Goal: Information Seeking & Learning: Learn about a topic

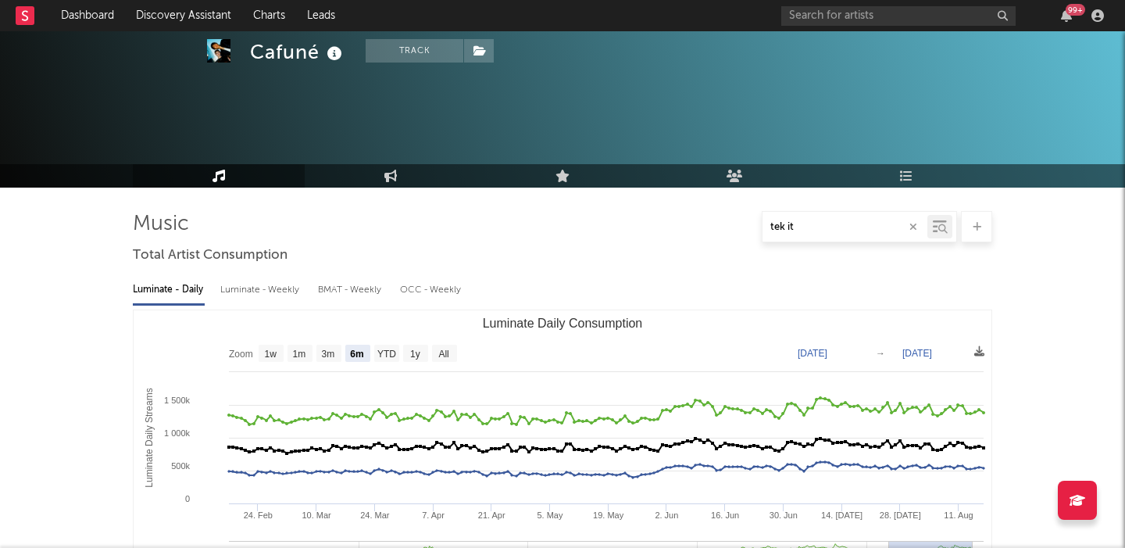
select select "6m"
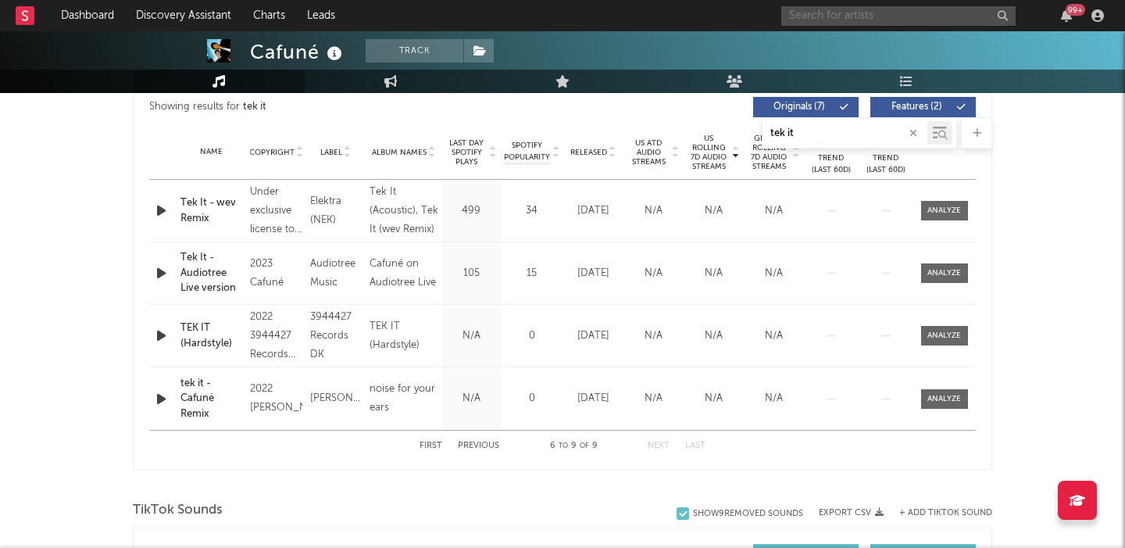
click at [839, 16] on input "text" at bounding box center [898, 16] width 234 height 20
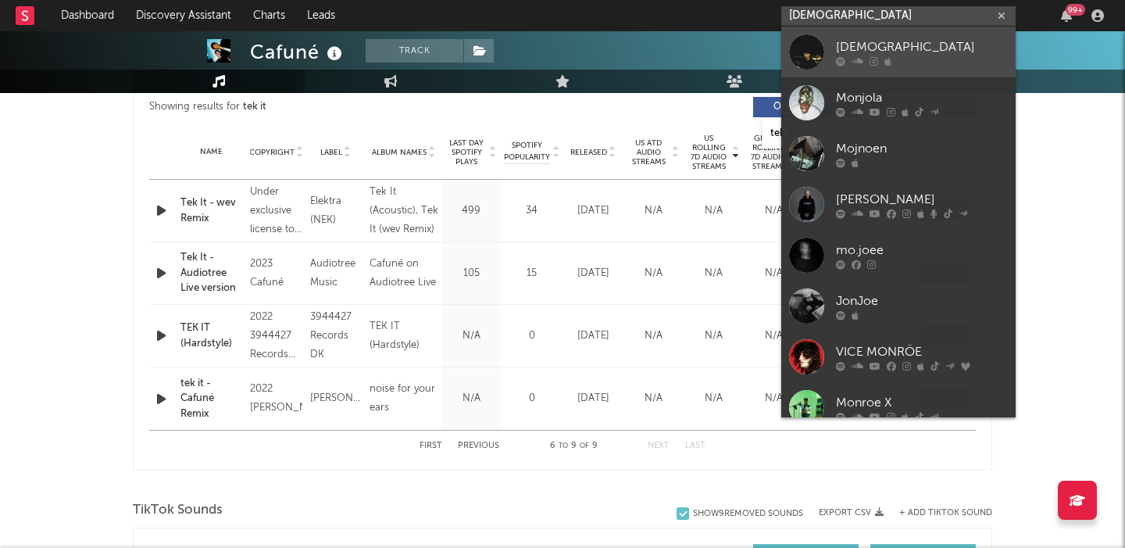
type input "[DEMOGRAPHIC_DATA]"
click at [876, 36] on link "[DEMOGRAPHIC_DATA]" at bounding box center [898, 52] width 234 height 51
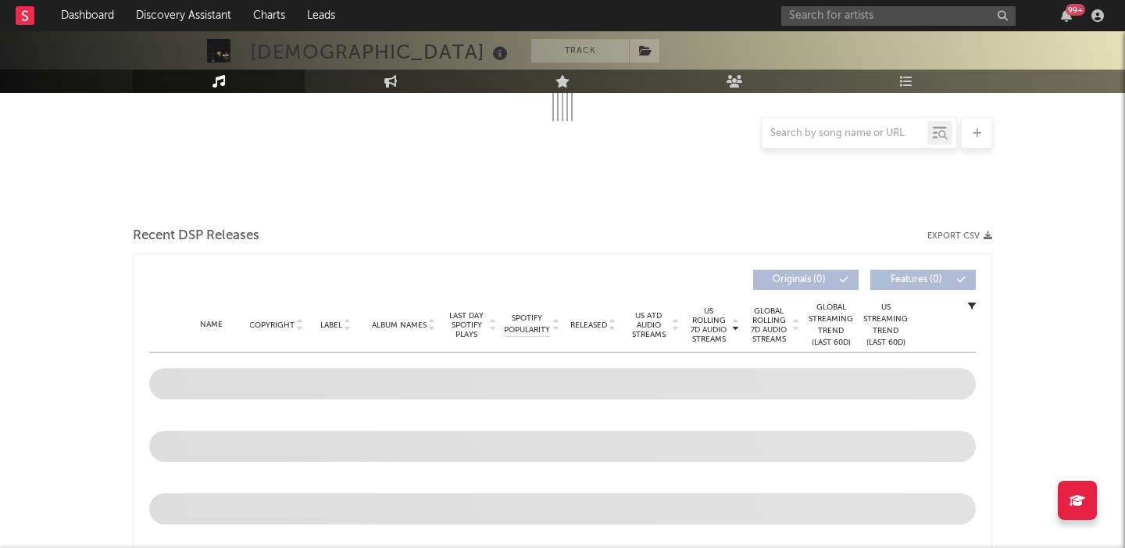
select select "6m"
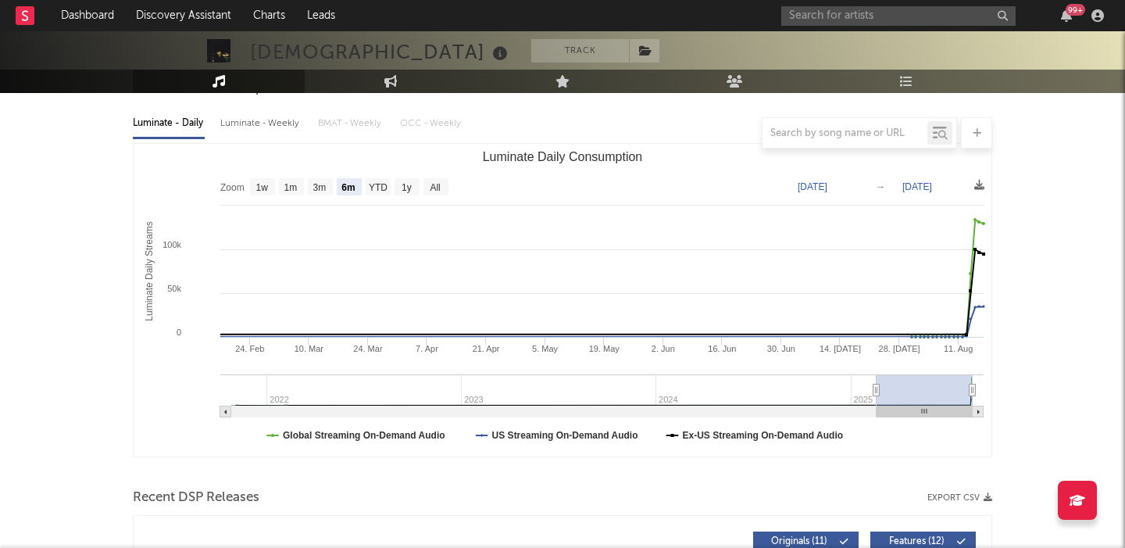
scroll to position [483, 0]
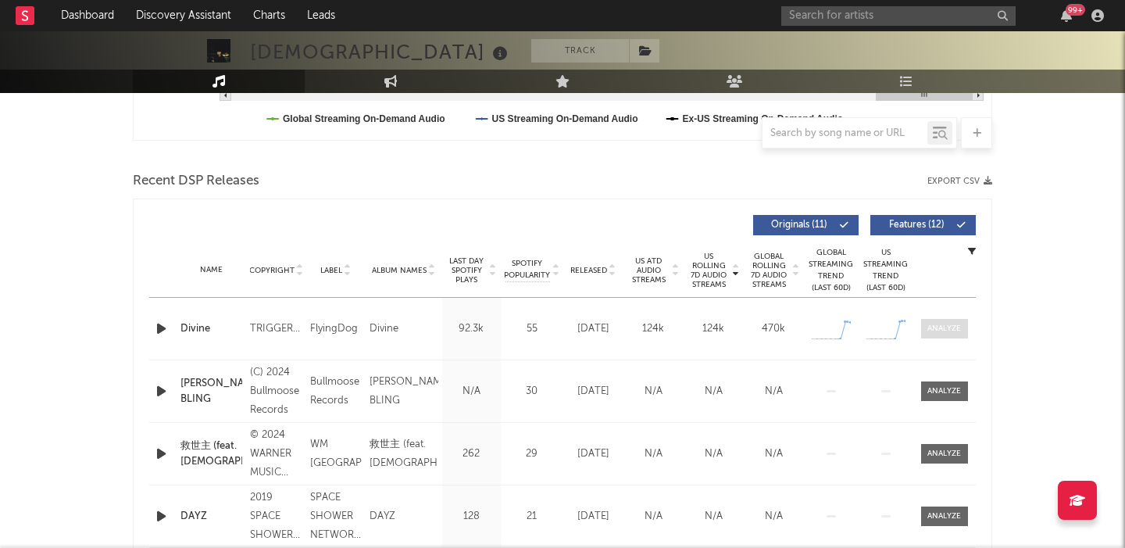
click at [946, 334] on span at bounding box center [944, 329] width 47 height 20
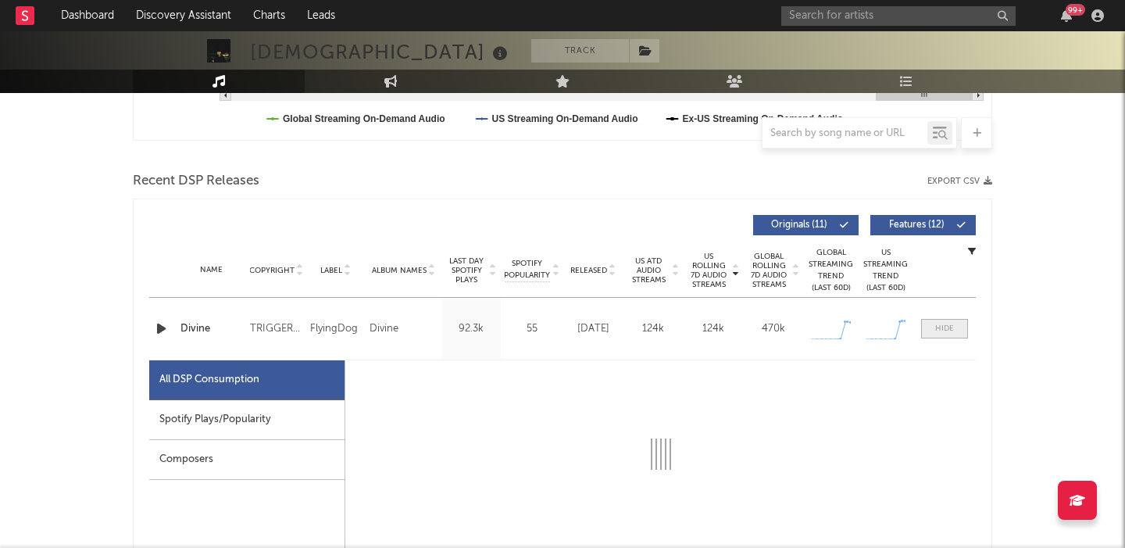
scroll to position [637, 0]
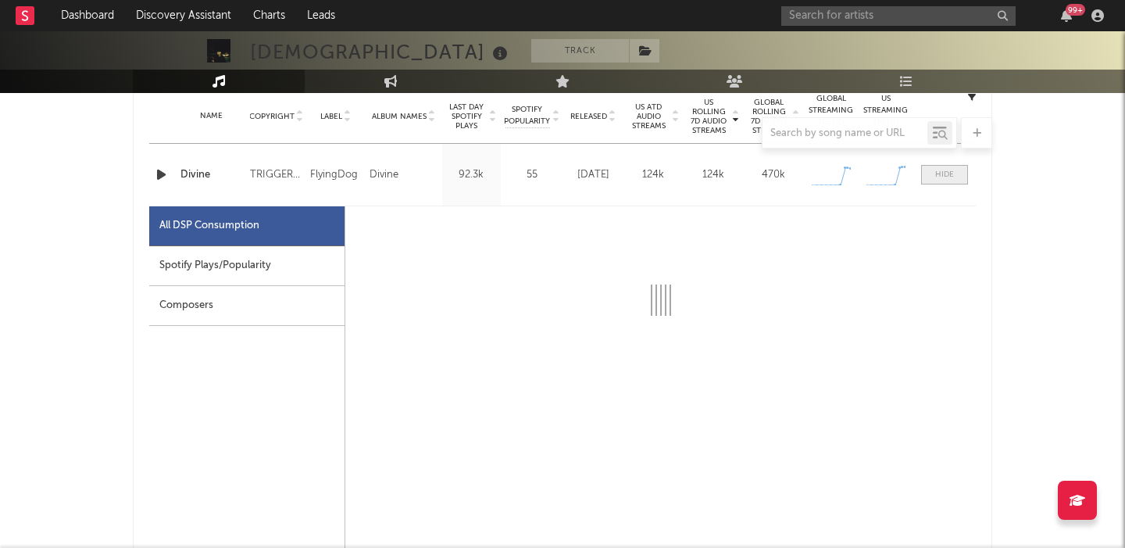
select select "1w"
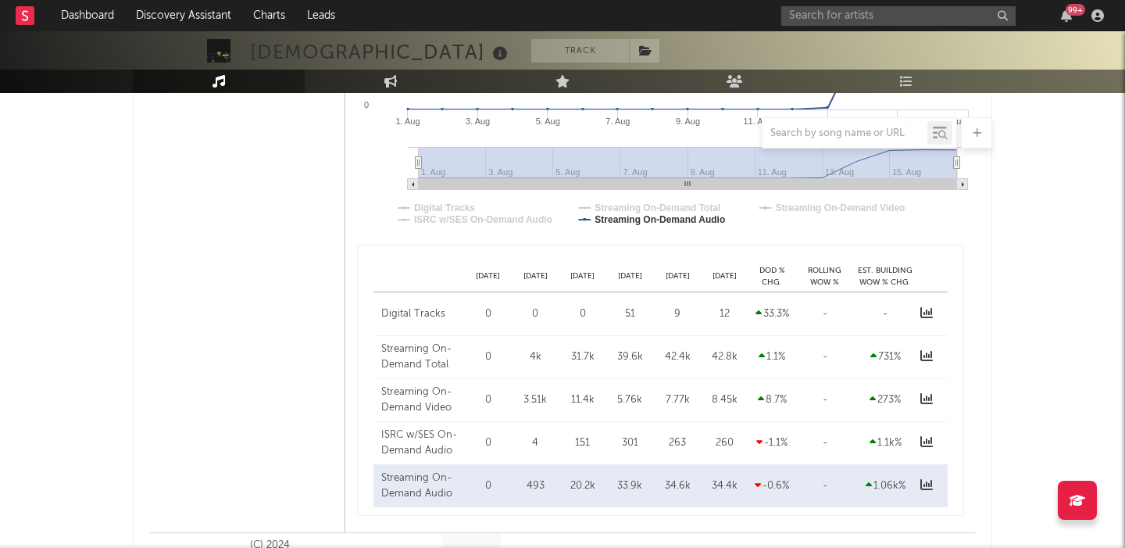
scroll to position [648, 0]
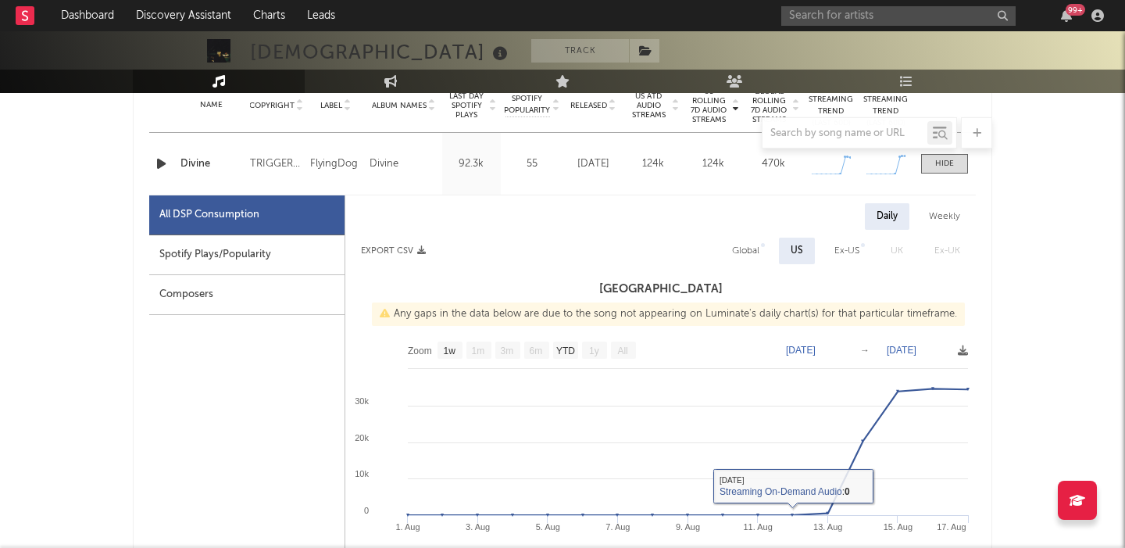
click at [750, 252] on div "Global" at bounding box center [745, 250] width 27 height 19
select select "1w"
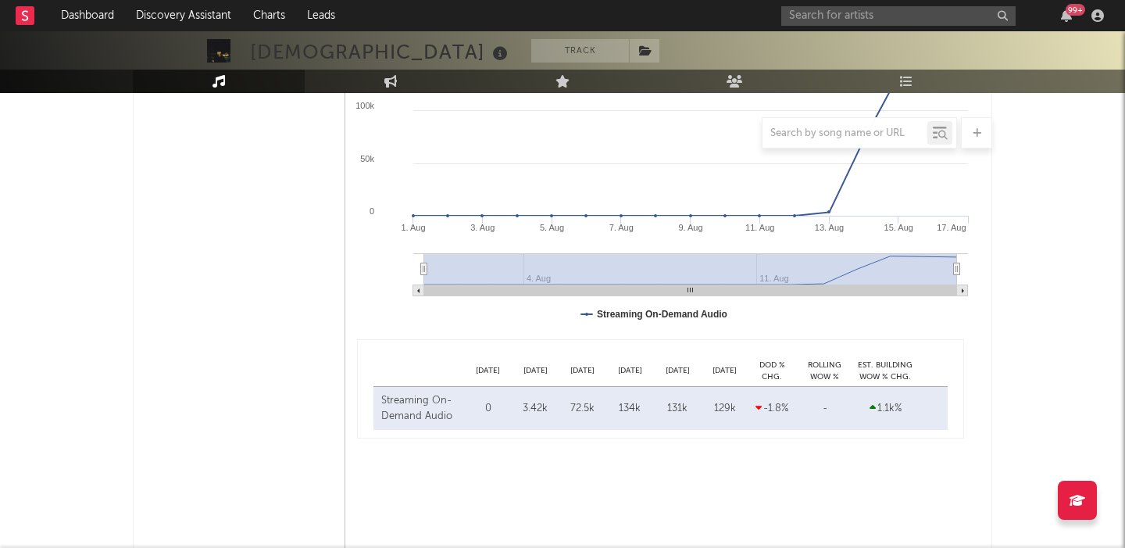
scroll to position [1018, 0]
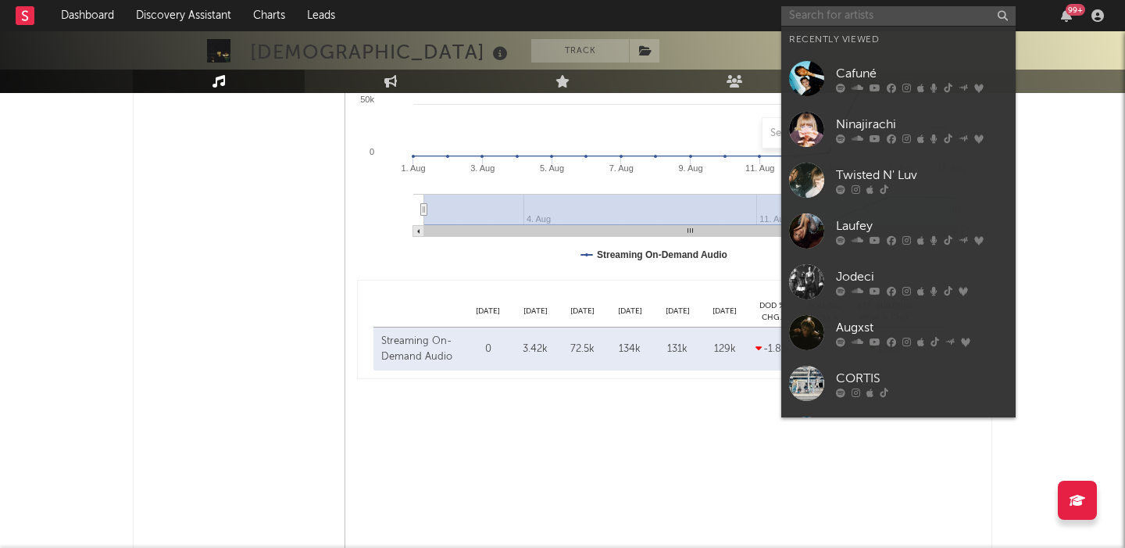
click at [842, 11] on input "text" at bounding box center [898, 16] width 234 height 20
paste input "WizTheMC"
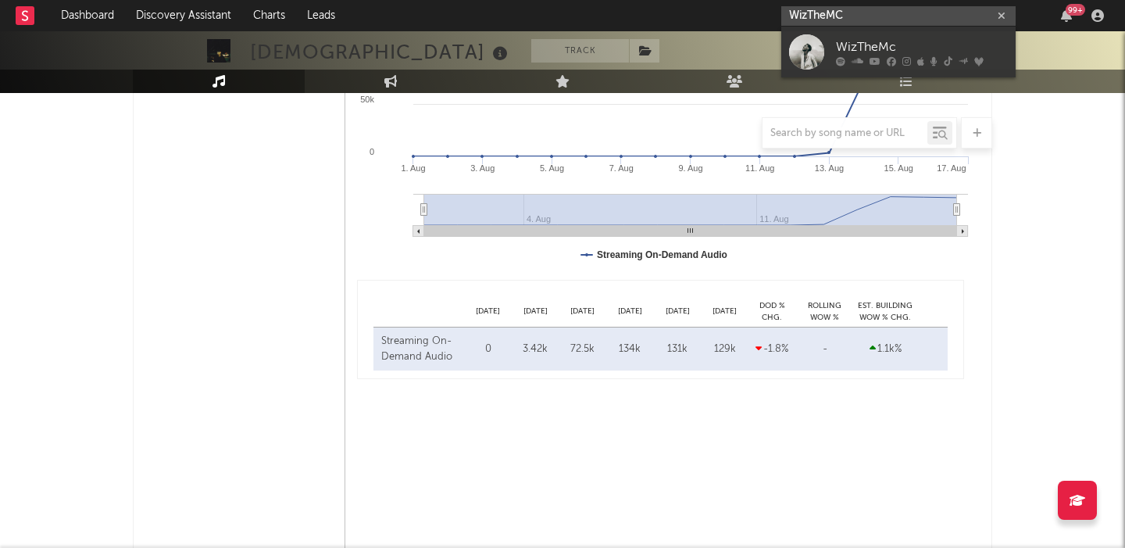
type input "WizTheMC"
click at [899, 44] on div "WizTheMc" at bounding box center [922, 47] width 172 height 19
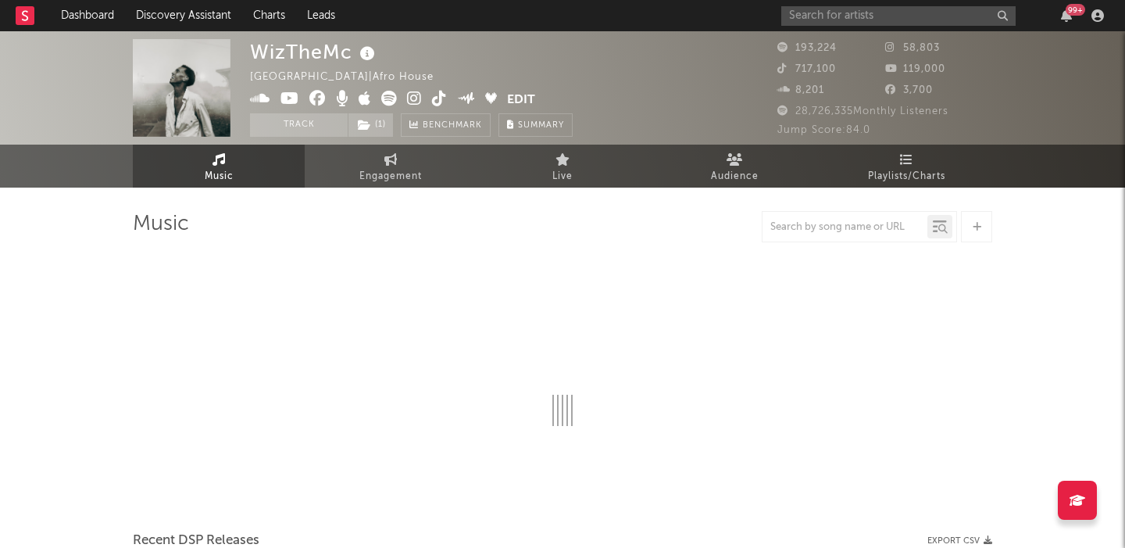
select select "6m"
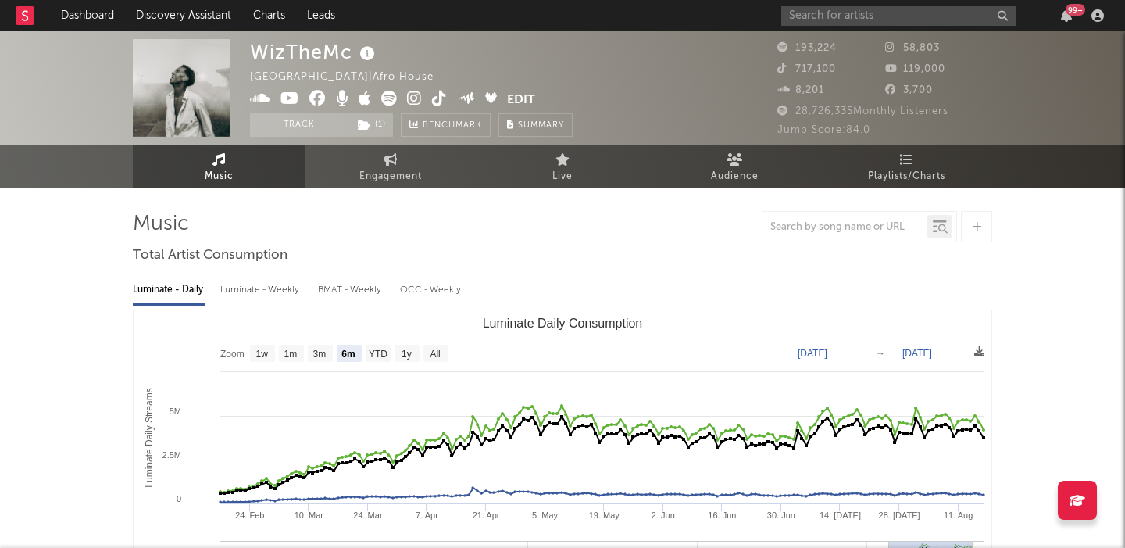
click at [242, 288] on div "Luminate - Weekly" at bounding box center [261, 290] width 82 height 27
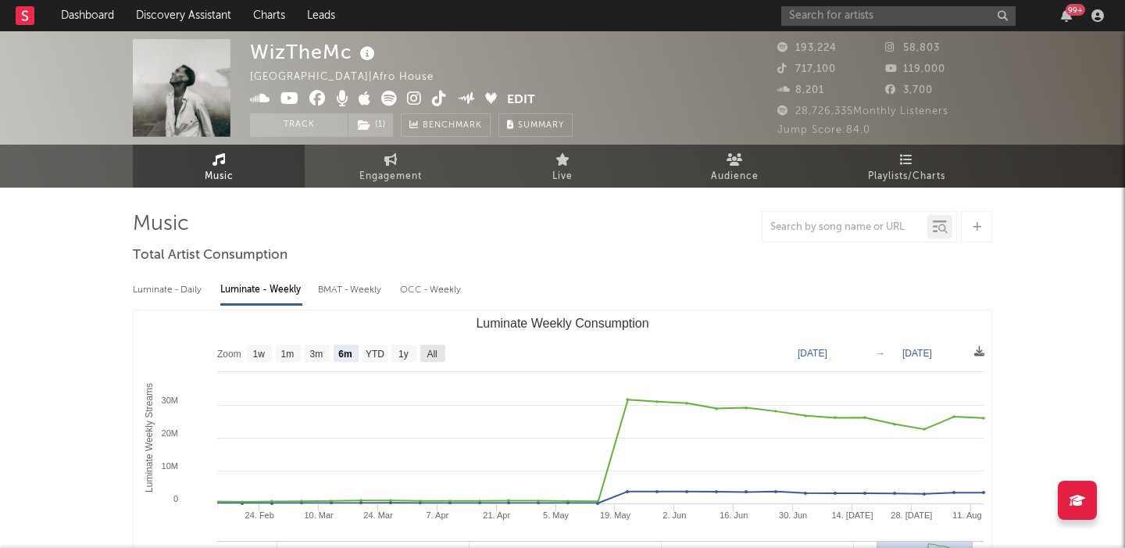
click at [431, 356] on text "All" at bounding box center [432, 354] width 10 height 11
select select "All"
type input "[DATE]"
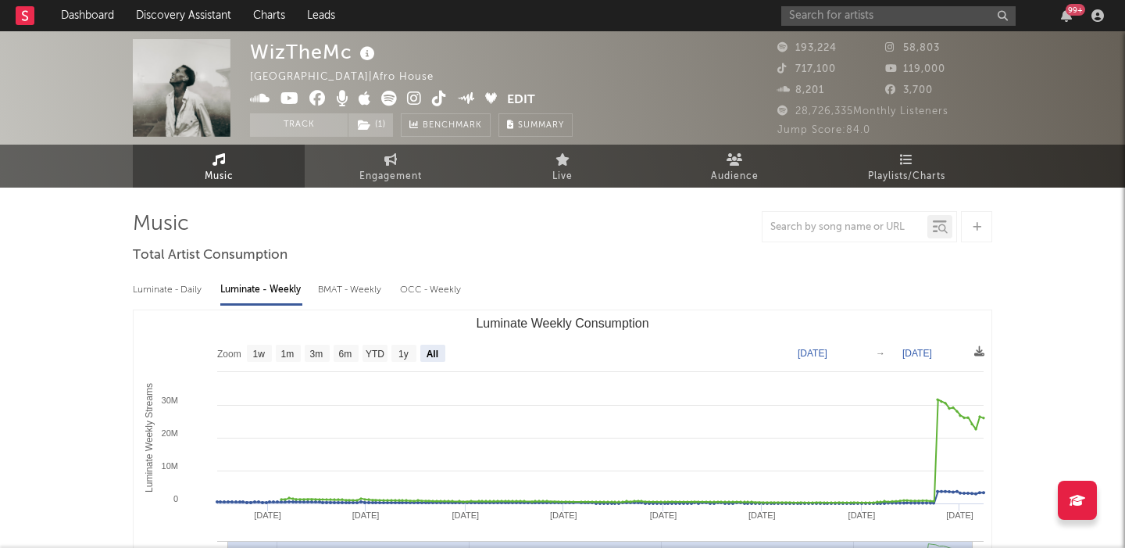
click at [181, 285] on div "Luminate - Daily" at bounding box center [169, 290] width 72 height 27
select select "6m"
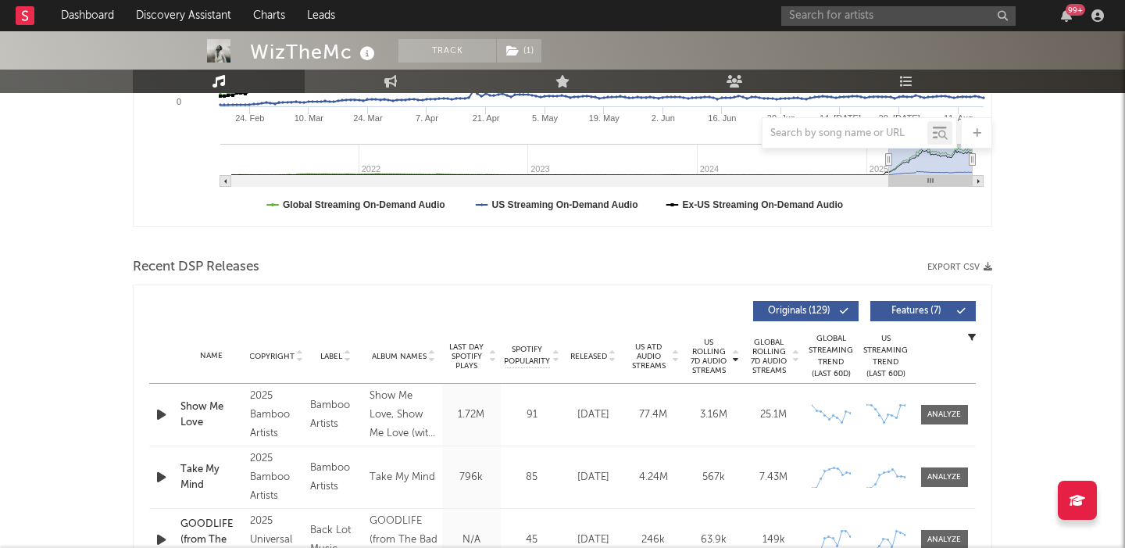
scroll to position [435, 0]
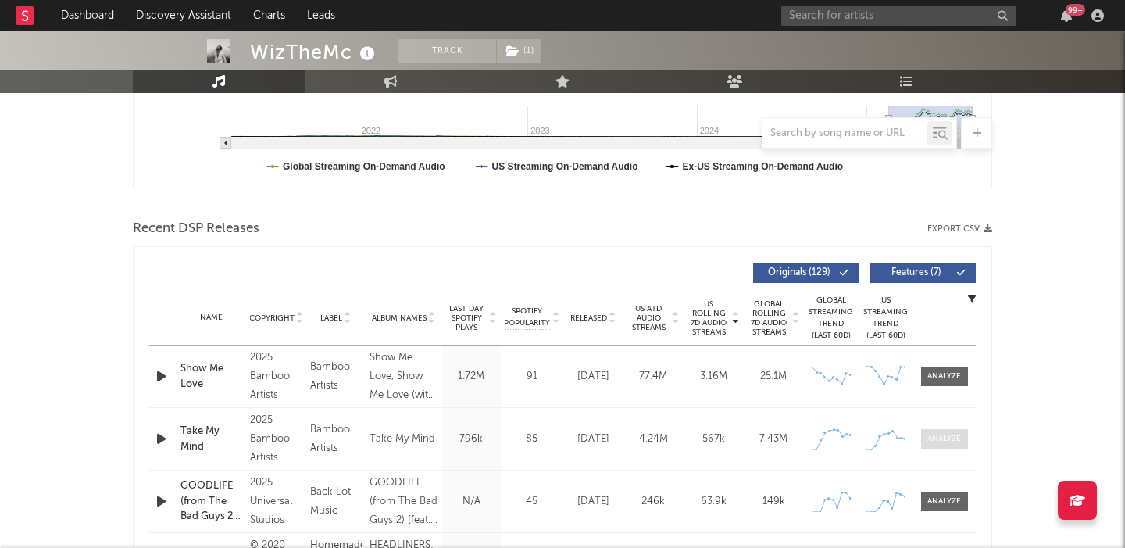
click at [937, 436] on div at bounding box center [945, 439] width 34 height 12
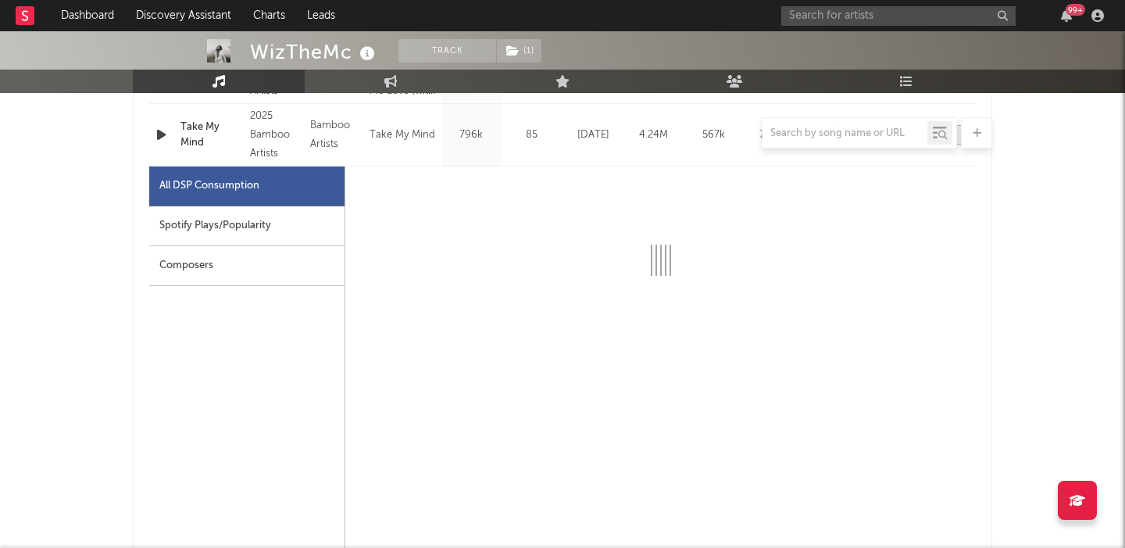
select select "1w"
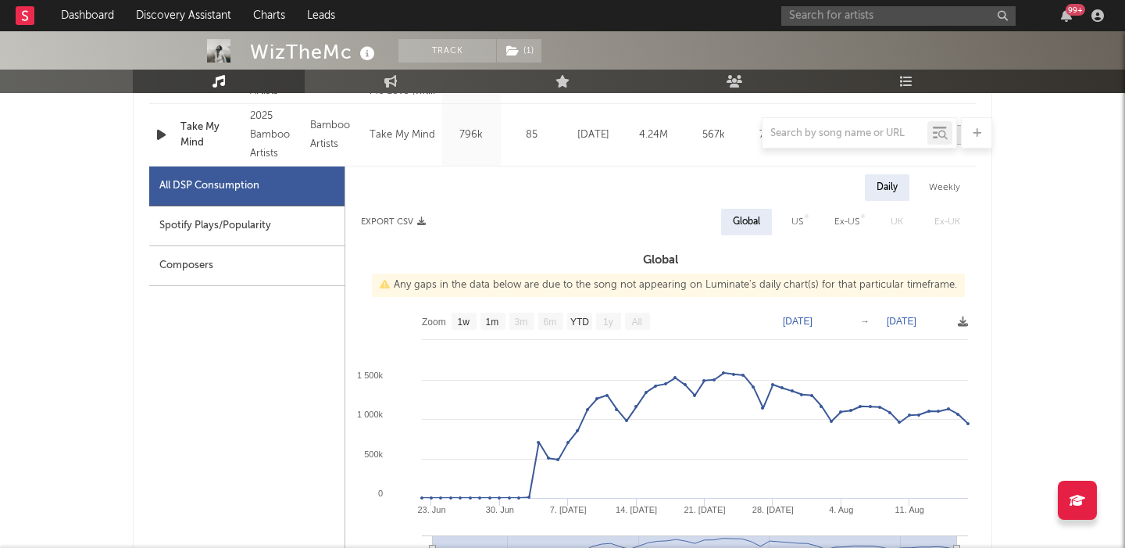
scroll to position [739, 0]
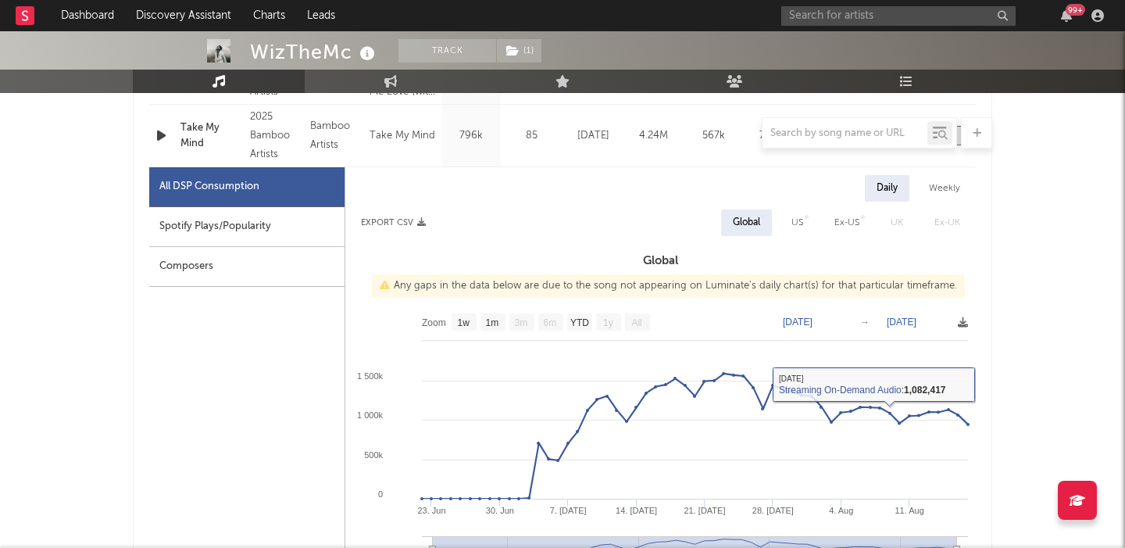
click at [799, 217] on div "US" at bounding box center [798, 222] width 12 height 19
select select "1w"
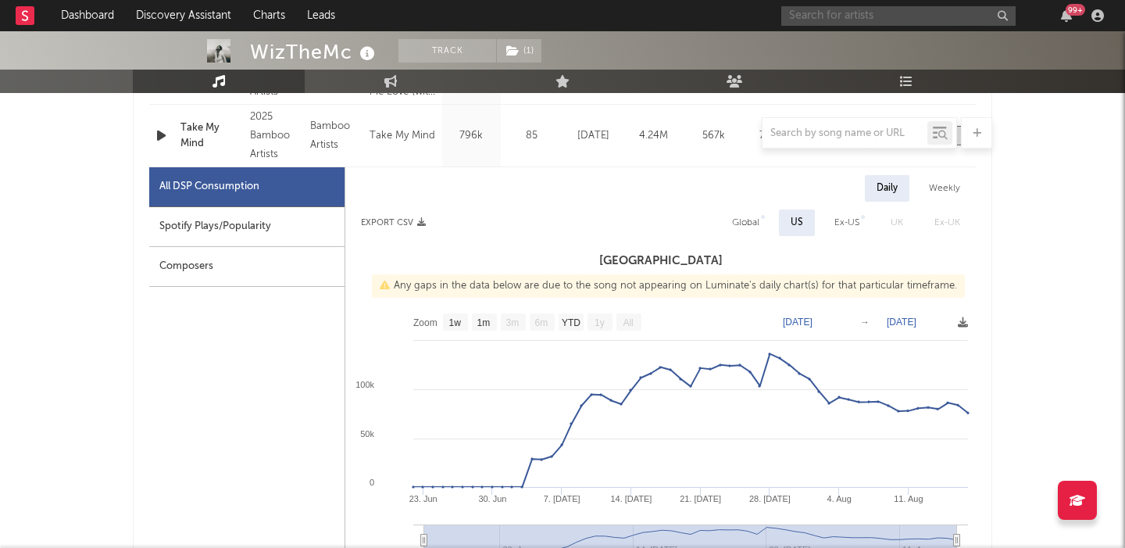
click at [822, 16] on input "text" at bounding box center [898, 16] width 234 height 20
paste input "KiiiKiii"
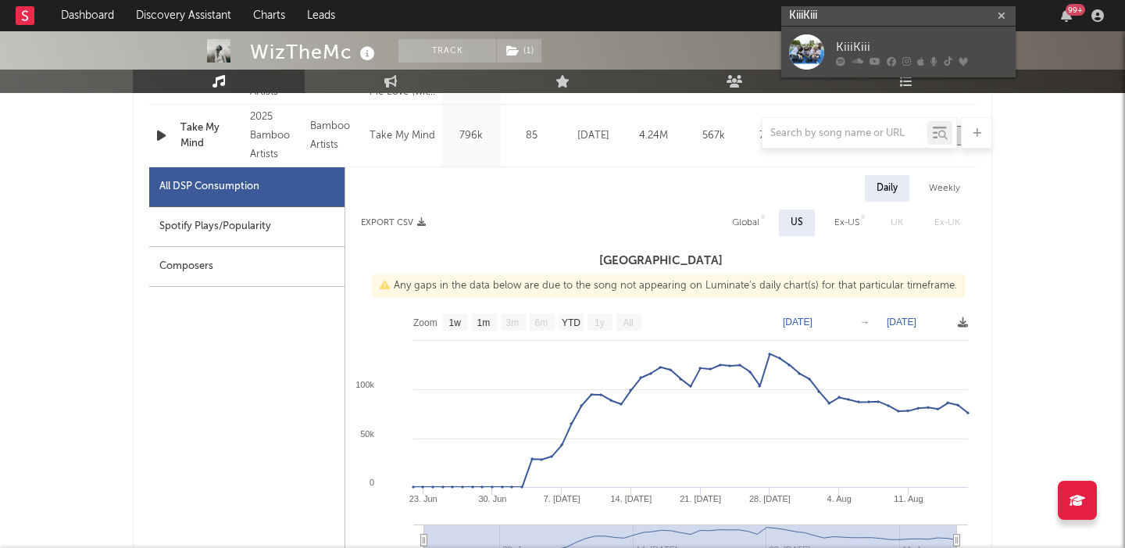
type input "KiiiKiii"
click at [914, 52] on div "KiiiKiii" at bounding box center [922, 47] width 172 height 19
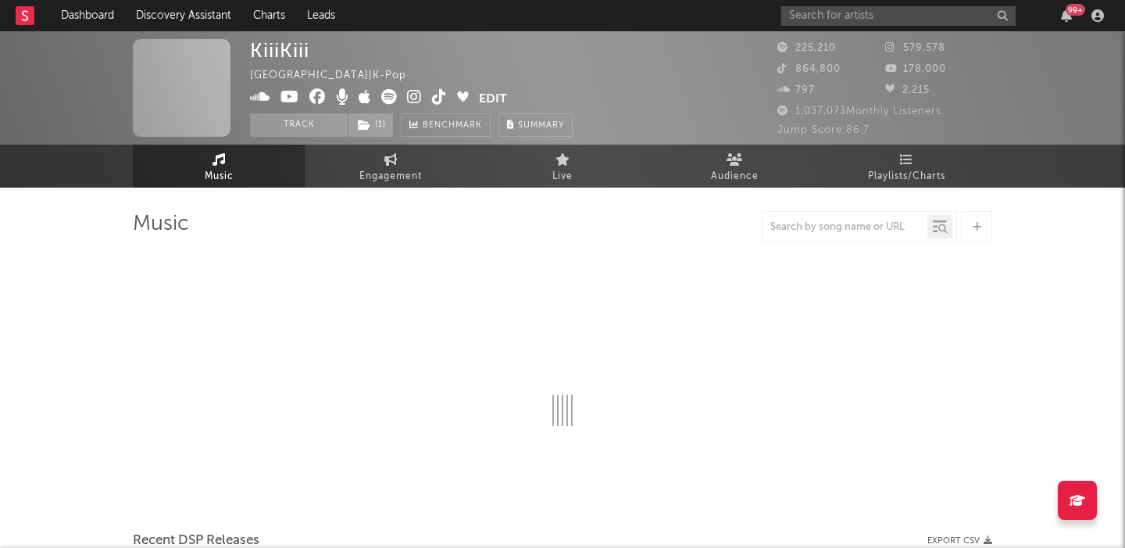
scroll to position [59, 0]
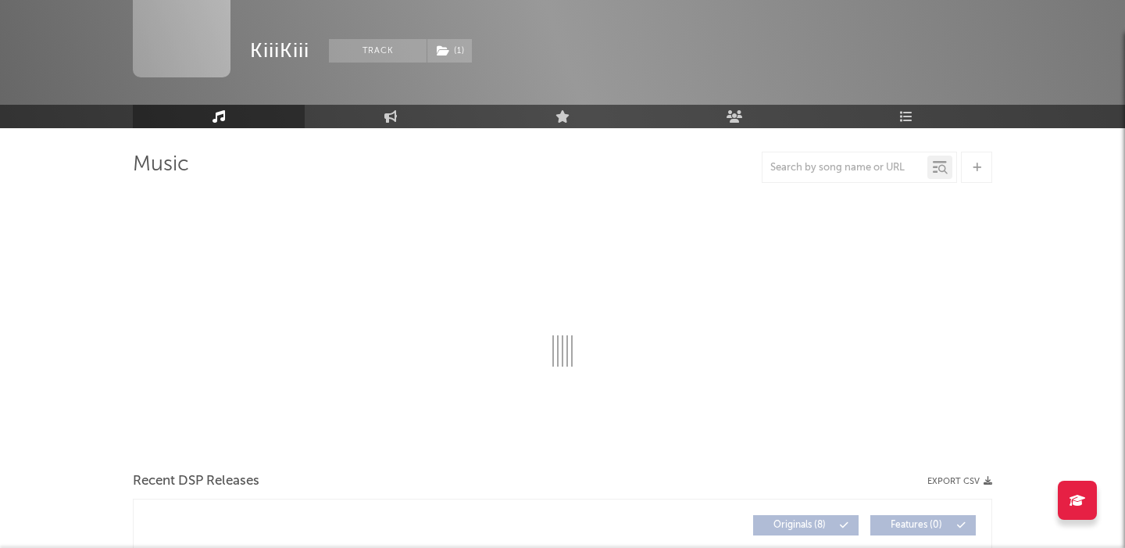
select select "6m"
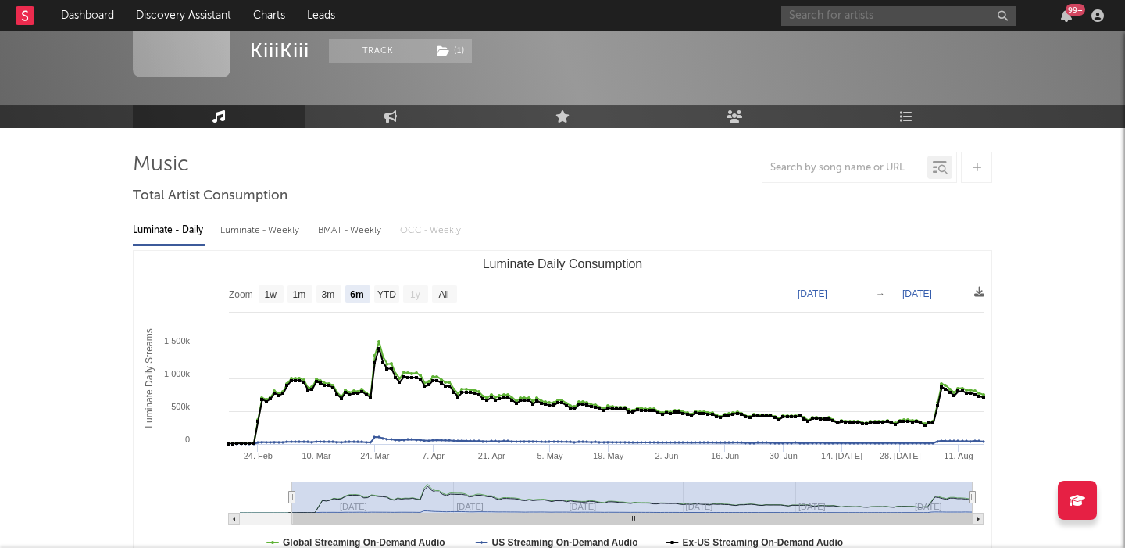
click at [818, 17] on input "text" at bounding box center [898, 16] width 234 height 20
paste input "NAKISO"
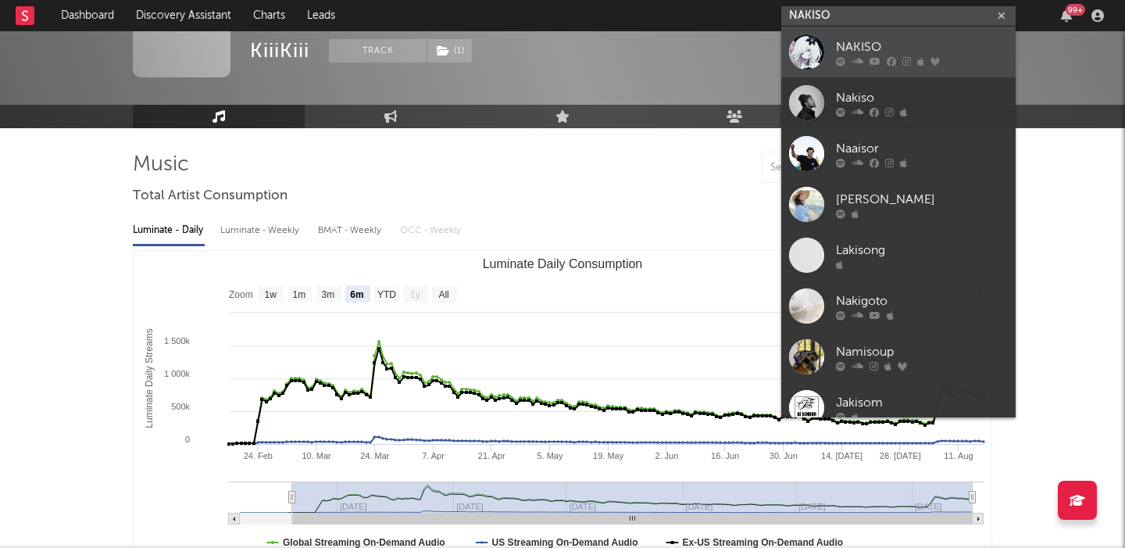
type input "NAKISO"
click at [891, 47] on div "NAKISO" at bounding box center [922, 47] width 172 height 19
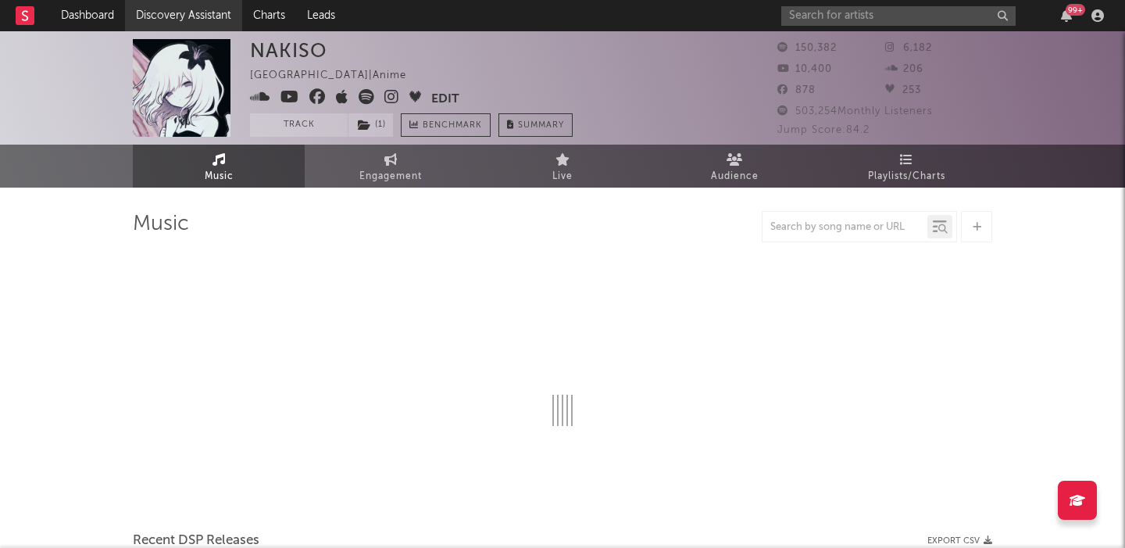
select select "6m"
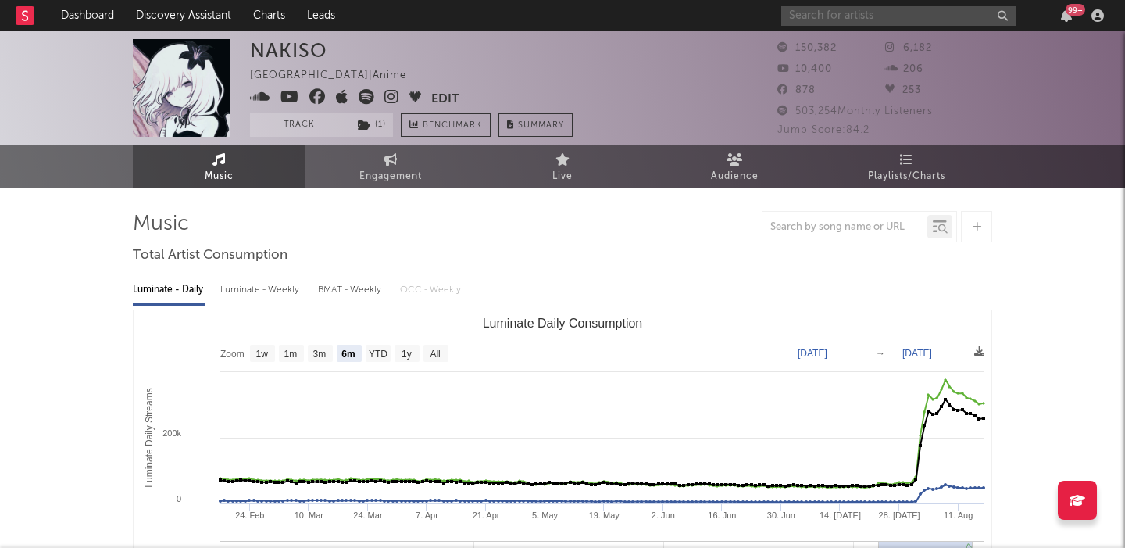
click at [840, 23] on input "text" at bounding box center [898, 16] width 234 height 20
paste input "[URL][DOMAIN_NAME] [URL][DOMAIN_NAME]"
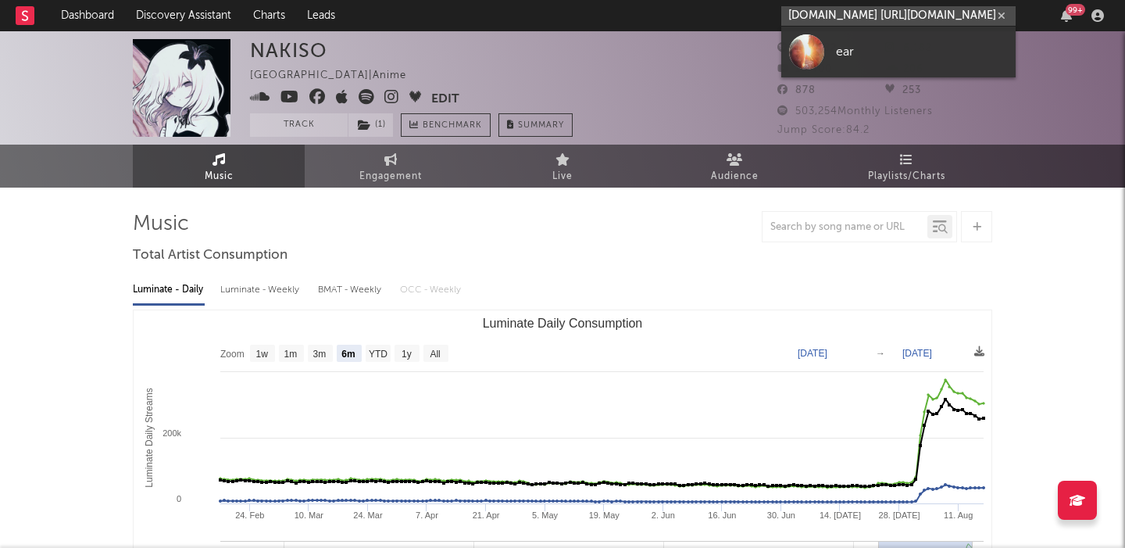
type input "[URL][DOMAIN_NAME] [URL][DOMAIN_NAME]"
click at [864, 59] on div "ear" at bounding box center [922, 51] width 172 height 19
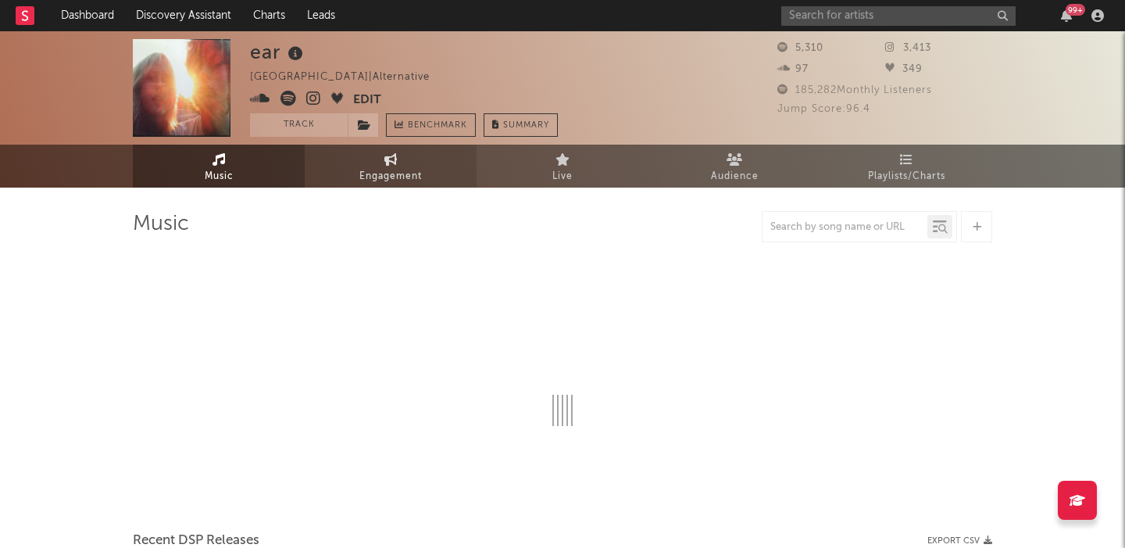
select select "1w"
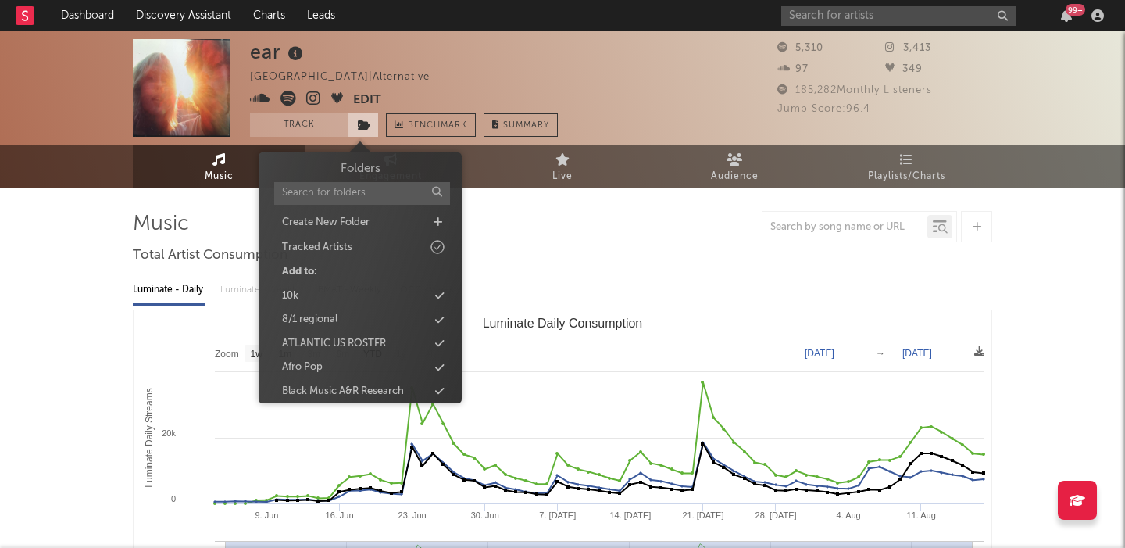
click at [364, 127] on icon at bounding box center [364, 125] width 13 height 11
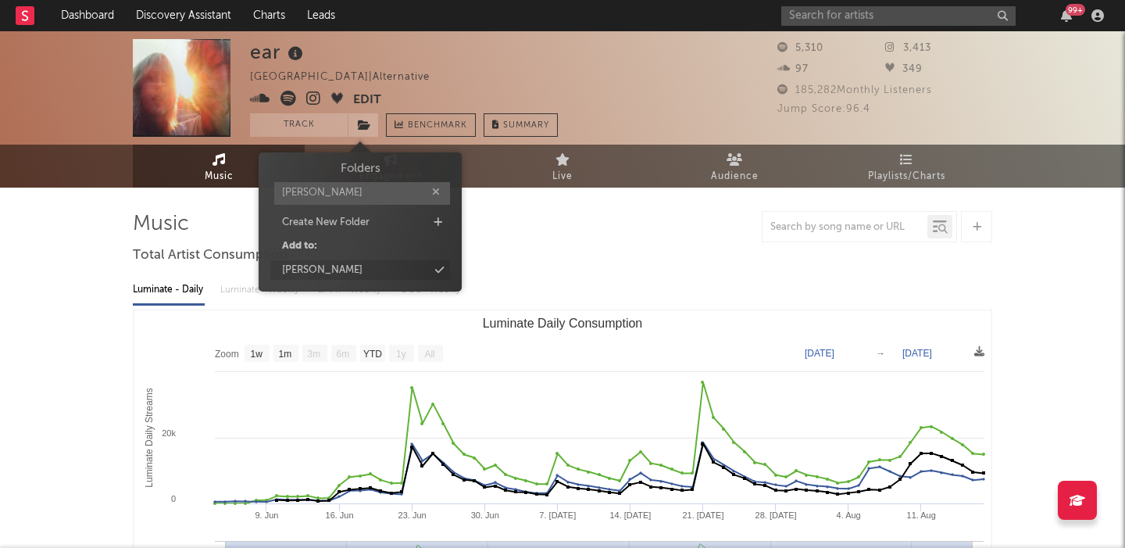
type input "[PERSON_NAME]"
click at [347, 269] on div "[PERSON_NAME]" at bounding box center [360, 270] width 180 height 20
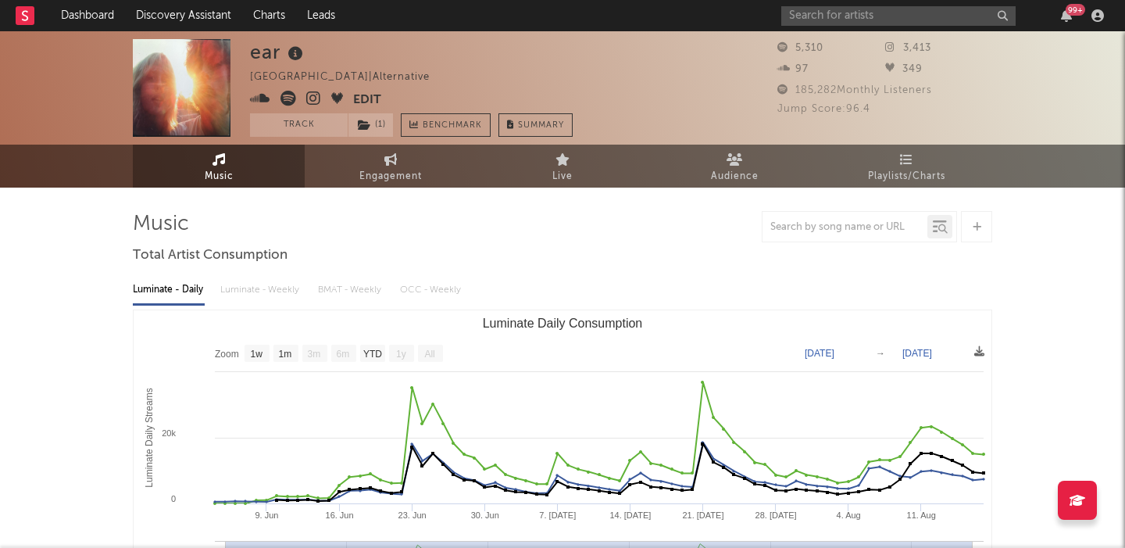
click at [182, 320] on rect "Luminate Daily Consumption" at bounding box center [563, 466] width 858 height 313
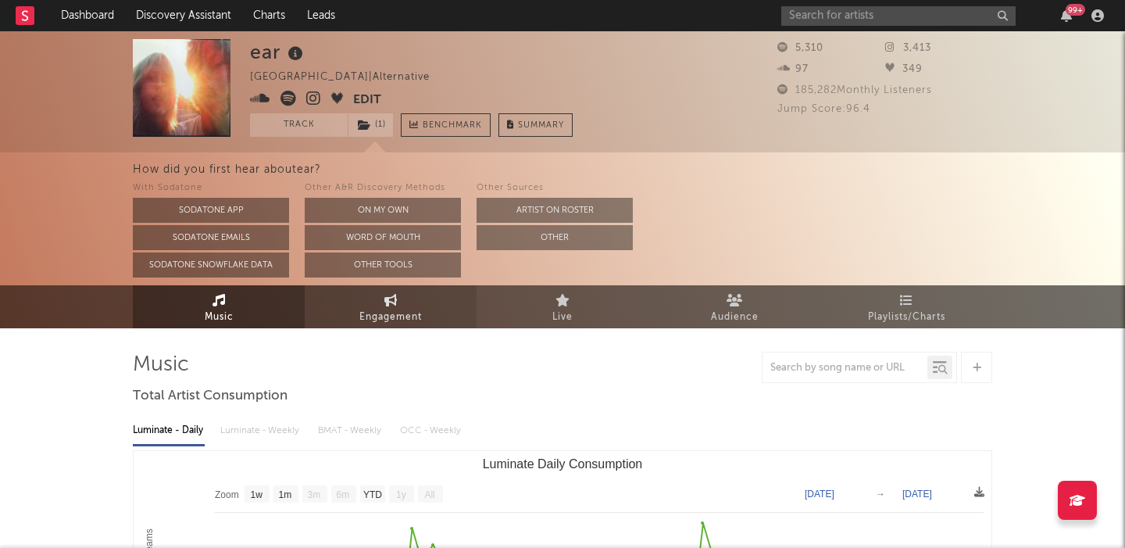
click at [371, 297] on link "Engagement" at bounding box center [391, 306] width 172 height 43
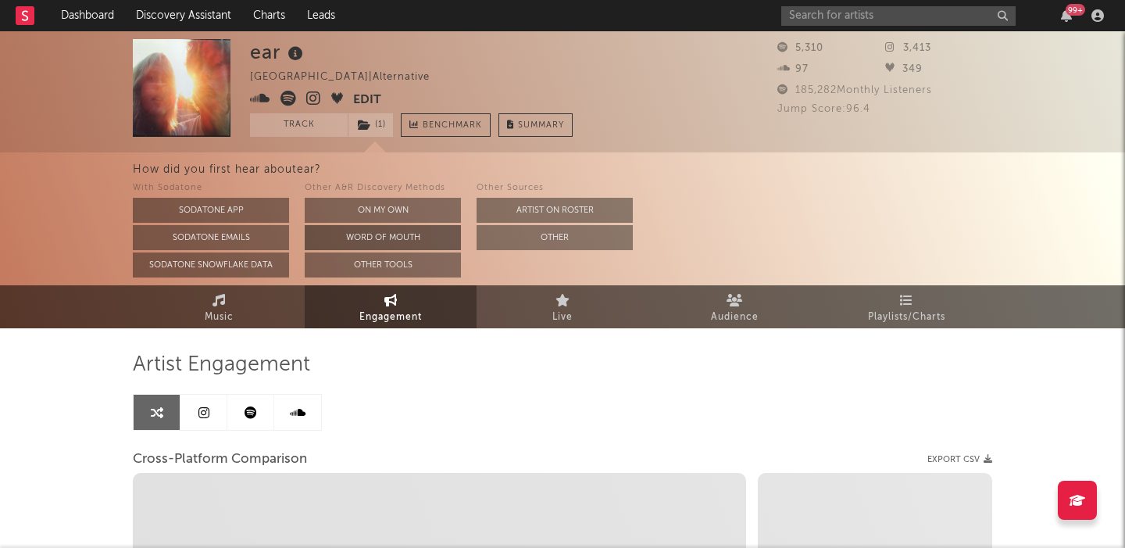
select select "1w"
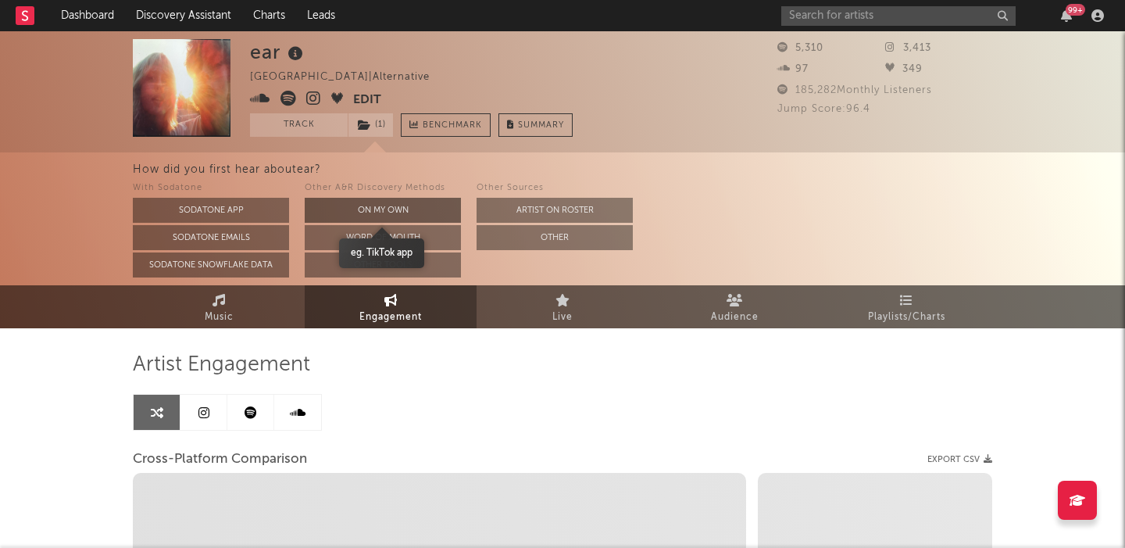
click at [395, 219] on button "On My Own" at bounding box center [383, 210] width 156 height 25
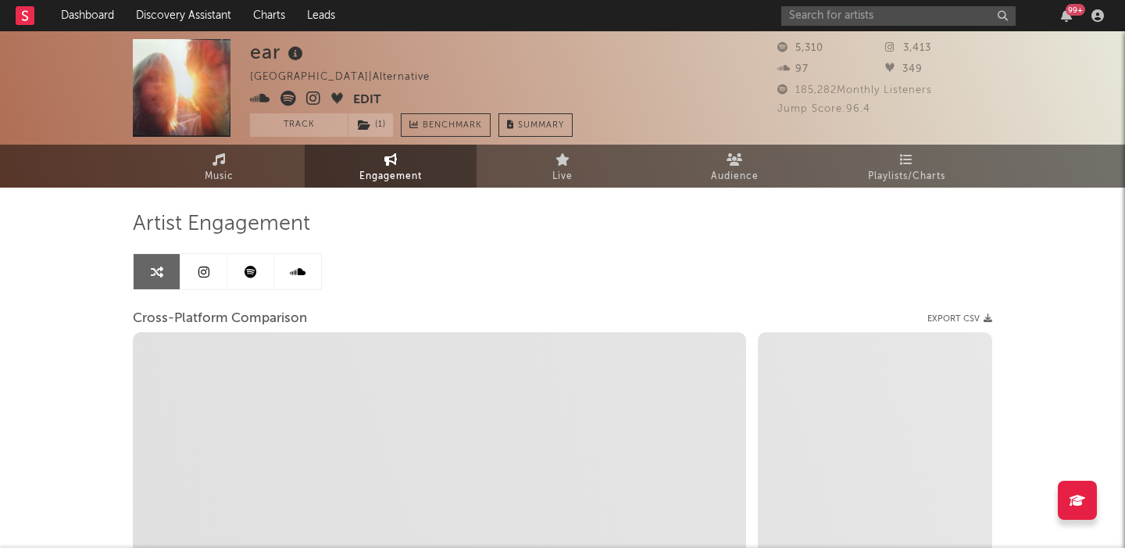
select select "1m"
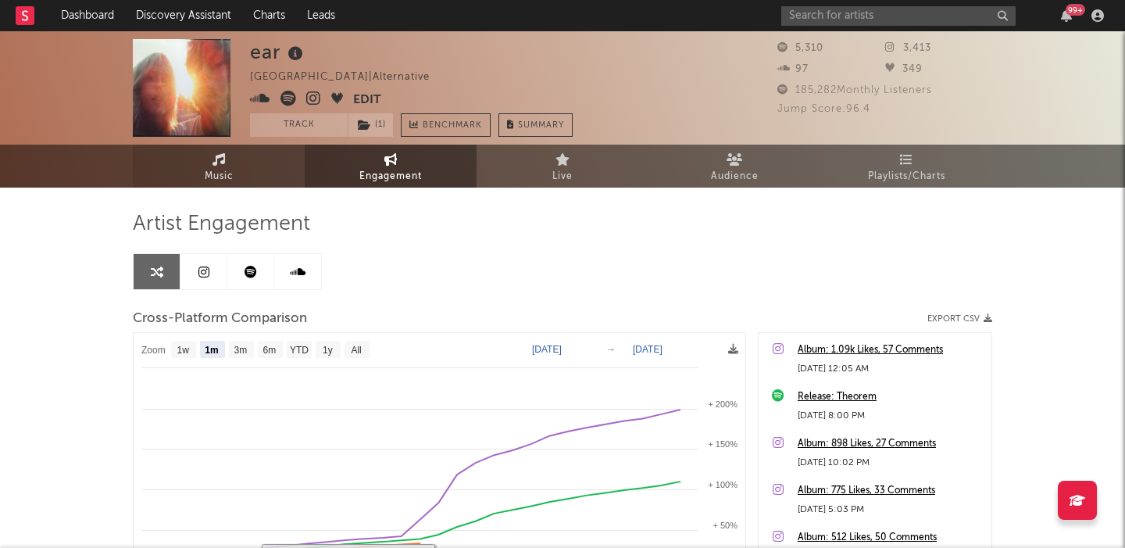
click at [241, 177] on link "Music" at bounding box center [219, 166] width 172 height 43
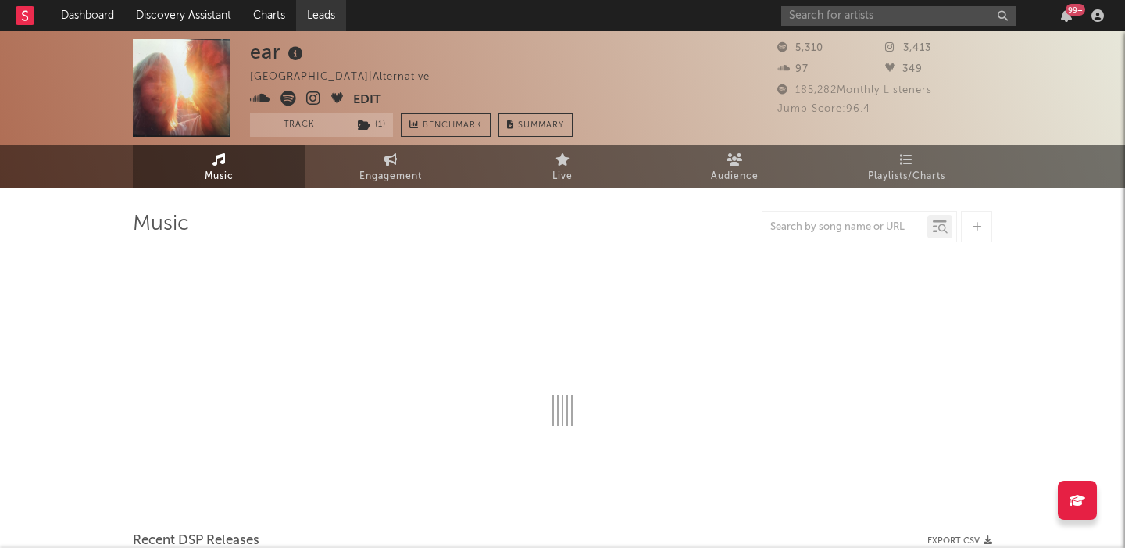
select select "1w"
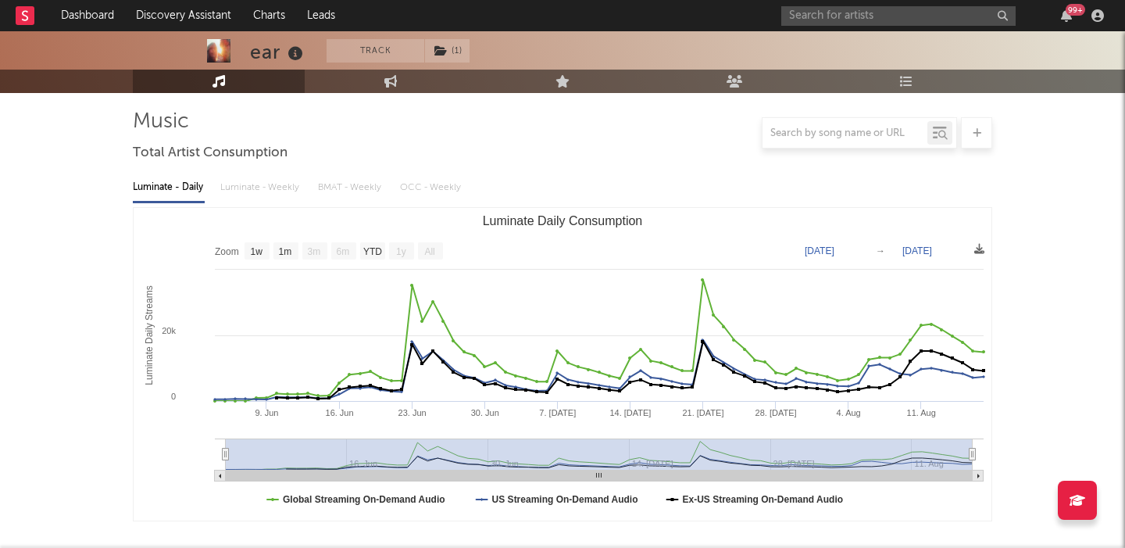
scroll to position [349, 0]
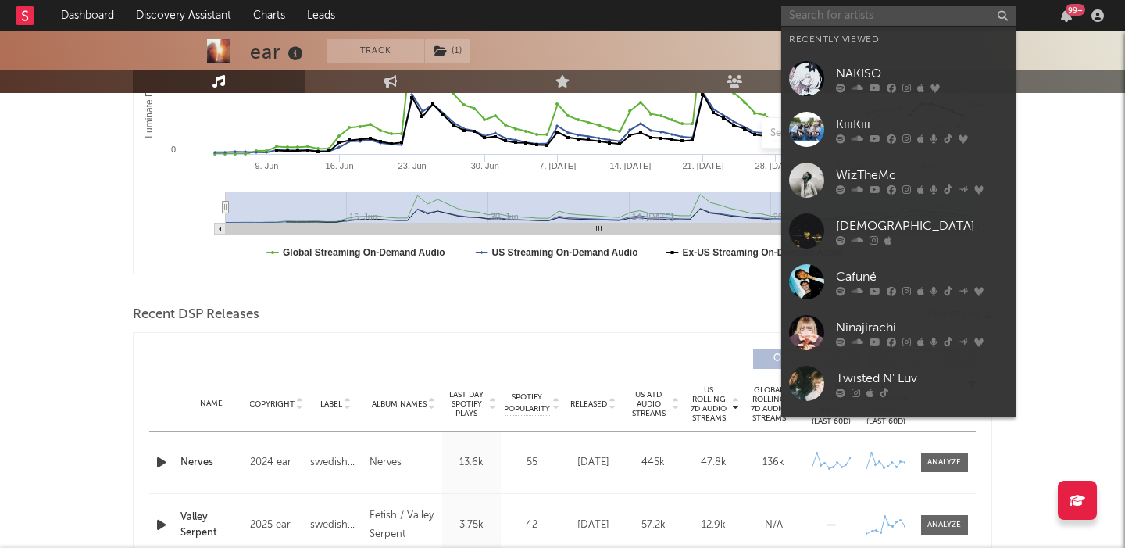
click at [832, 20] on input "text" at bounding box center [898, 16] width 234 height 20
paste input "Ivri"
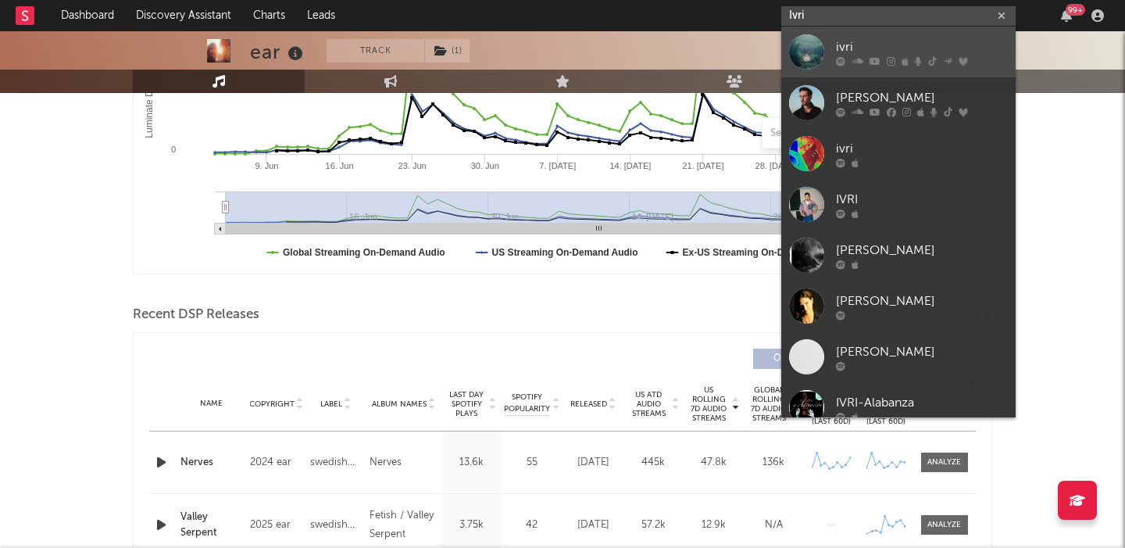
type input "Ivri"
click at [846, 56] on div at bounding box center [922, 60] width 172 height 9
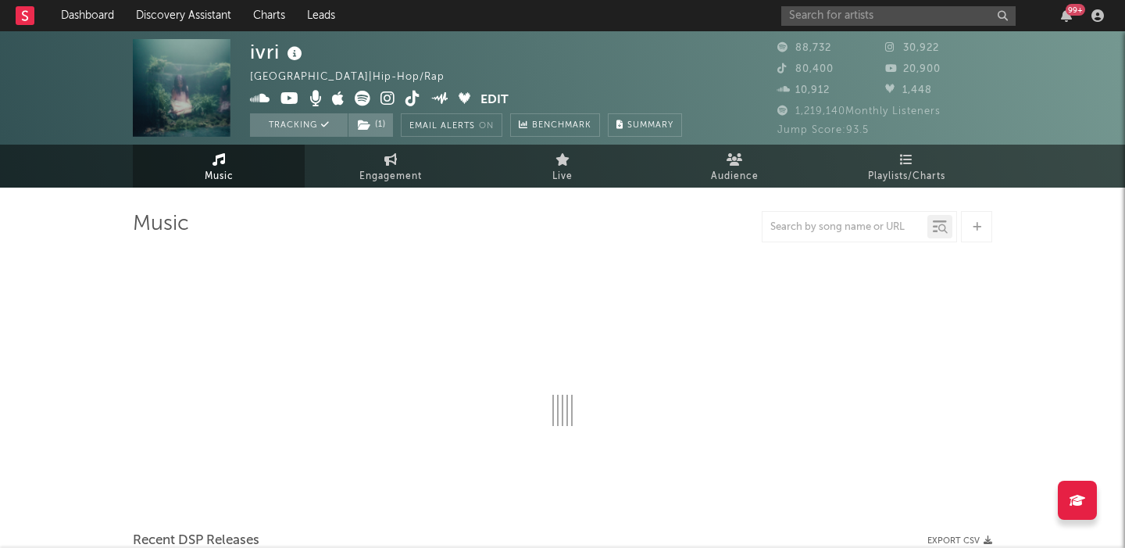
select select "6m"
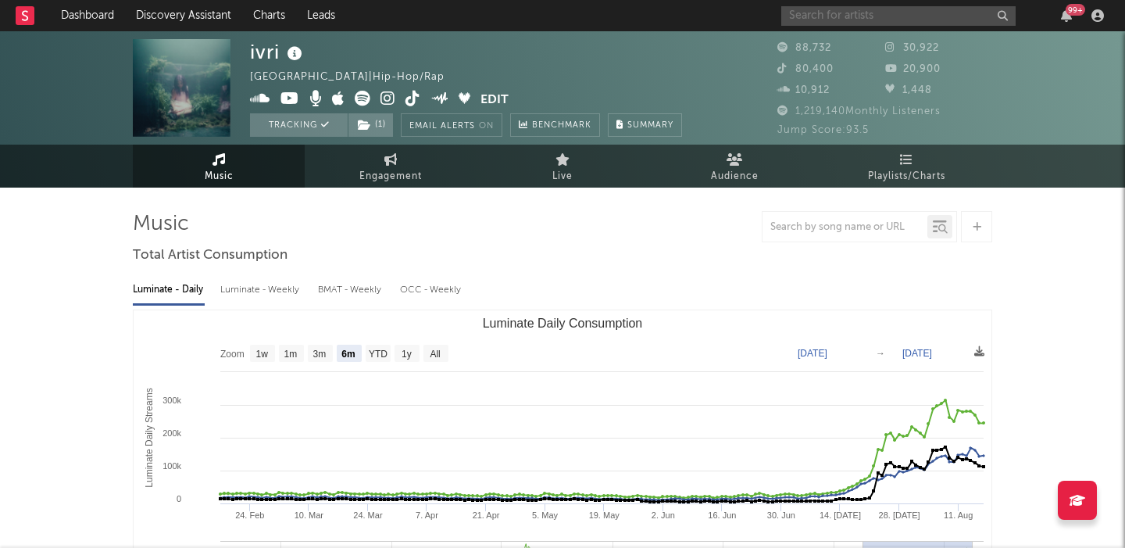
click at [828, 16] on input "text" at bounding box center [898, 16] width 234 height 20
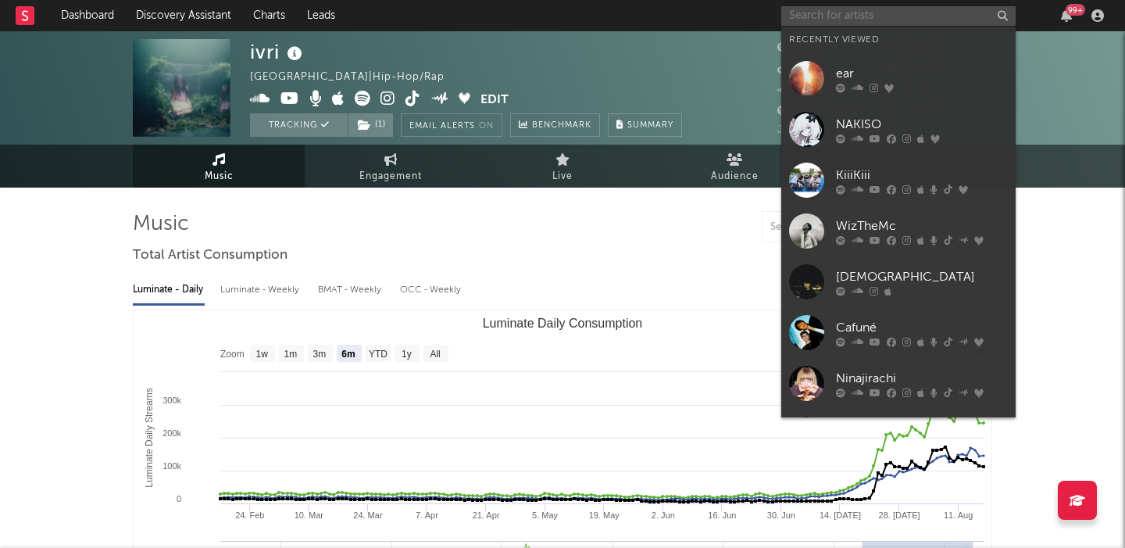
paste input "Miraidempa"
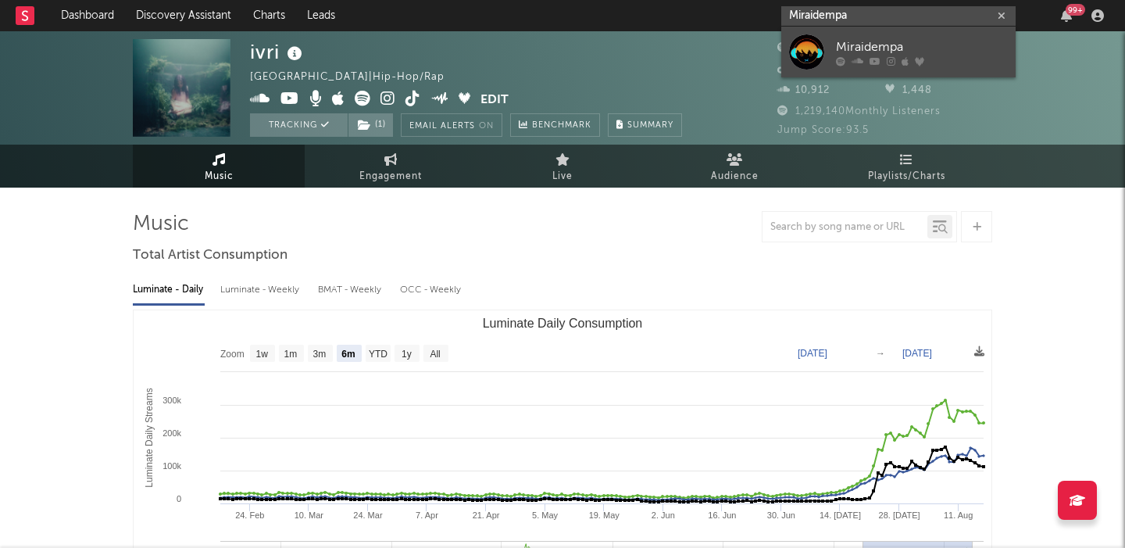
type input "Miraidempa"
click at [930, 43] on div "Miraidempa" at bounding box center [922, 47] width 172 height 19
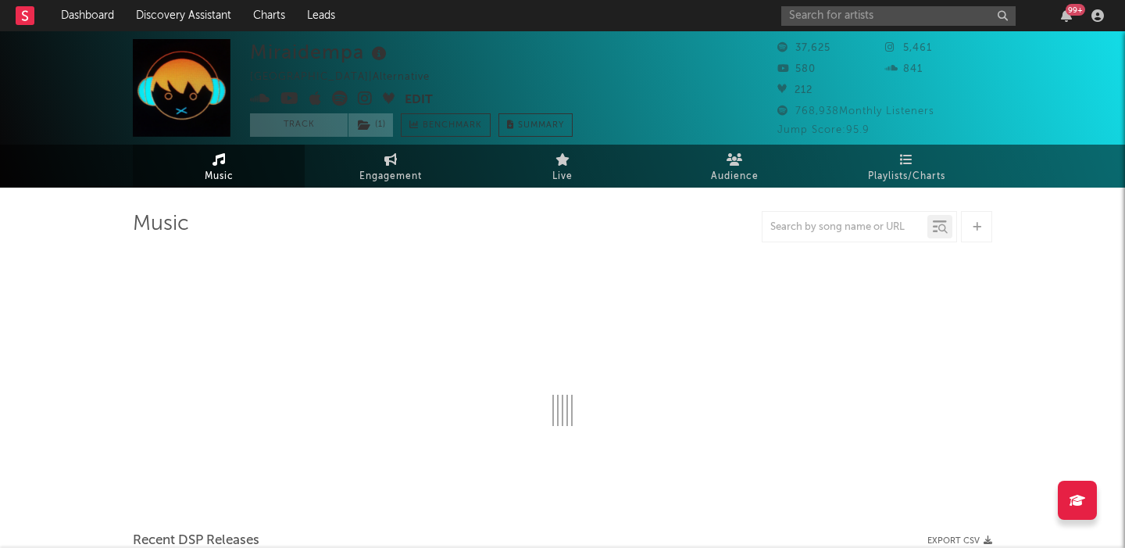
select select "6m"
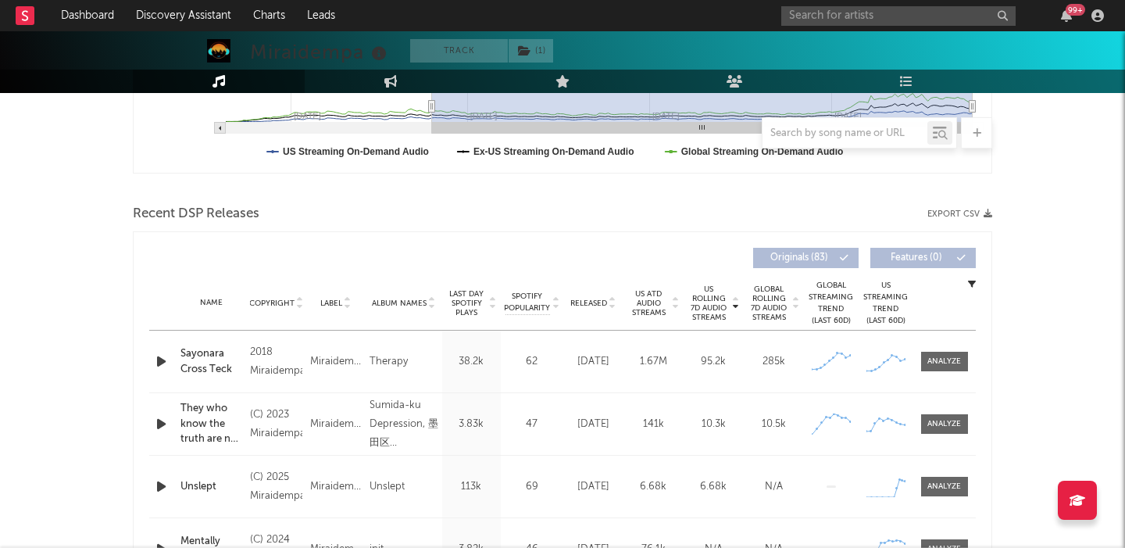
scroll to position [459, 0]
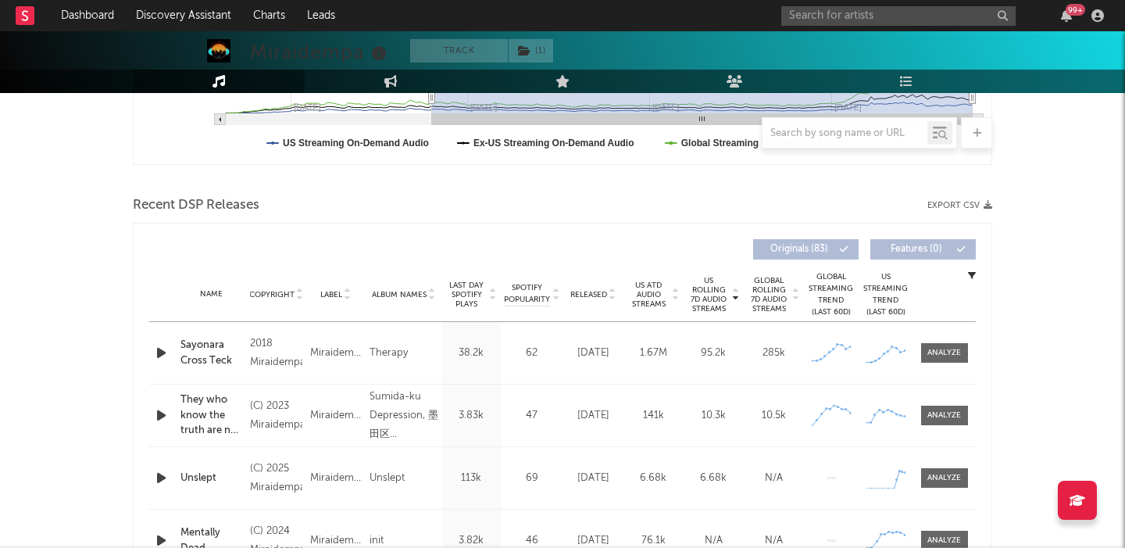
click at [781, 291] on span "Global Rolling 7D Audio Streams" at bounding box center [769, 295] width 43 height 38
click at [945, 361] on span at bounding box center [944, 353] width 47 height 20
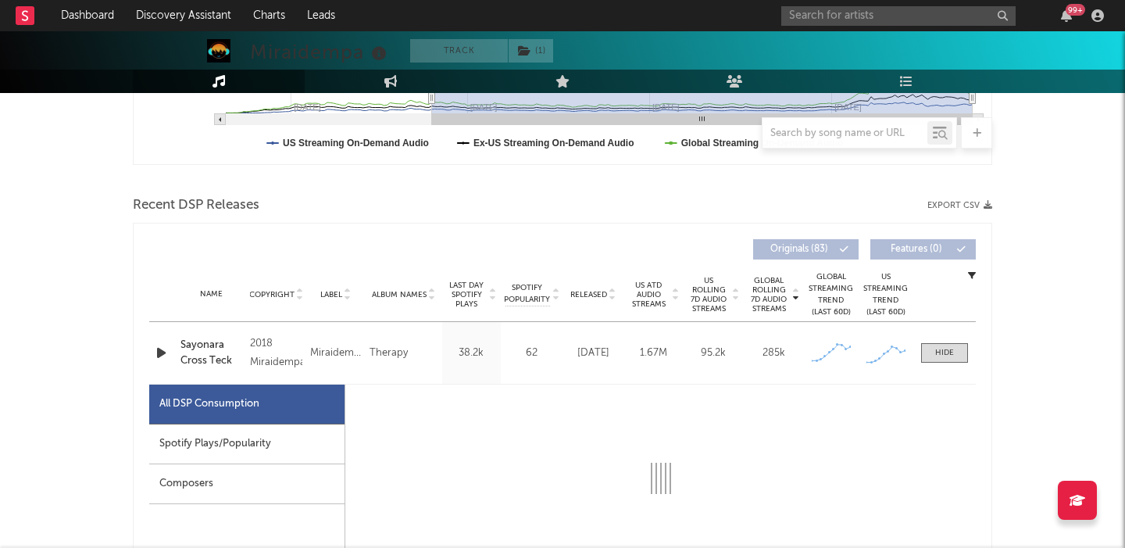
select select "6m"
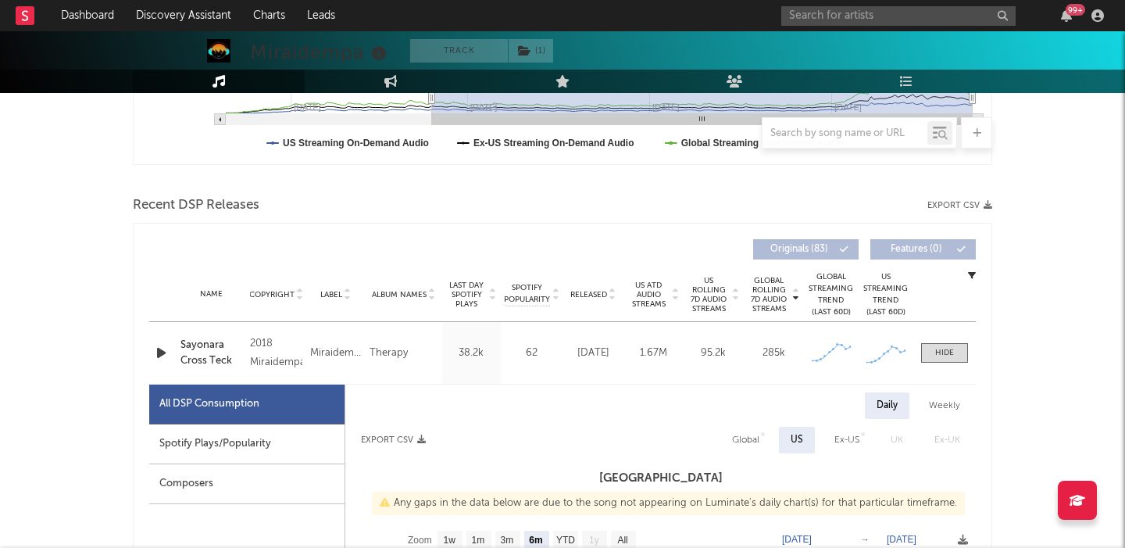
click at [603, 283] on div "Name Copyright Label Album Names Composer Names 7 Day Spotify Plays Last Day Sp…" at bounding box center [562, 294] width 827 height 55
click at [603, 296] on span "Released" at bounding box center [588, 294] width 37 height 9
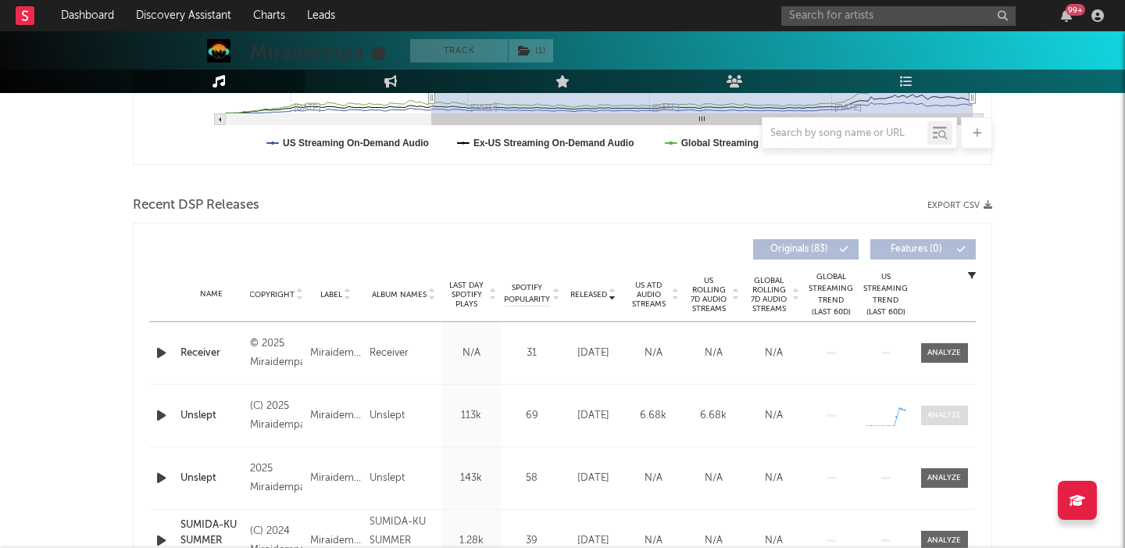
click at [951, 410] on div at bounding box center [945, 415] width 34 height 12
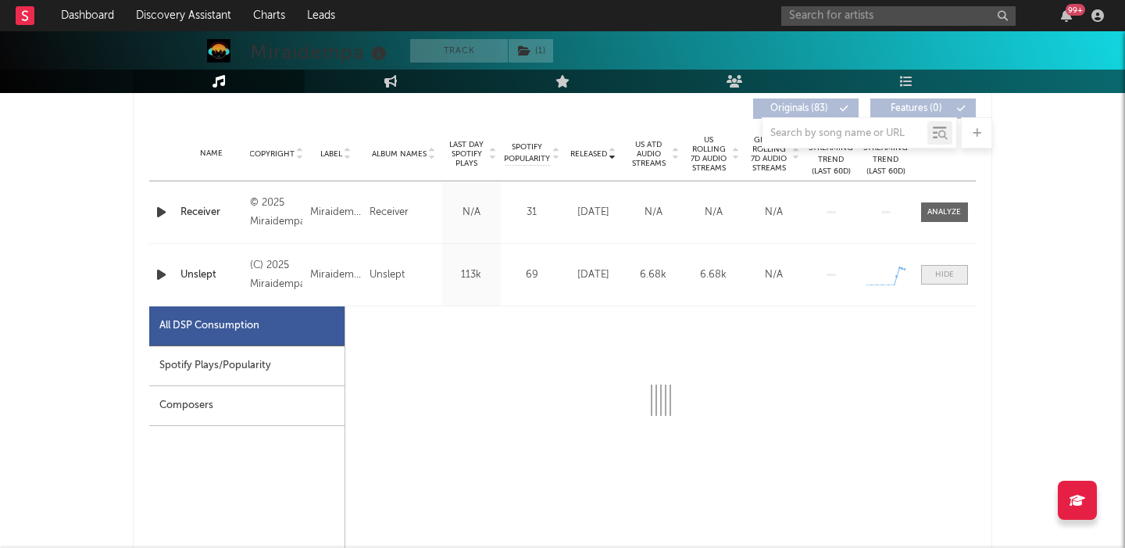
select select "1w"
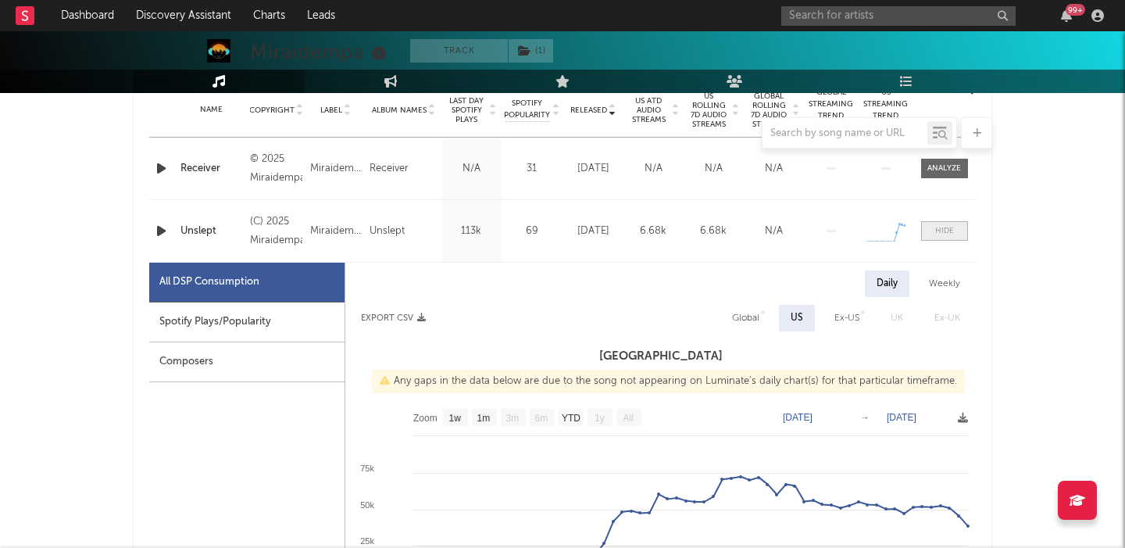
scroll to position [647, 0]
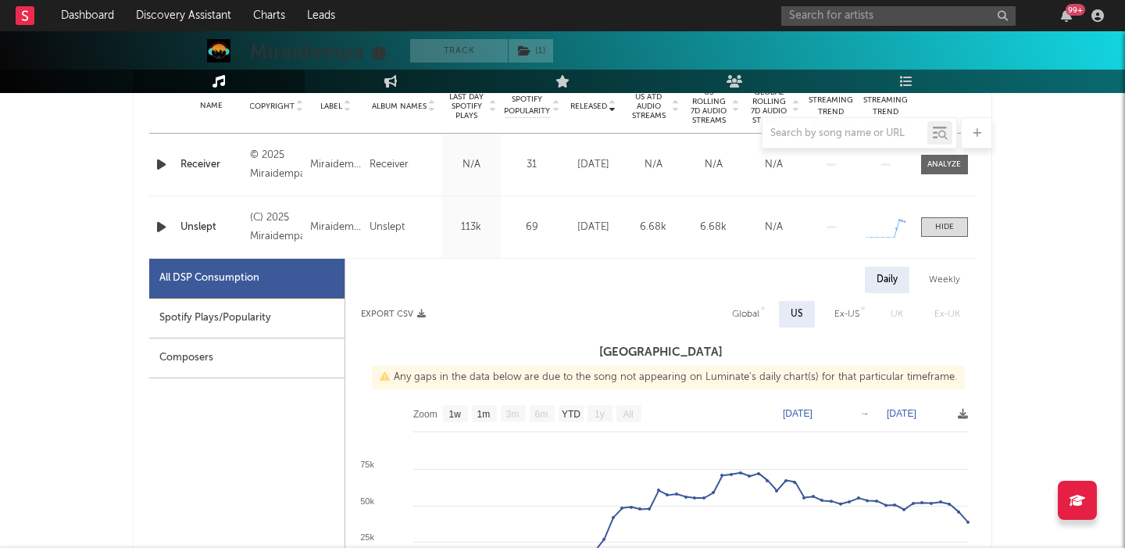
click at [757, 318] on div "Global" at bounding box center [745, 314] width 27 height 19
select select "1w"
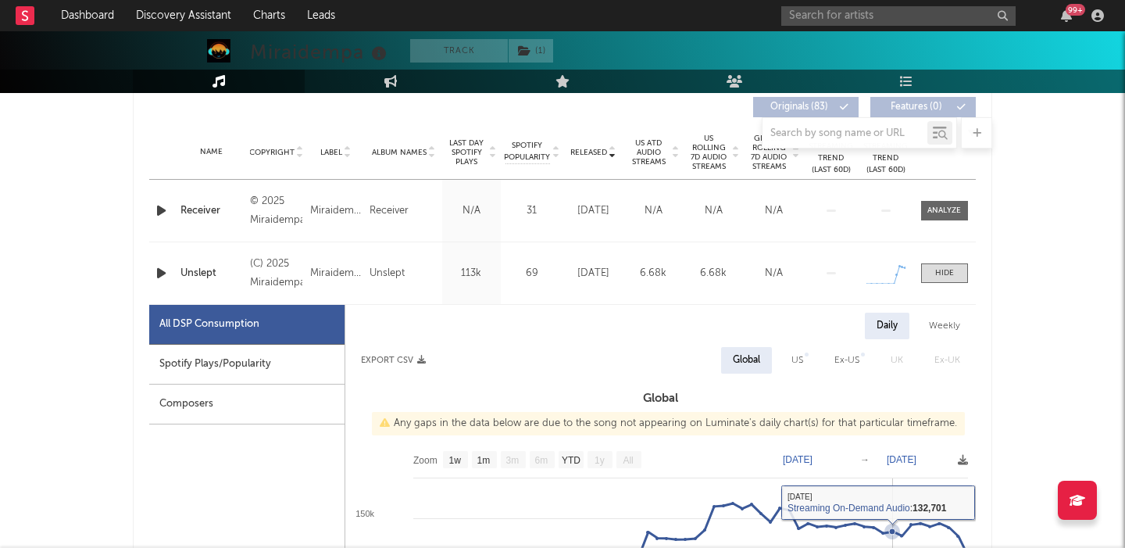
scroll to position [651, 0]
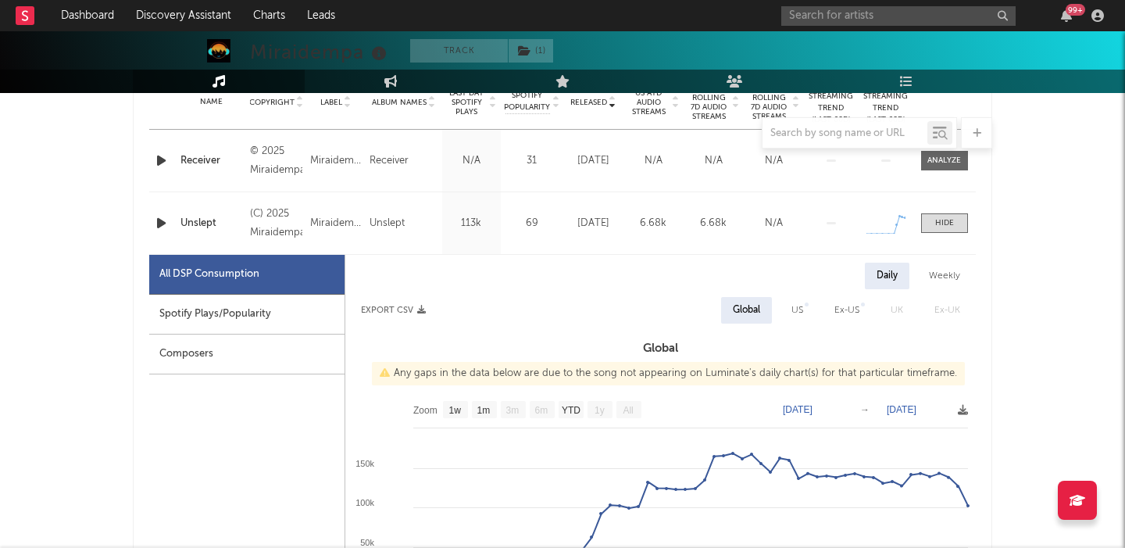
click at [284, 305] on div "Spotify Plays/Popularity" at bounding box center [246, 315] width 195 height 40
select select "1w"
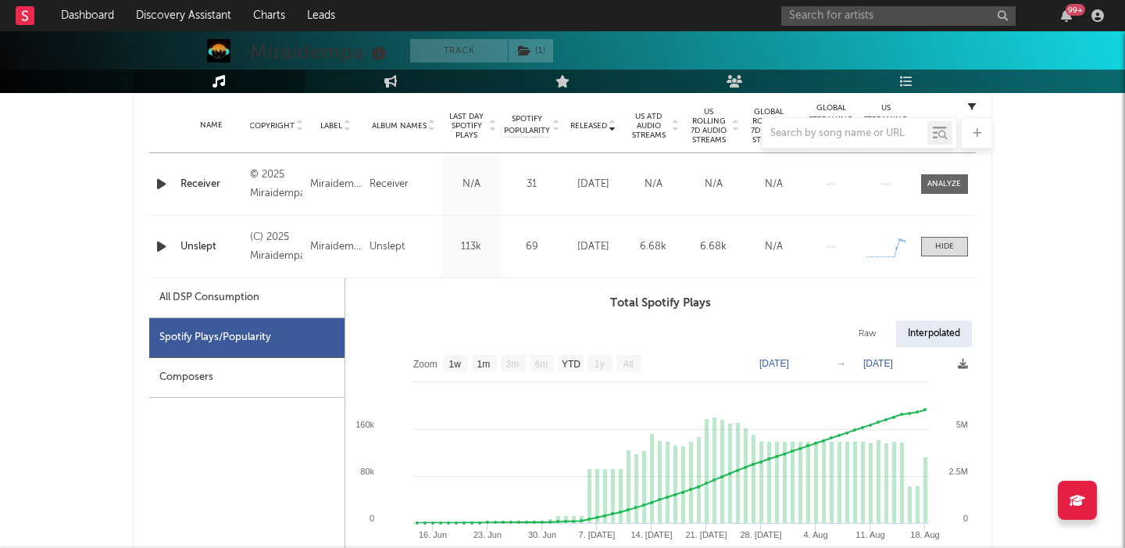
scroll to position [617, 0]
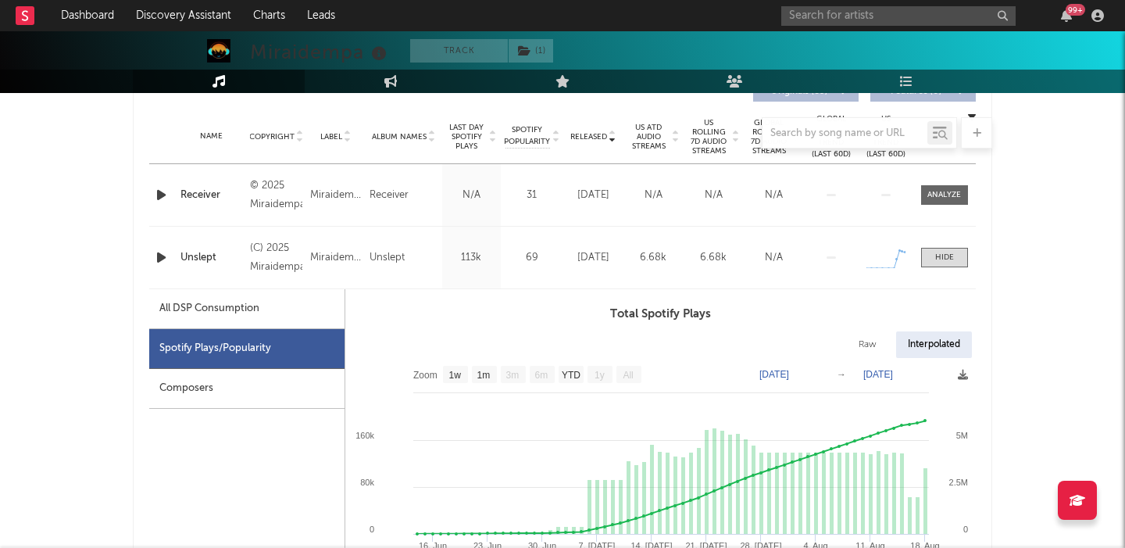
click at [714, 142] on div at bounding box center [563, 132] width 860 height 31
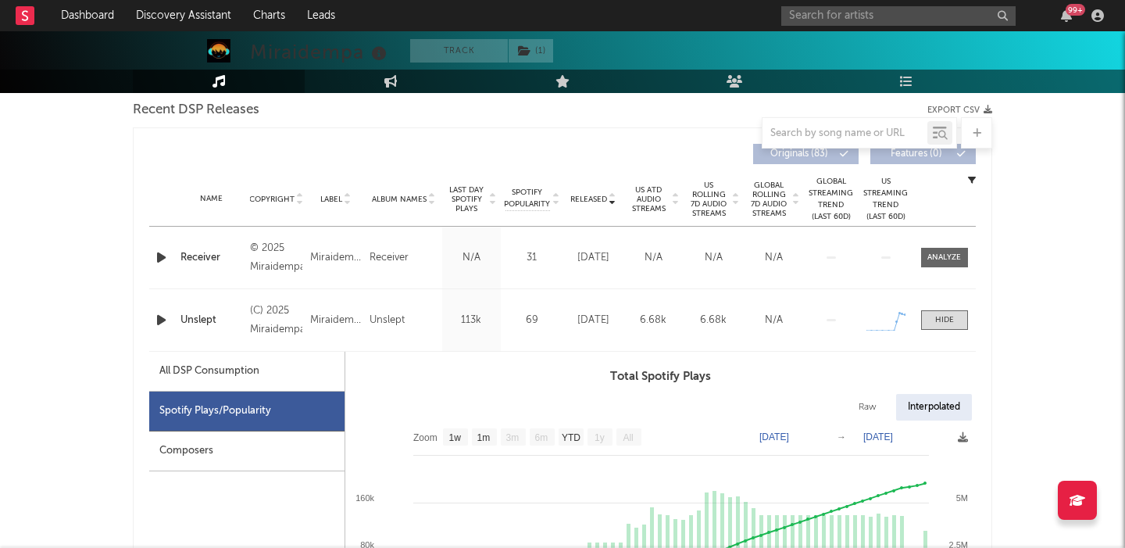
click at [708, 200] on span "US Rolling 7D Audio Streams" at bounding box center [709, 200] width 43 height 38
select select "6m"
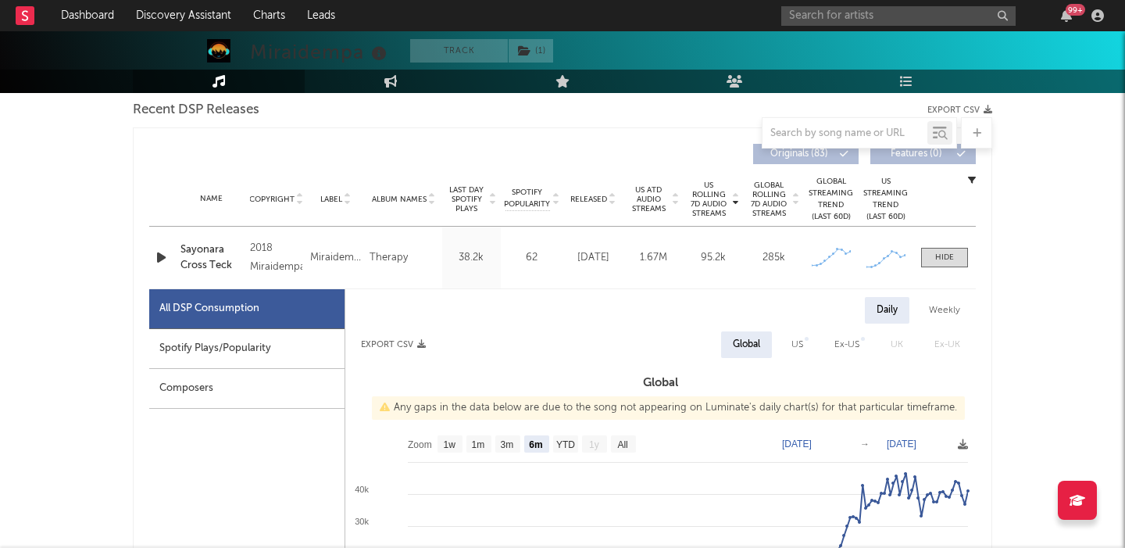
click at [592, 197] on span "Released" at bounding box center [588, 199] width 37 height 9
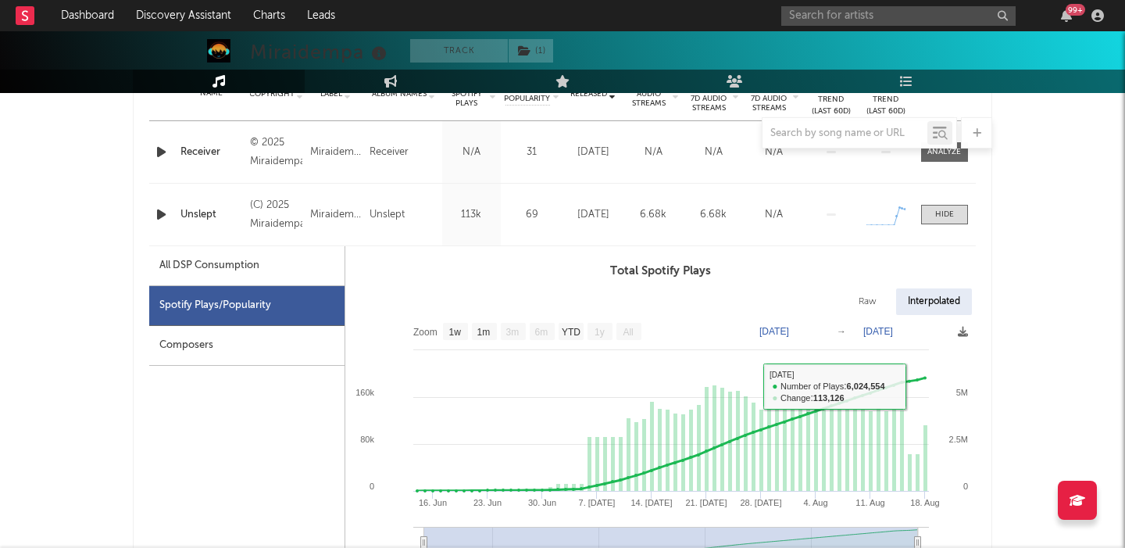
scroll to position [661, 0]
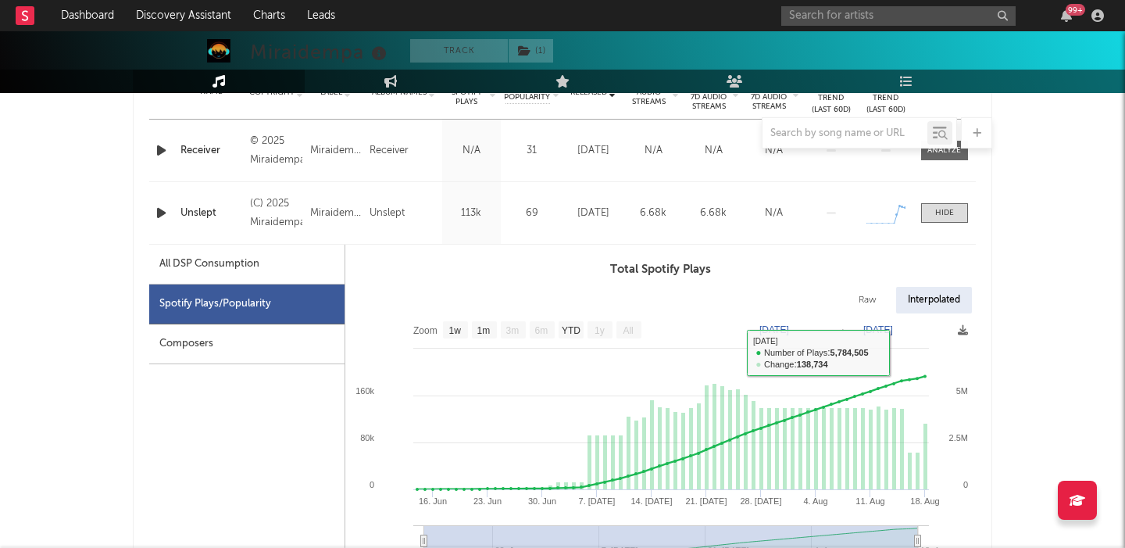
click at [853, 295] on div "Raw" at bounding box center [867, 300] width 41 height 27
select select "1w"
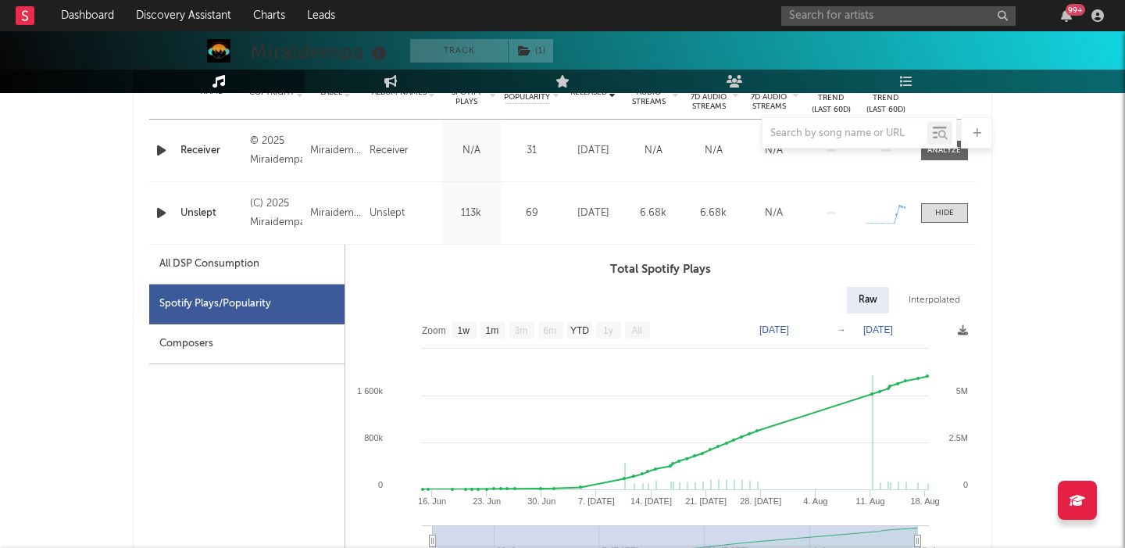
click at [250, 257] on div "All DSP Consumption" at bounding box center [209, 264] width 100 height 19
select select "1w"
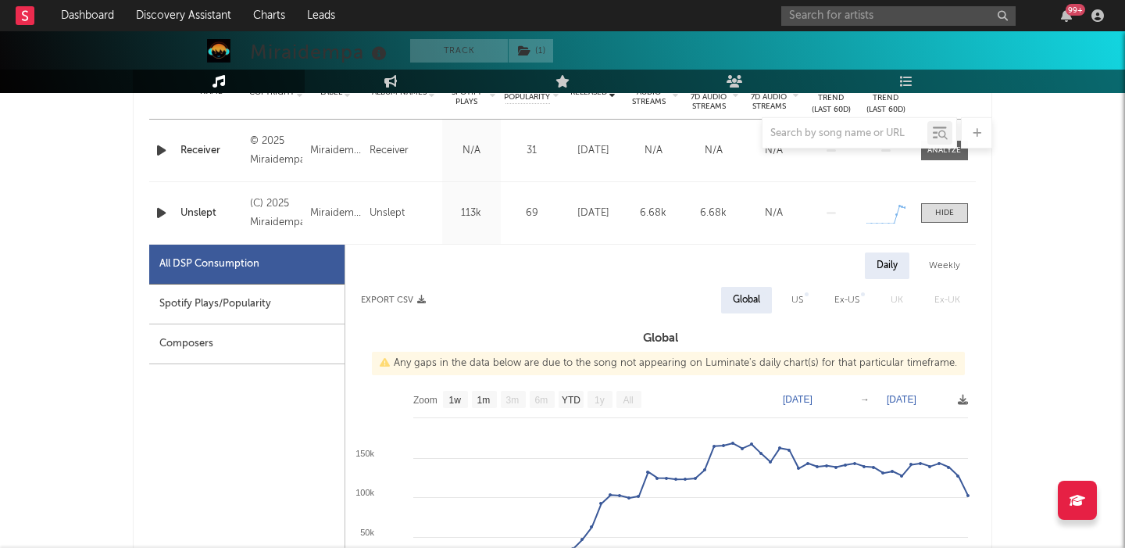
click at [937, 274] on div "Weekly" at bounding box center [944, 265] width 55 height 27
select select "1w"
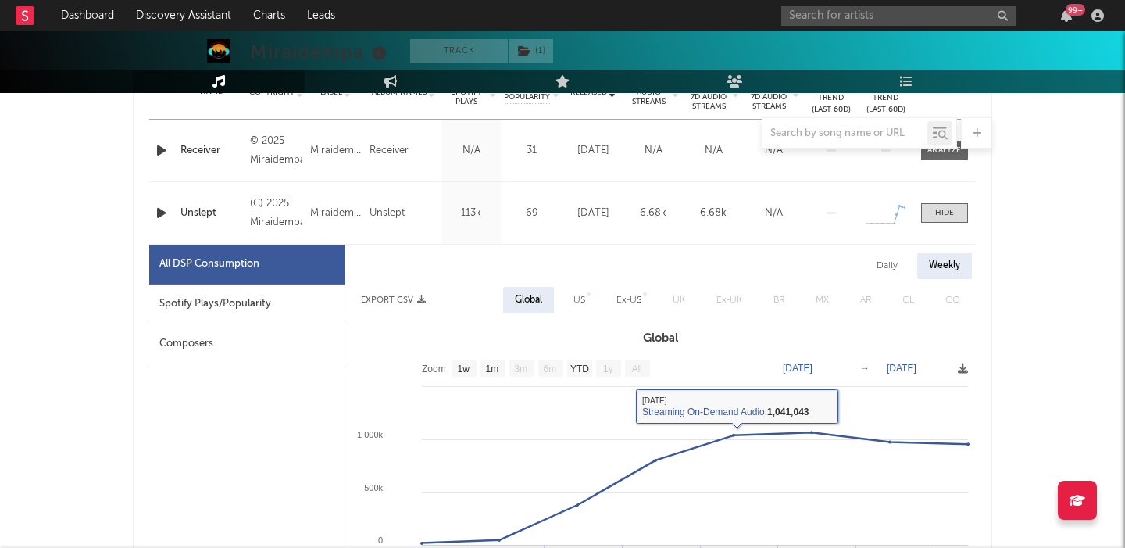
click at [563, 281] on div "Daily Weekly Export CSV Global US Ex-US [GEOGRAPHIC_DATA] Ex-UK BR MX AR CL CO …" at bounding box center [660, 509] width 631 height 515
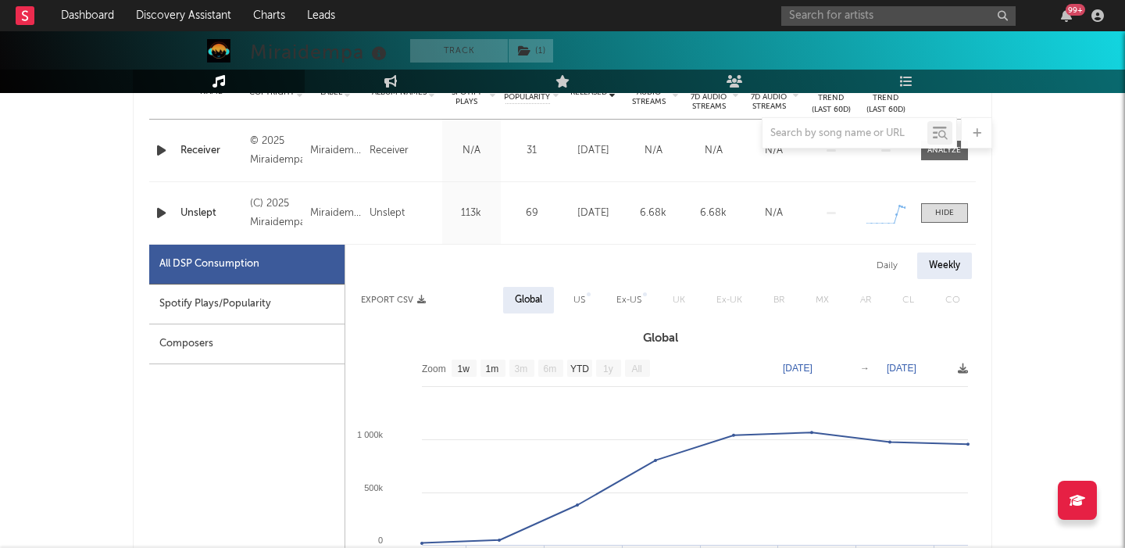
click at [577, 295] on div "US" at bounding box center [580, 300] width 12 height 19
select select "1w"
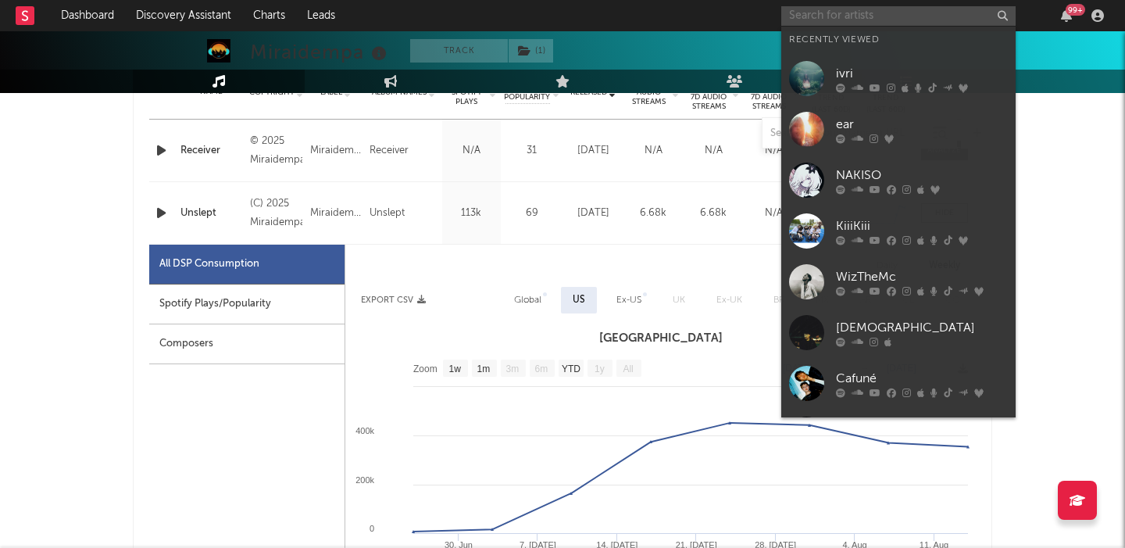
click at [821, 16] on input "text" at bounding box center [898, 16] width 234 height 20
type input "d"
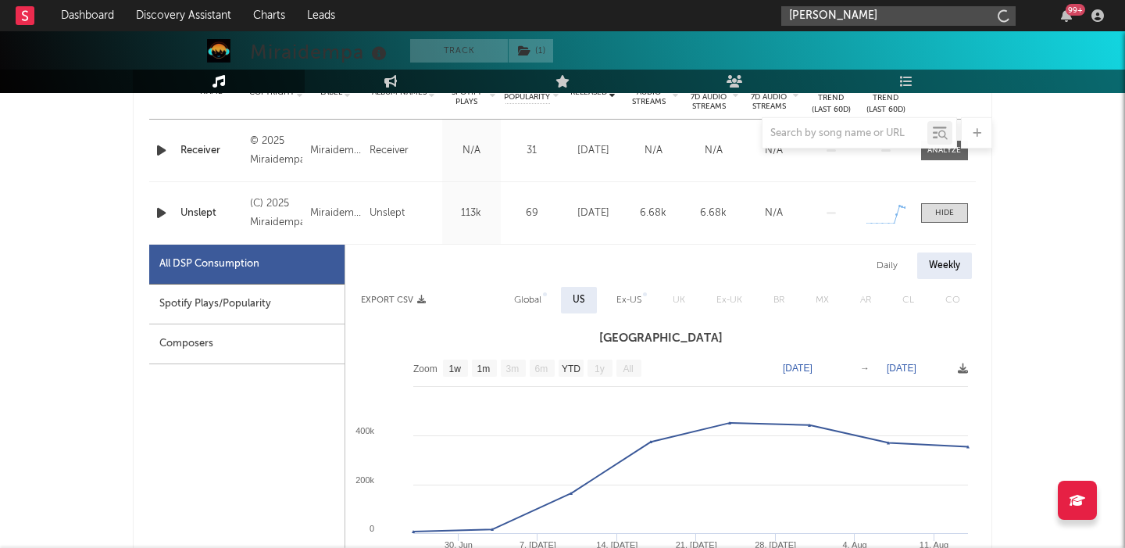
type input "[PERSON_NAME]"
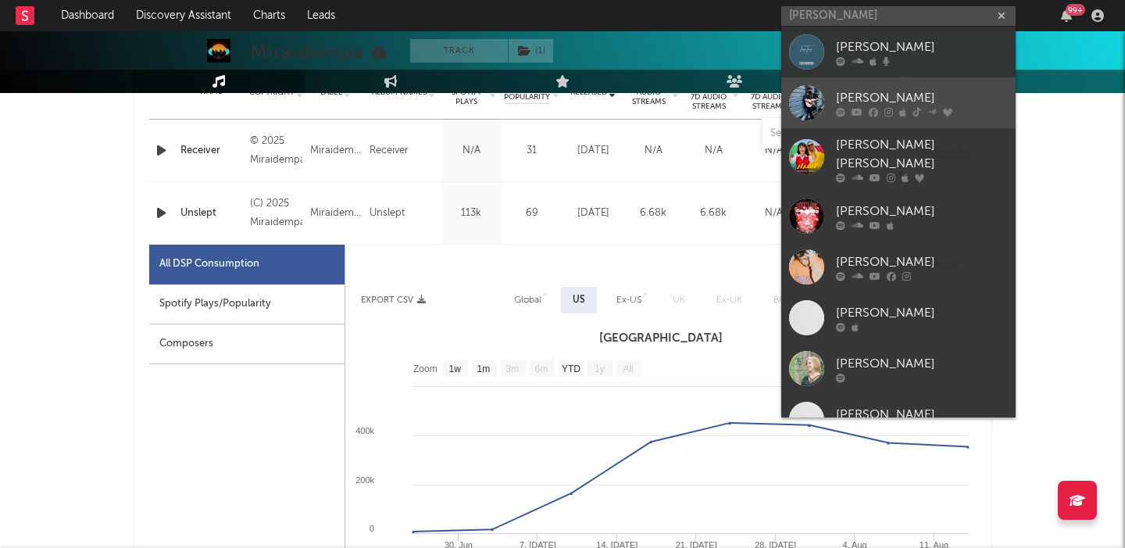
click at [960, 106] on div "[PERSON_NAME]" at bounding box center [922, 97] width 172 height 19
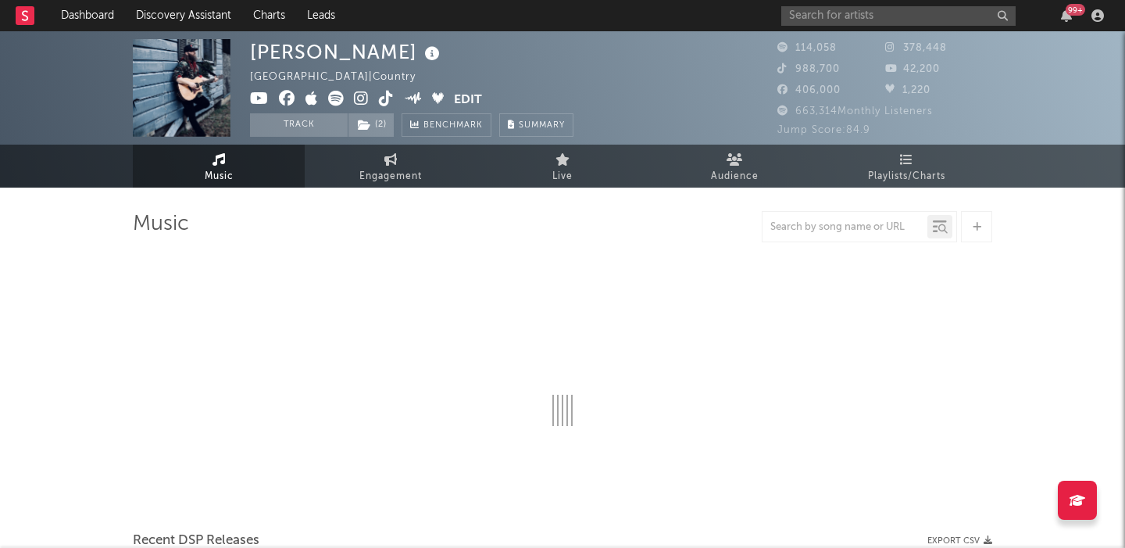
click at [335, 98] on icon at bounding box center [336, 99] width 16 height 16
select select "6m"
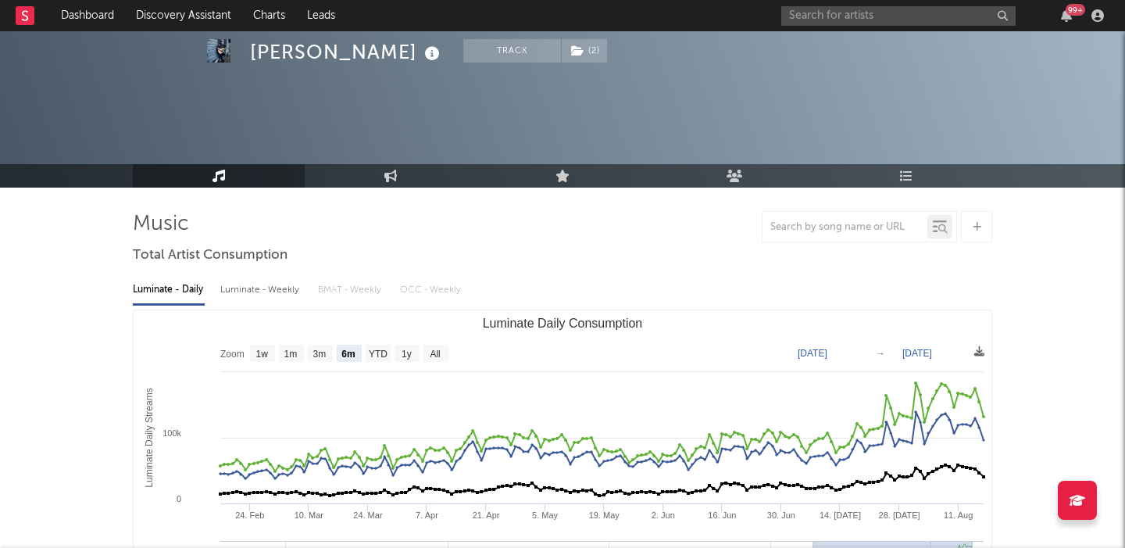
scroll to position [90, 0]
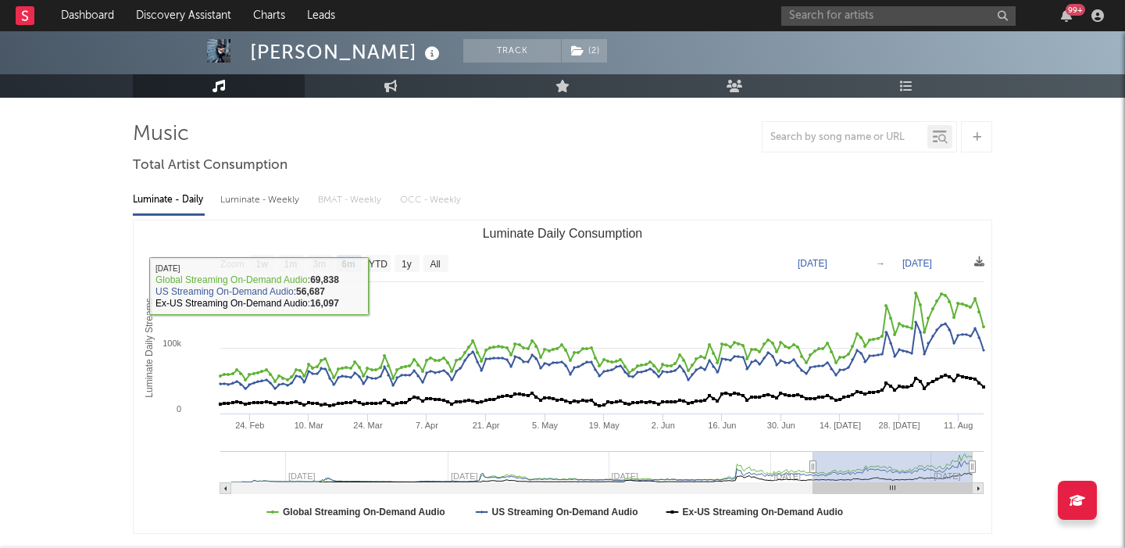
click at [281, 191] on div "Luminate - Weekly" at bounding box center [261, 200] width 82 height 27
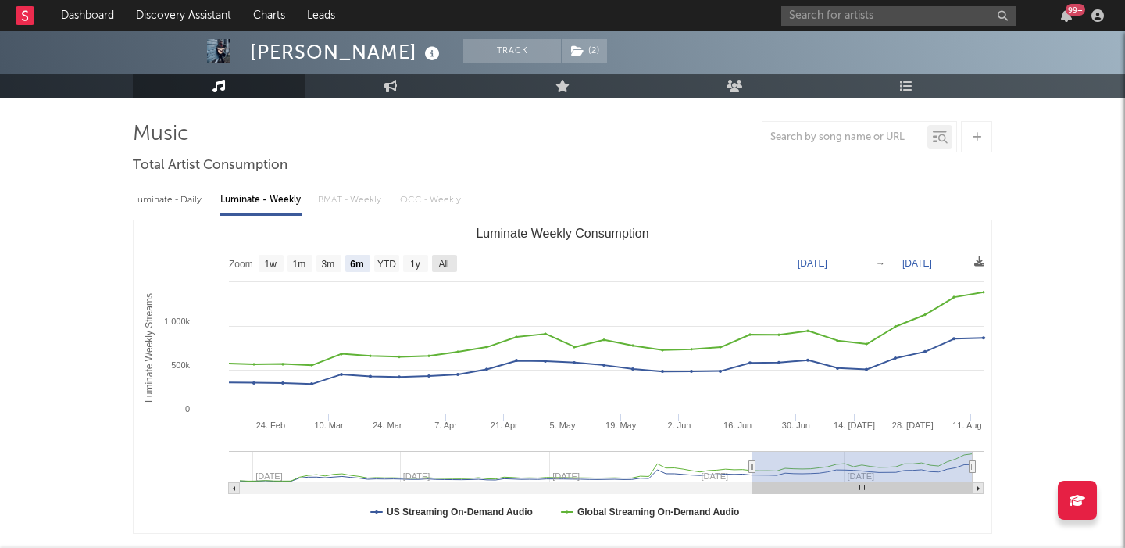
click at [445, 261] on text "All" at bounding box center [443, 264] width 10 height 11
select select "All"
type input "[DATE]"
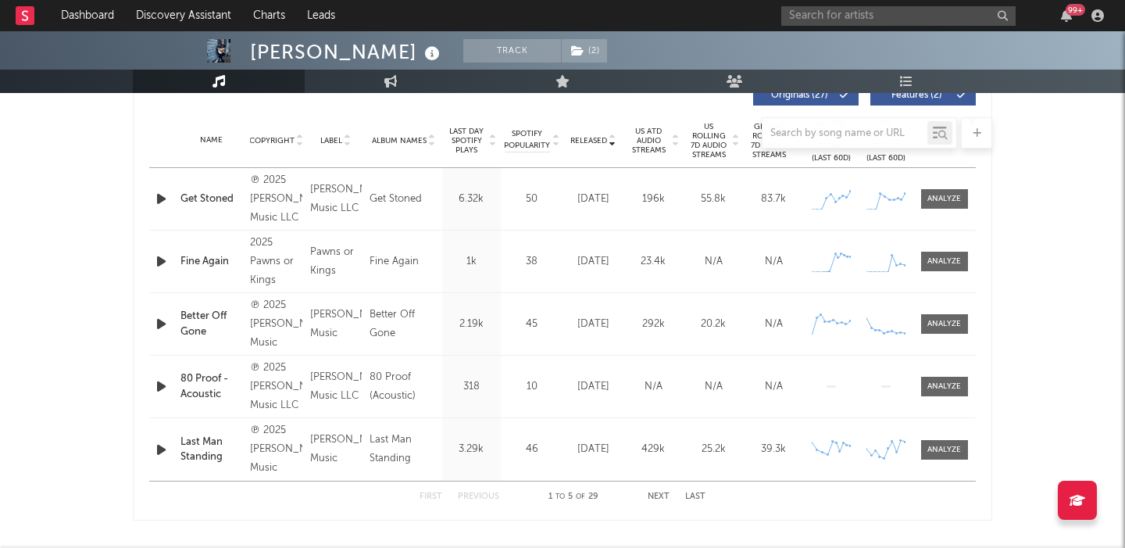
scroll to position [600, 0]
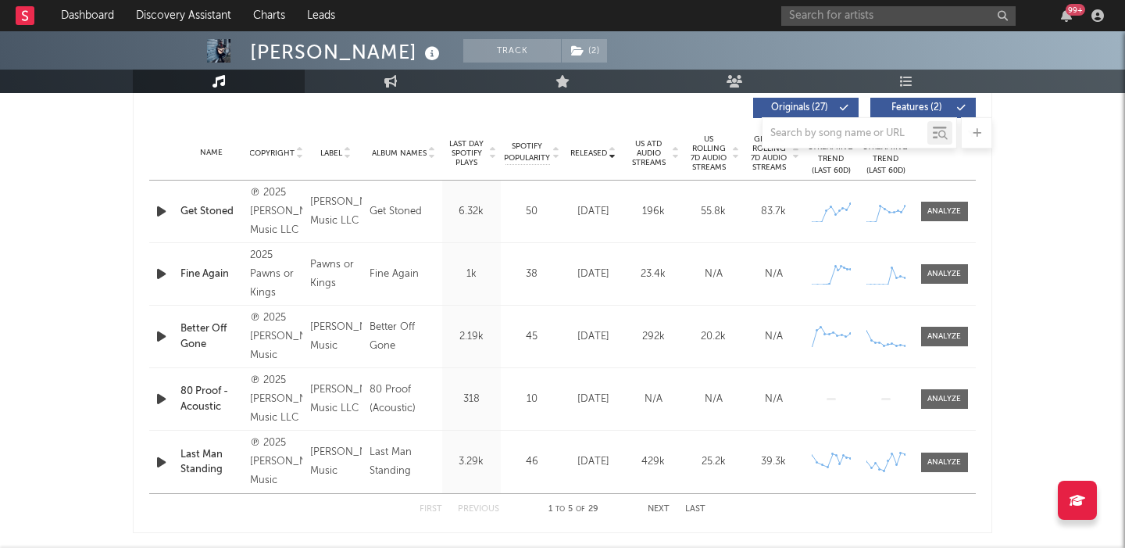
click at [712, 151] on span "US Rolling 7D Audio Streams" at bounding box center [709, 153] width 43 height 38
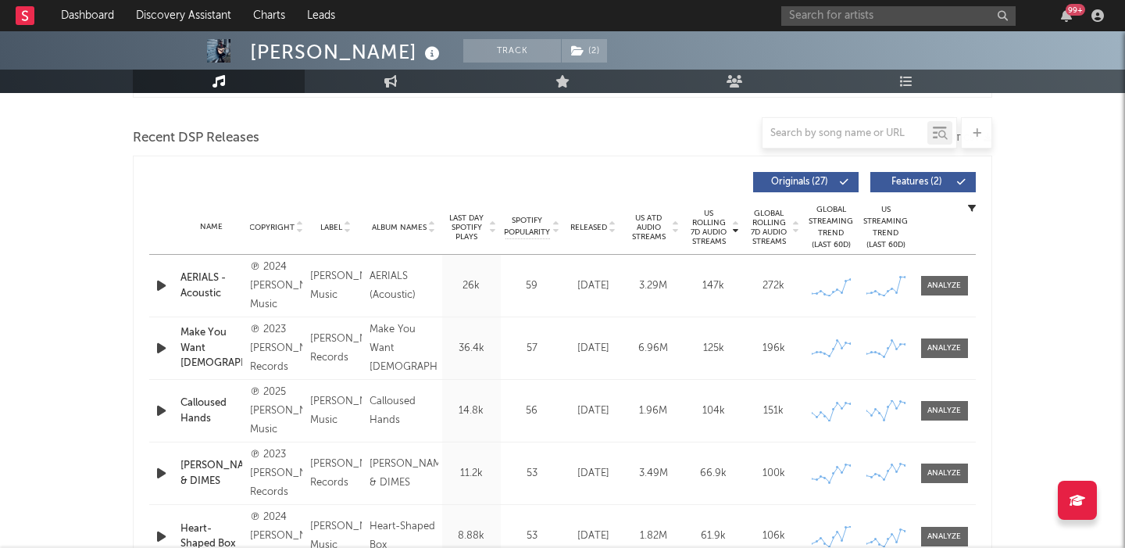
scroll to position [505, 0]
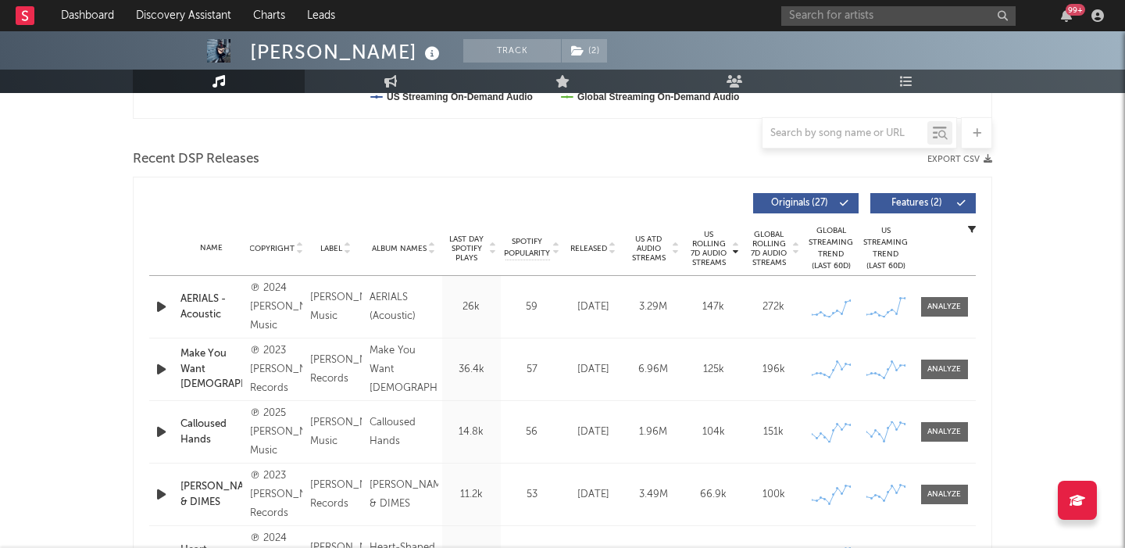
click at [918, 200] on span "Features ( 2 )" at bounding box center [917, 202] width 72 height 9
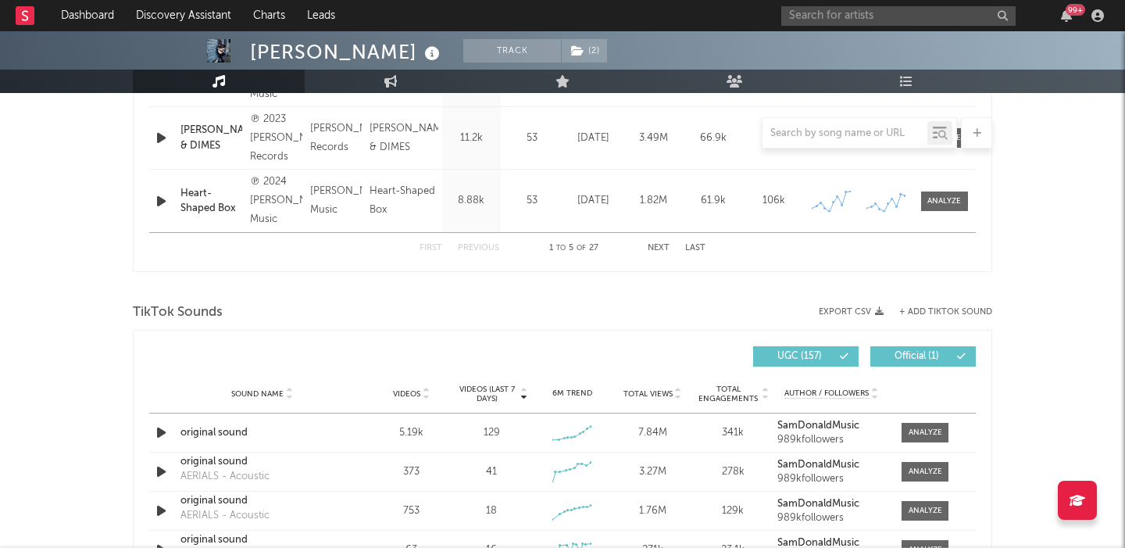
scroll to position [578, 0]
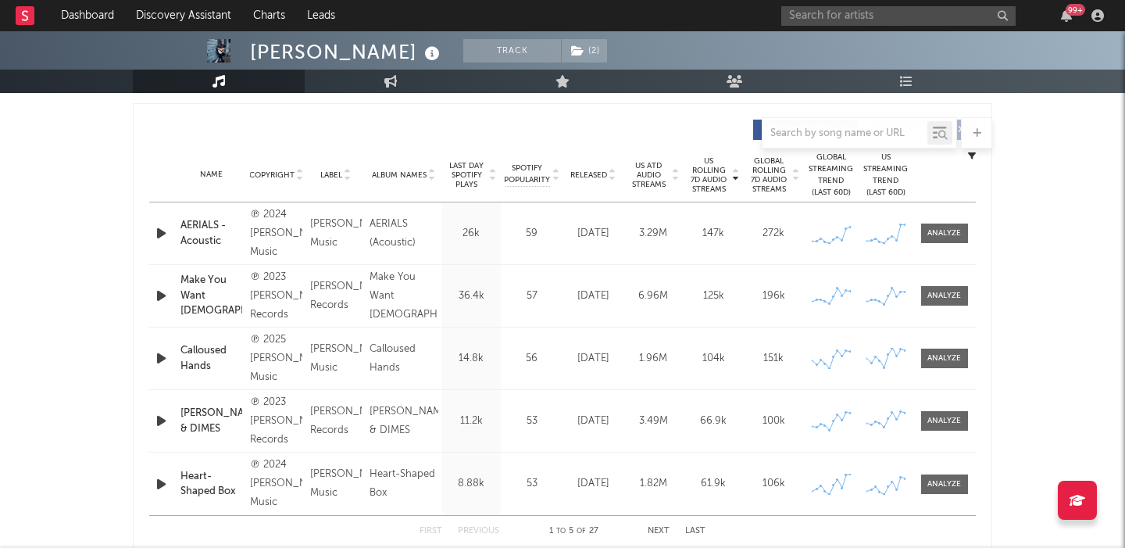
click at [934, 243] on div "Name AERIALS - Acoustic Copyright ℗ 2024 [PERSON_NAME] Music Label [PERSON_NAME…" at bounding box center [562, 233] width 827 height 62
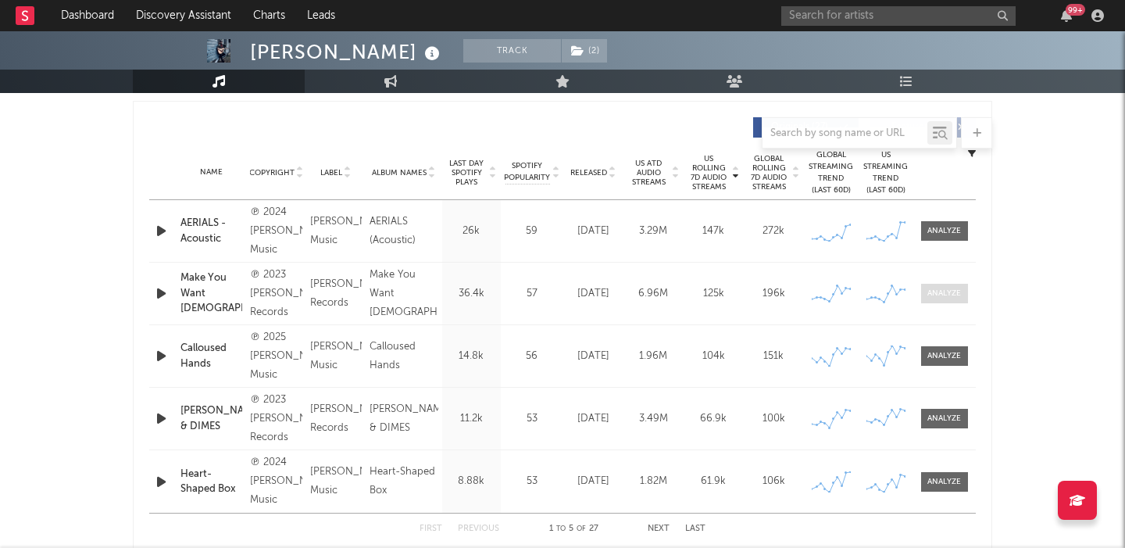
click at [935, 291] on div at bounding box center [945, 294] width 34 height 12
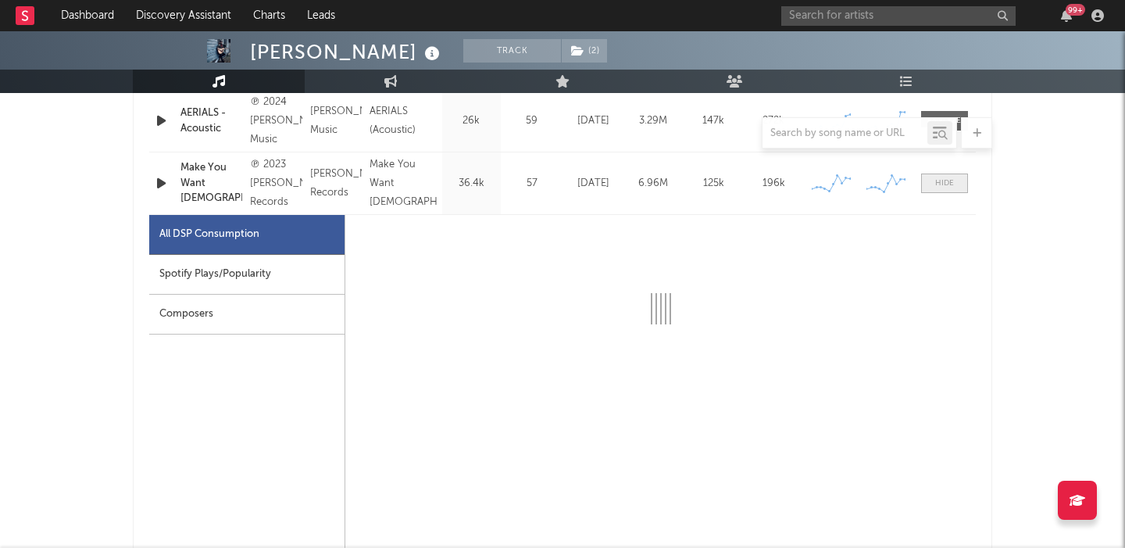
scroll to position [706, 0]
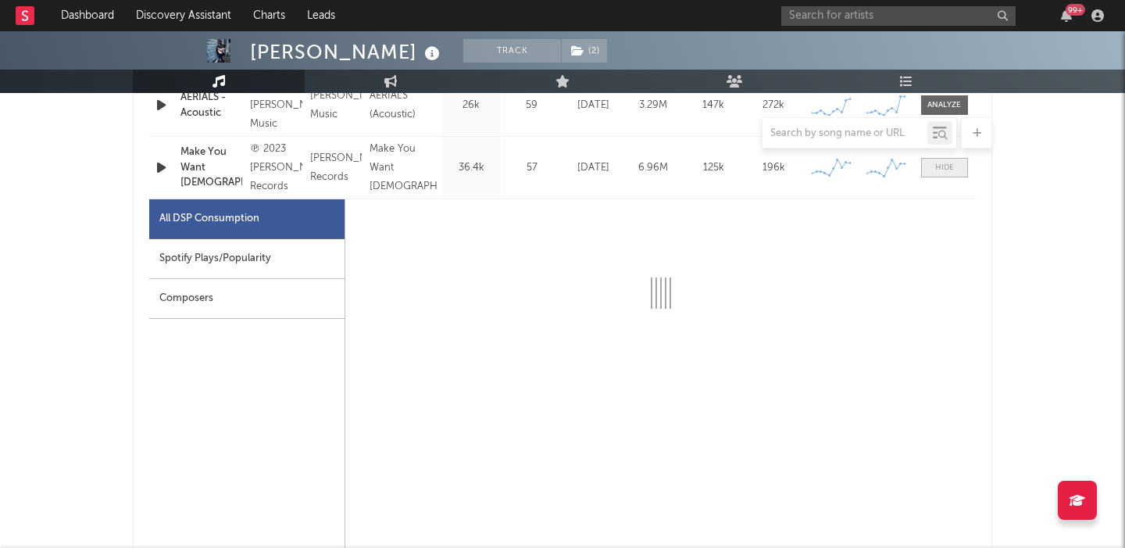
select select "6m"
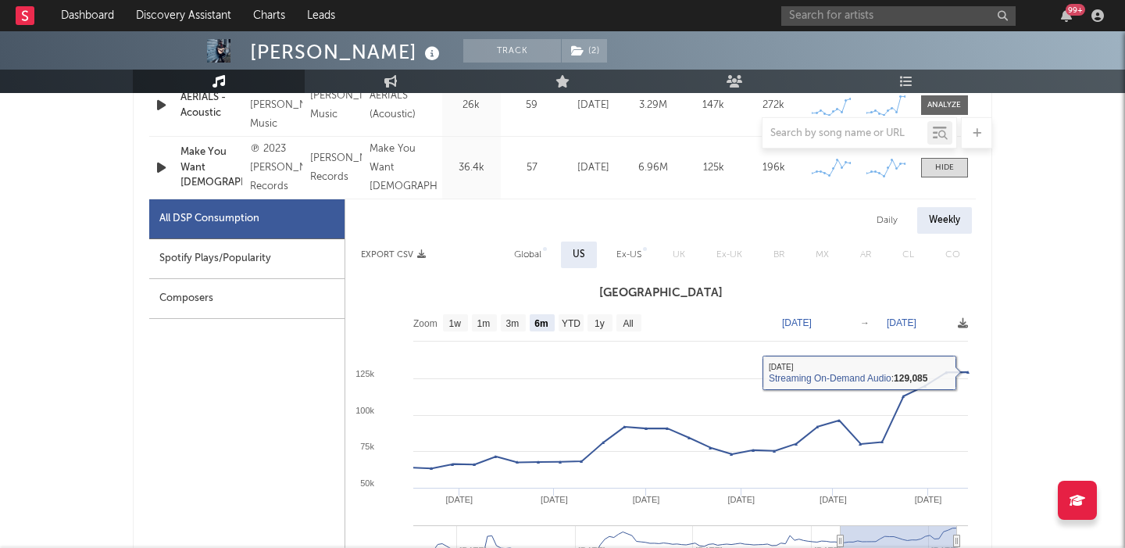
click at [886, 231] on div "Daily" at bounding box center [887, 220] width 45 height 27
select select "6m"
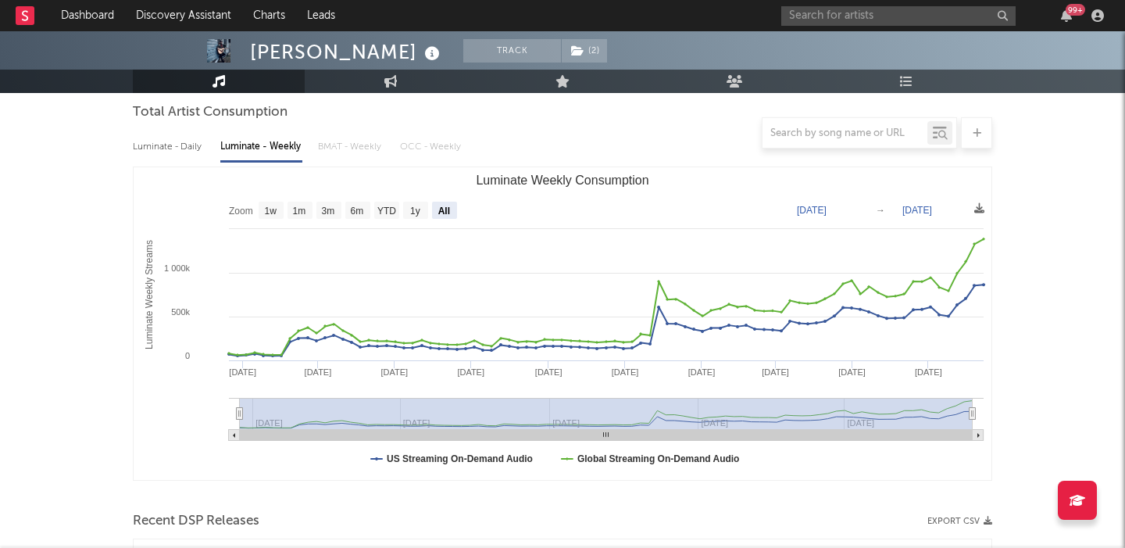
scroll to position [0, 0]
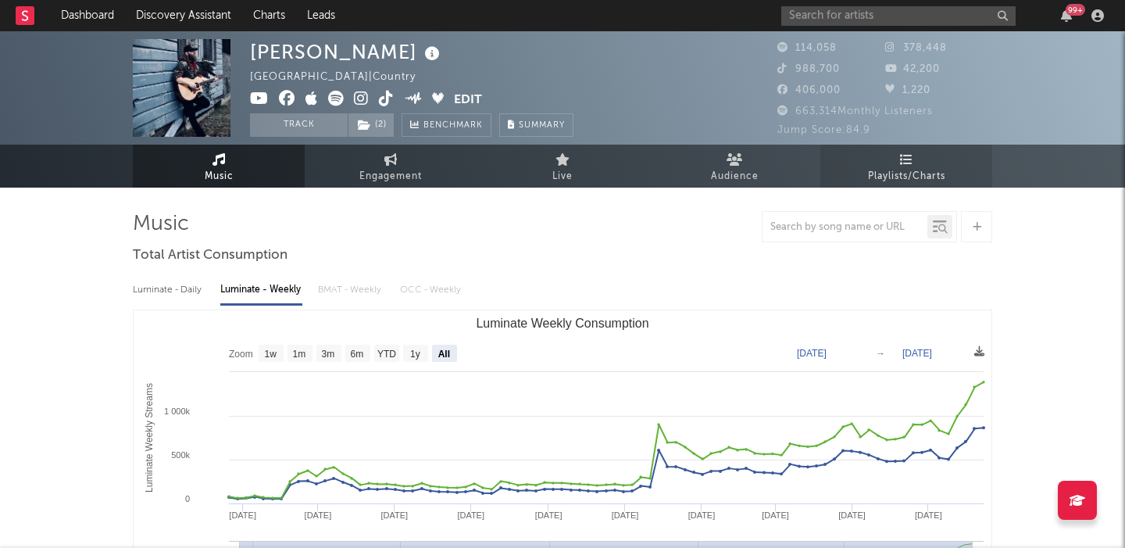
click at [924, 184] on span "Playlists/Charts" at bounding box center [906, 176] width 77 height 19
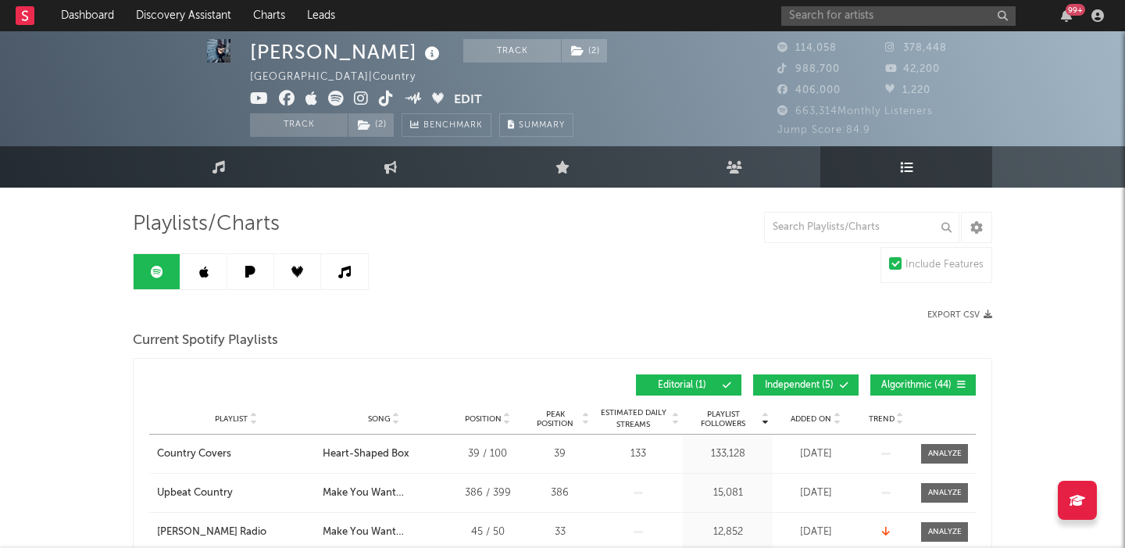
scroll to position [4, 0]
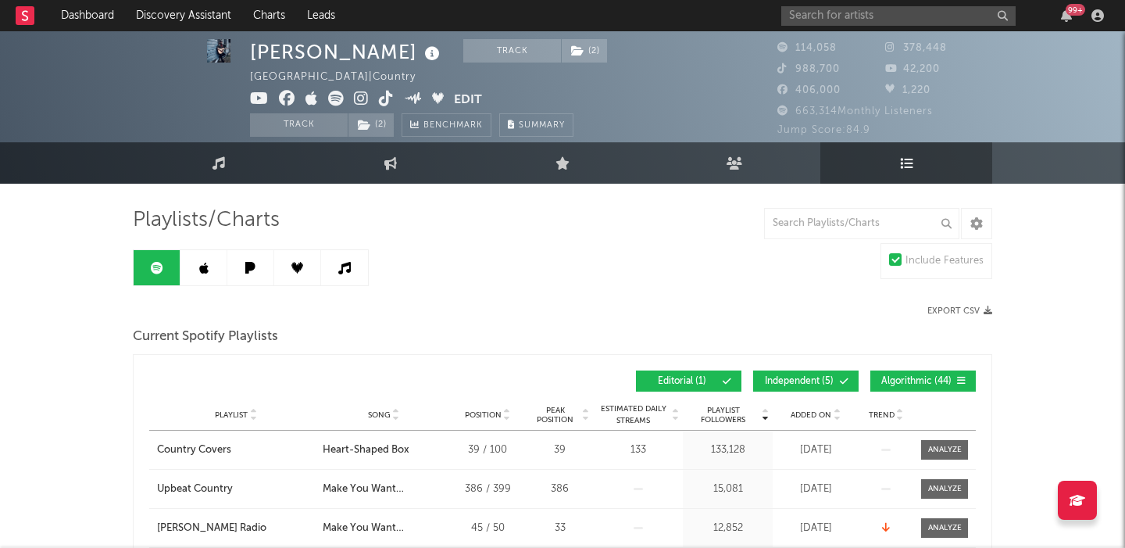
click at [824, 380] on span "Independent ( 5 )" at bounding box center [800, 381] width 72 height 9
click at [674, 380] on span "Editorial ( 1 )" at bounding box center [682, 381] width 72 height 9
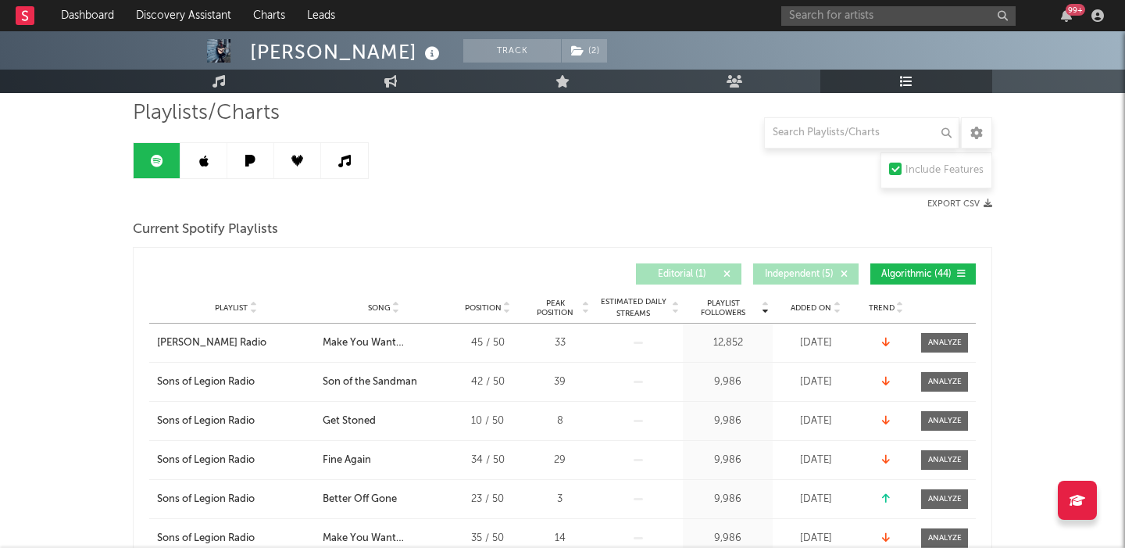
scroll to position [308, 0]
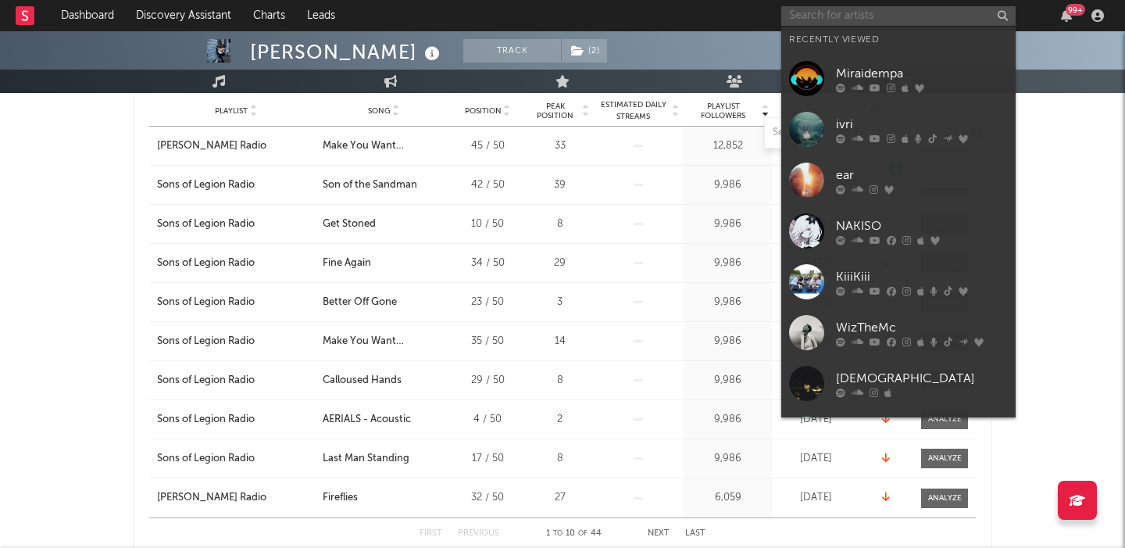
click at [869, 11] on input "text" at bounding box center [898, 16] width 234 height 20
paste input "Quadeca"
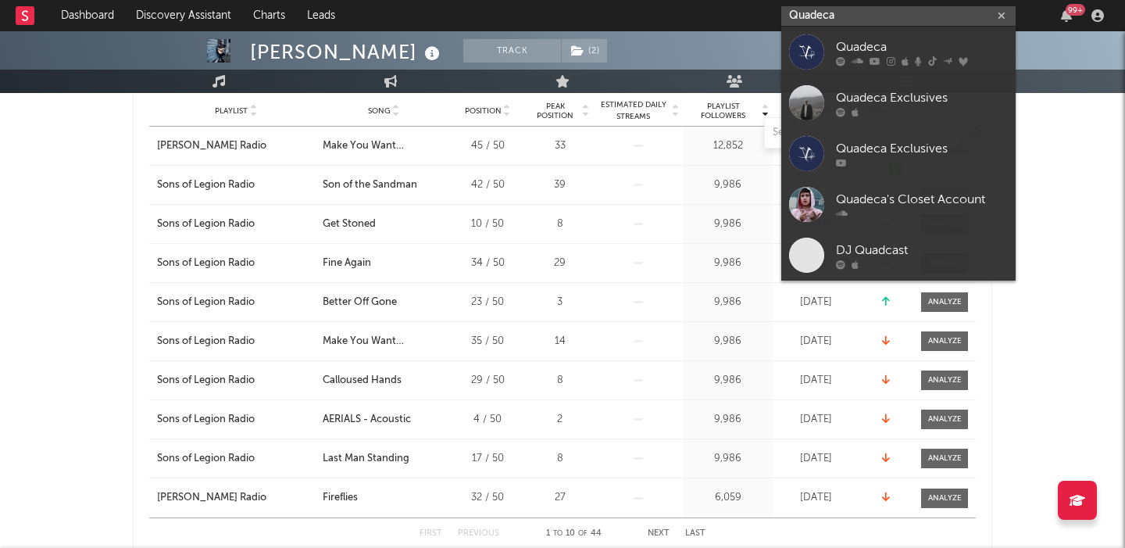
type input "Quadeca"
click at [894, 31] on link "Quadeca" at bounding box center [898, 52] width 234 height 51
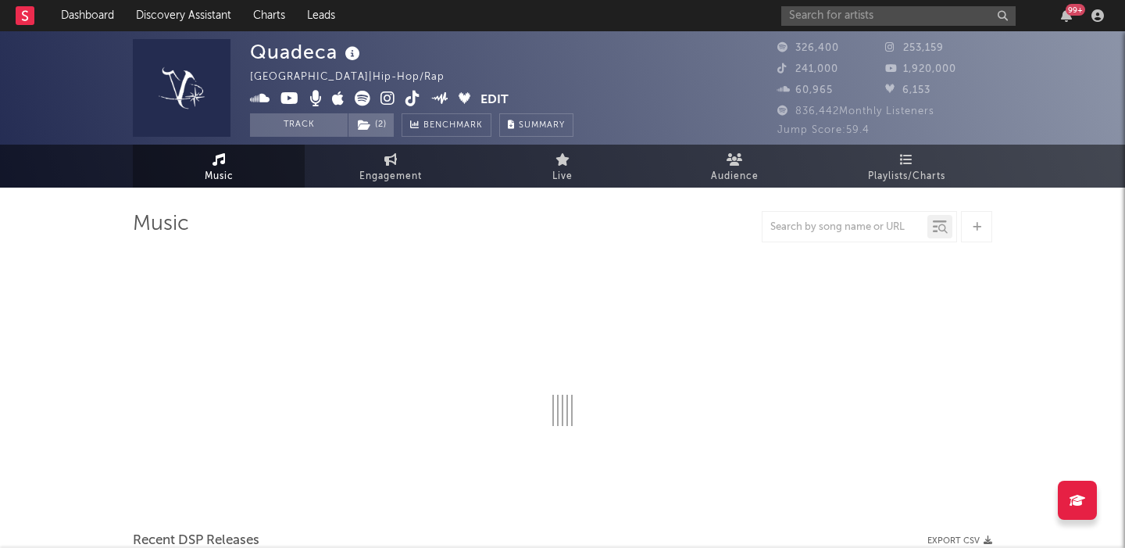
select select "6m"
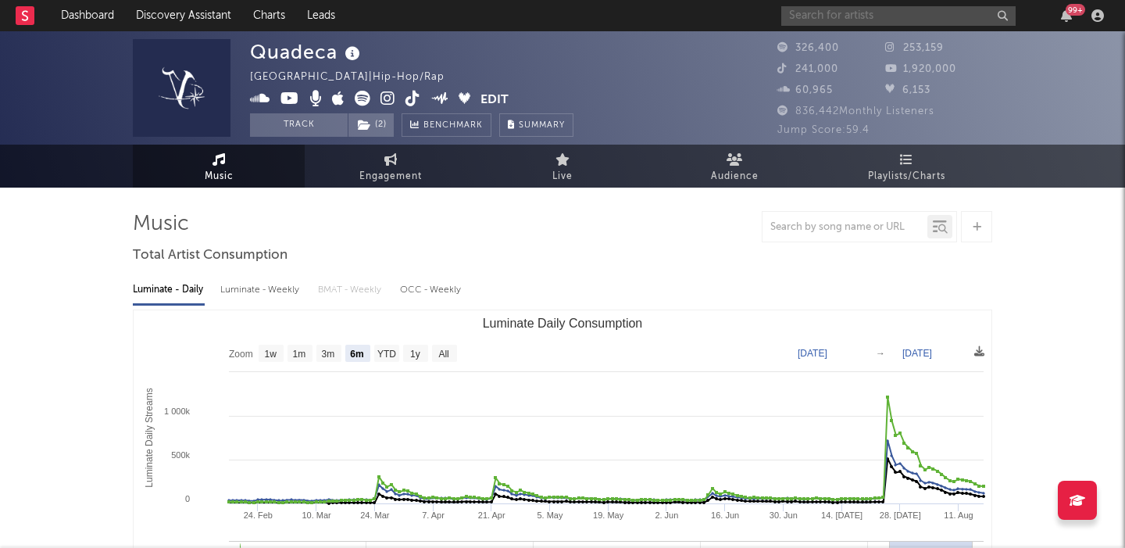
click at [817, 24] on input "text" at bounding box center [898, 16] width 234 height 20
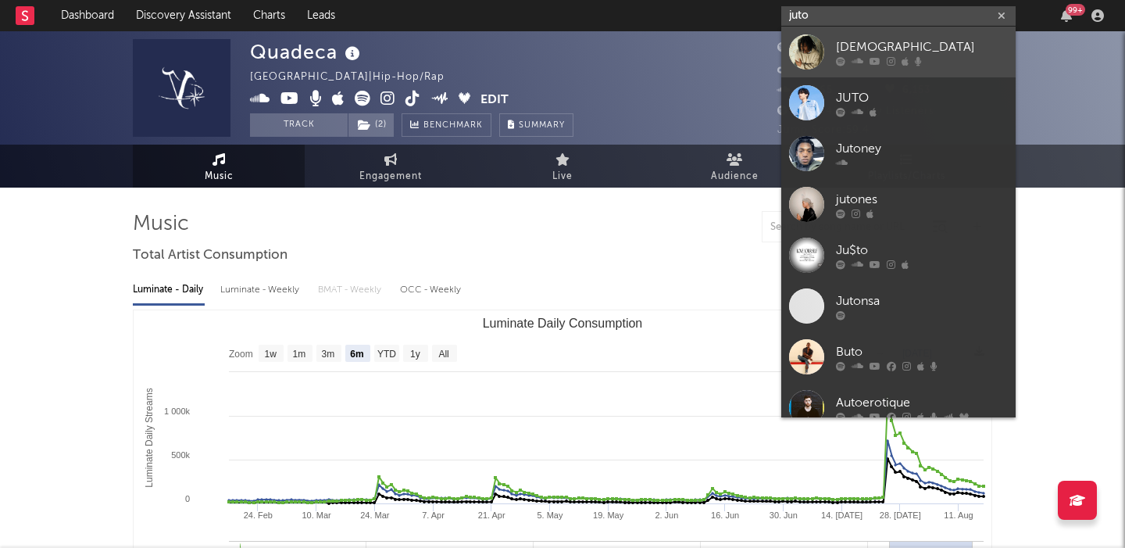
type input "juto"
click at [863, 48] on div "[DEMOGRAPHIC_DATA]" at bounding box center [922, 47] width 172 height 19
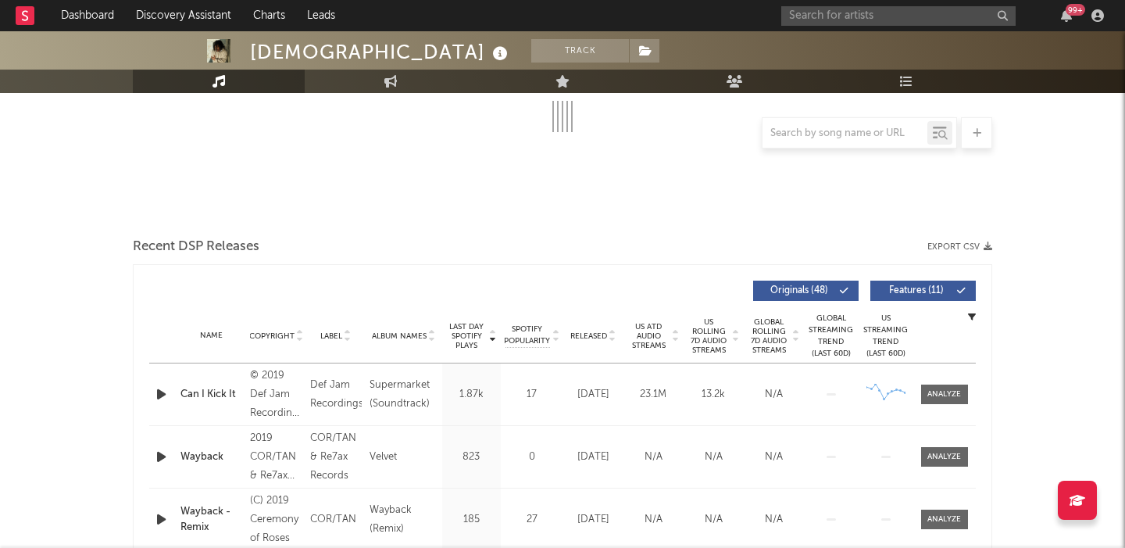
scroll to position [433, 0]
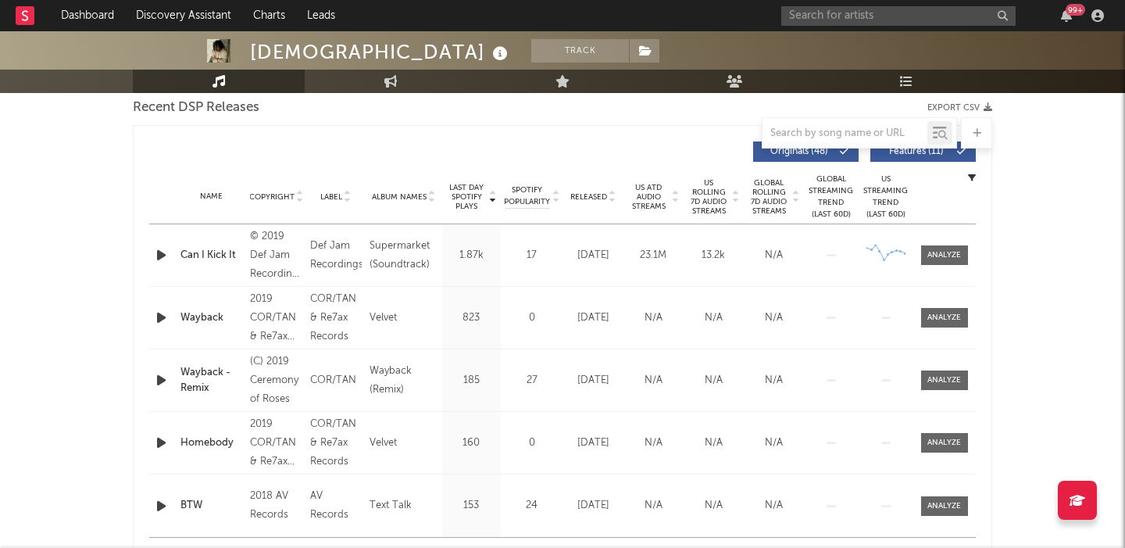
select select "6m"
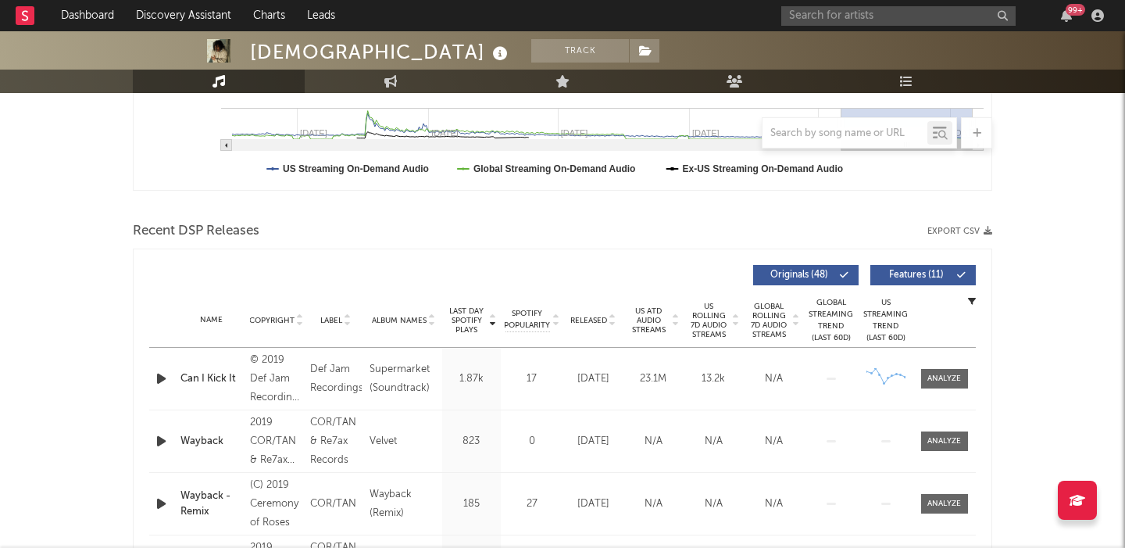
scroll to position [556, 0]
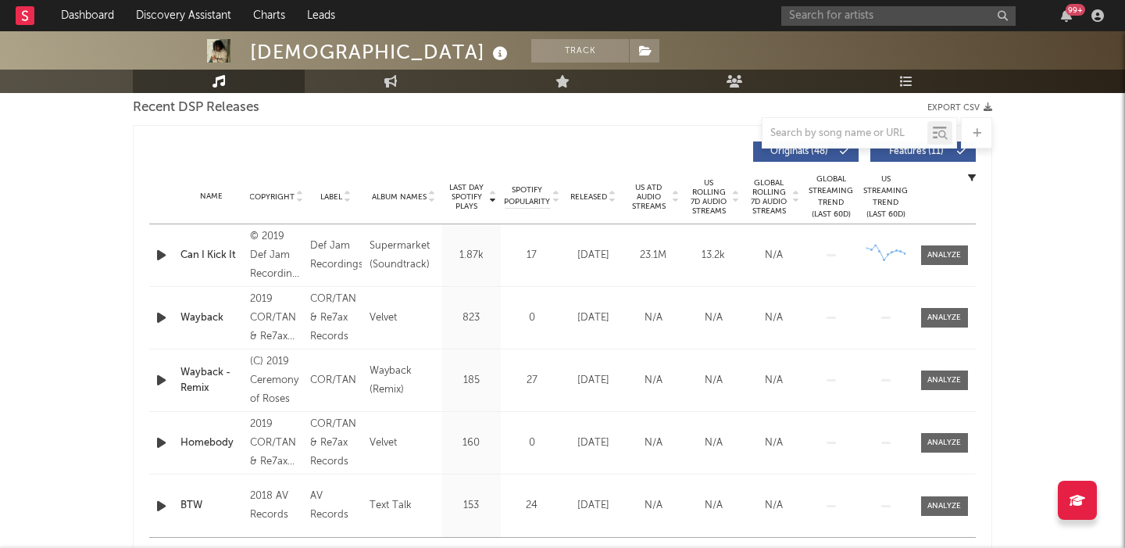
click at [595, 191] on div "Released" at bounding box center [593, 197] width 52 height 12
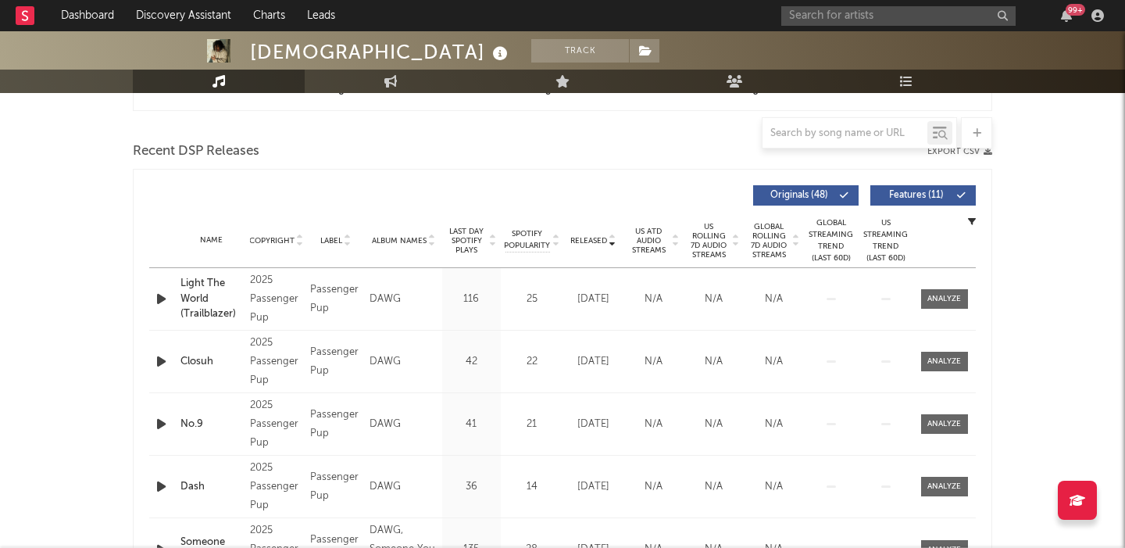
scroll to position [508, 0]
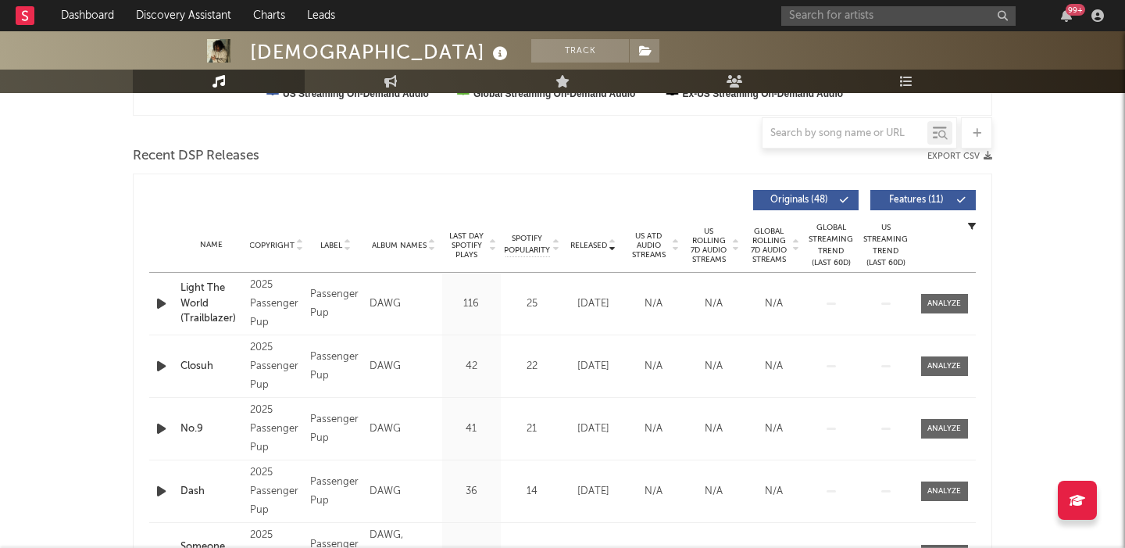
click at [935, 191] on button "Features ( 11 )" at bounding box center [924, 200] width 106 height 20
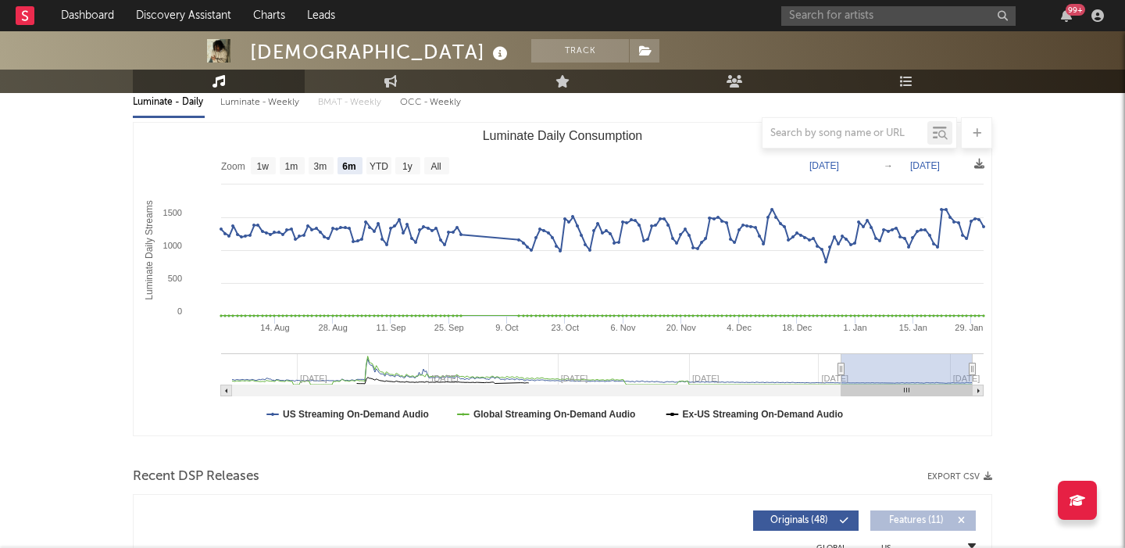
scroll to position [0, 0]
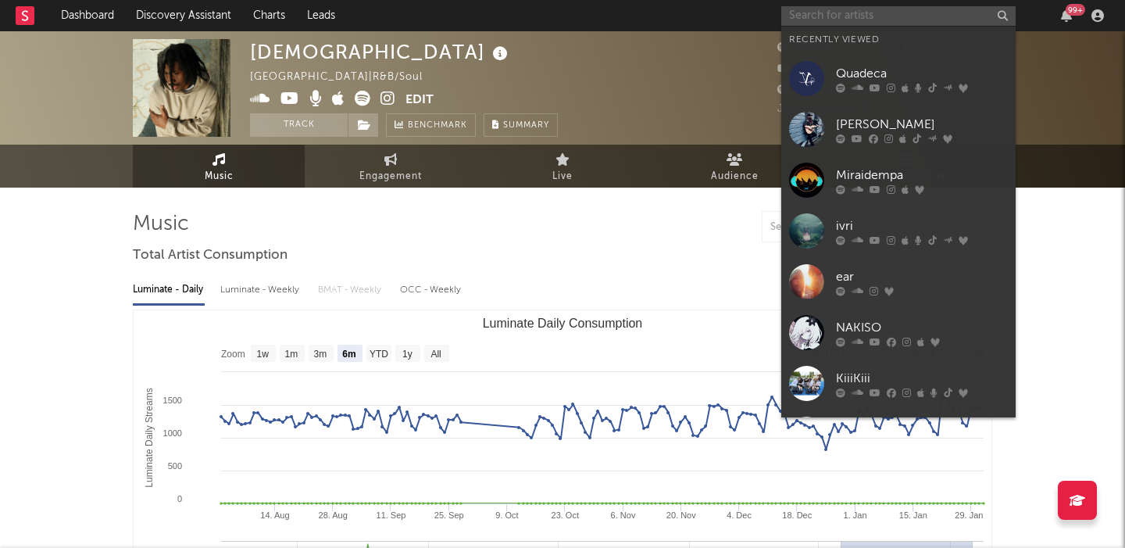
click at [849, 20] on input "text" at bounding box center [898, 16] width 234 height 20
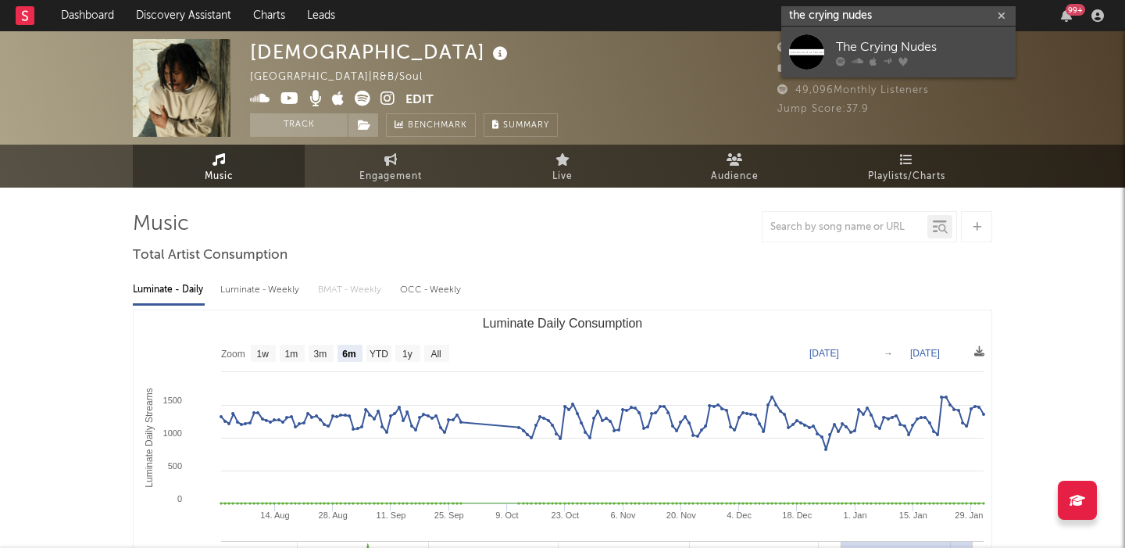
type input "the crying nudes"
click at [874, 35] on link "The Crying Nudes" at bounding box center [898, 52] width 234 height 51
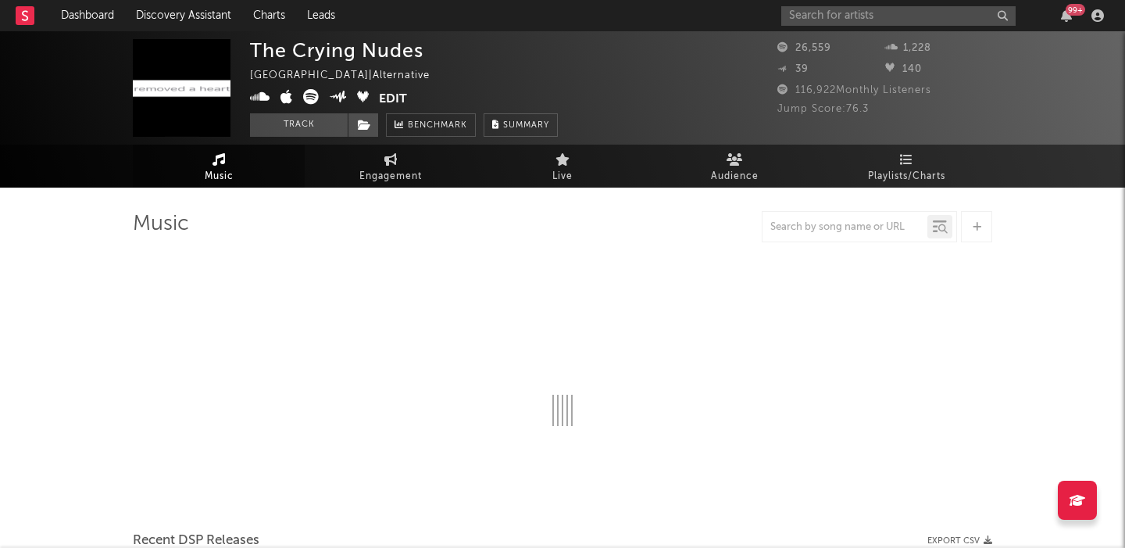
select select "6m"
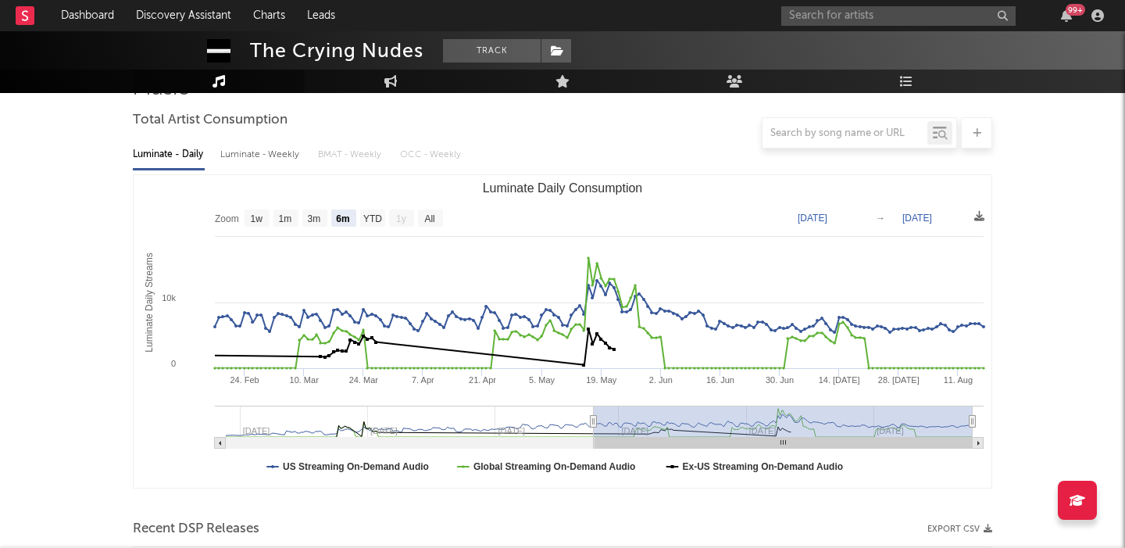
scroll to position [121, 0]
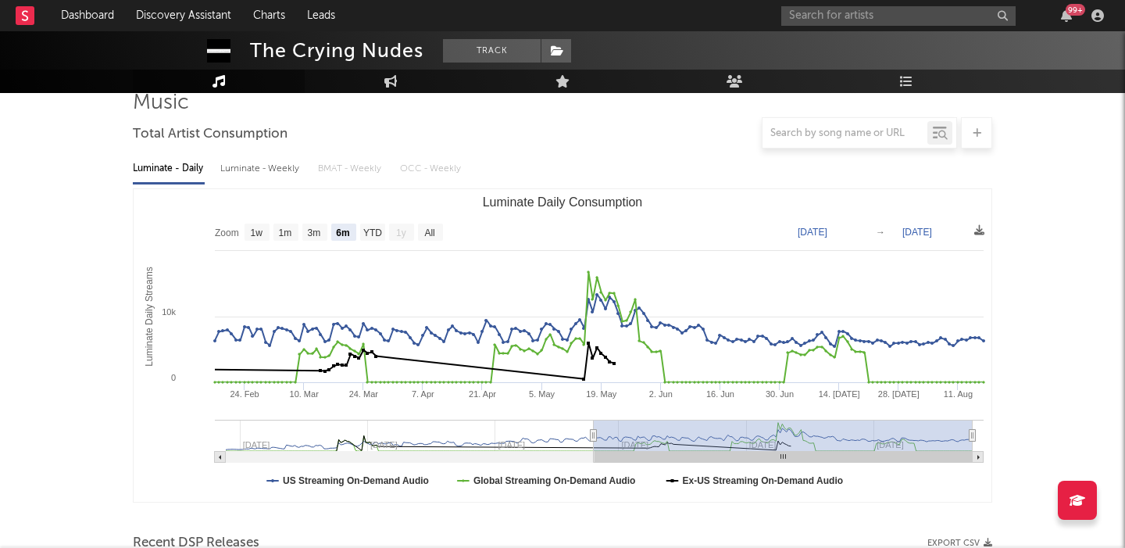
click at [270, 172] on div "Luminate - Weekly" at bounding box center [261, 169] width 82 height 27
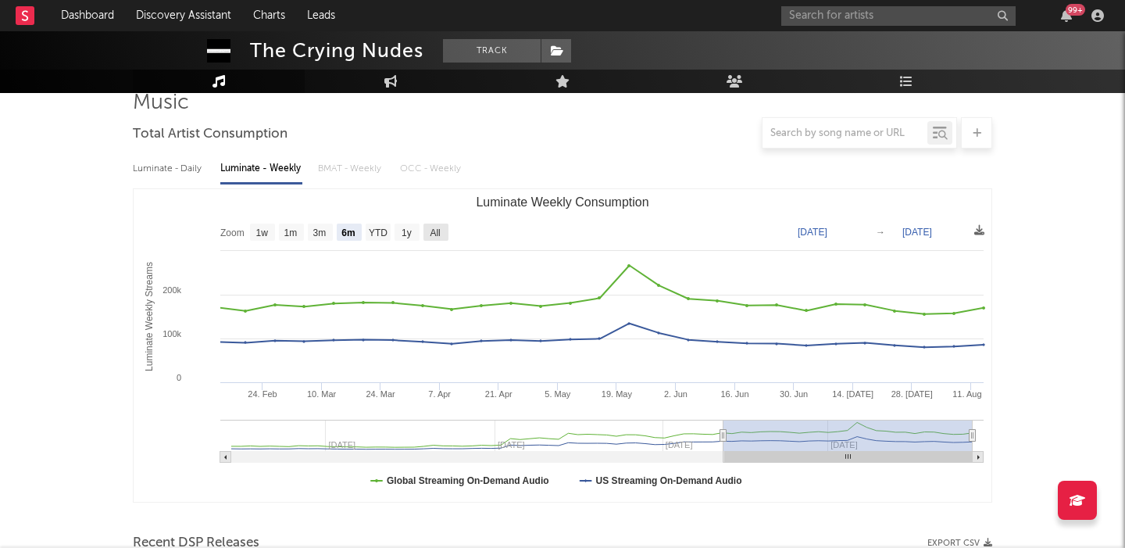
click at [440, 229] on text "All" at bounding box center [435, 232] width 10 height 11
select select "All"
type input "[DATE]"
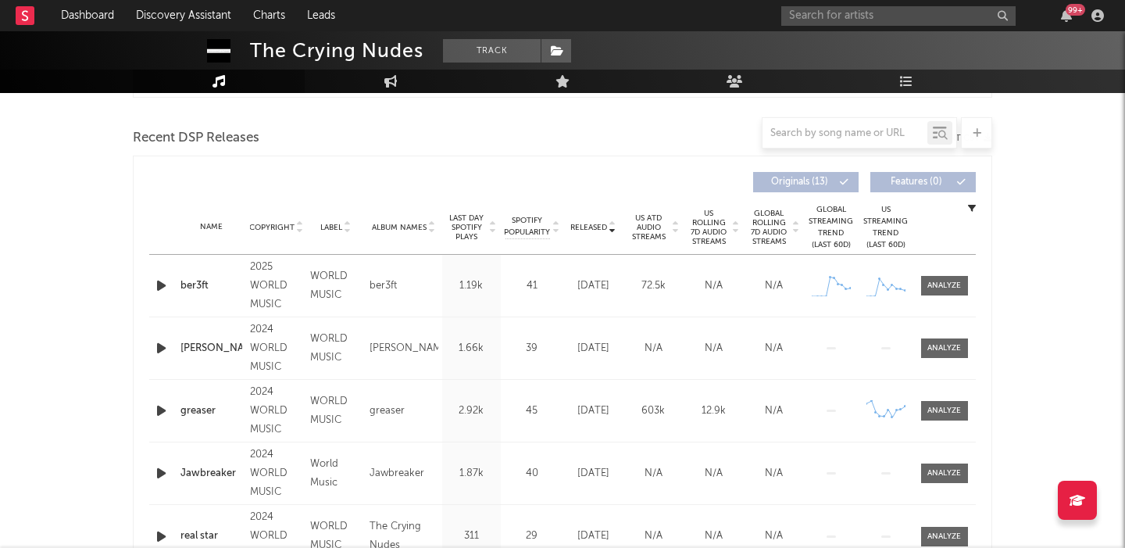
scroll to position [0, 0]
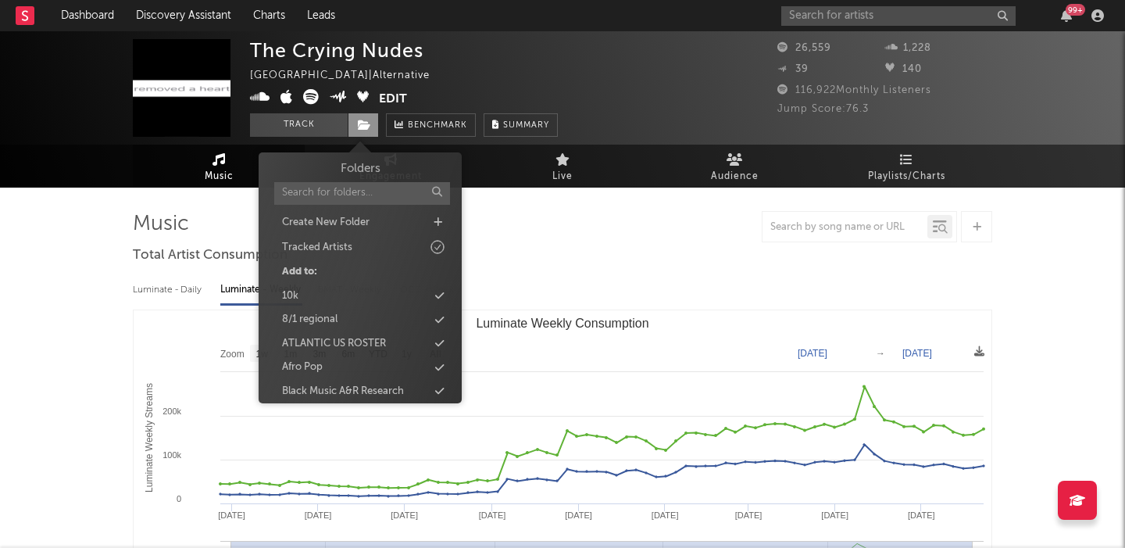
click at [363, 122] on icon at bounding box center [364, 125] width 13 height 11
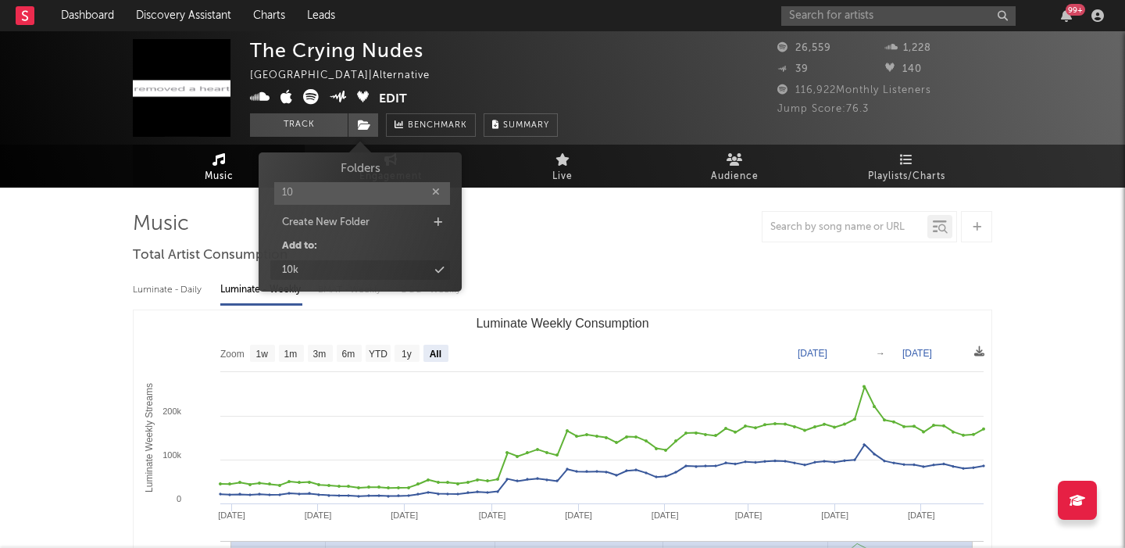
type input "10"
click at [383, 271] on div "10k" at bounding box center [360, 270] width 180 height 20
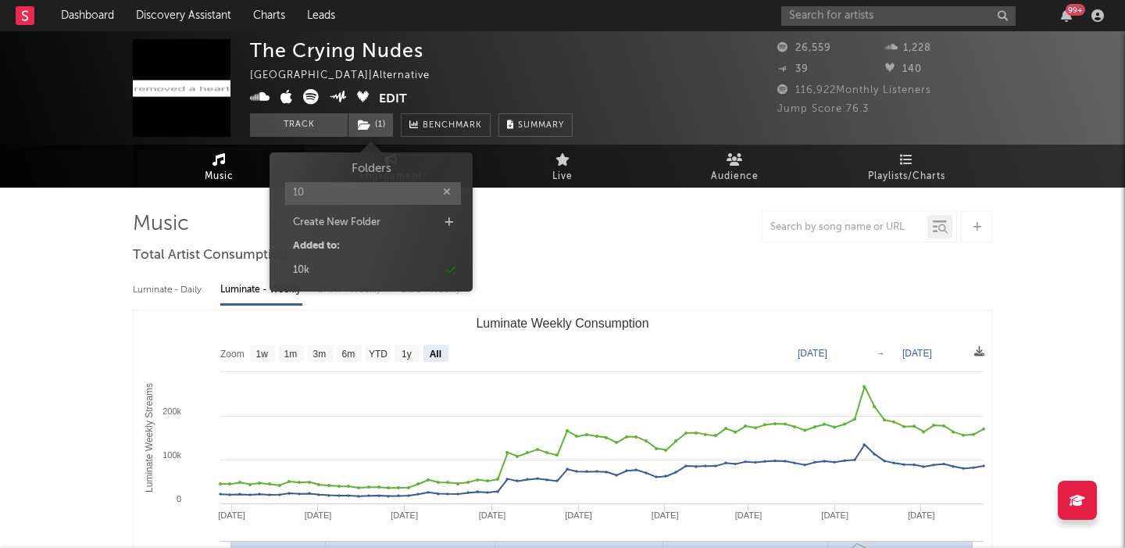
click at [595, 269] on div "Luminate - Daily Luminate - Weekly BMAT - Weekly OCC - Weekly Zoom 1w 1m 3m 6m …" at bounding box center [563, 448] width 860 height 359
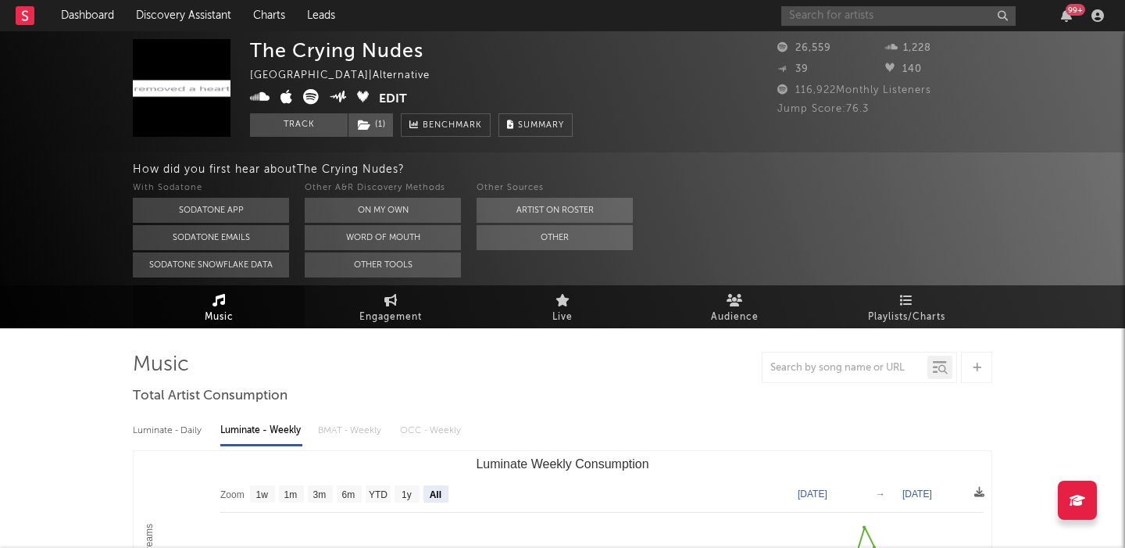
click at [847, 23] on input "text" at bounding box center [898, 16] width 234 height 20
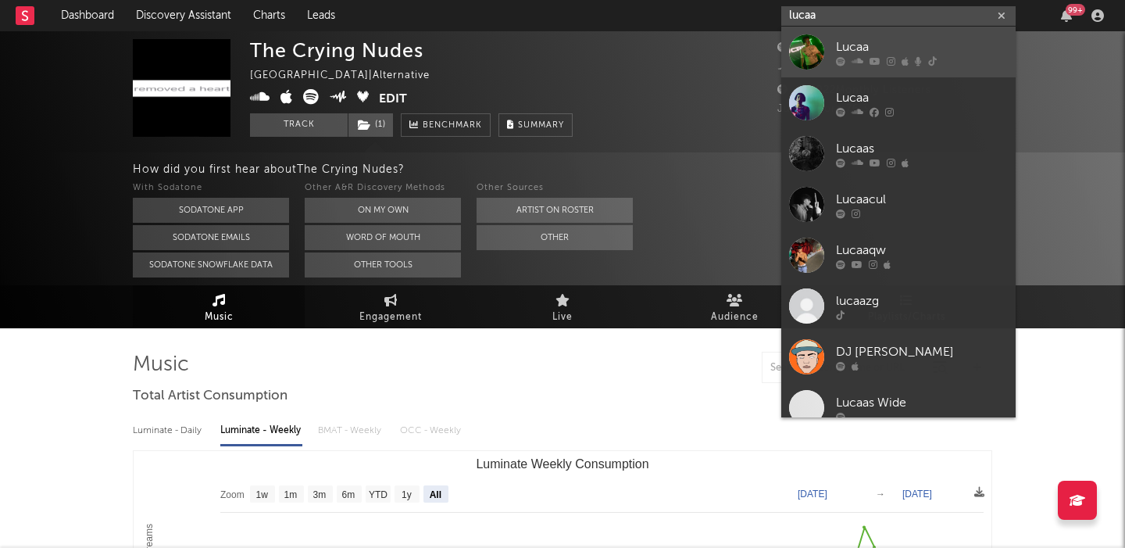
type input "lucaa"
click at [878, 41] on div "Lucaa" at bounding box center [922, 47] width 172 height 19
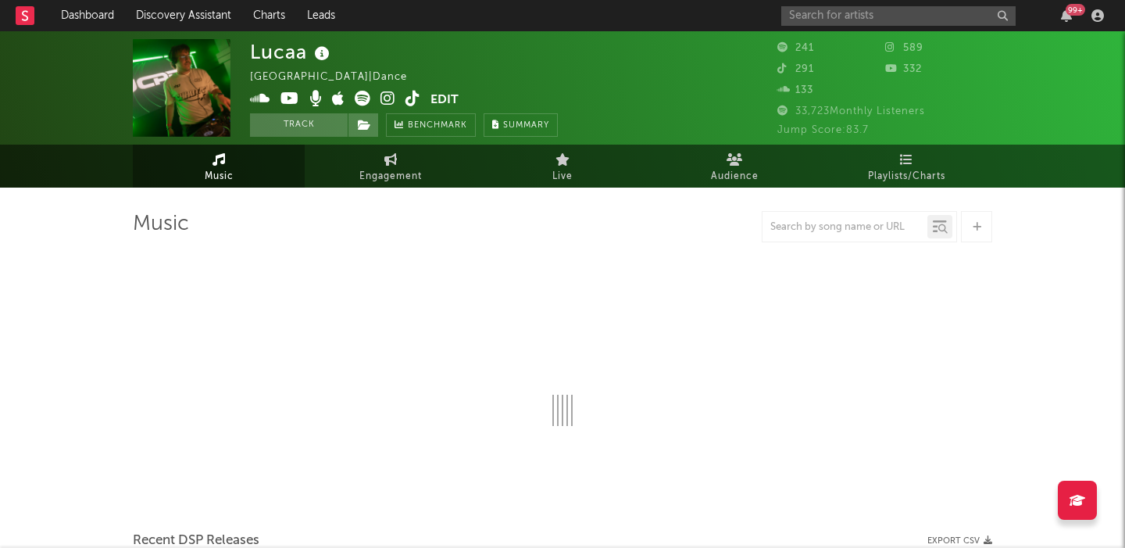
select select "1w"
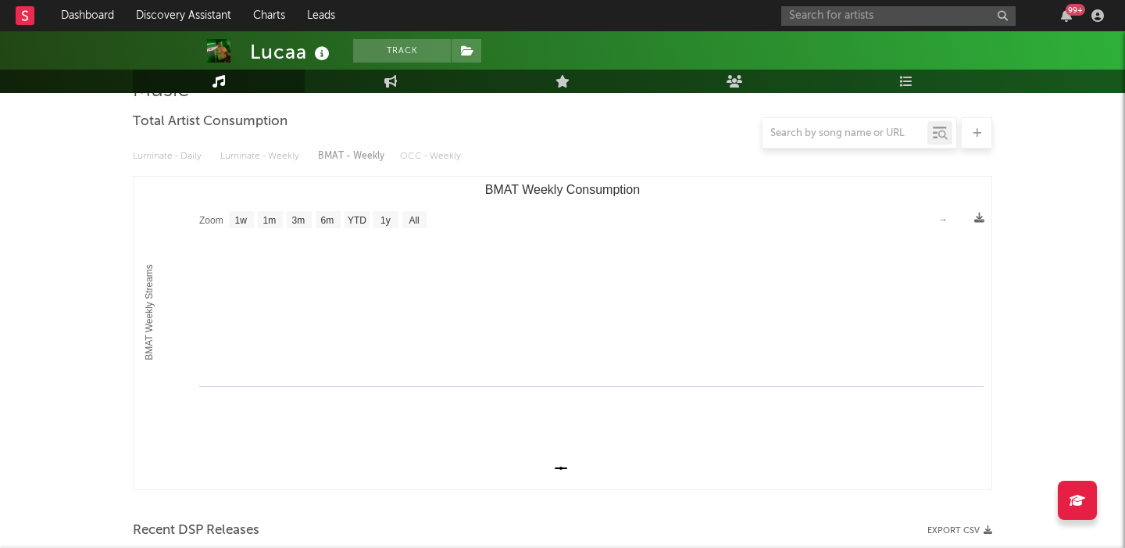
scroll to position [420, 0]
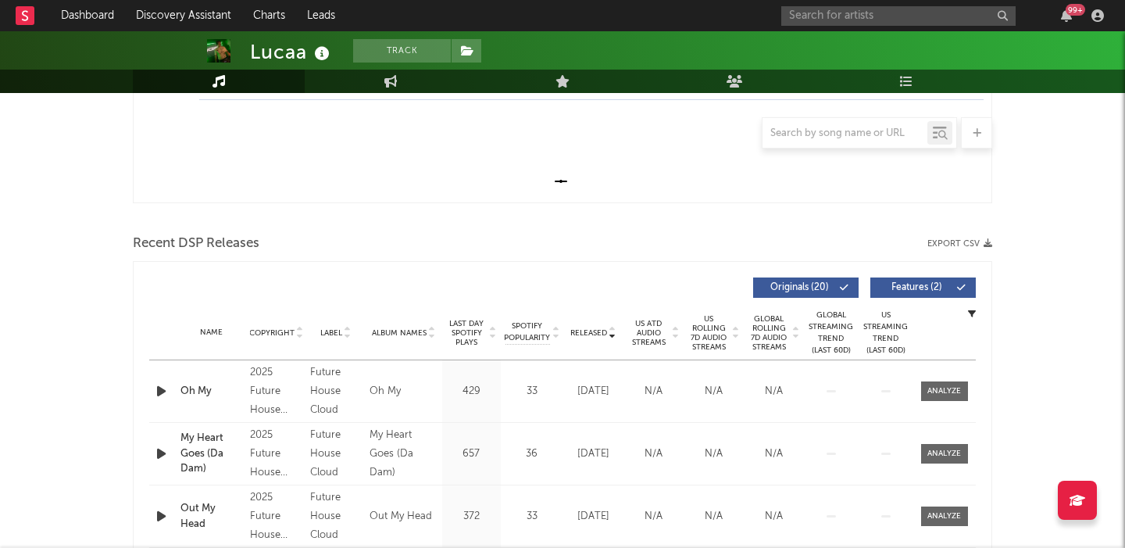
click at [912, 27] on div "99 +" at bounding box center [945, 15] width 328 height 31
click at [905, 13] on input "text" at bounding box center [898, 16] width 234 height 20
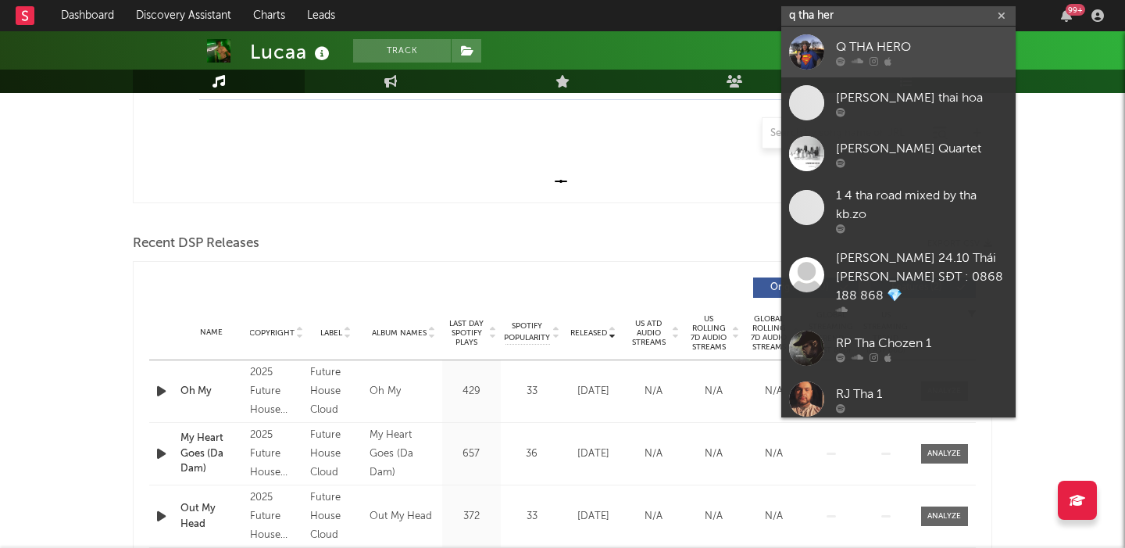
type input "q tha her"
click at [941, 42] on div "Q THA HERO" at bounding box center [922, 47] width 172 height 19
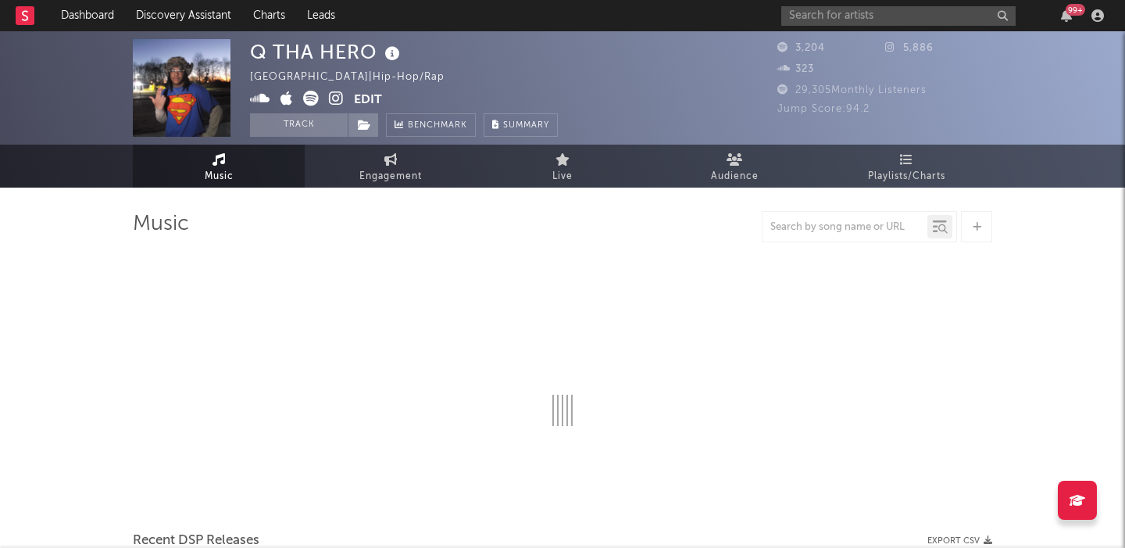
select select "1w"
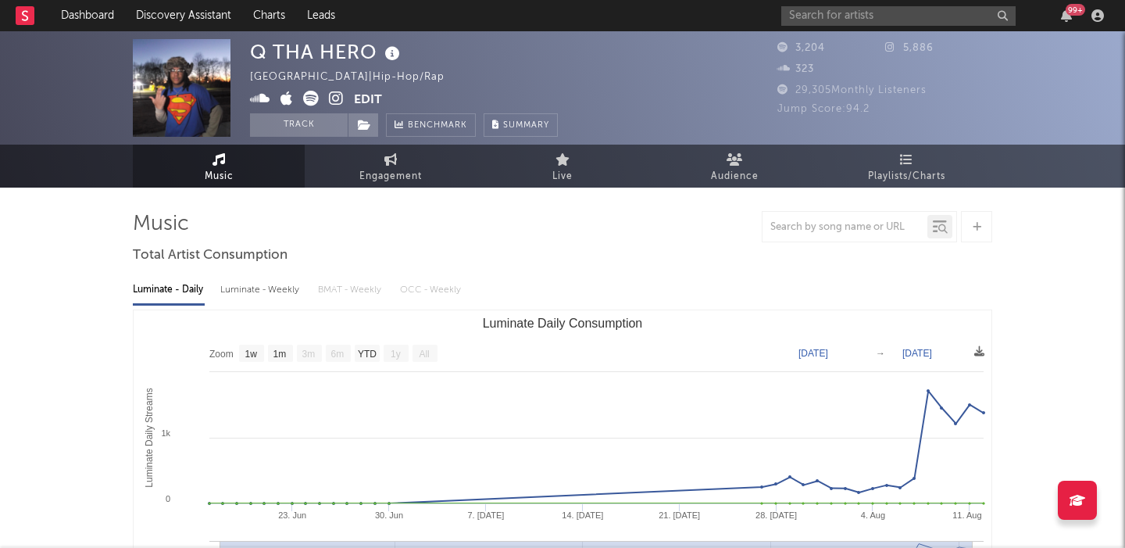
click at [263, 291] on div "Luminate - Weekly" at bounding box center [261, 290] width 82 height 27
select select "1w"
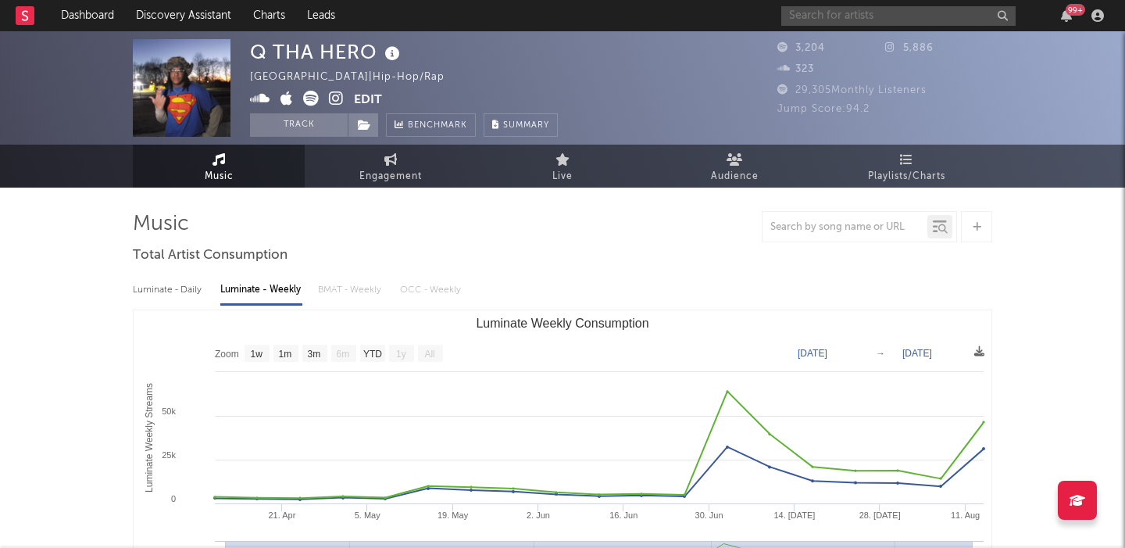
click at [813, 17] on input "text" at bounding box center [898, 16] width 234 height 20
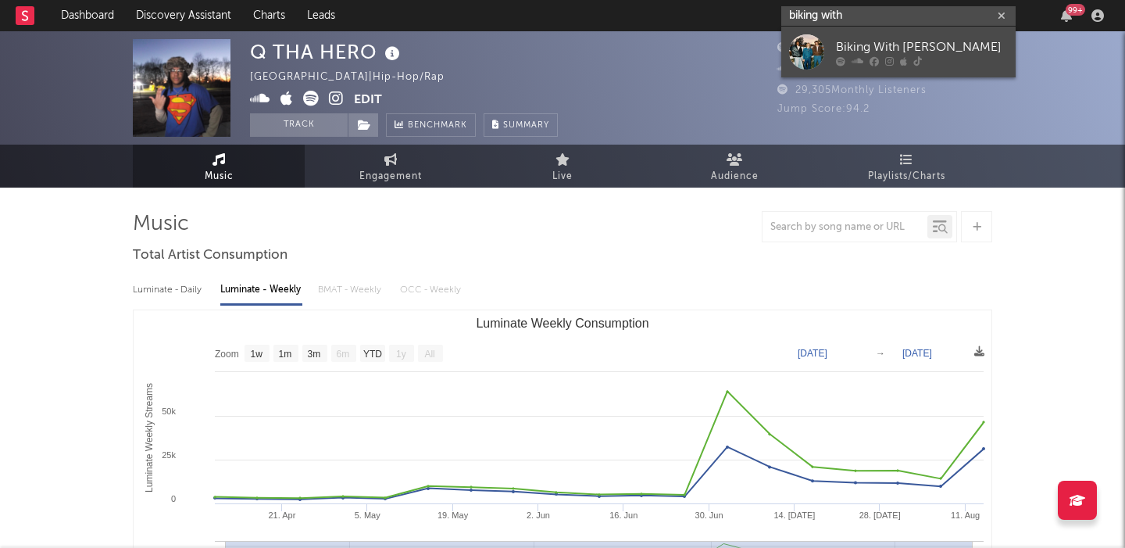
type input "biking with"
click at [835, 35] on link "Biking With [PERSON_NAME]" at bounding box center [898, 52] width 234 height 51
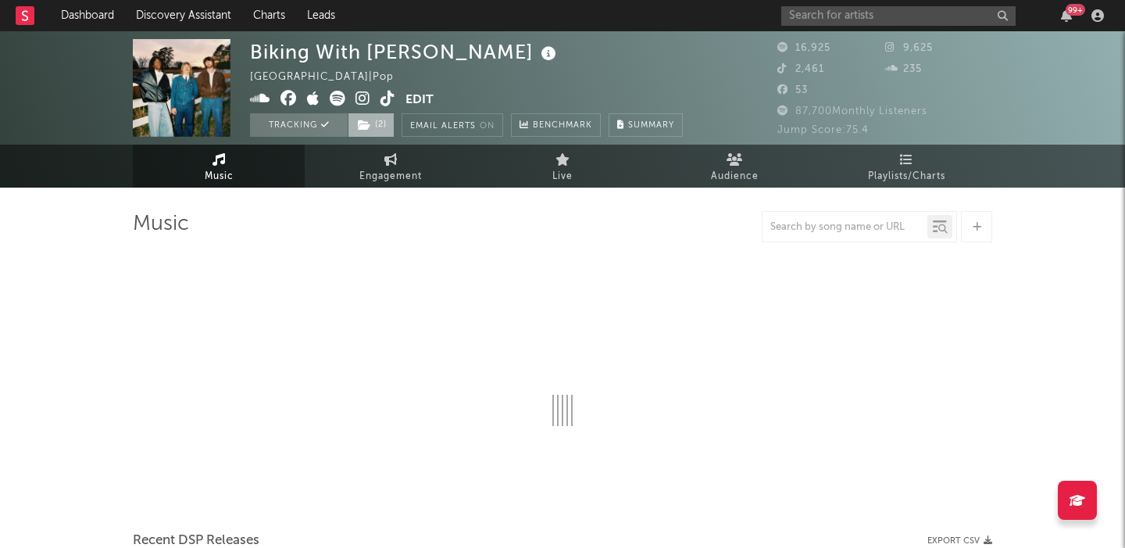
click at [388, 123] on span "( 2 )" at bounding box center [371, 124] width 47 height 23
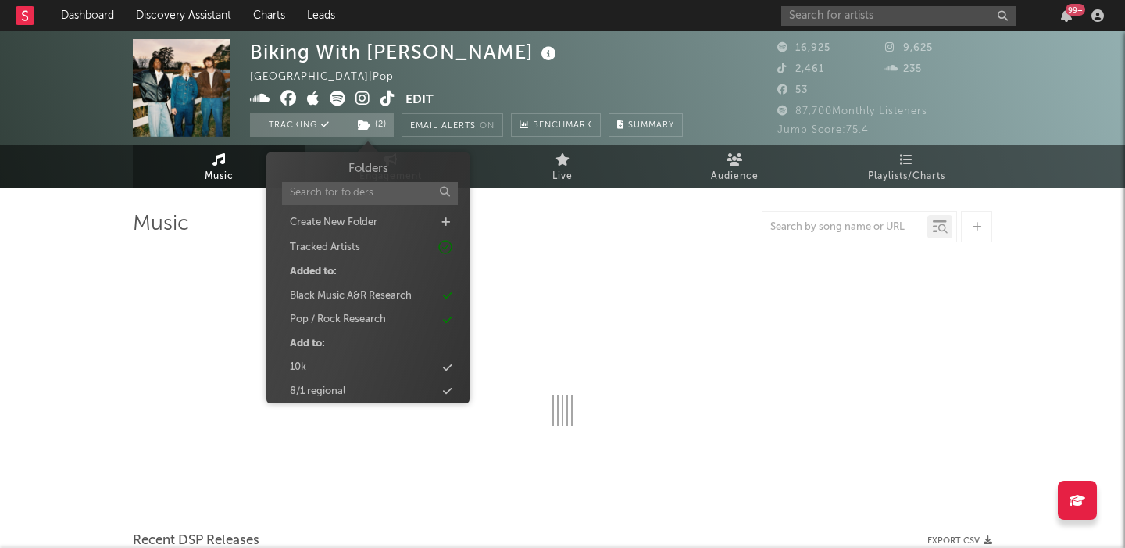
select select "6m"
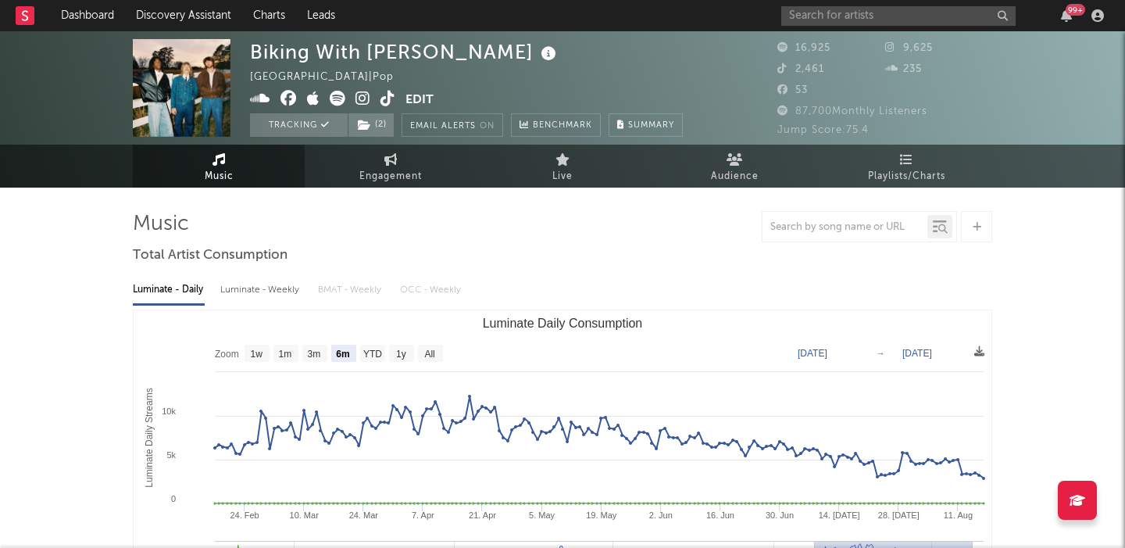
click at [257, 283] on div "Luminate - Weekly" at bounding box center [261, 290] width 82 height 27
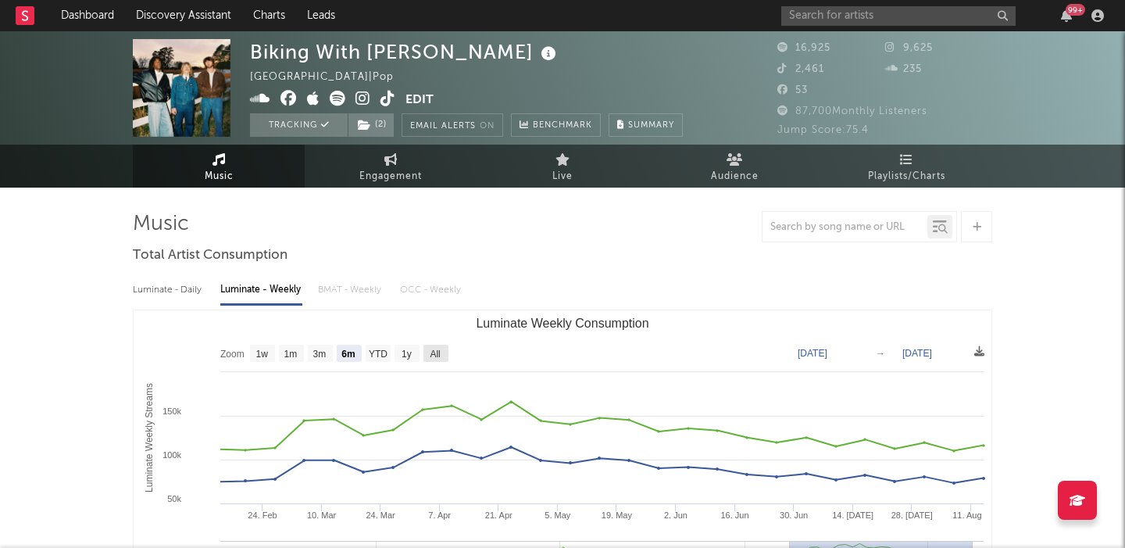
click at [432, 353] on text "All" at bounding box center [435, 354] width 10 height 11
select select "All"
type input "[DATE]"
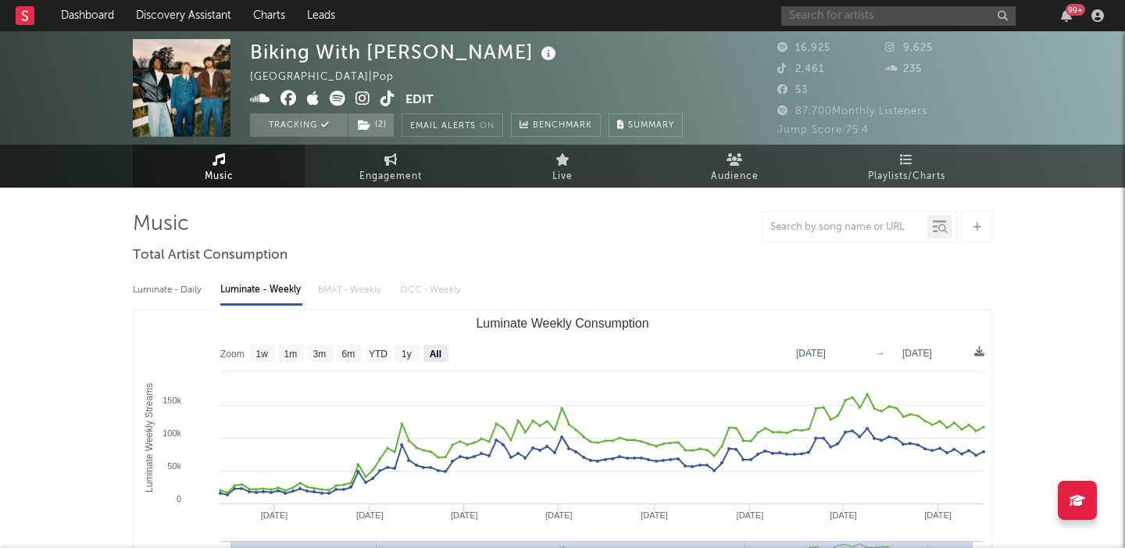
click at [802, 21] on input "text" at bounding box center [898, 16] width 234 height 20
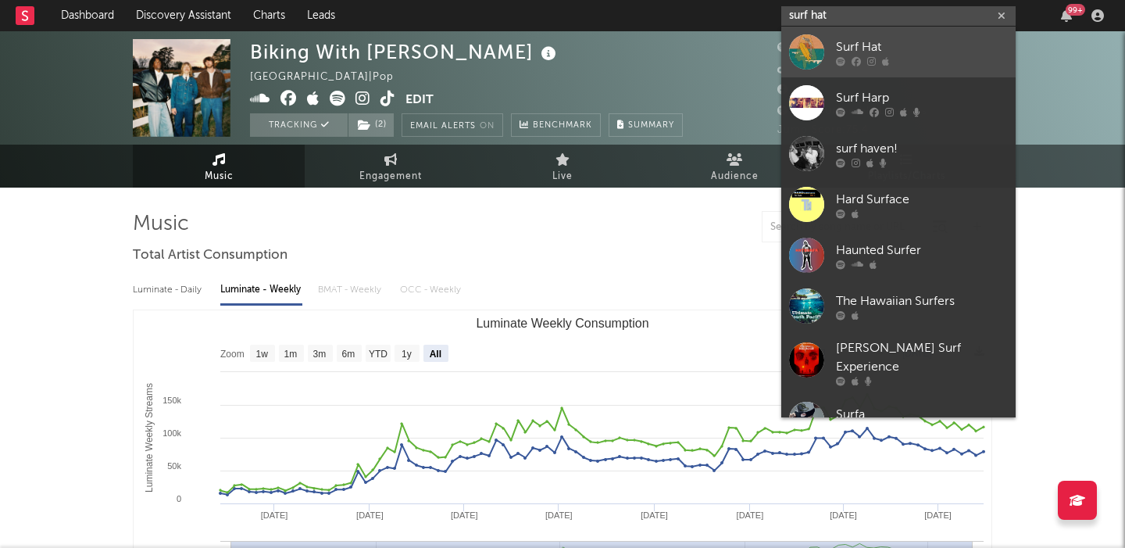
type input "surf hat"
click at [824, 37] on link "Surf Hat" at bounding box center [898, 52] width 234 height 51
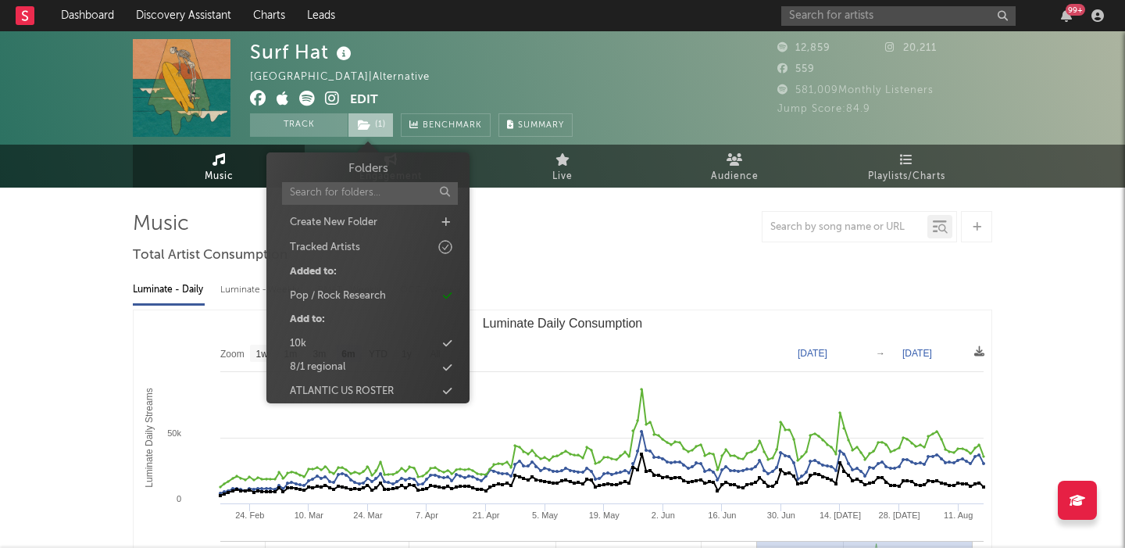
click at [378, 126] on span "( 1 )" at bounding box center [371, 124] width 46 height 23
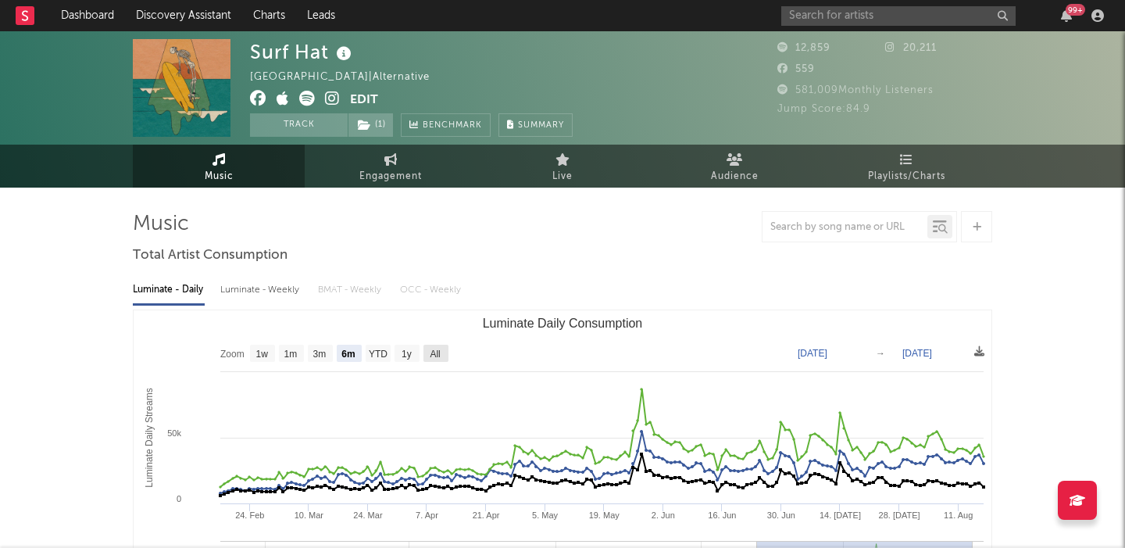
click at [436, 346] on rect "Luminate Daily Consumption" at bounding box center [436, 353] width 25 height 17
select select "All"
type input "[DATE]"
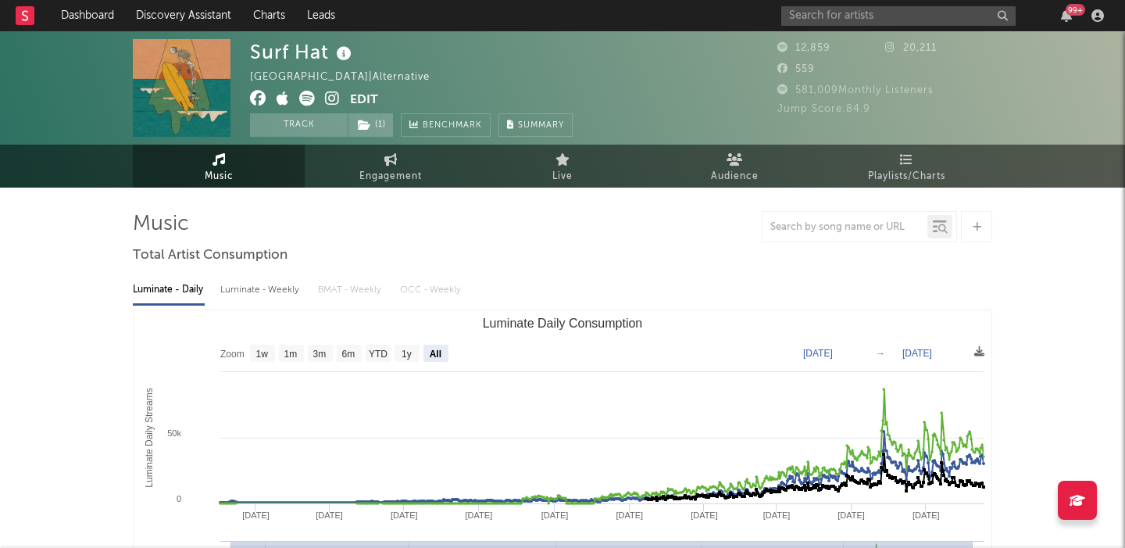
click at [263, 290] on div "Luminate - Weekly" at bounding box center [261, 290] width 82 height 27
select select "6m"
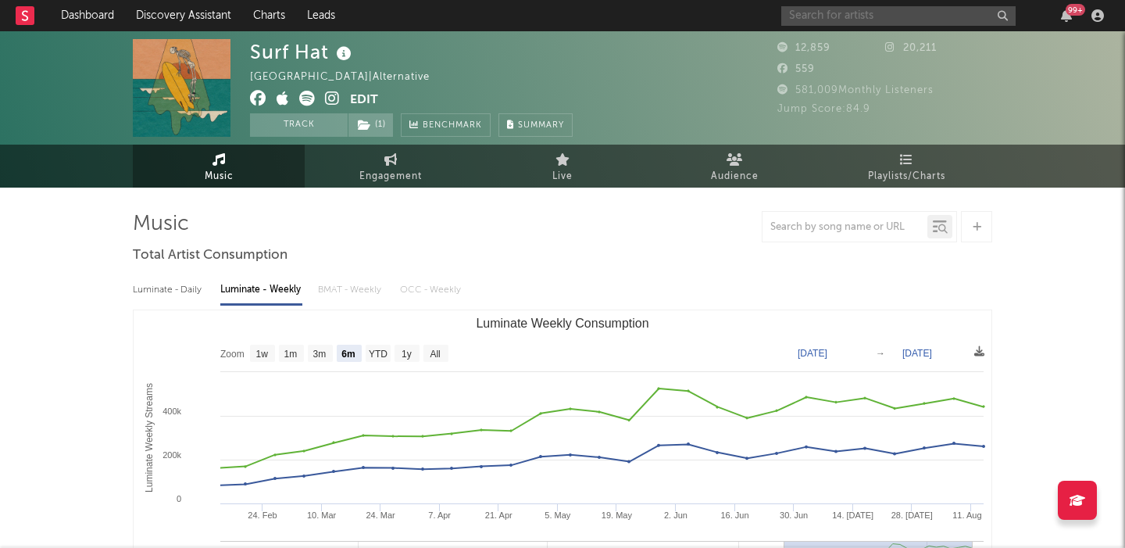
click at [857, 9] on input "text" at bounding box center [898, 16] width 234 height 20
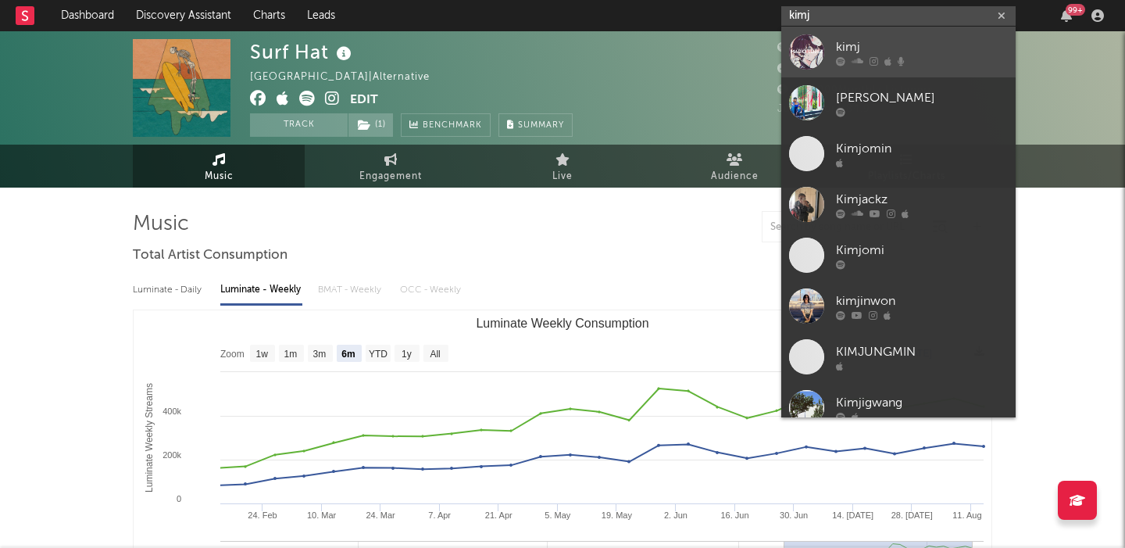
type input "kimj"
click at [902, 42] on div "kimj" at bounding box center [922, 47] width 172 height 19
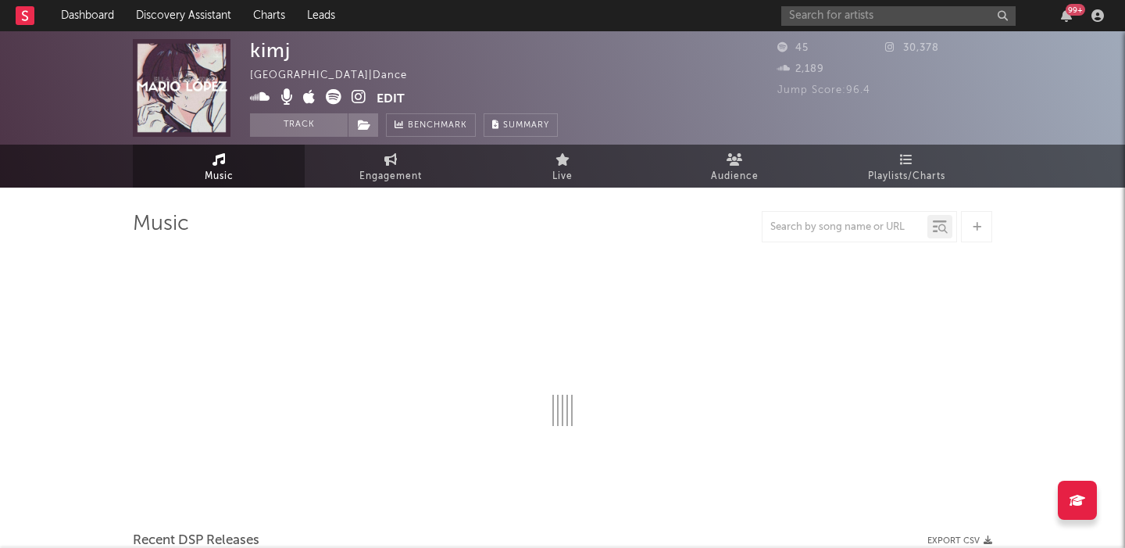
select select "1w"
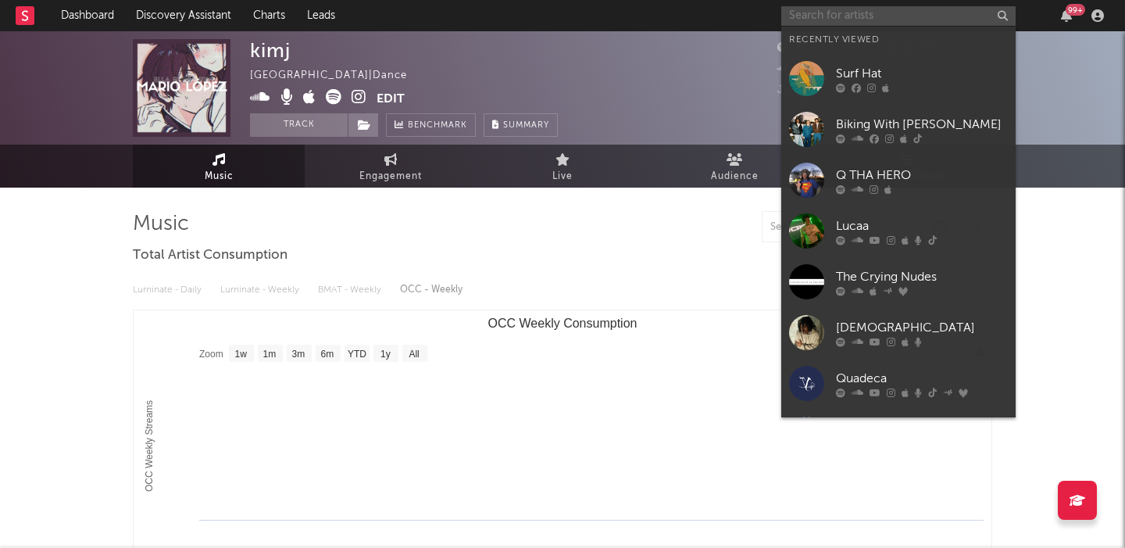
click at [816, 10] on input "text" at bounding box center [898, 16] width 234 height 20
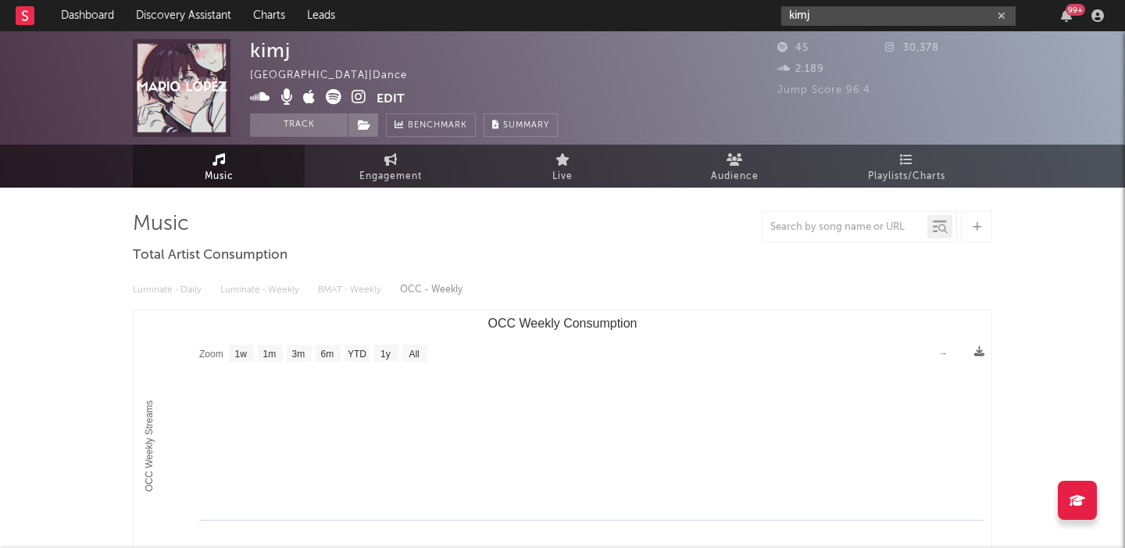
click at [805, 20] on input "kimj" at bounding box center [898, 16] width 234 height 20
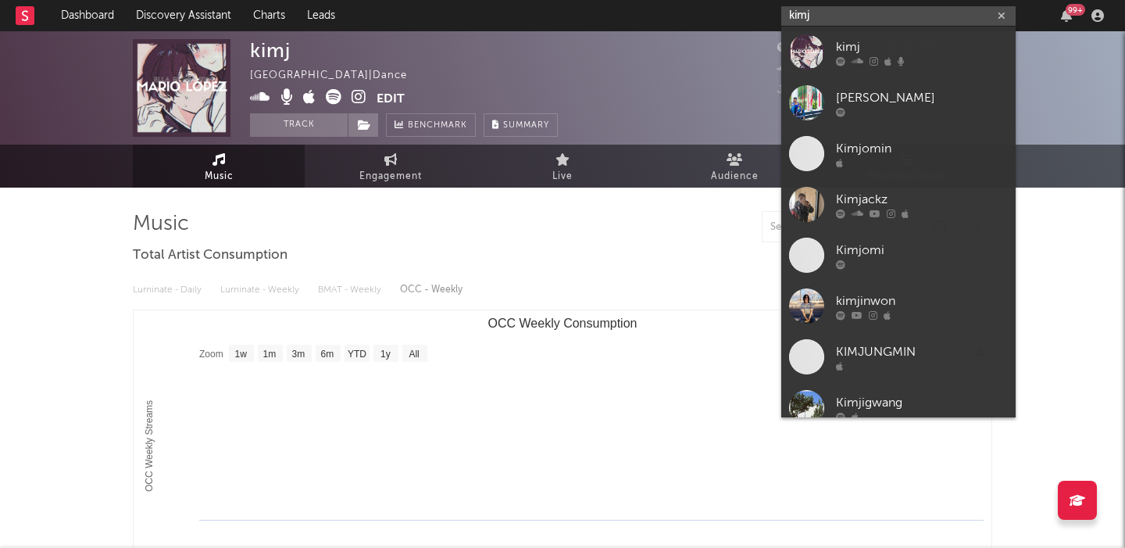
click at [805, 20] on input "kimj" at bounding box center [898, 16] width 234 height 20
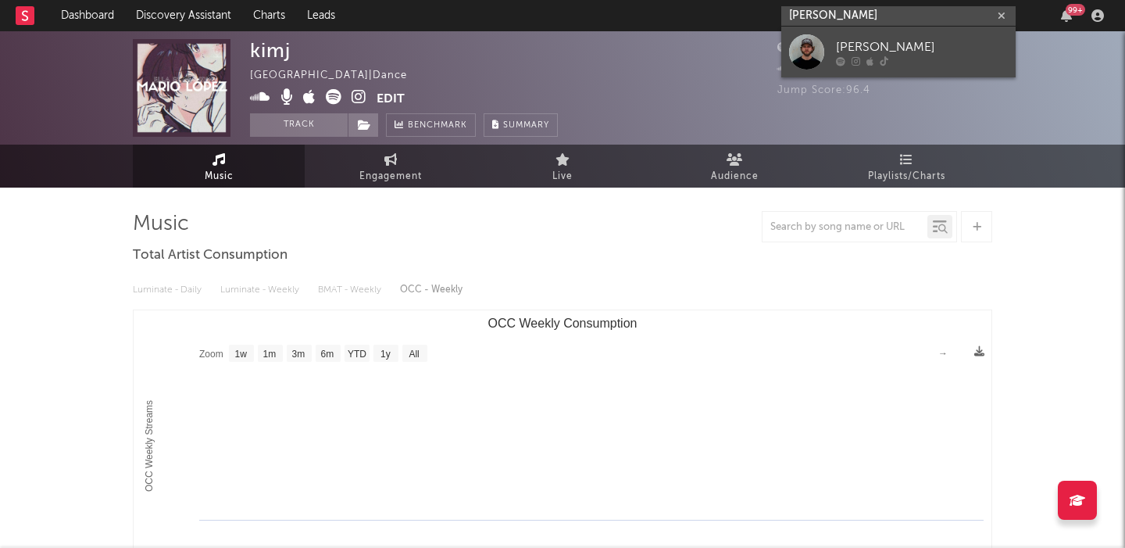
type input "[PERSON_NAME]"
click at [815, 36] on div at bounding box center [806, 51] width 35 height 35
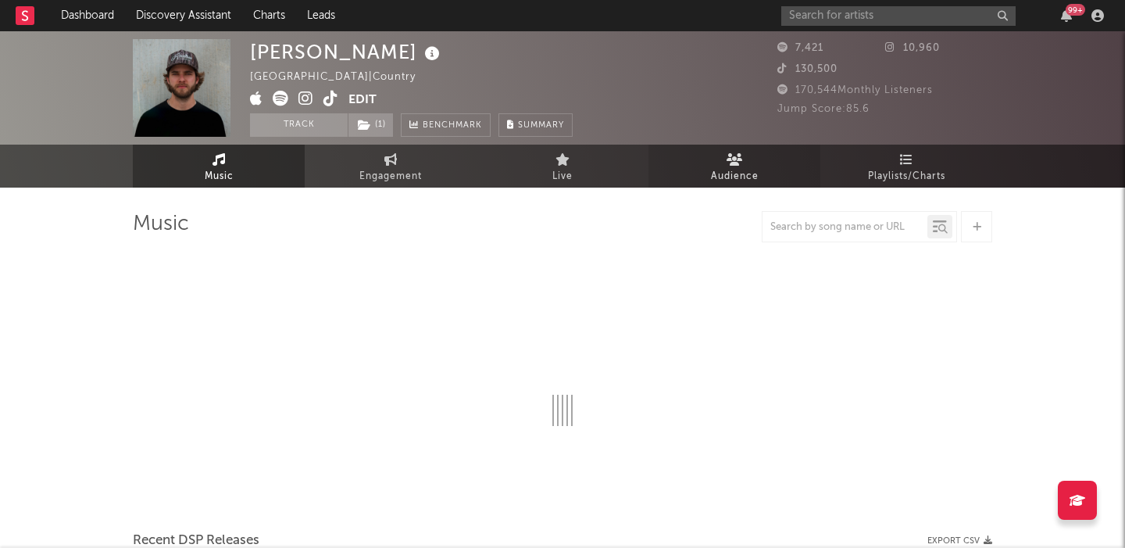
select select "6m"
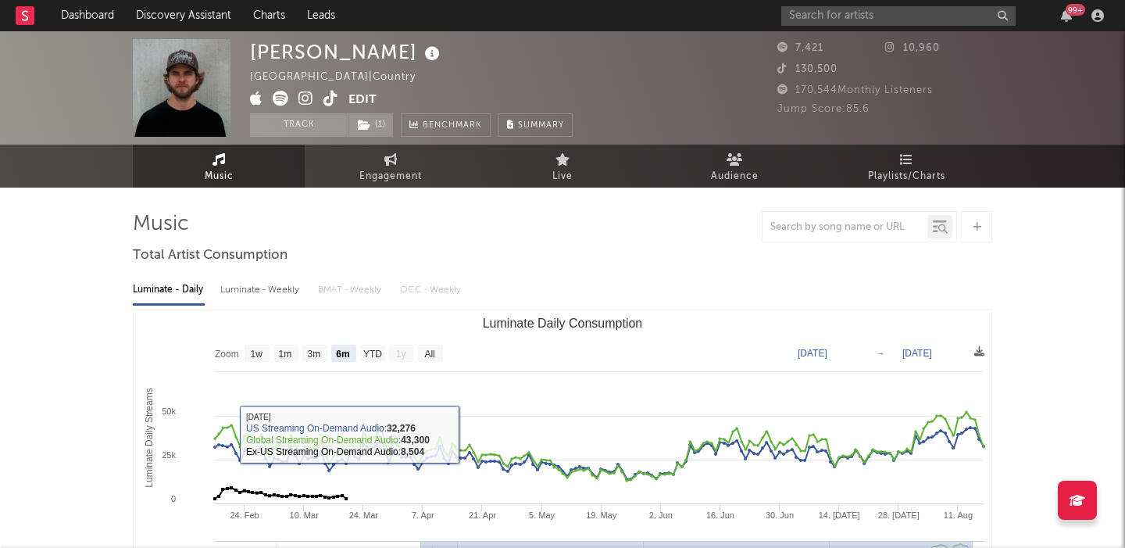
click at [258, 288] on div "Luminate - Weekly" at bounding box center [261, 290] width 82 height 27
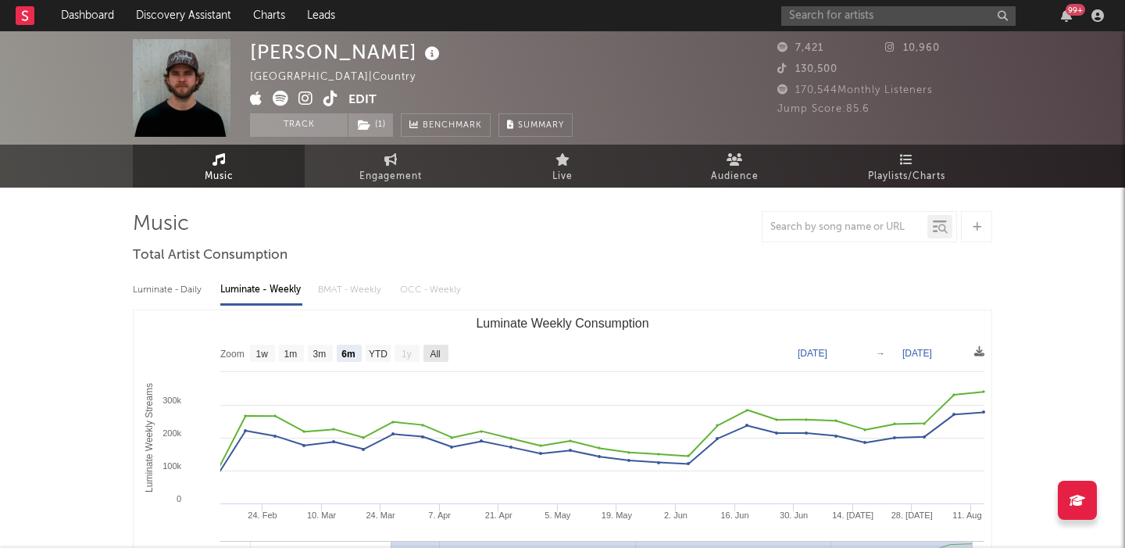
click at [437, 354] on text "All" at bounding box center [435, 354] width 10 height 11
select select "All"
type input "[DATE]"
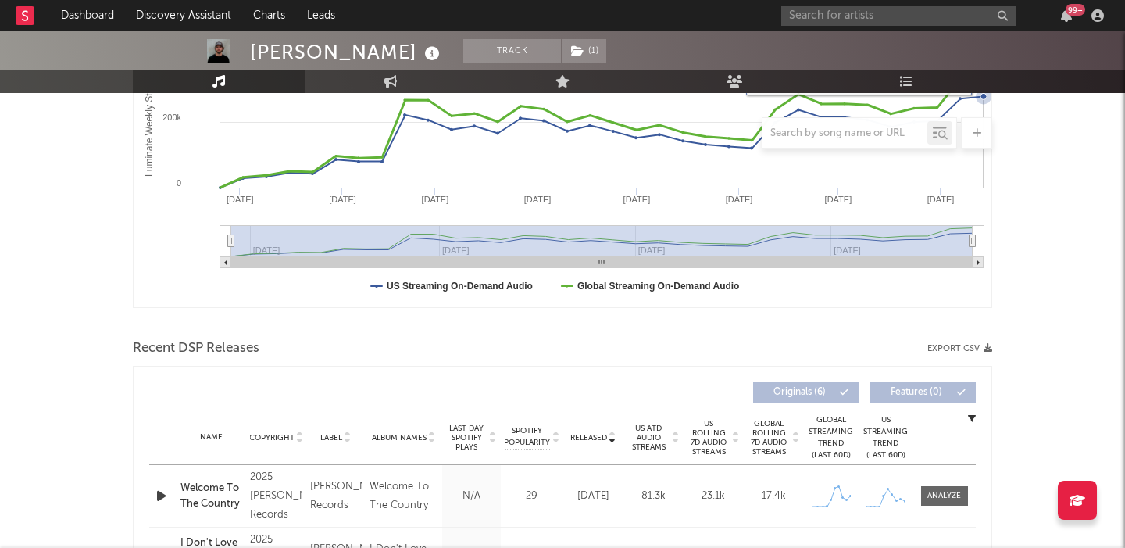
scroll to position [455, 0]
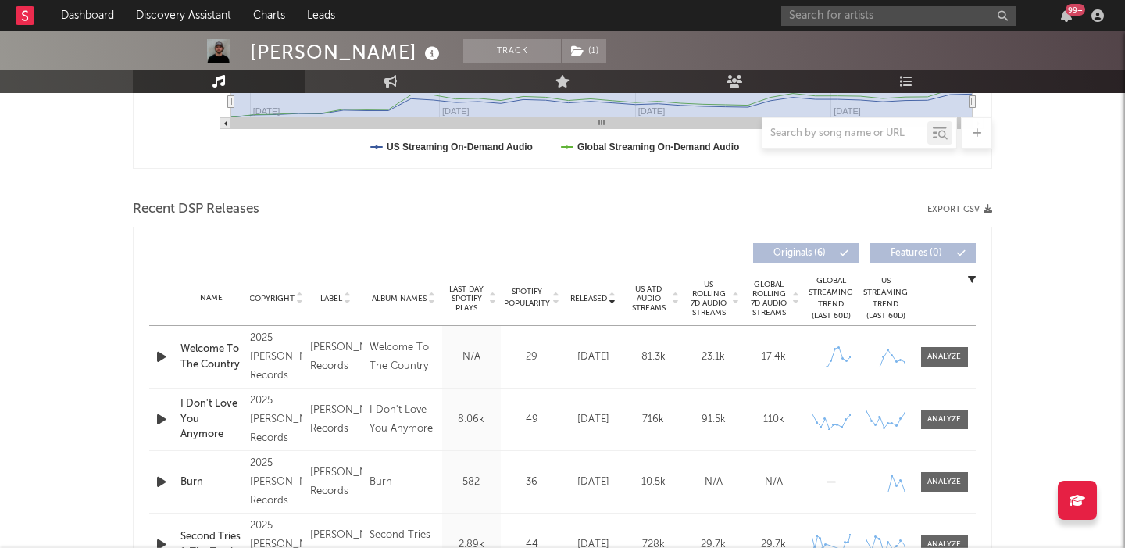
click at [717, 302] on span "US Rolling 7D Audio Streams" at bounding box center [709, 299] width 43 height 38
click at [596, 298] on span "Released" at bounding box center [588, 298] width 37 height 9
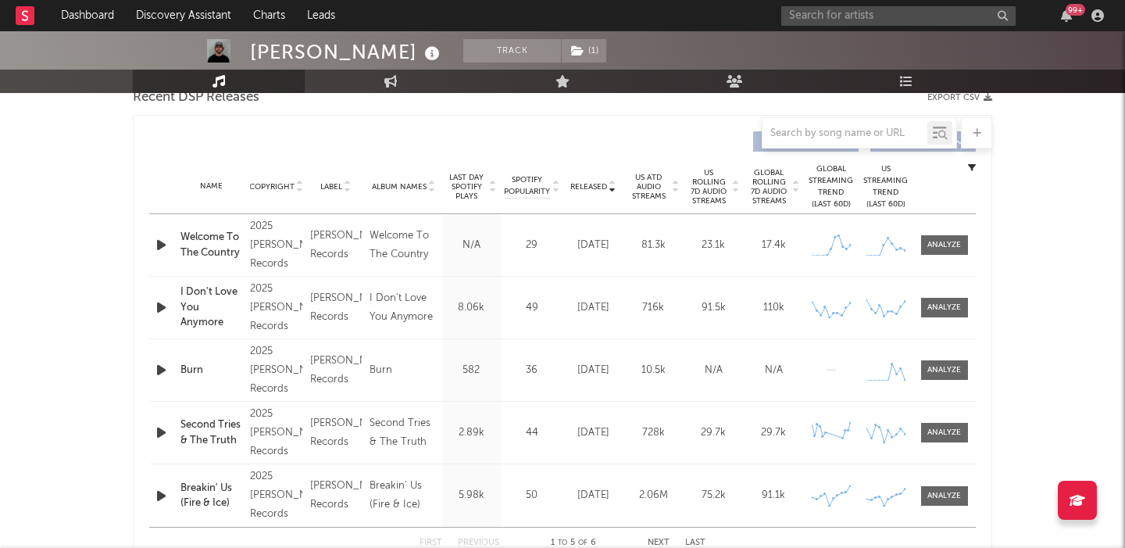
scroll to position [567, 0]
click at [704, 189] on span "US Rolling 7D Audio Streams" at bounding box center [709, 186] width 43 height 38
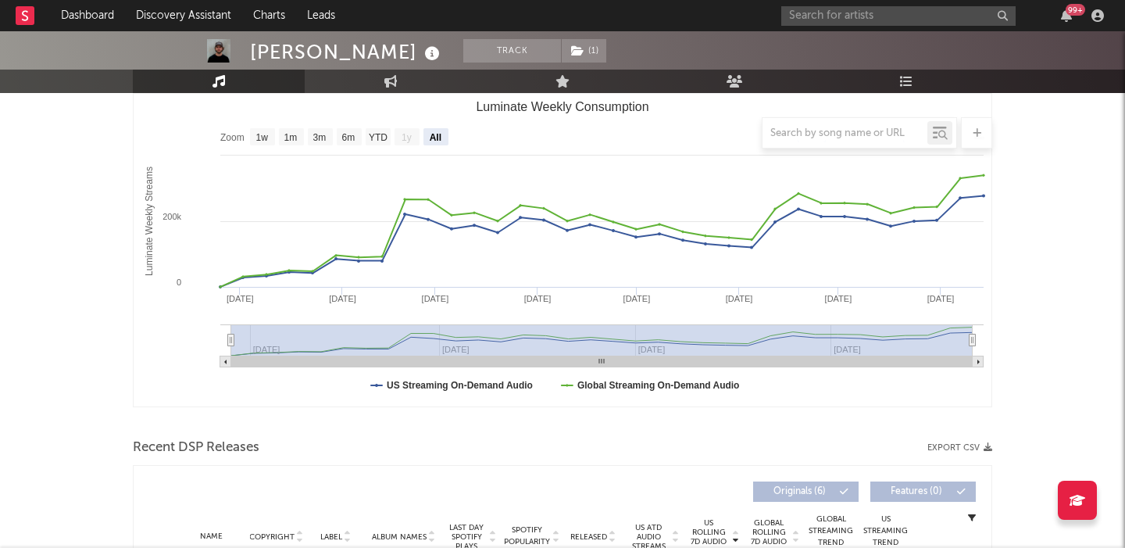
scroll to position [160, 0]
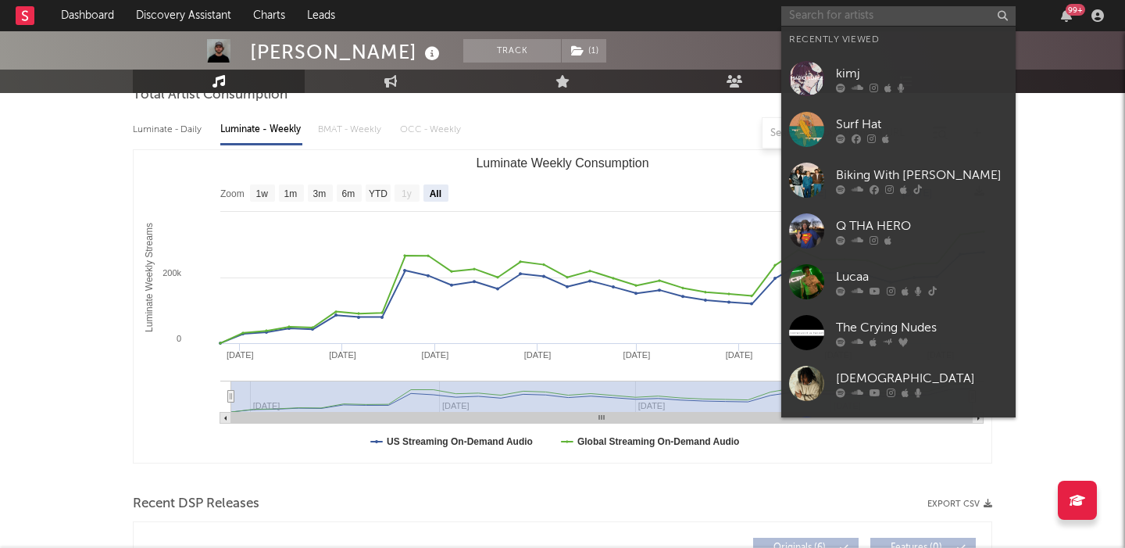
click at [853, 14] on input "text" at bounding box center [898, 16] width 234 height 20
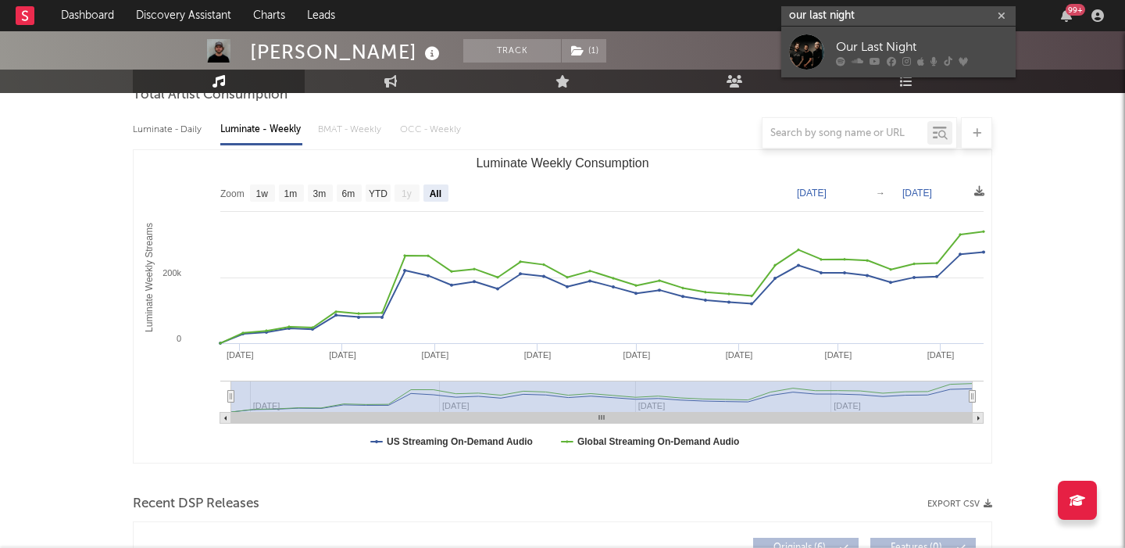
type input "our last night"
click at [885, 45] on div "Our Last Night" at bounding box center [922, 47] width 172 height 19
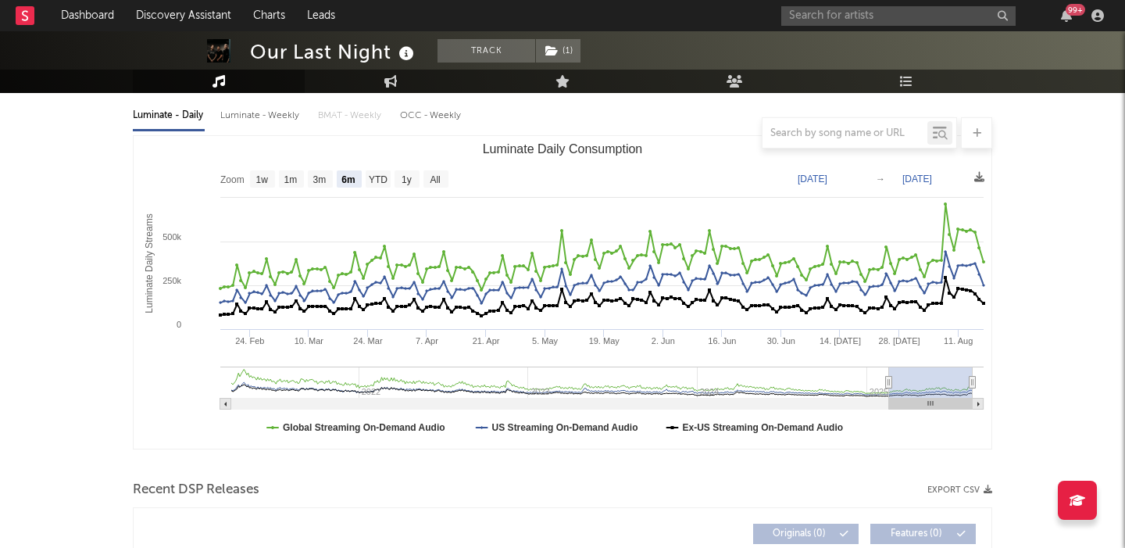
scroll to position [170, 0]
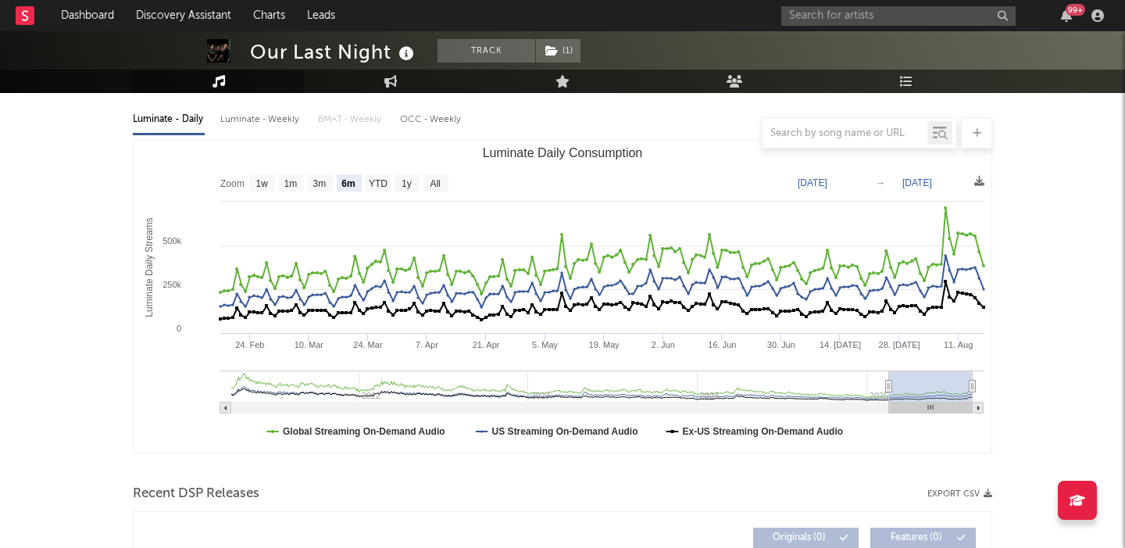
click at [438, 189] on text "All" at bounding box center [435, 183] width 10 height 11
click at [436, 191] on rect "Luminate Daily Consumption" at bounding box center [436, 182] width 25 height 17
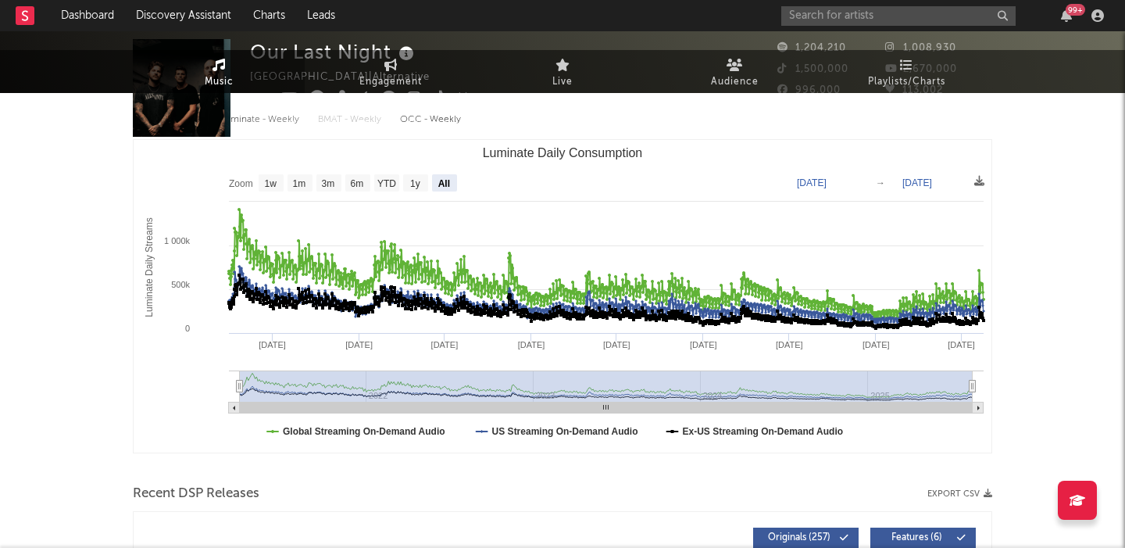
select select "All"
type input "[DATE]"
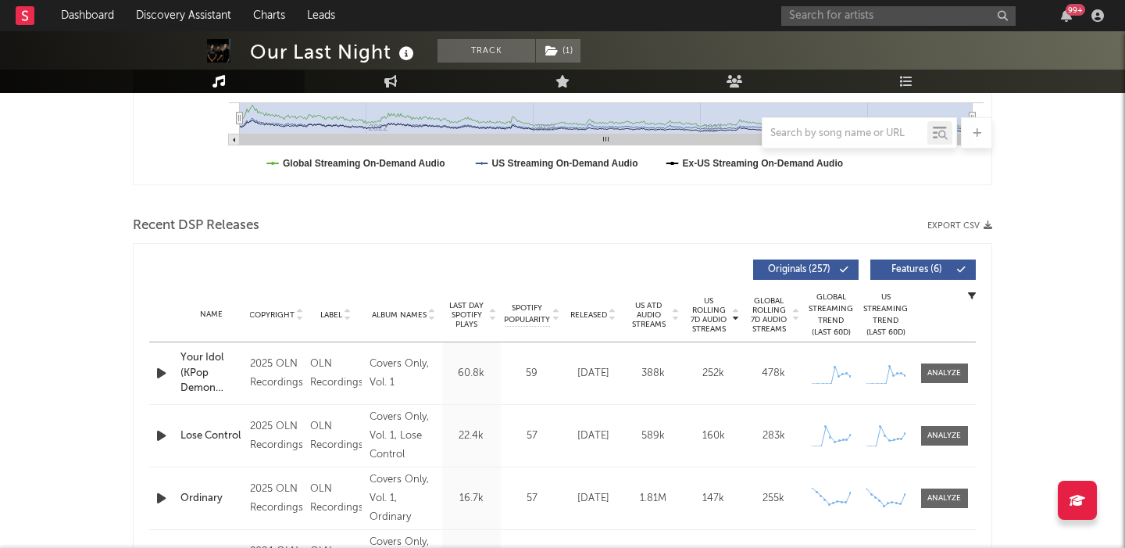
scroll to position [441, 0]
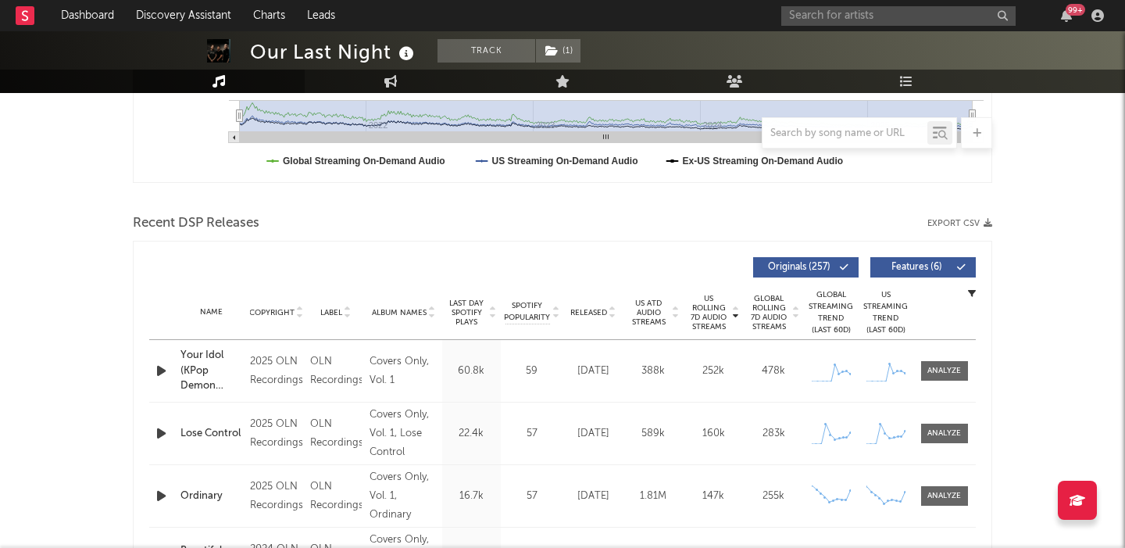
click at [924, 263] on span "Features ( 6 )" at bounding box center [917, 267] width 72 height 9
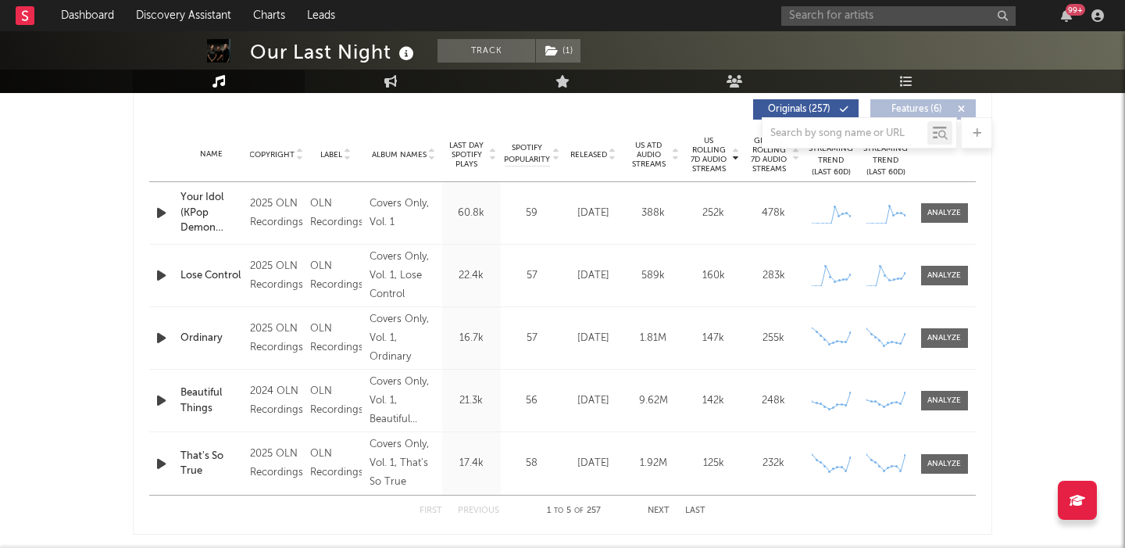
scroll to position [601, 0]
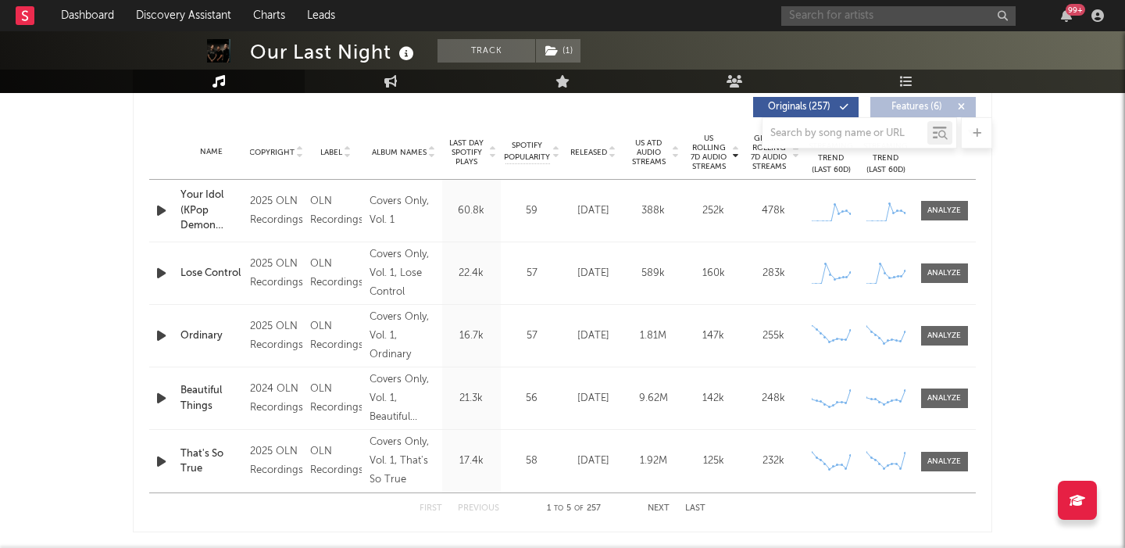
click at [804, 13] on input "text" at bounding box center [898, 16] width 234 height 20
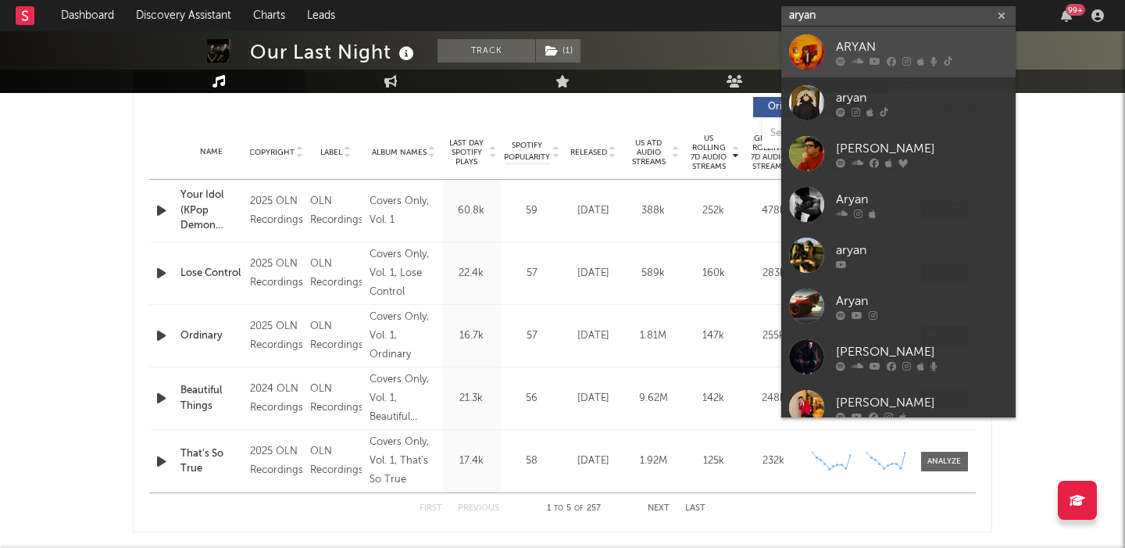
type input "aryan"
click at [882, 43] on div "ARYAN" at bounding box center [922, 47] width 172 height 19
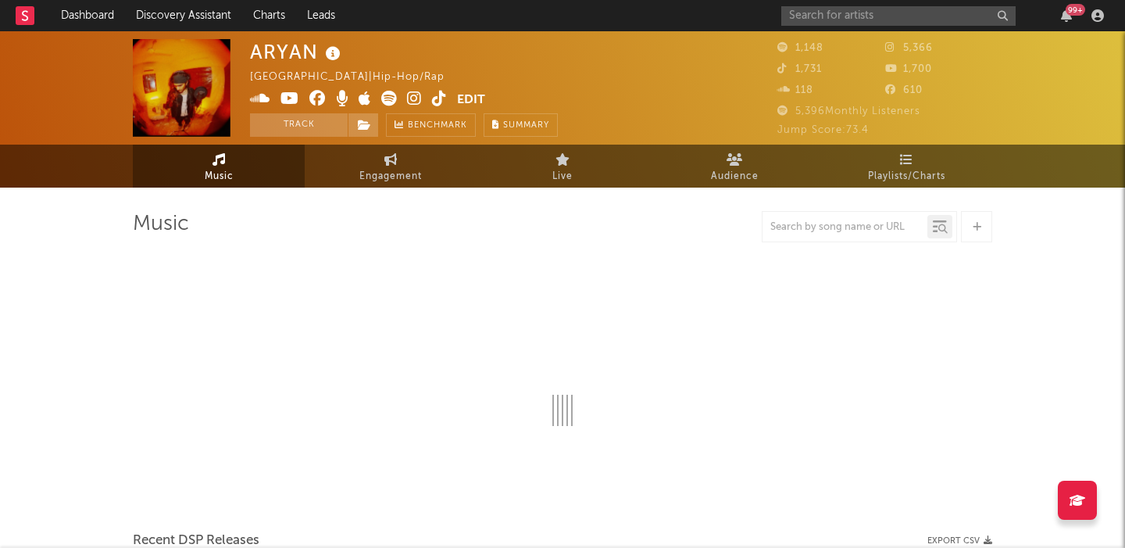
select select "1w"
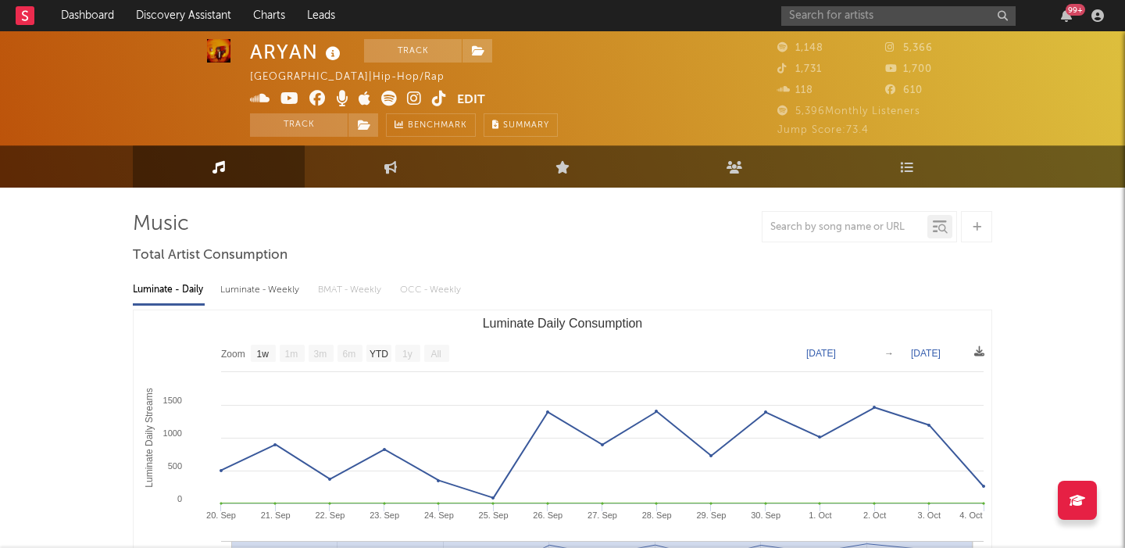
scroll to position [11, 0]
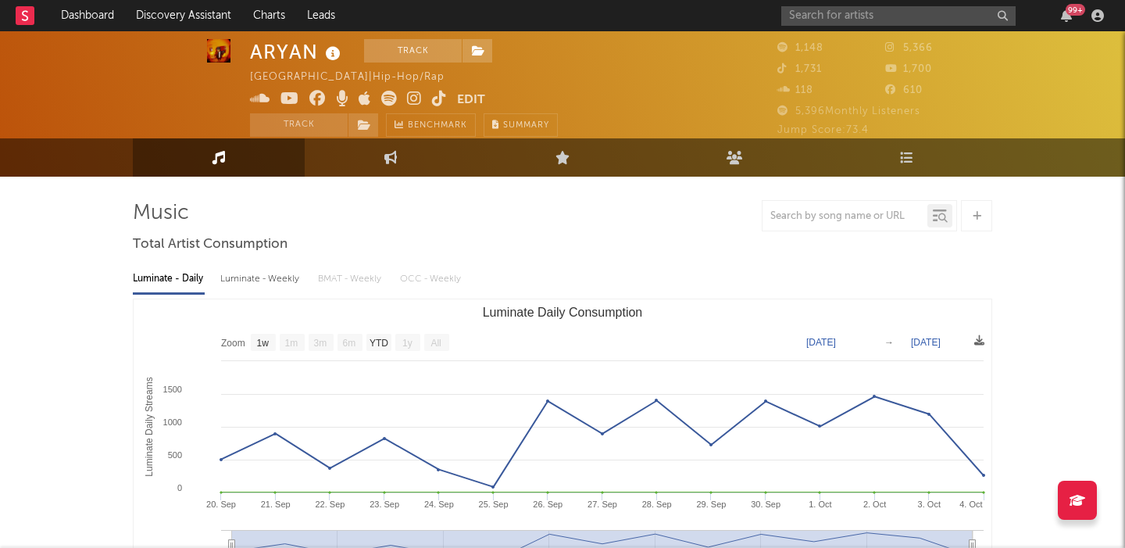
click at [263, 280] on div "Luminate - Weekly" at bounding box center [261, 279] width 82 height 27
select select "6m"
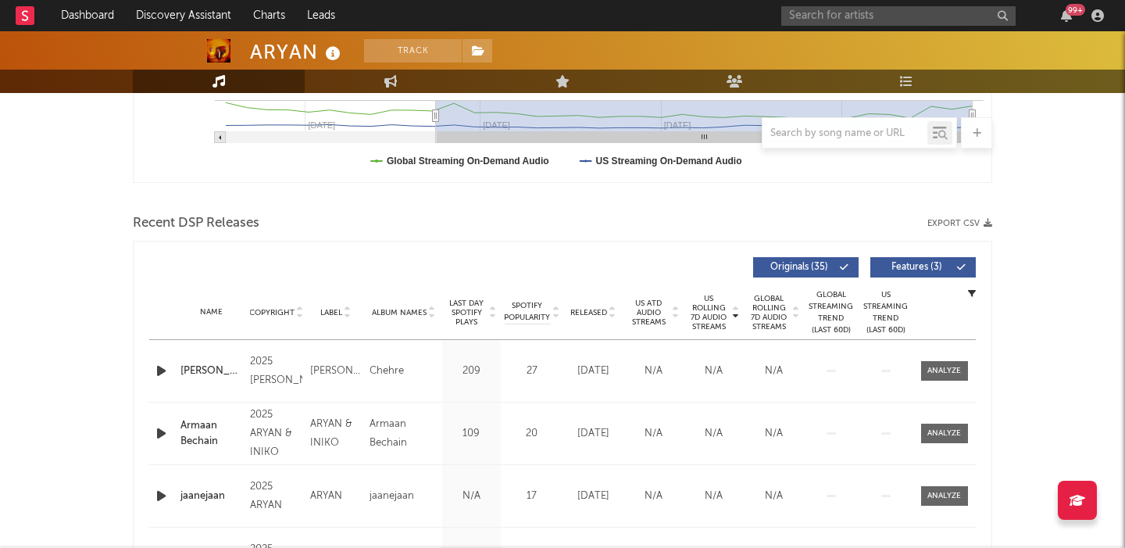
scroll to position [0, 0]
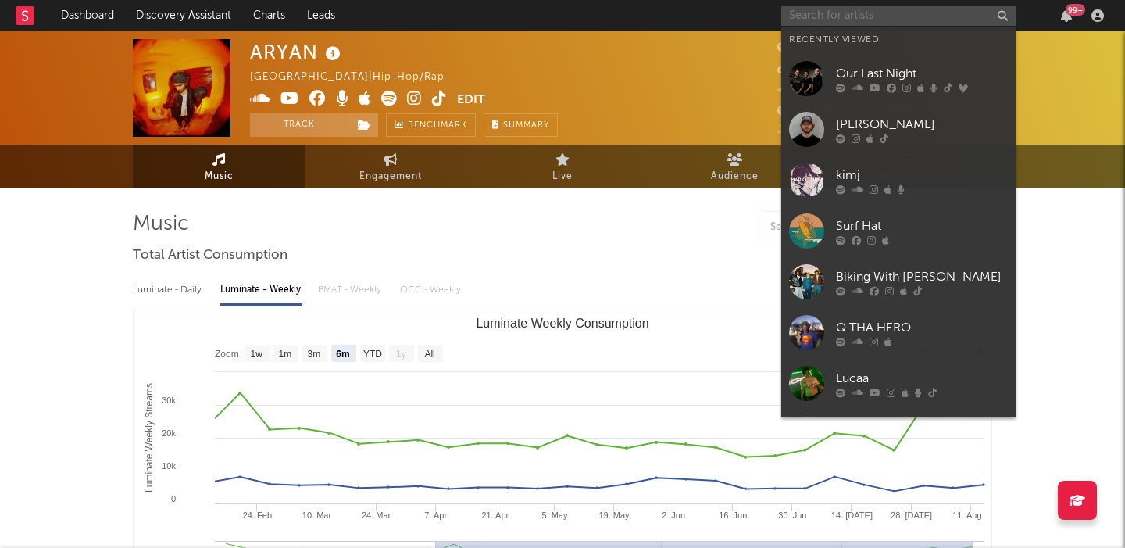
click at [839, 19] on input "text" at bounding box center [898, 16] width 234 height 20
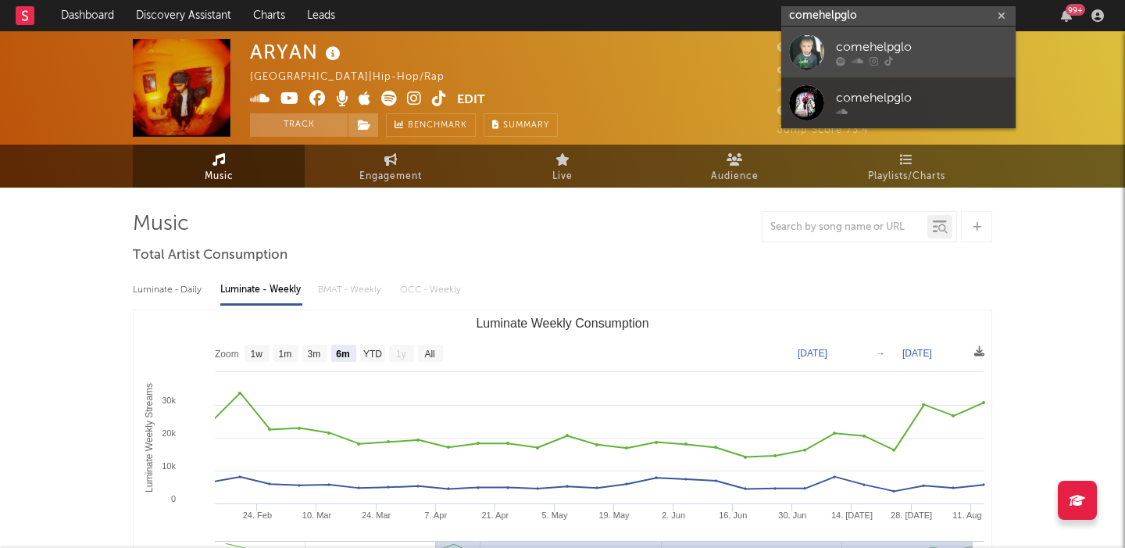
type input "comehelpglo"
click at [916, 48] on div "comehelpglo" at bounding box center [922, 47] width 172 height 19
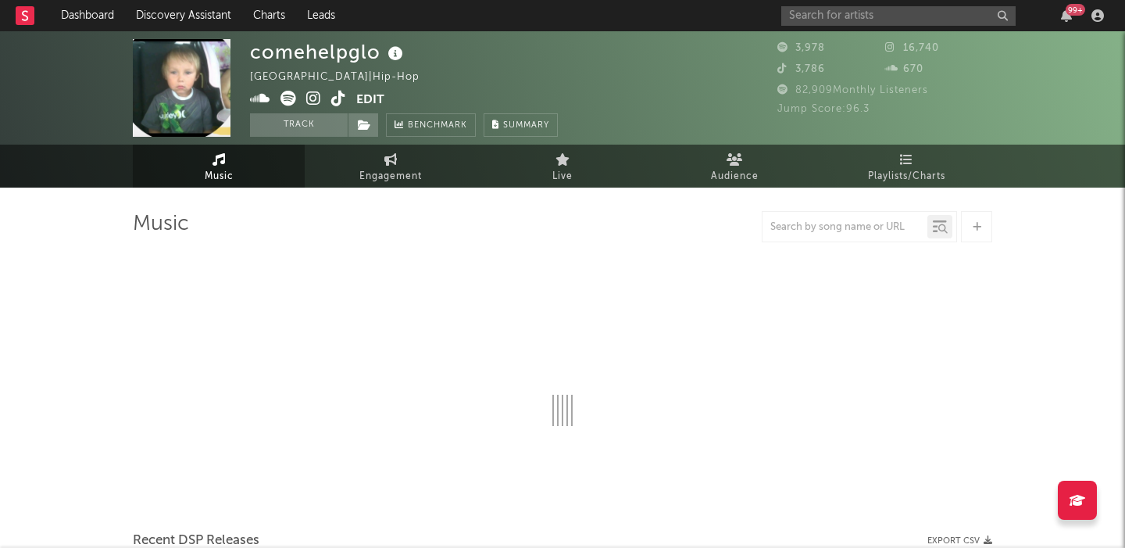
select select "1w"
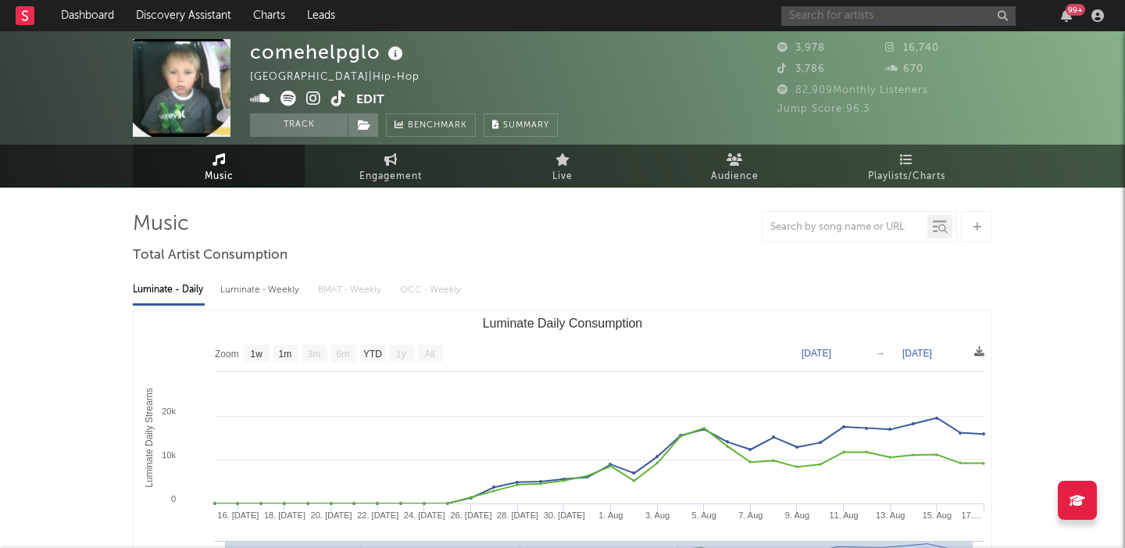
click at [830, 13] on input "text" at bounding box center [898, 16] width 234 height 20
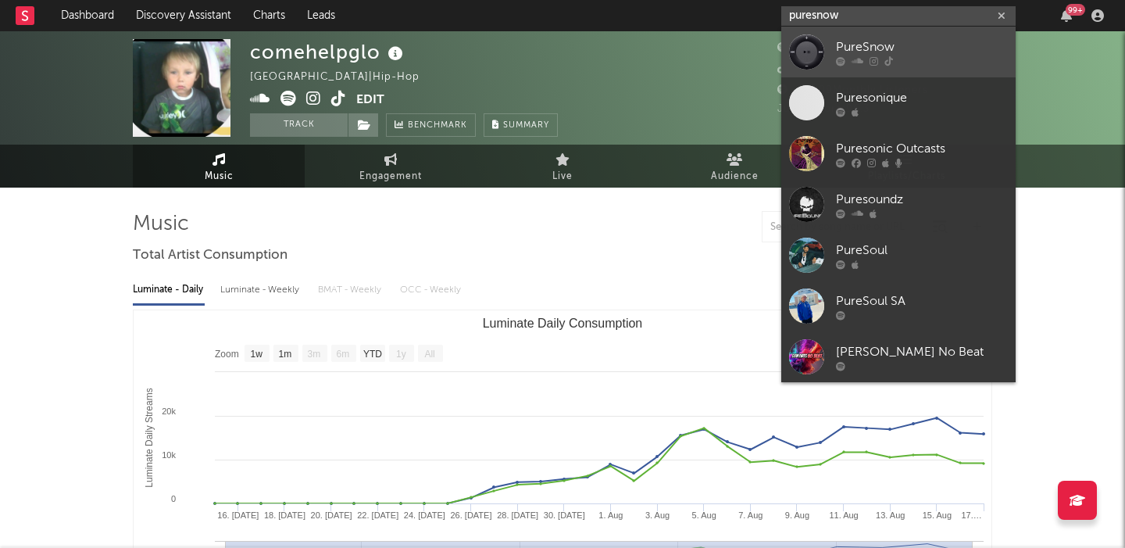
type input "puresnow"
click at [885, 44] on div "PureSnow" at bounding box center [922, 47] width 172 height 19
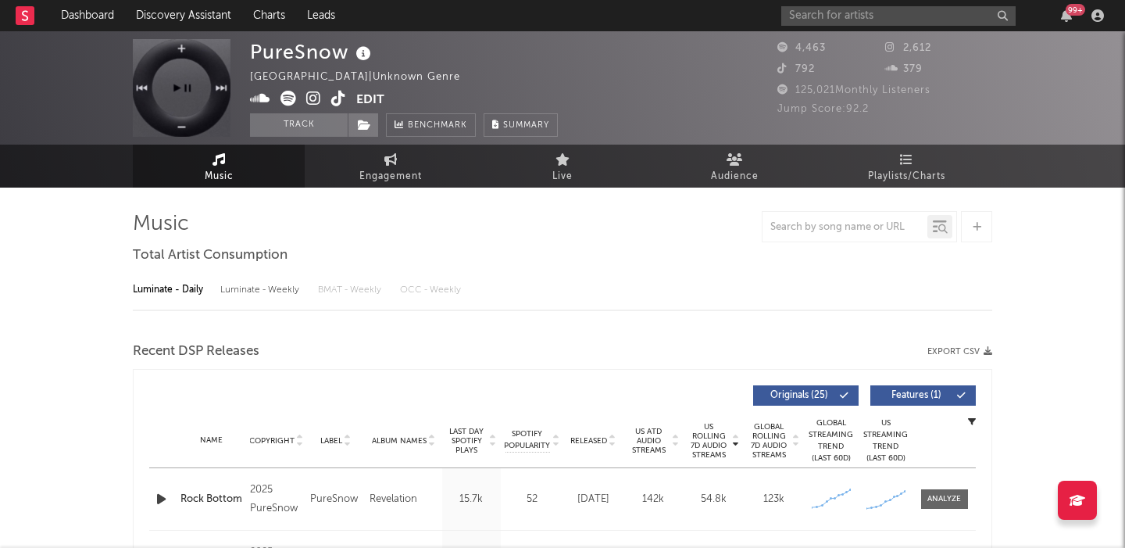
select select "1w"
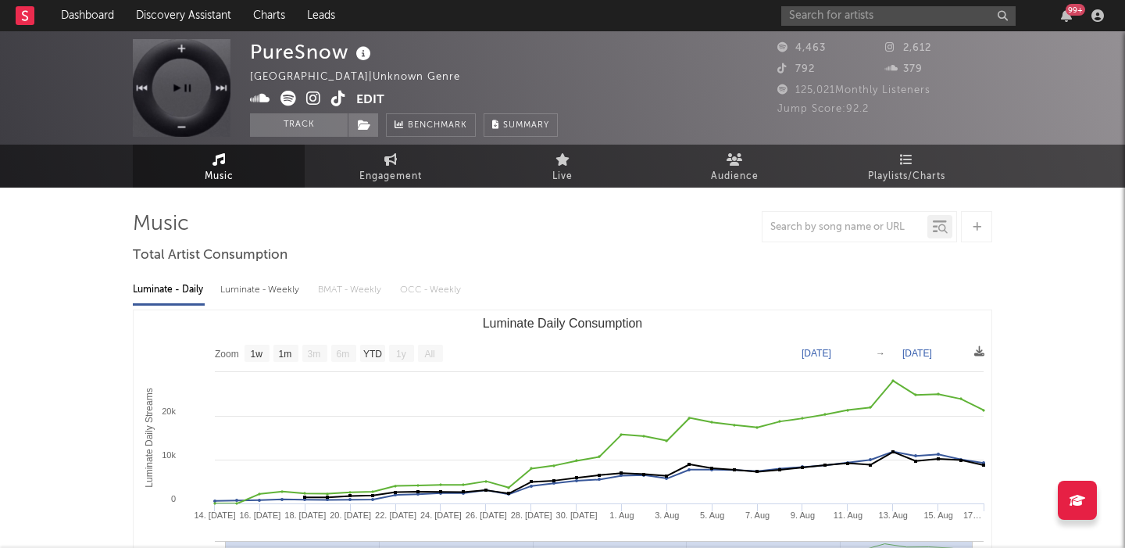
click at [263, 295] on div "Luminate - Weekly" at bounding box center [261, 290] width 82 height 27
select select "1w"
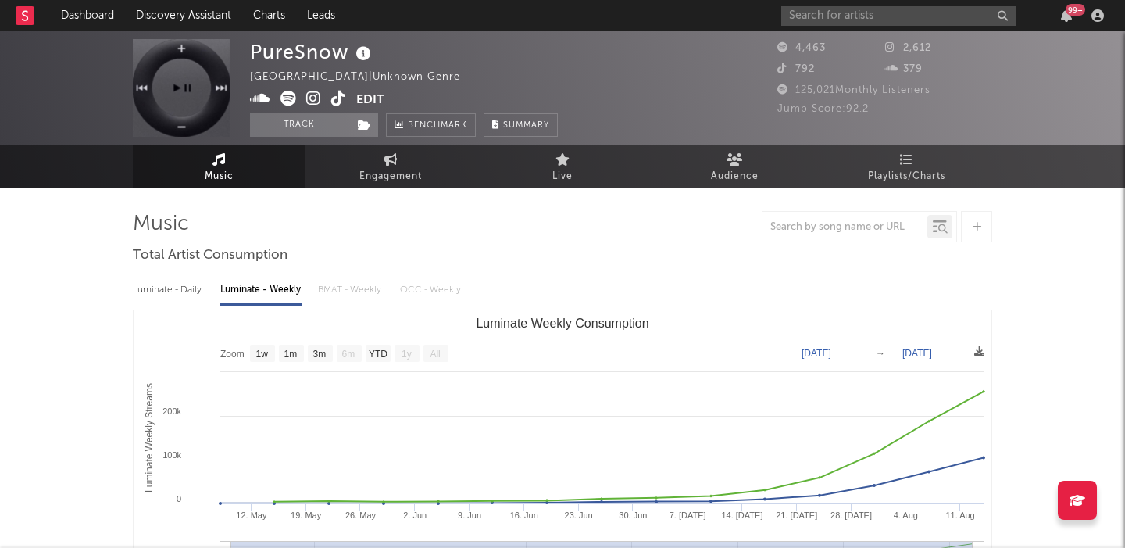
click at [309, 95] on icon at bounding box center [313, 99] width 15 height 16
click at [842, 14] on input "text" at bounding box center [898, 16] width 234 height 20
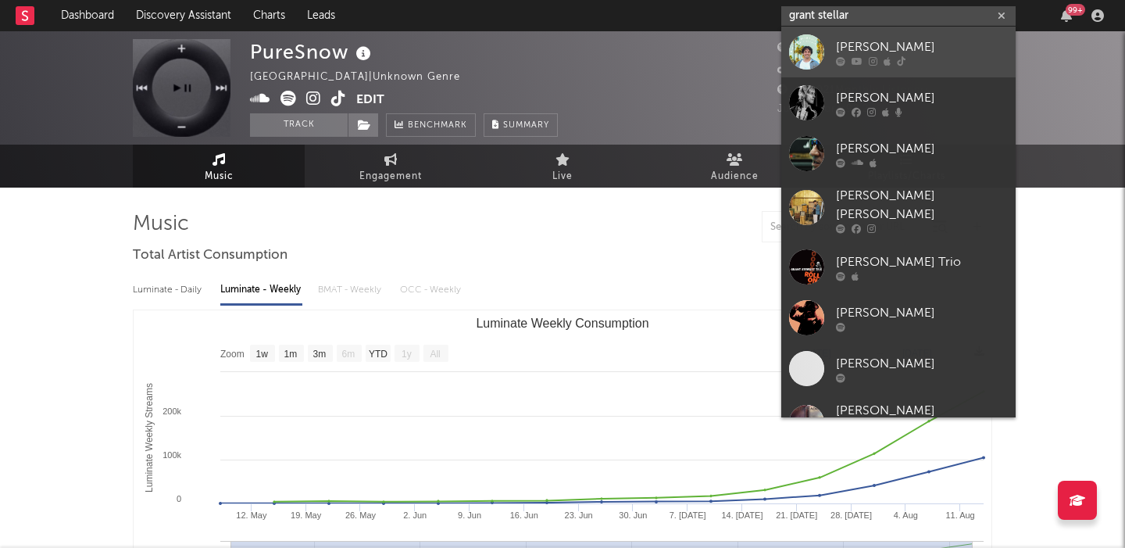
type input "grant stellar"
click at [889, 33] on link "[PERSON_NAME]" at bounding box center [898, 52] width 234 height 51
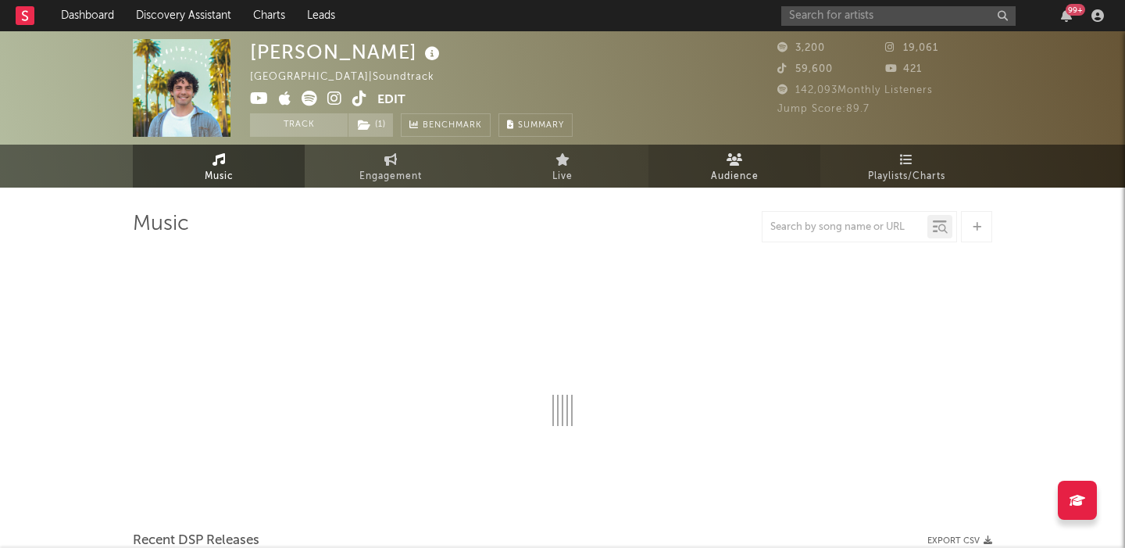
select select "1w"
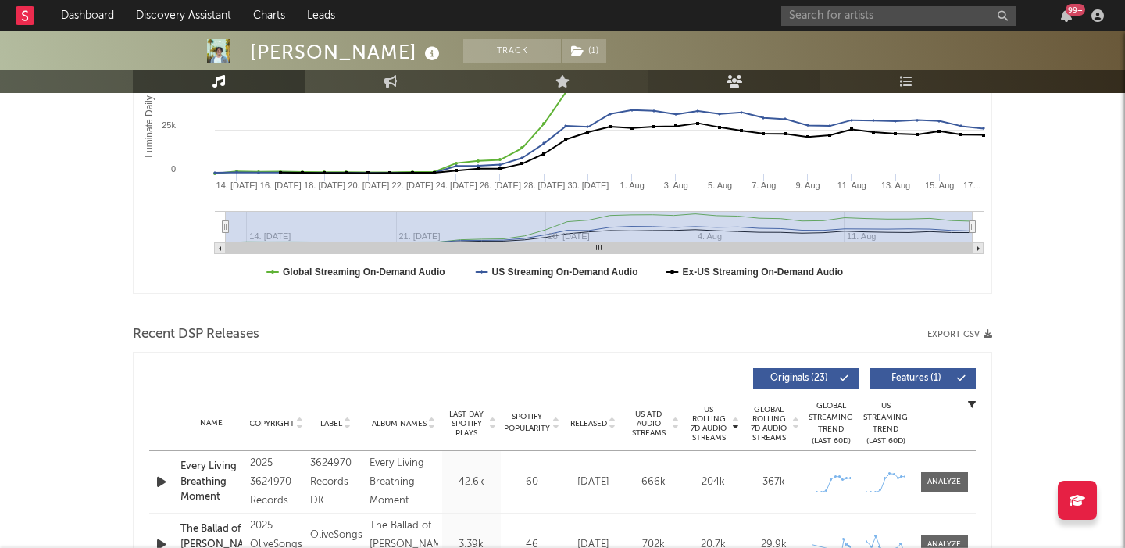
scroll to position [576, 0]
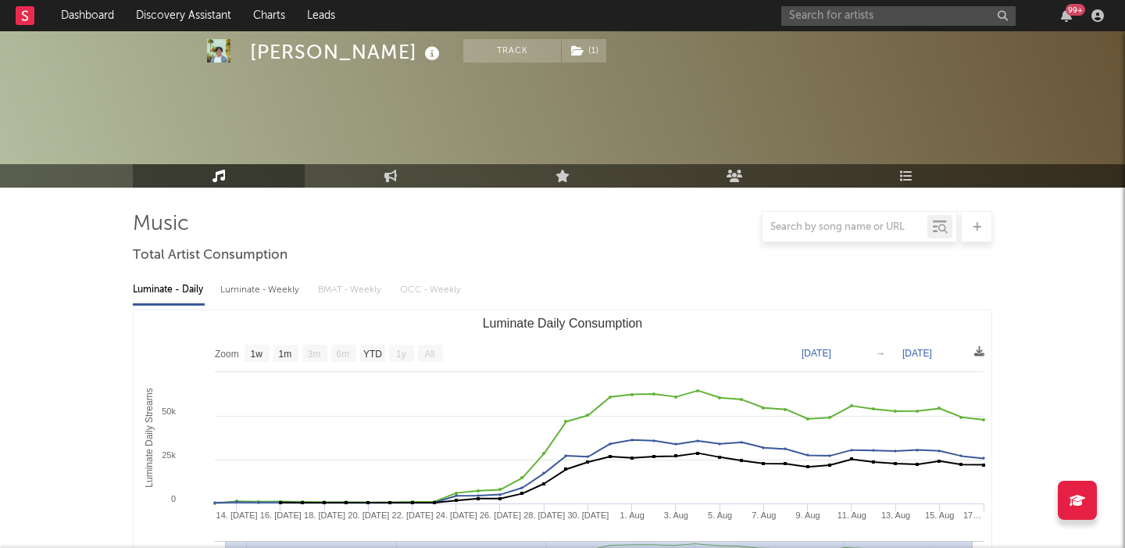
select select "1w"
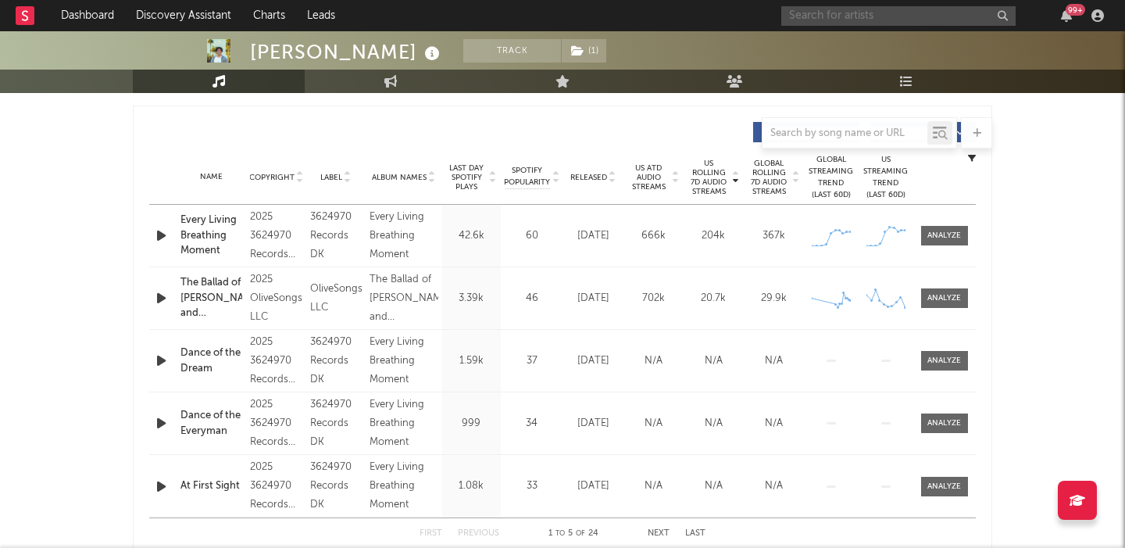
click at [849, 10] on input "text" at bounding box center [898, 16] width 234 height 20
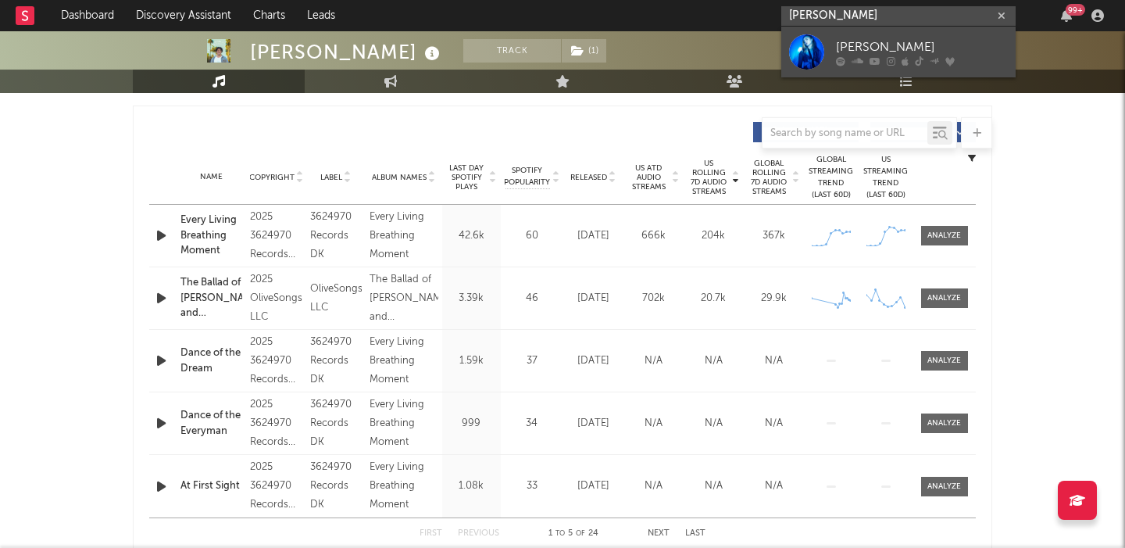
type input "ella boh"
click at [887, 43] on div "Ella Boh" at bounding box center [922, 47] width 172 height 19
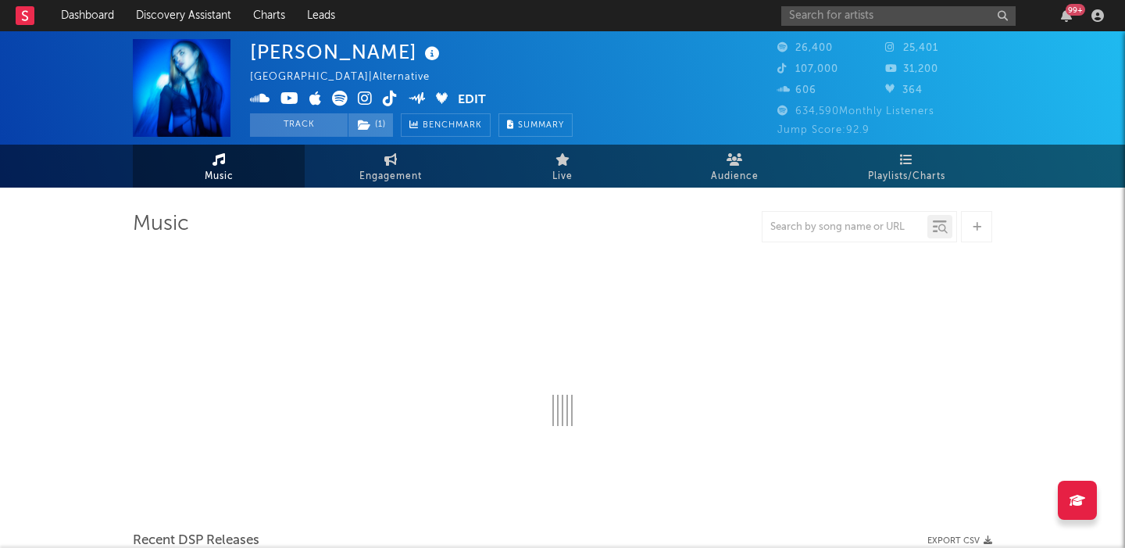
select select "6m"
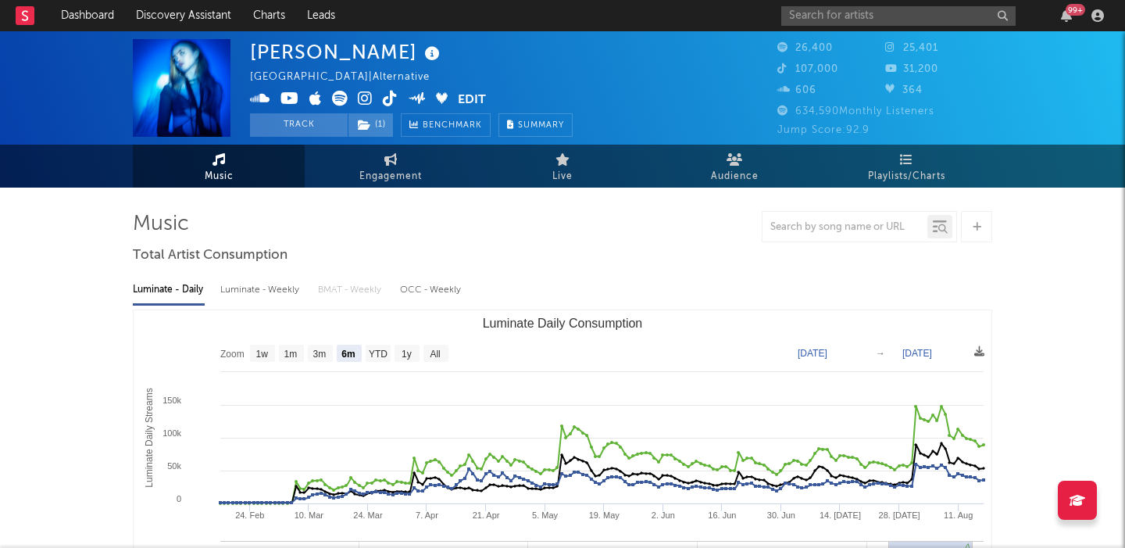
click at [277, 291] on div "Luminate - Weekly" at bounding box center [261, 290] width 82 height 27
select select "6m"
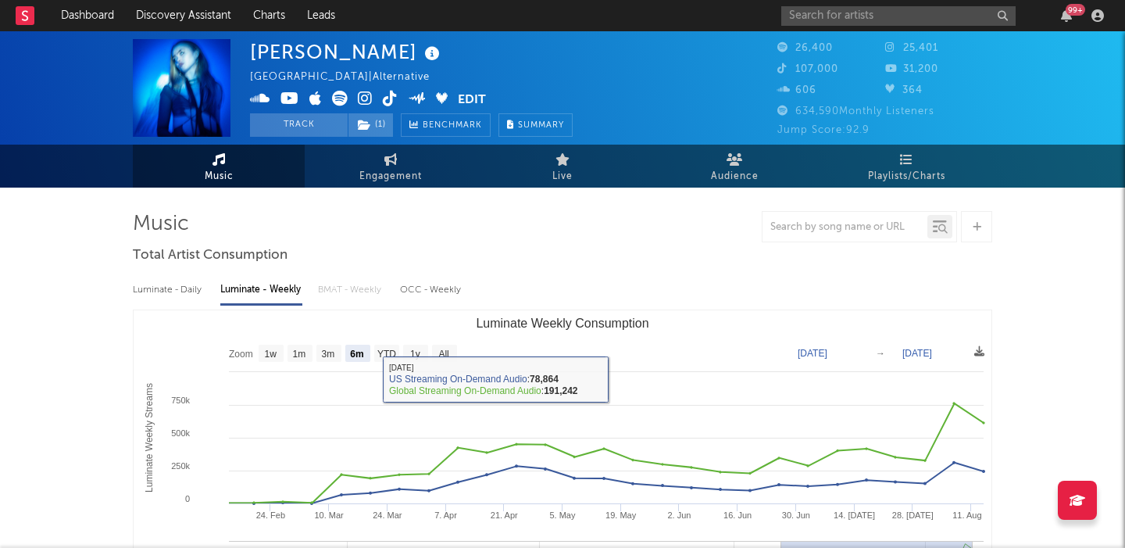
click at [164, 291] on div "Luminate - Daily" at bounding box center [169, 290] width 72 height 27
select select "6m"
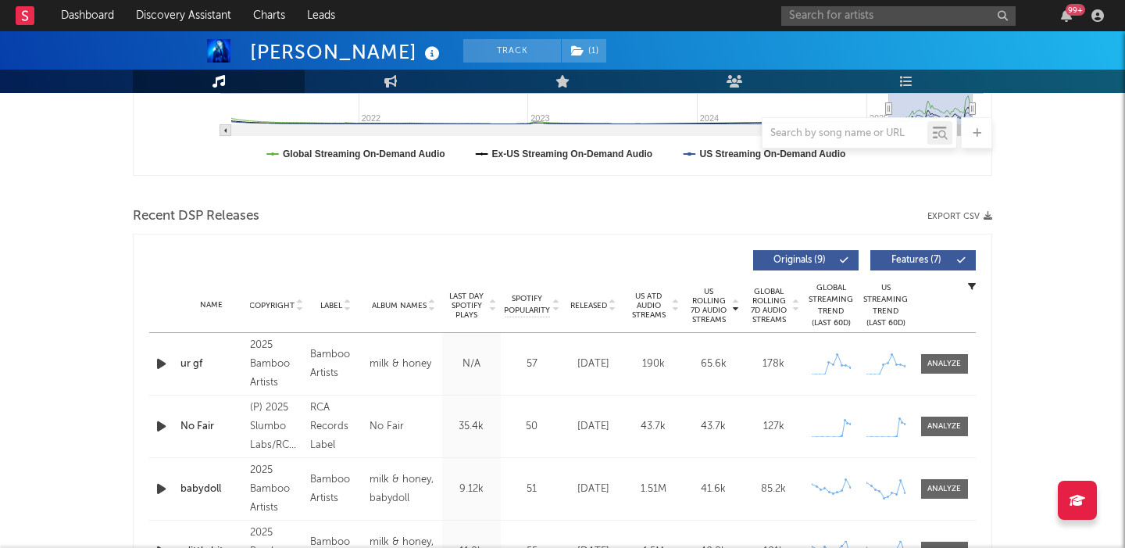
scroll to position [455, 0]
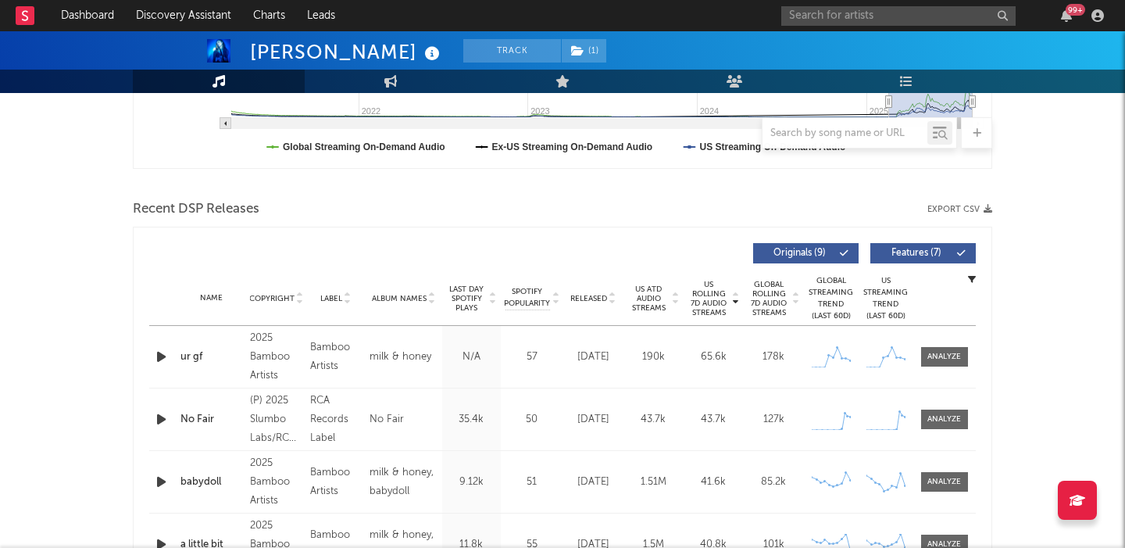
drag, startPoint x: 907, startPoint y: 250, endPoint x: 547, endPoint y: 219, distance: 360.8
click at [907, 249] on span "Features ( 7 )" at bounding box center [917, 253] width 72 height 9
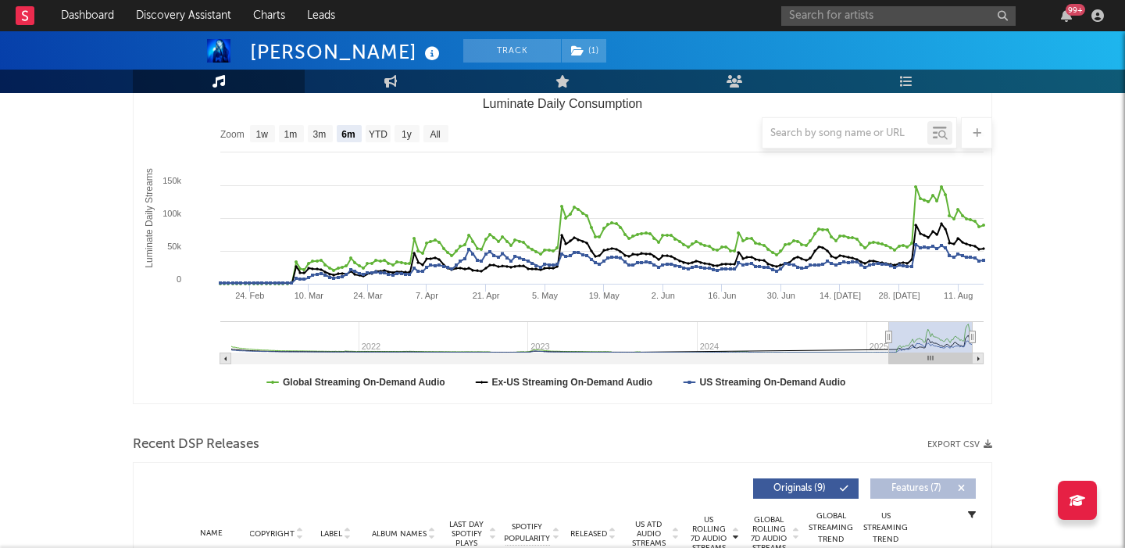
scroll to position [0, 0]
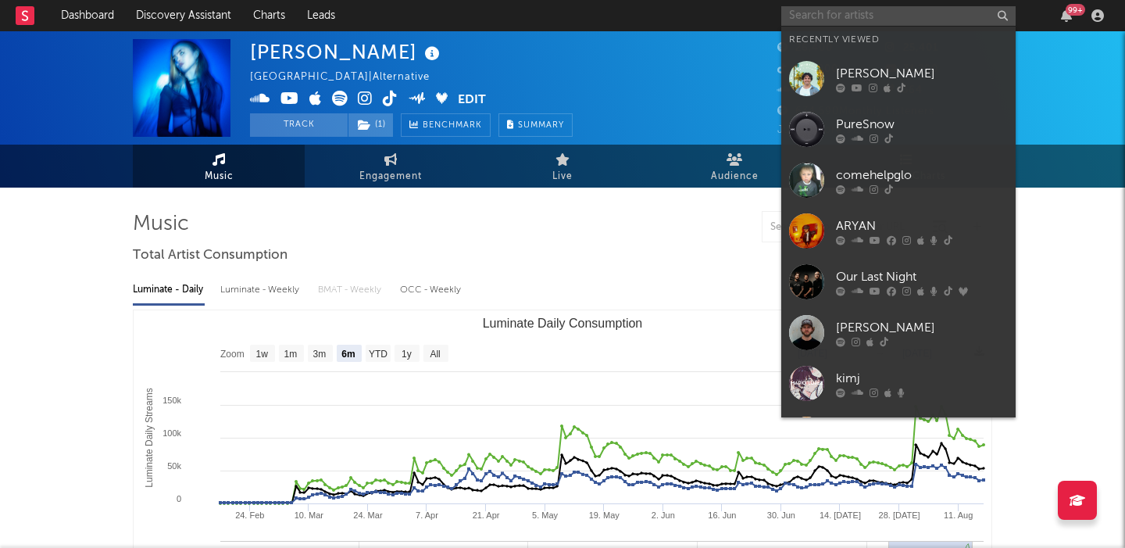
click at [830, 17] on input "text" at bounding box center [898, 16] width 234 height 20
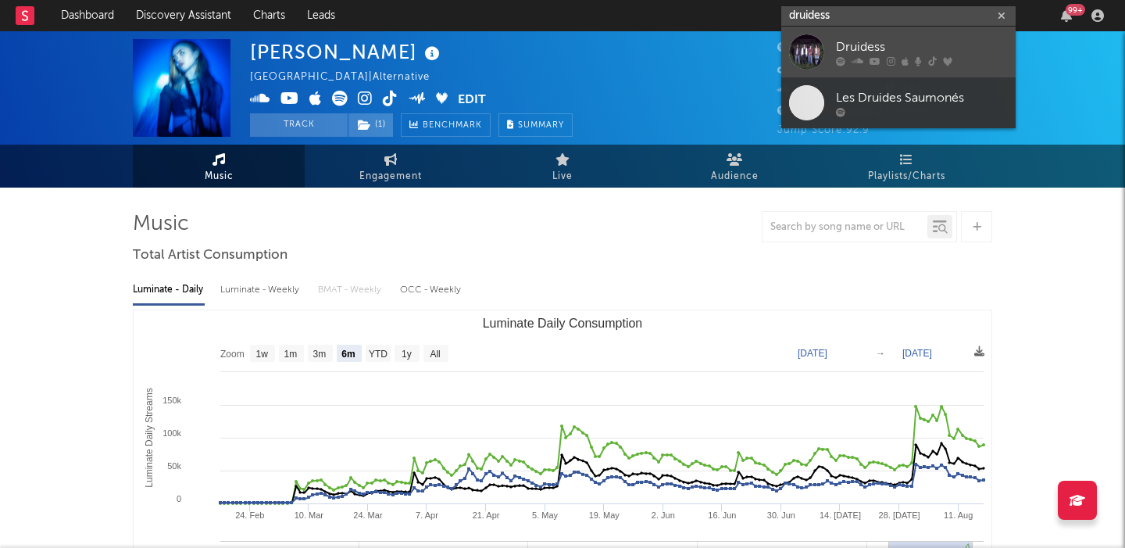
type input "druidess"
click at [844, 38] on div "Druidess" at bounding box center [922, 47] width 172 height 19
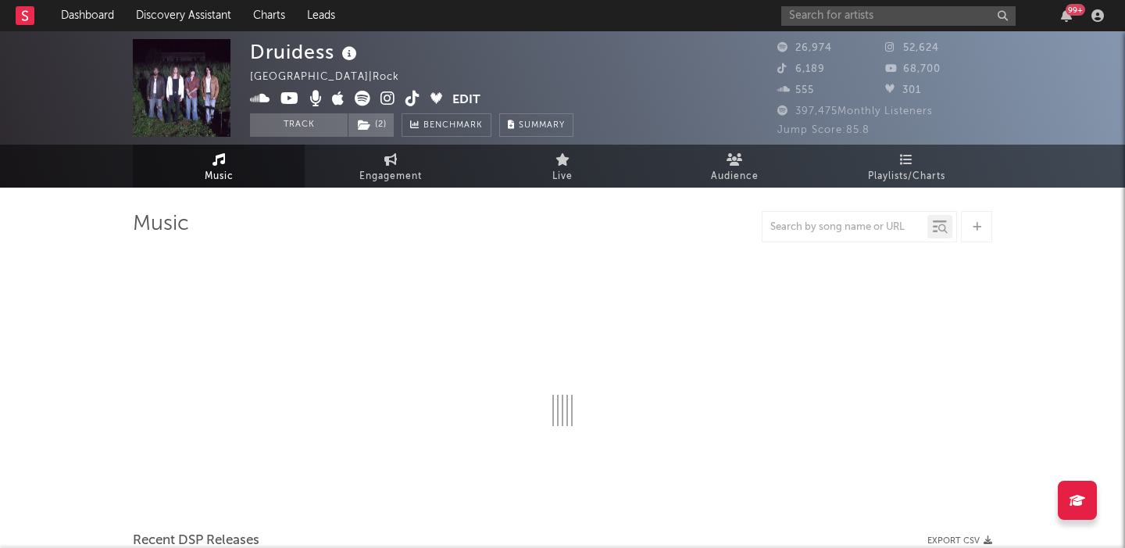
select select "6m"
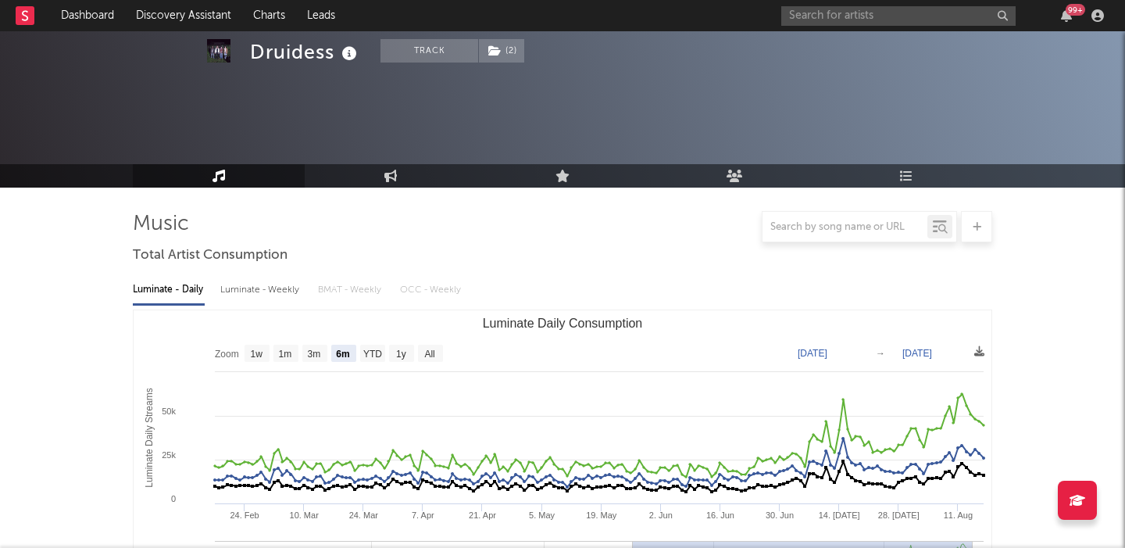
scroll to position [441, 0]
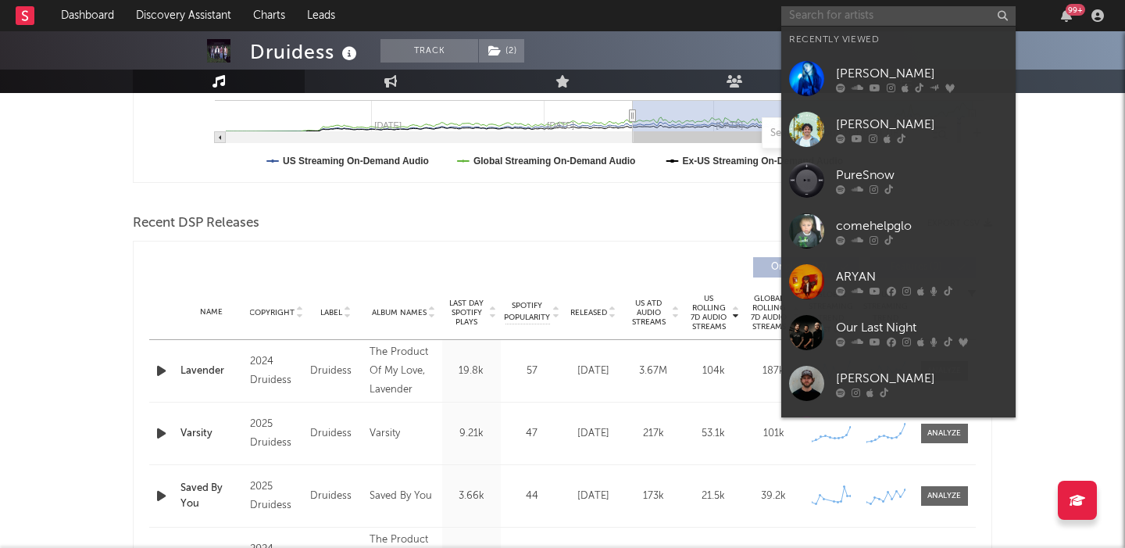
click at [853, 10] on input "text" at bounding box center [898, 16] width 234 height 20
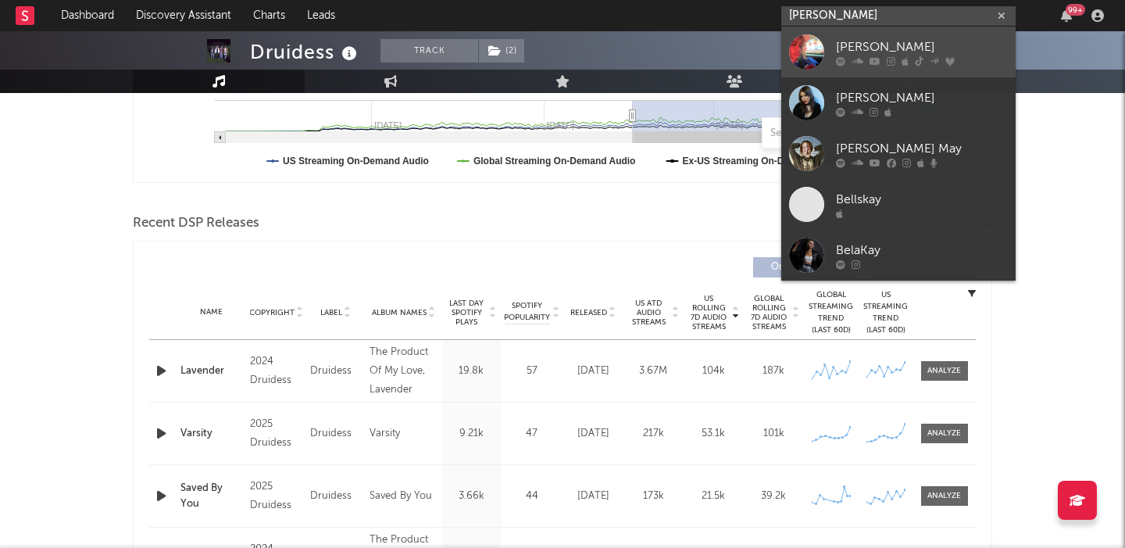
type input "bella kay"
click at [882, 44] on div "Bella Kay" at bounding box center [922, 47] width 172 height 19
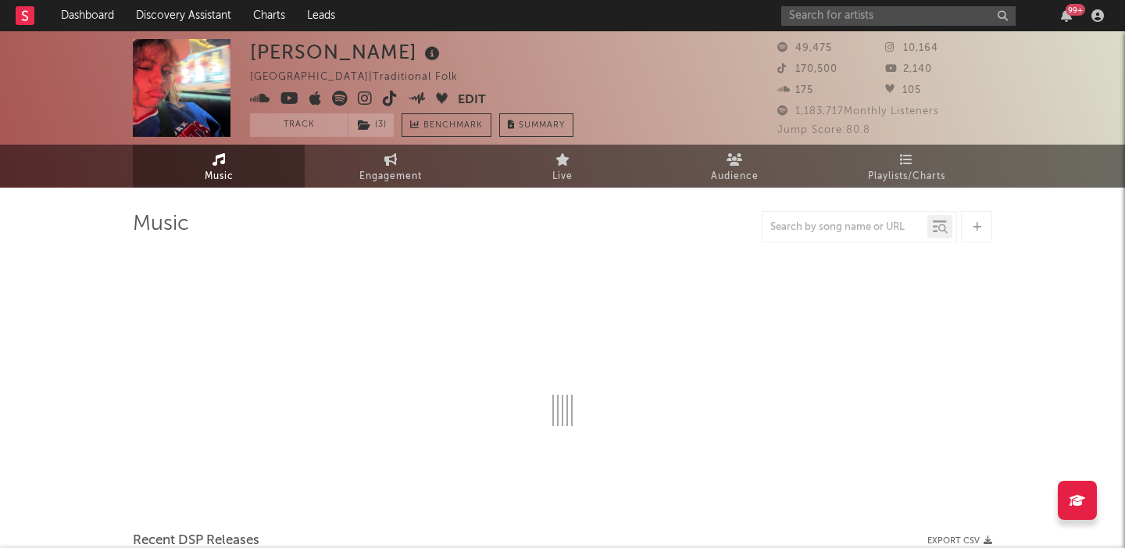
select select "1w"
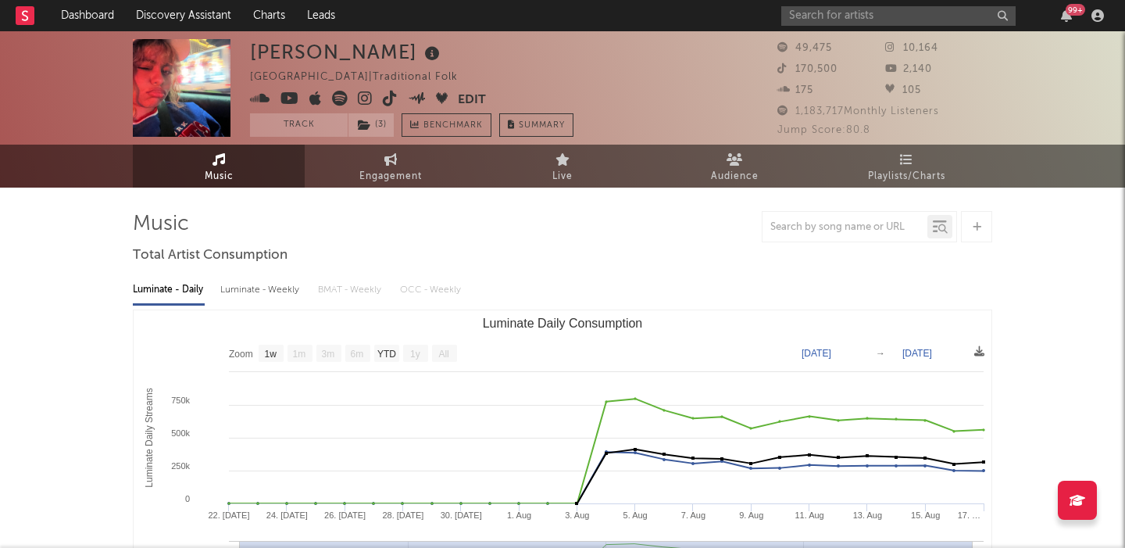
click at [364, 98] on icon at bounding box center [365, 99] width 15 height 16
click at [387, 98] on icon at bounding box center [390, 99] width 15 height 16
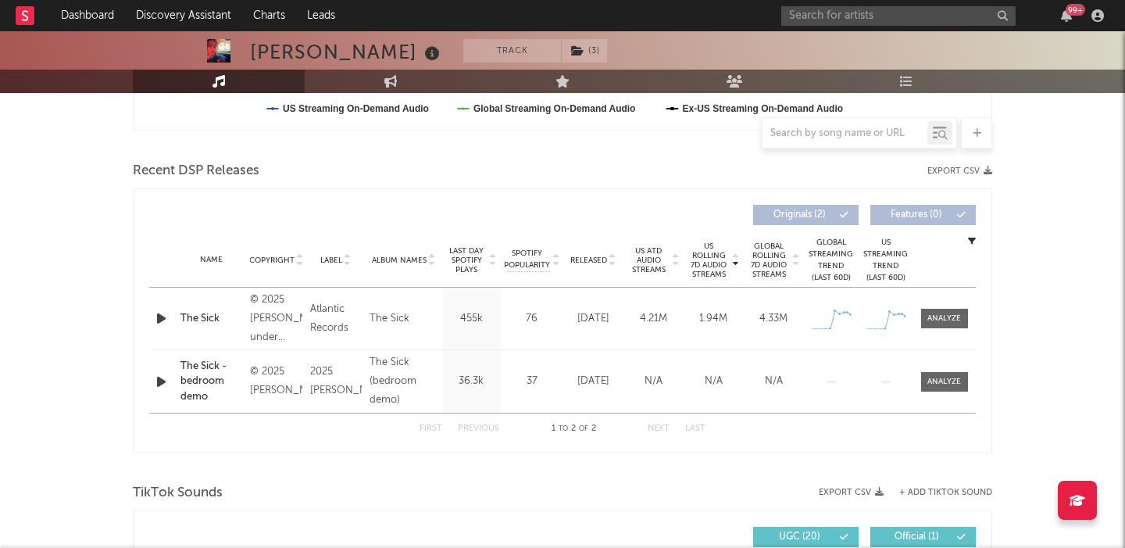
scroll to position [831, 0]
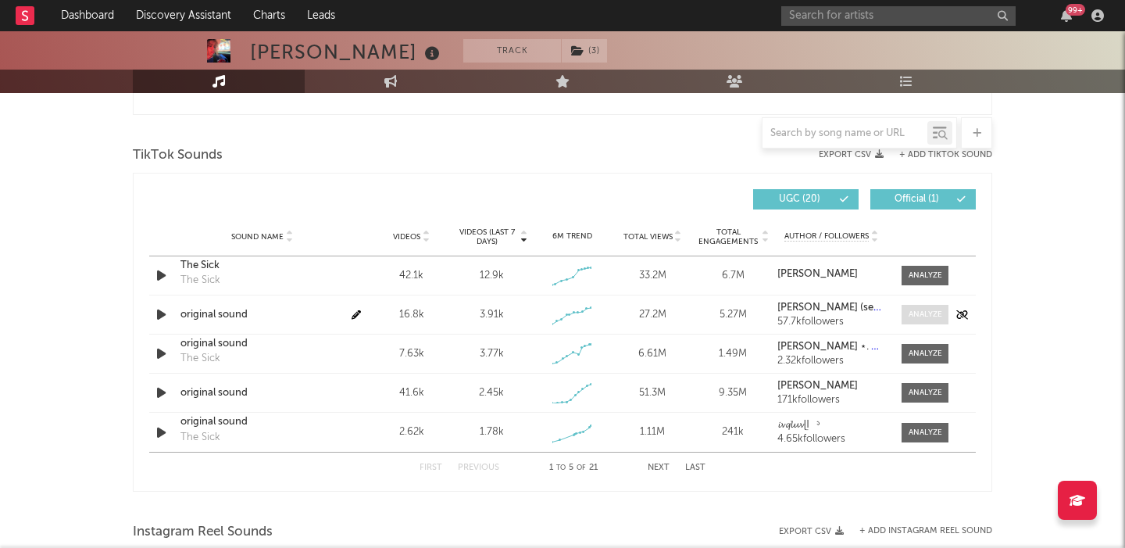
click at [923, 308] on span at bounding box center [925, 315] width 47 height 20
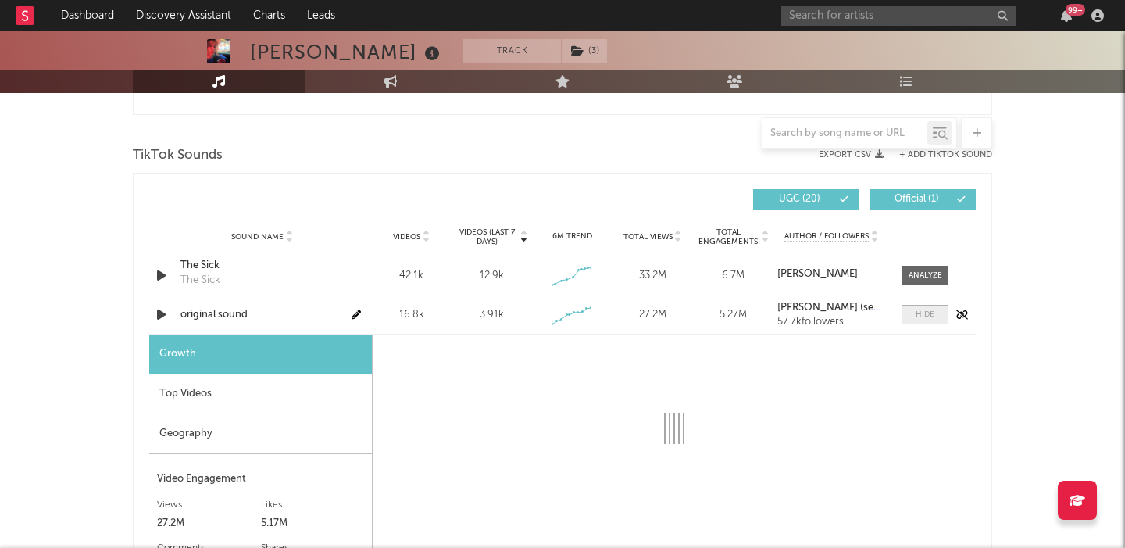
select select "1w"
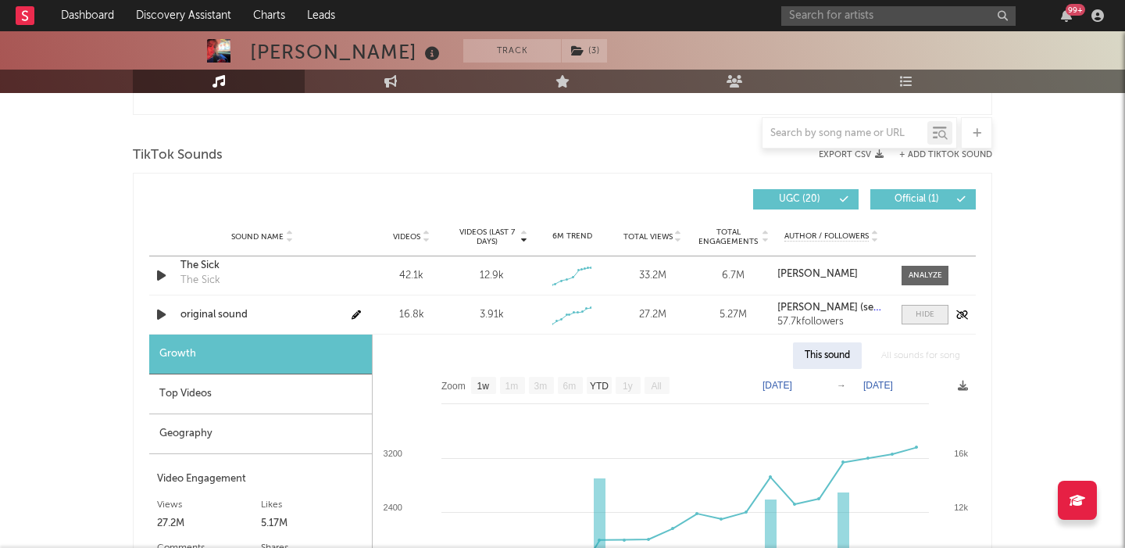
click at [923, 308] on span at bounding box center [925, 315] width 47 height 20
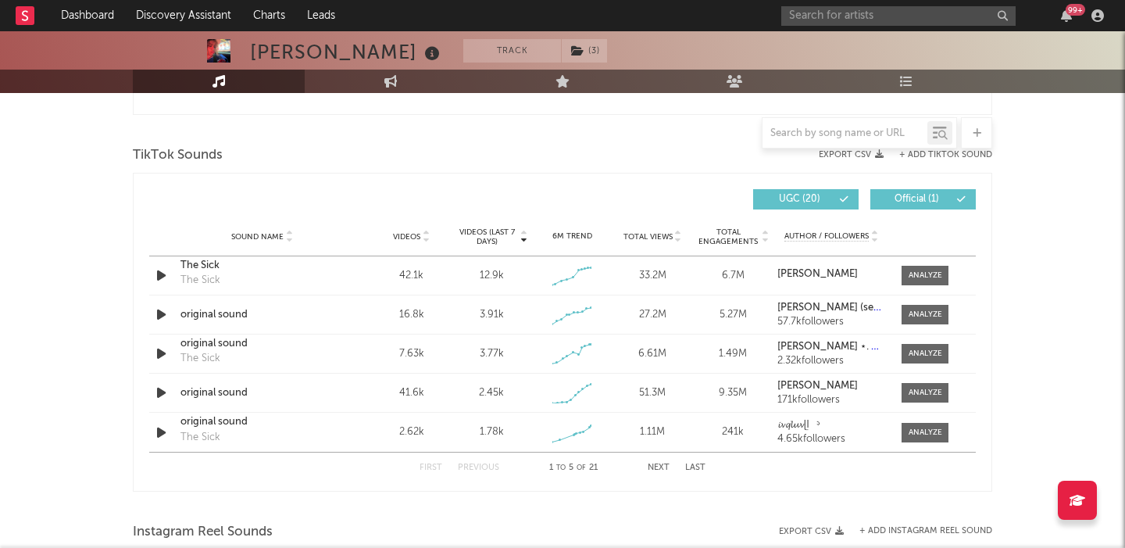
click at [649, 466] on button "Next" at bounding box center [659, 467] width 22 height 9
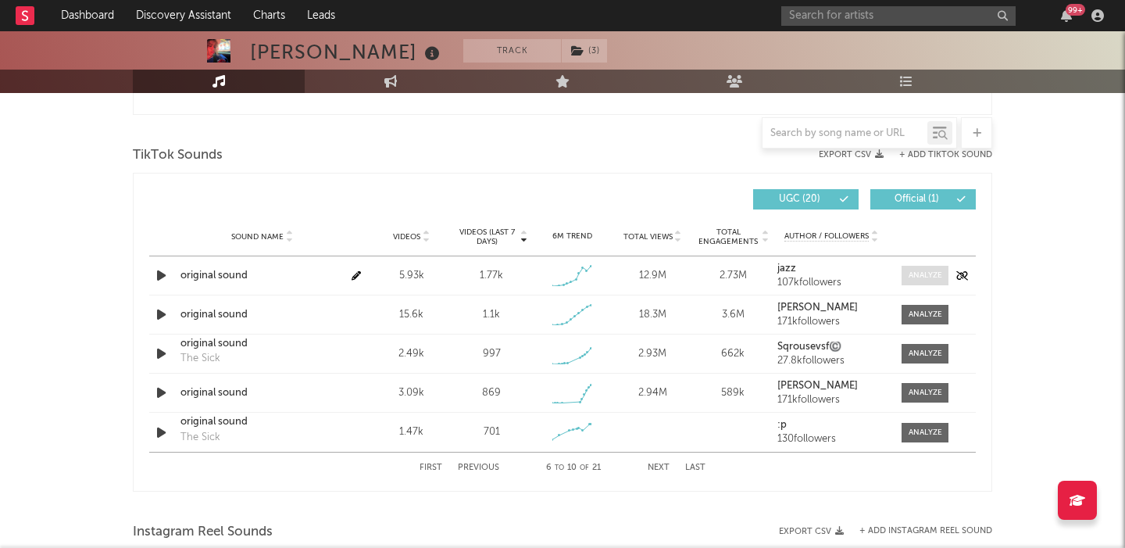
click at [924, 278] on div at bounding box center [926, 276] width 34 height 12
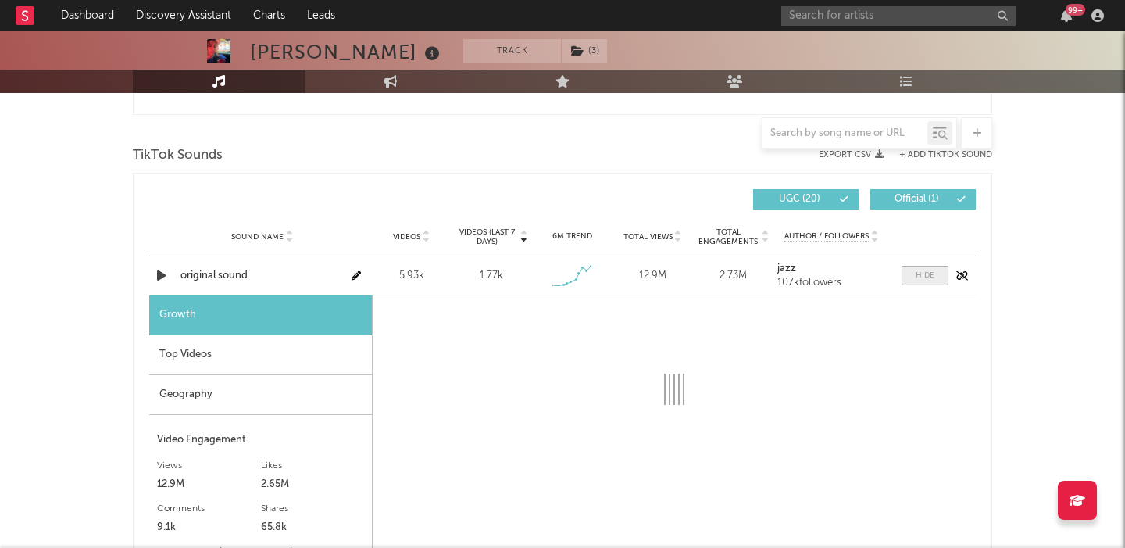
select select "1w"
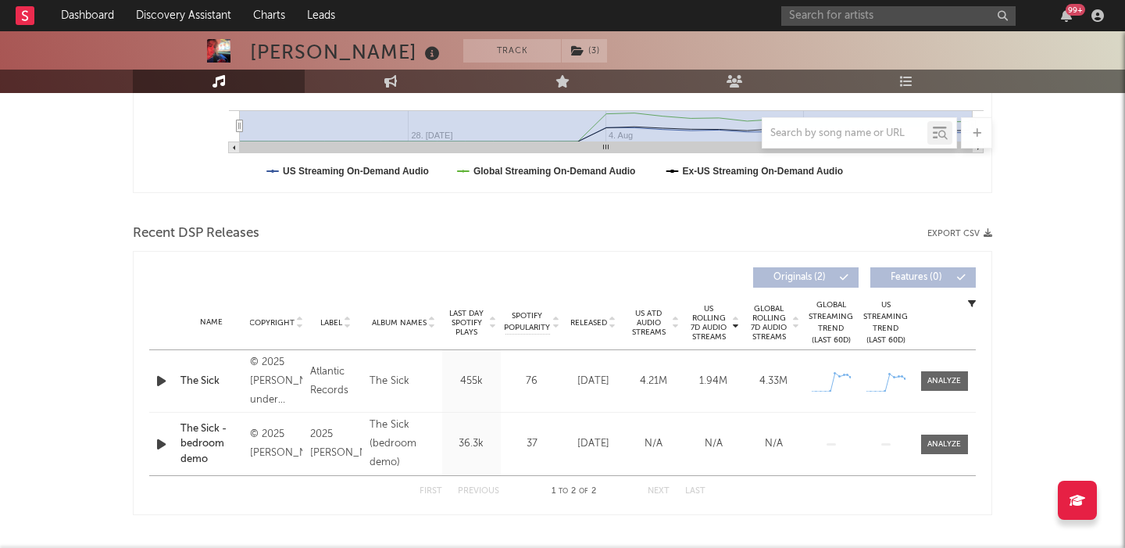
scroll to position [0, 0]
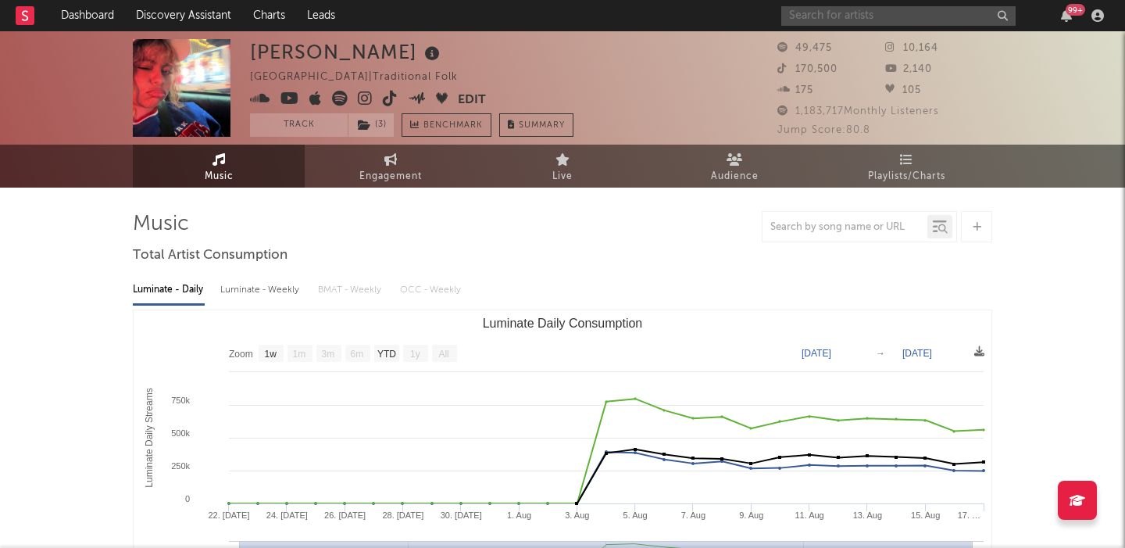
click at [833, 13] on input "text" at bounding box center [898, 16] width 234 height 20
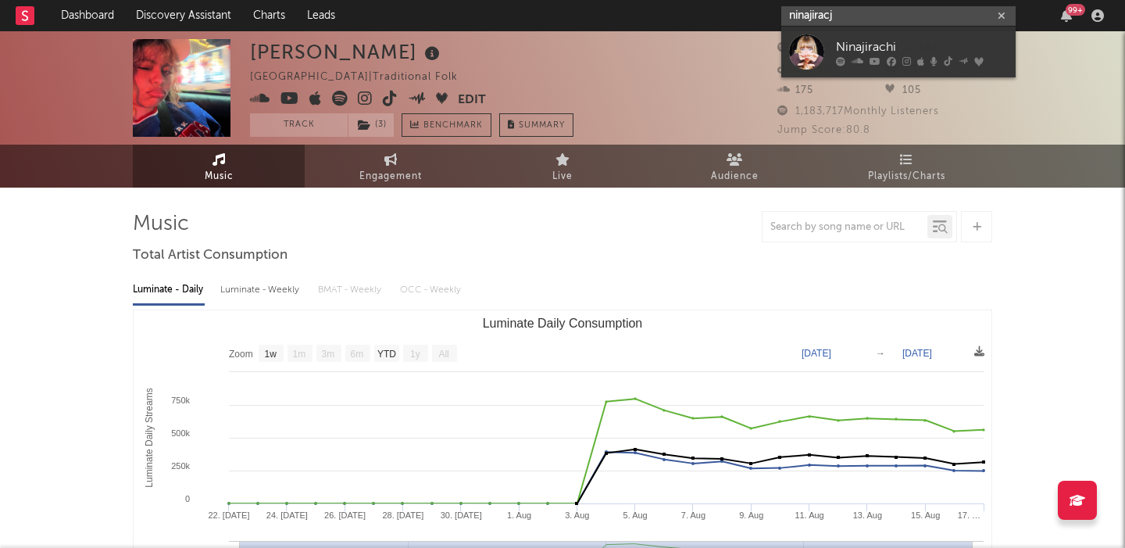
type input "ninajiracj"
click at [857, 33] on link "Ninajirachi" at bounding box center [898, 52] width 234 height 51
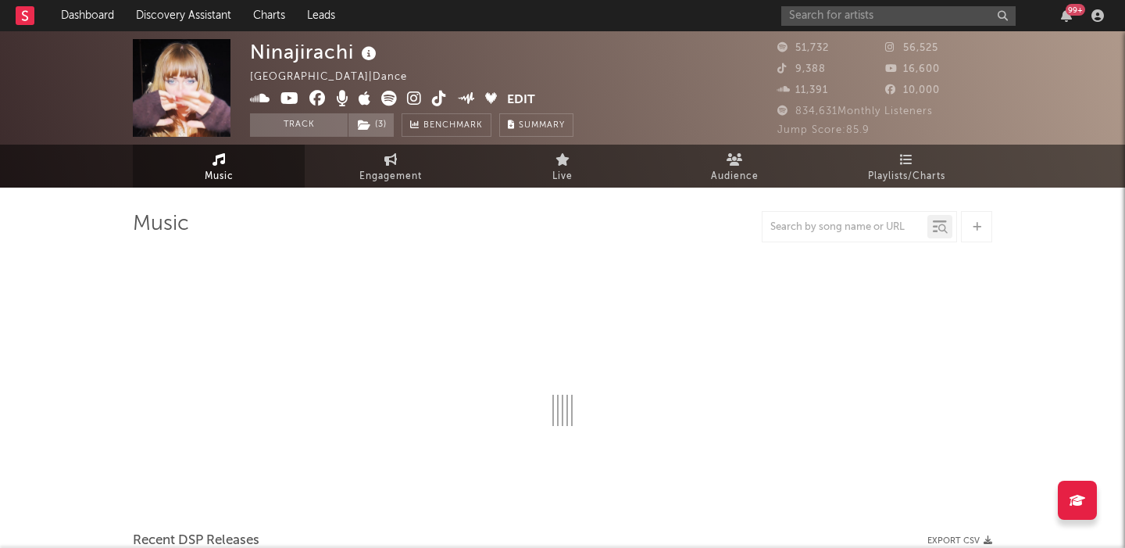
select select "6m"
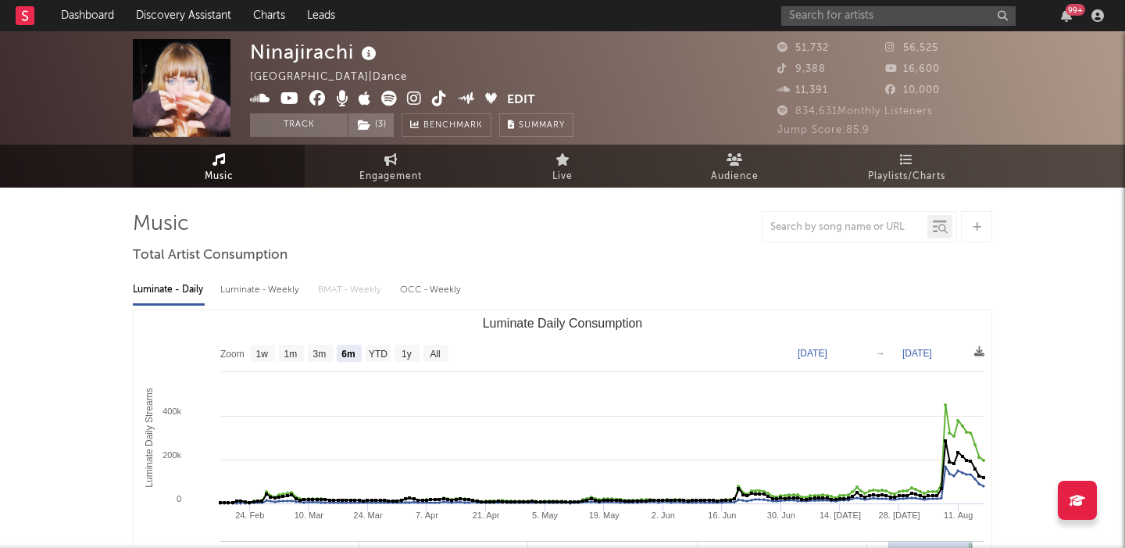
click at [271, 285] on div "Luminate - Weekly" at bounding box center [261, 290] width 82 height 27
select select "6m"
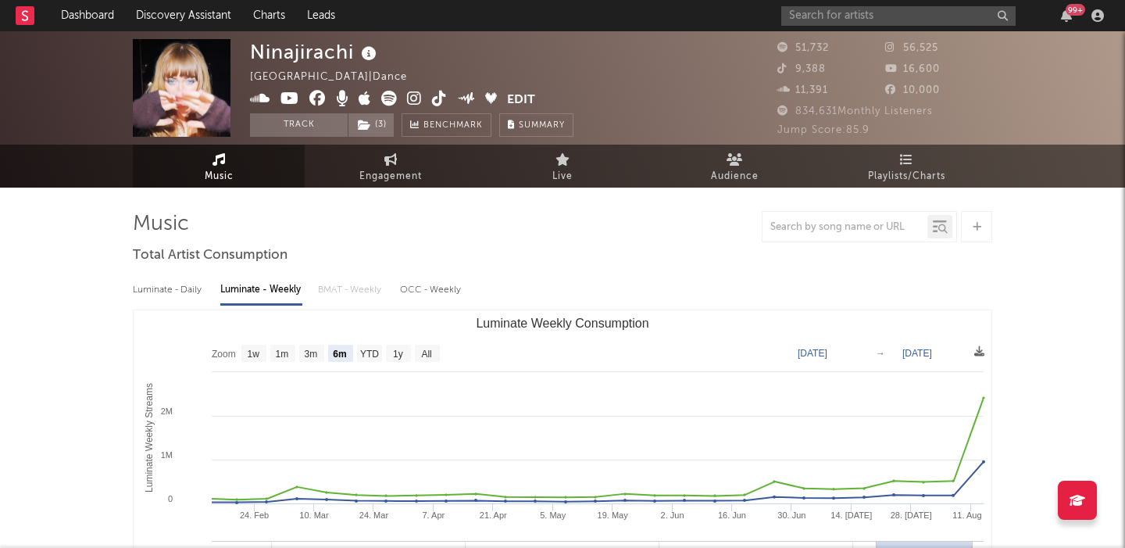
click at [187, 289] on div "Luminate - Daily" at bounding box center [169, 290] width 72 height 27
select select "6m"
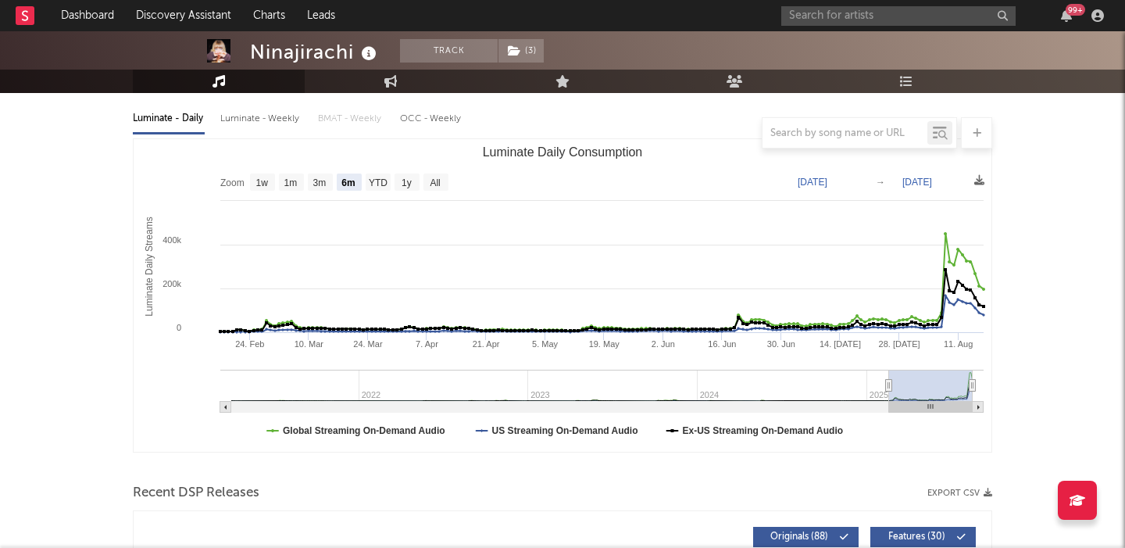
scroll to position [545, 0]
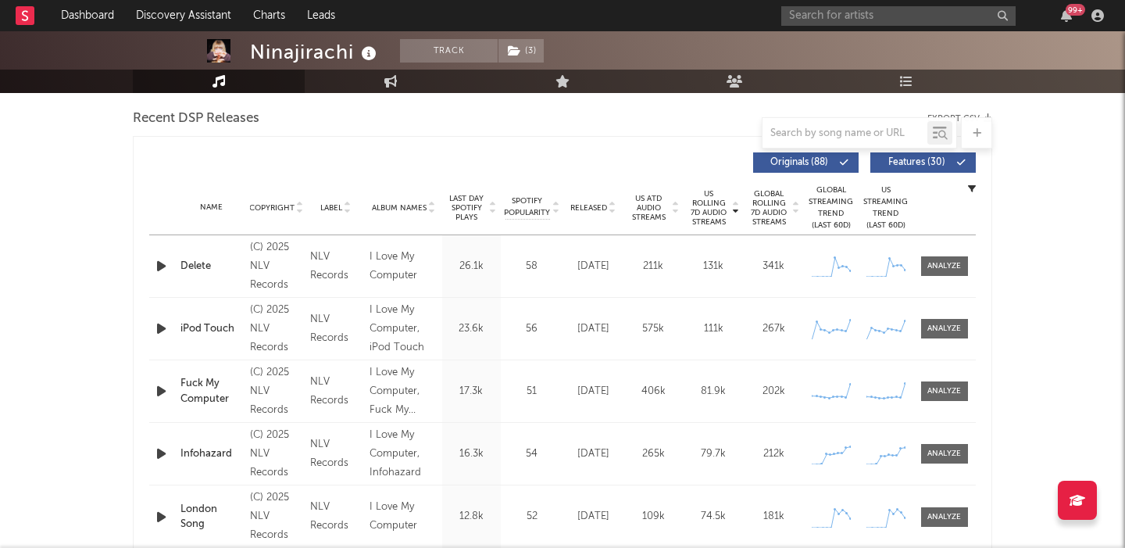
click at [951, 164] on span "Features ( 30 )" at bounding box center [917, 162] width 72 height 9
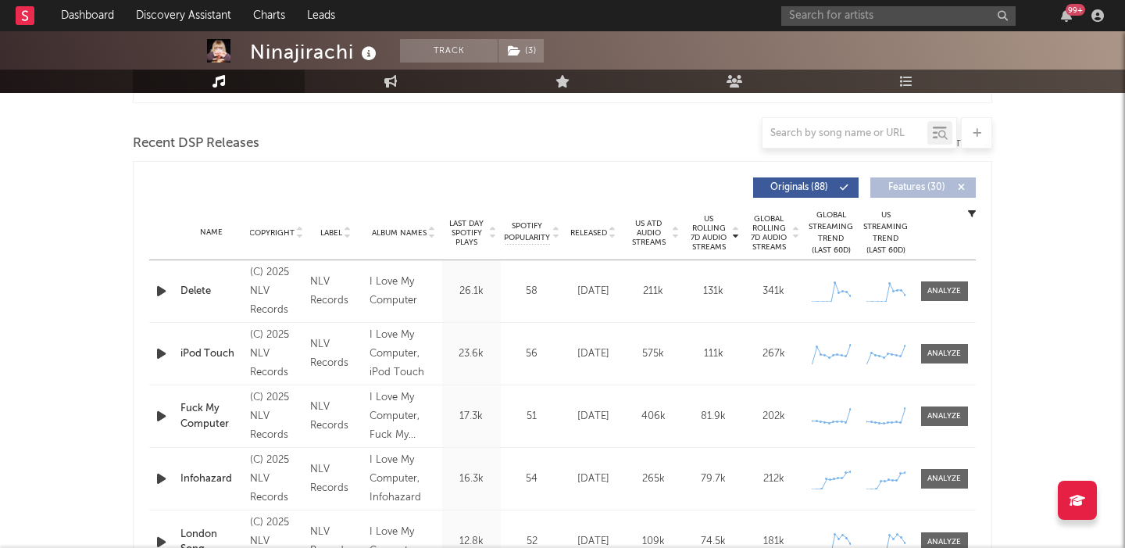
scroll to position [514, 0]
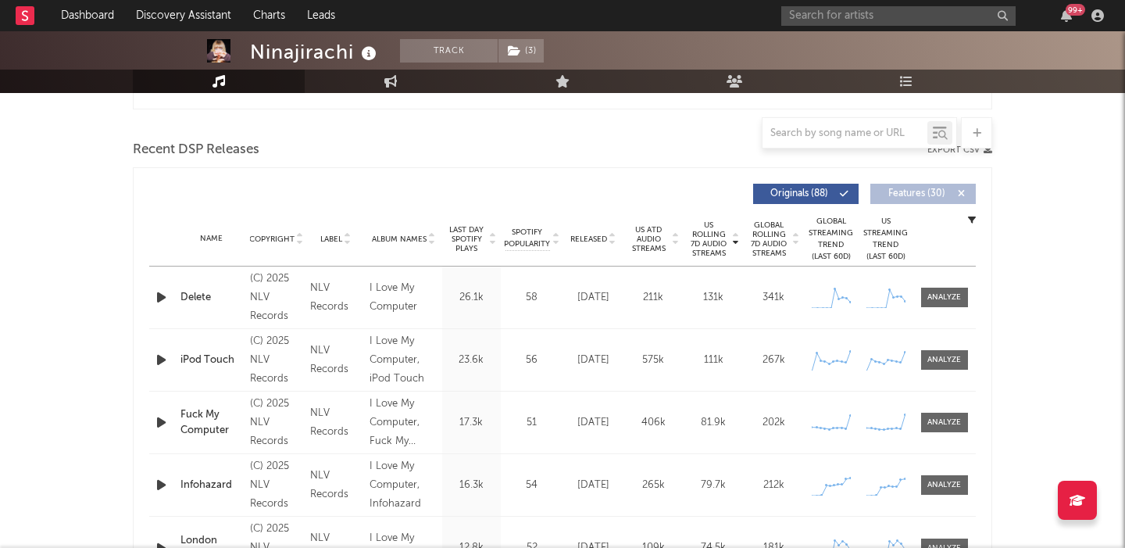
click at [775, 237] on span "Global Rolling 7D Audio Streams" at bounding box center [769, 239] width 43 height 38
click at [942, 306] on div "Name Delete Copyright (C) 2025 NLV Records Label NLV Records Album Names I Love…" at bounding box center [562, 297] width 827 height 62
click at [942, 302] on div at bounding box center [945, 297] width 34 height 12
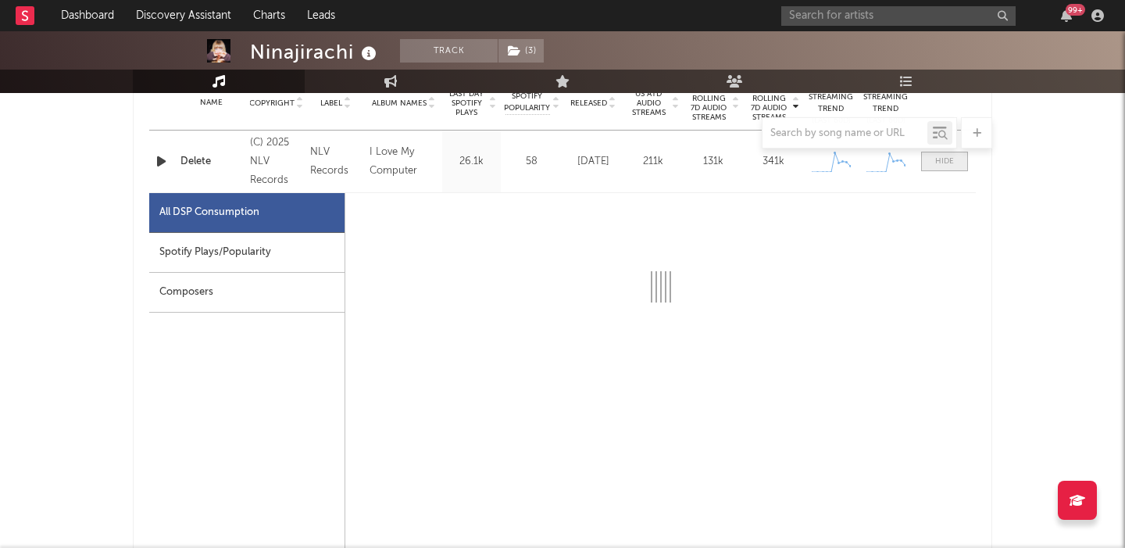
select select "1w"
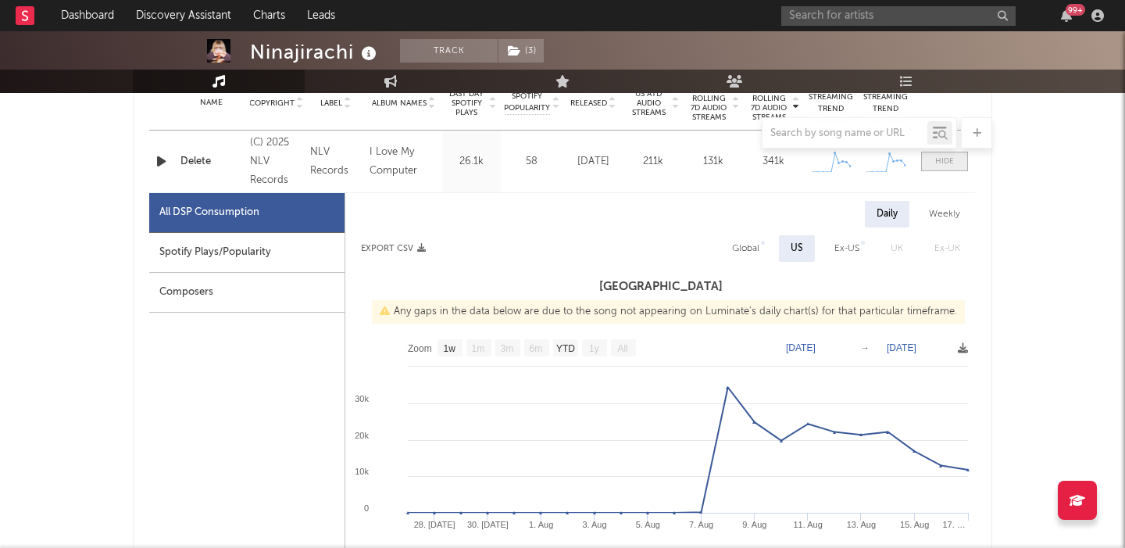
scroll to position [688, 0]
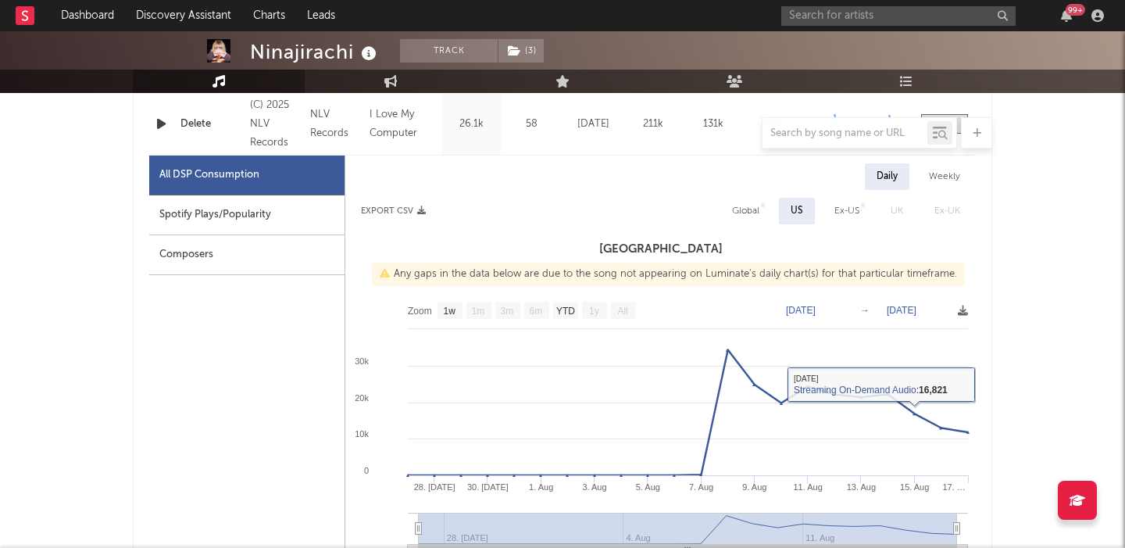
click at [747, 206] on div "Global" at bounding box center [745, 211] width 27 height 19
select select "1w"
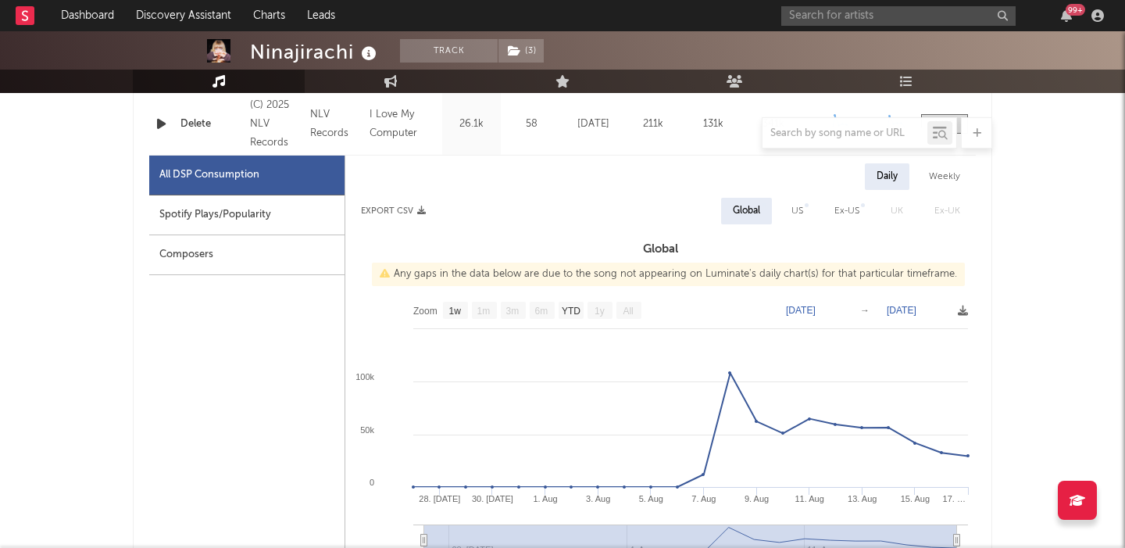
click at [822, 214] on span "Ex-US" at bounding box center [847, 211] width 56 height 27
click at [795, 208] on div "US" at bounding box center [798, 211] width 12 height 19
select select "1w"
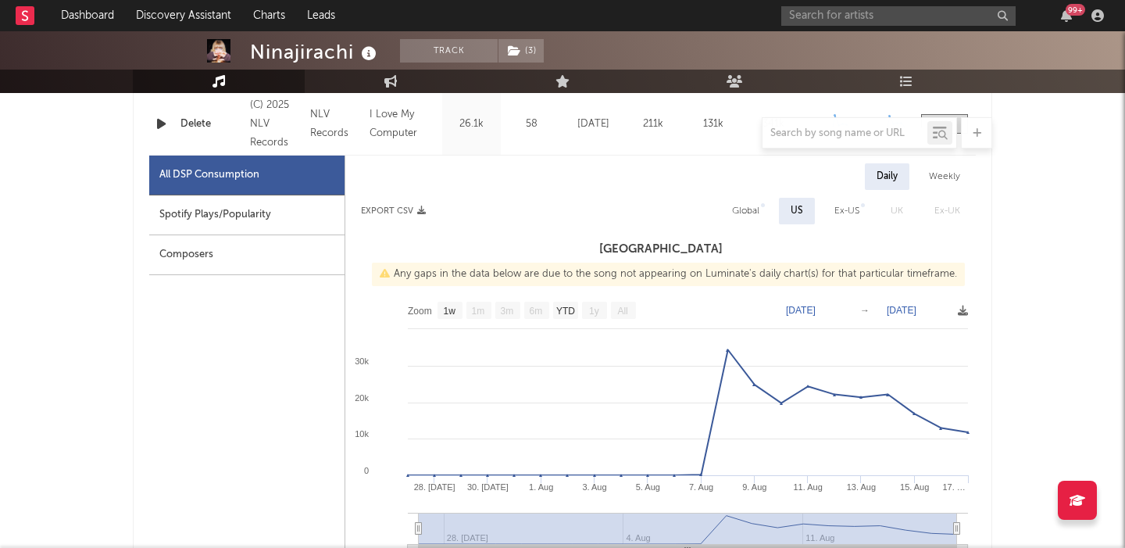
click at [953, 174] on div "Weekly" at bounding box center [944, 176] width 55 height 27
select select "1w"
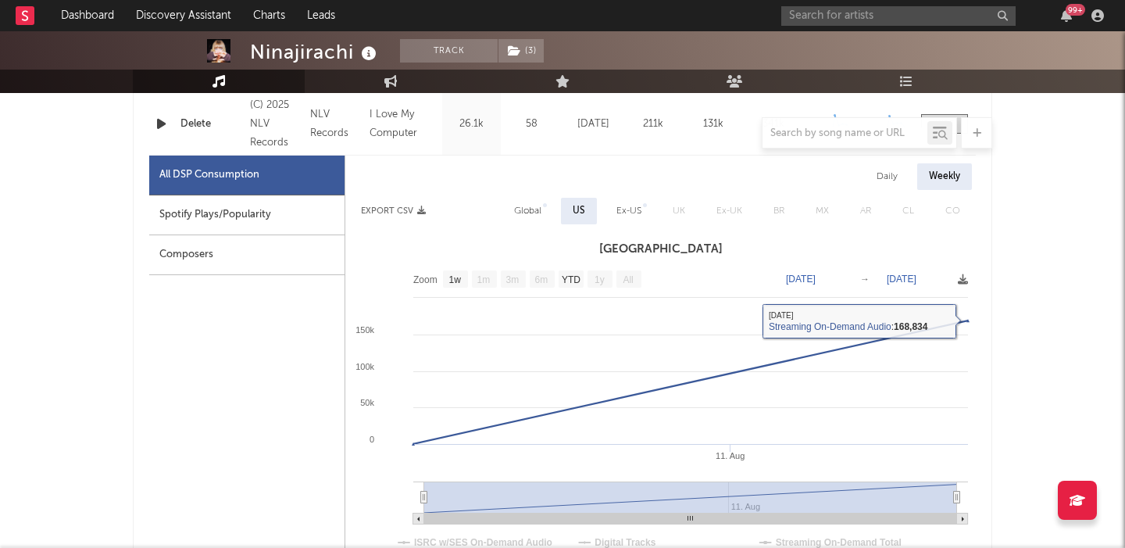
click at [520, 214] on div "Global" at bounding box center [527, 211] width 27 height 19
select select "1w"
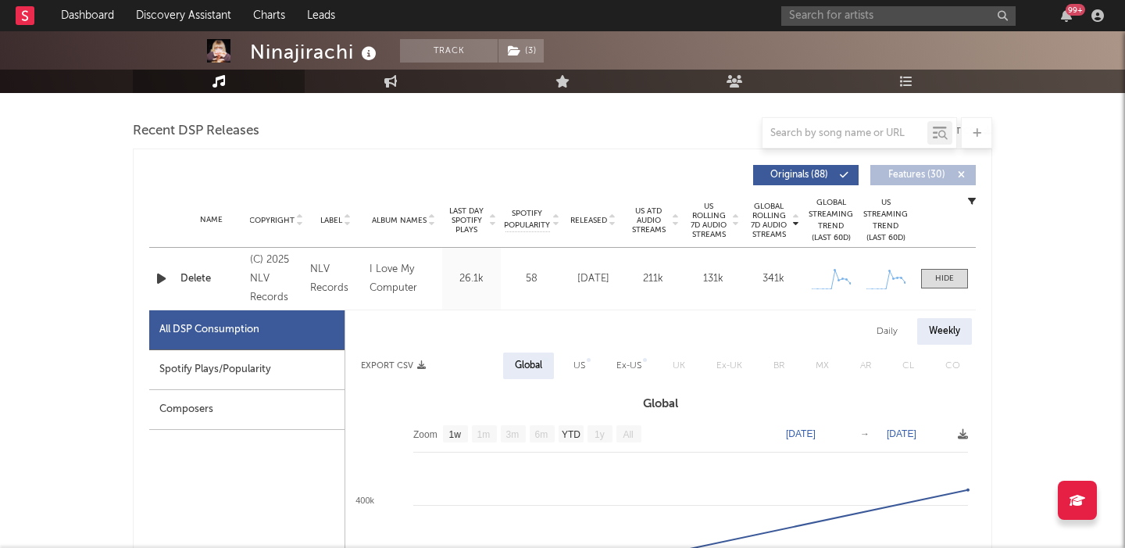
scroll to position [517, 0]
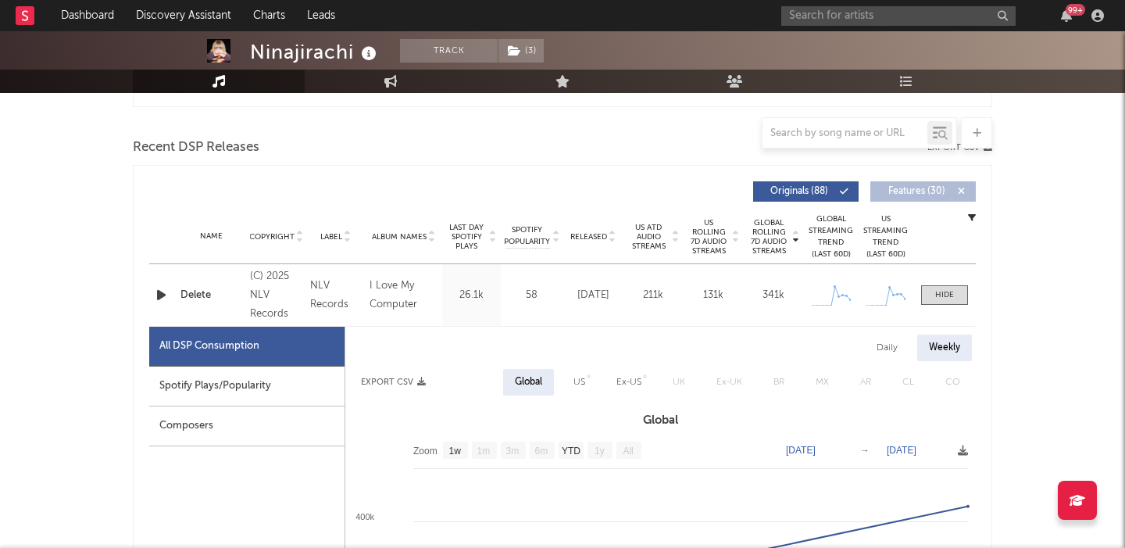
click at [470, 233] on span "Last Day Spotify Plays" at bounding box center [466, 237] width 41 height 28
click at [950, 291] on div at bounding box center [944, 295] width 19 height 12
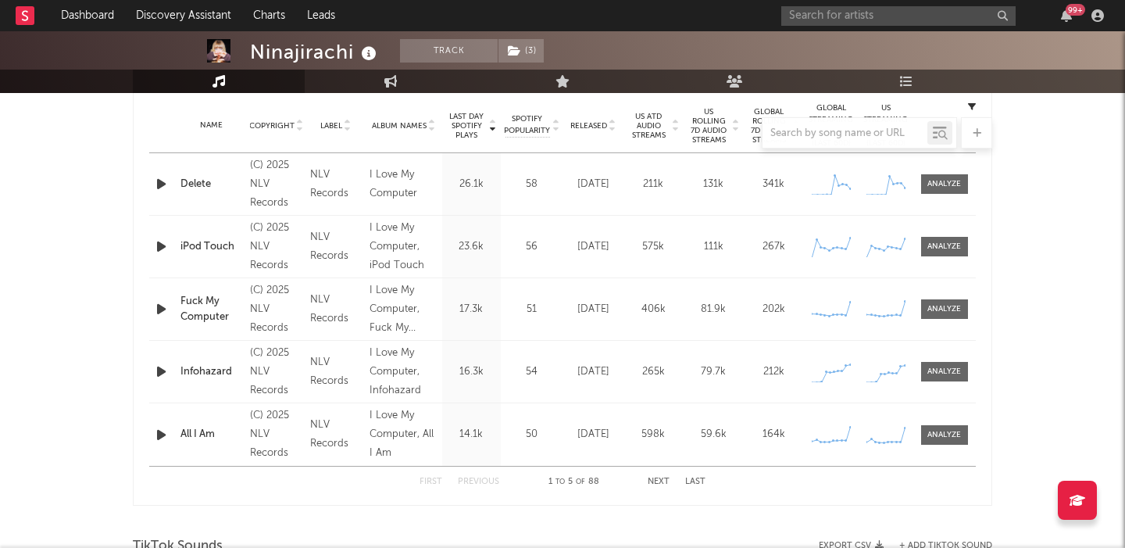
scroll to position [631, 0]
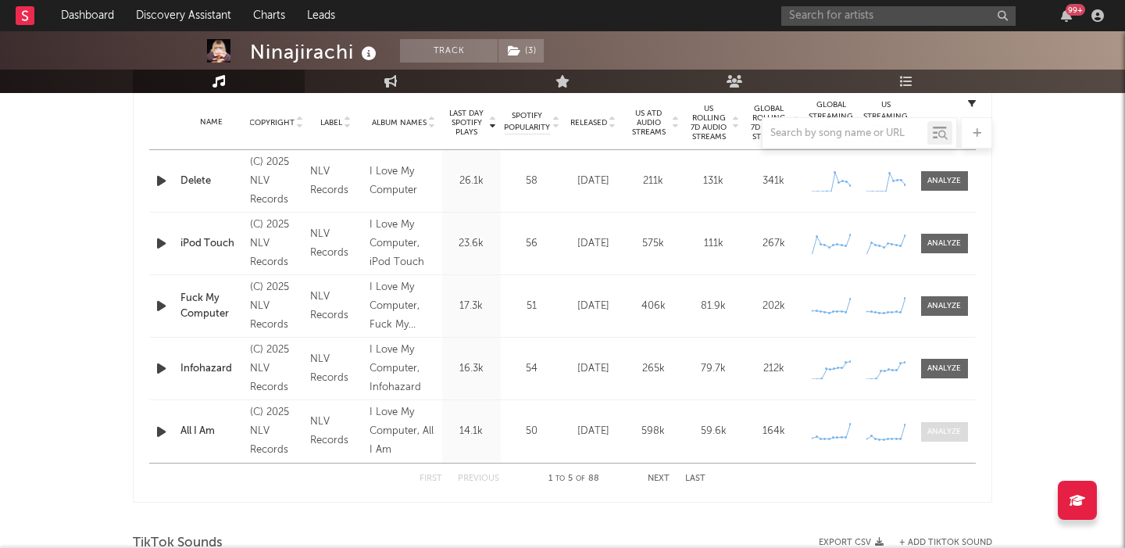
click at [941, 428] on div at bounding box center [945, 432] width 34 height 12
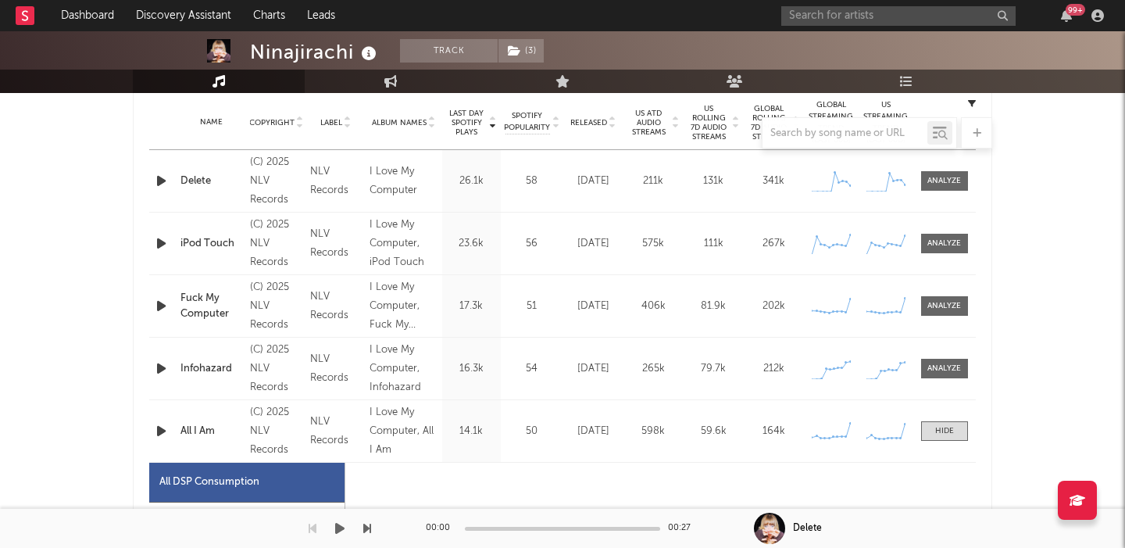
click at [270, 510] on div "Spotify Plays/Popularity" at bounding box center [246, 522] width 195 height 40
select select "1w"
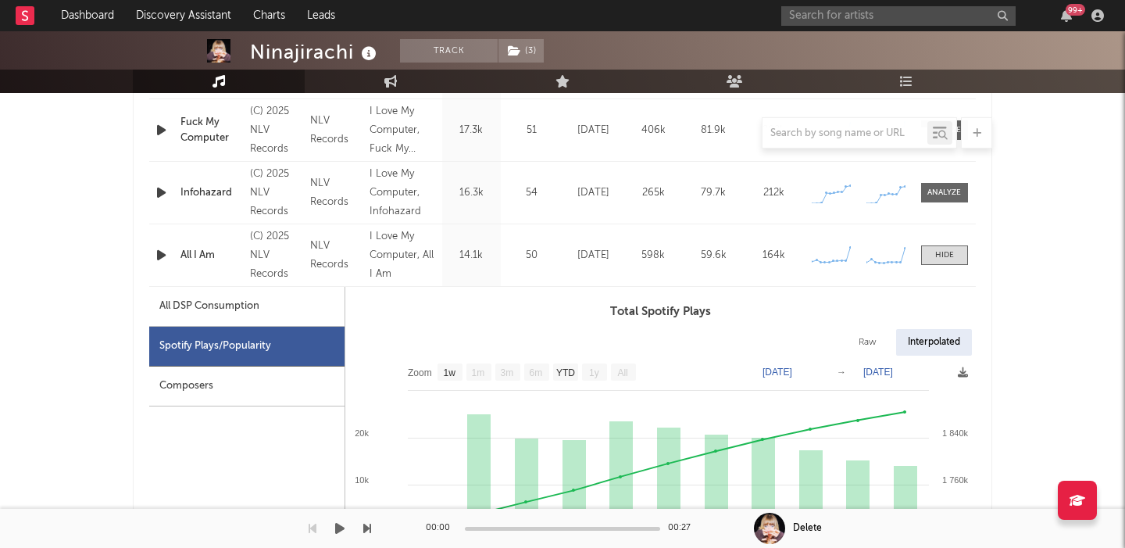
scroll to position [814, 0]
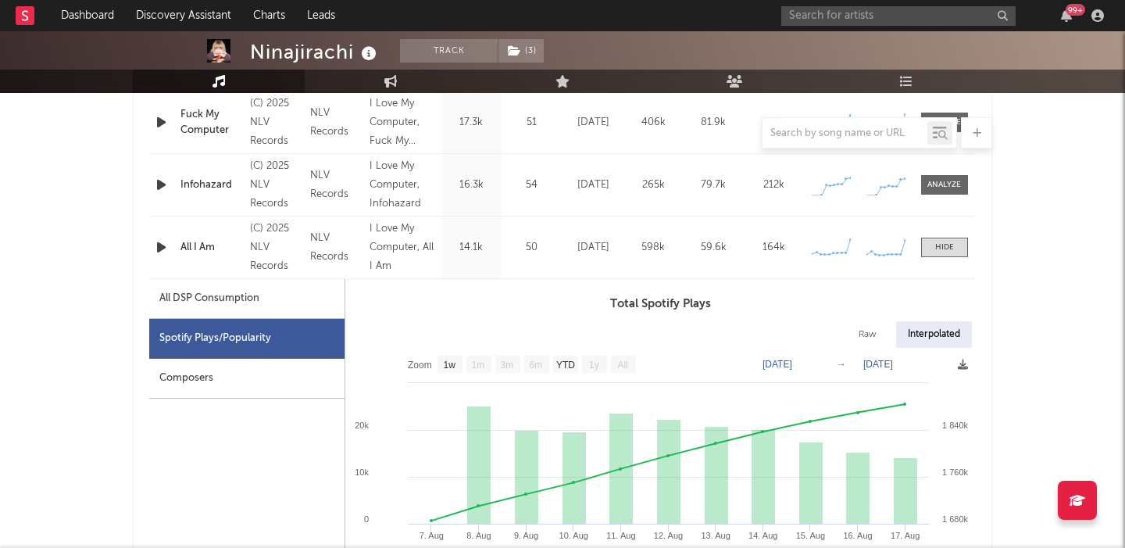
click at [867, 331] on div "Raw" at bounding box center [867, 334] width 41 height 27
select select "1w"
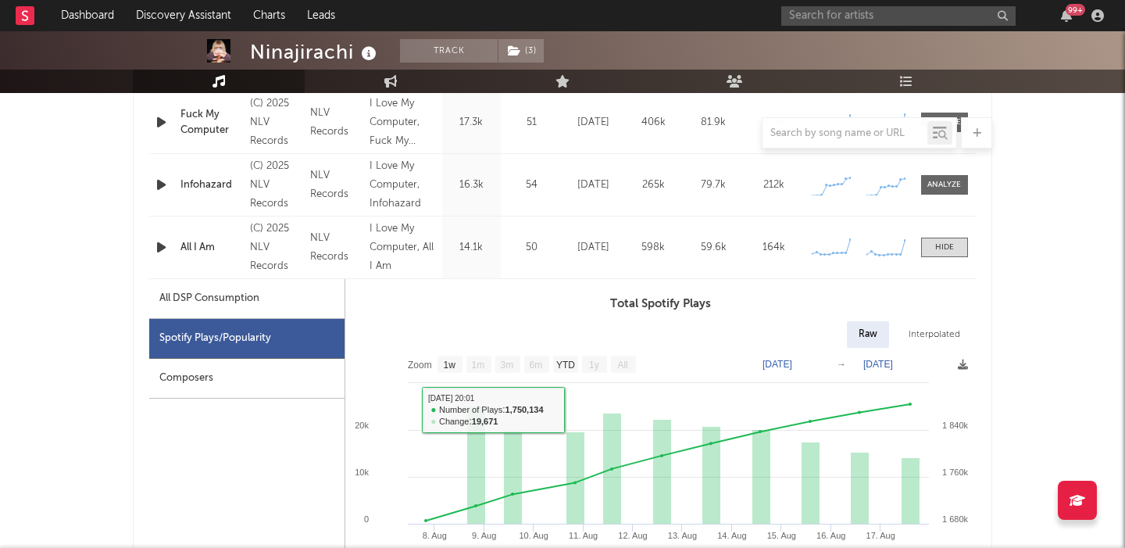
click at [220, 305] on div "All DSP Consumption" at bounding box center [209, 298] width 100 height 19
select select "1w"
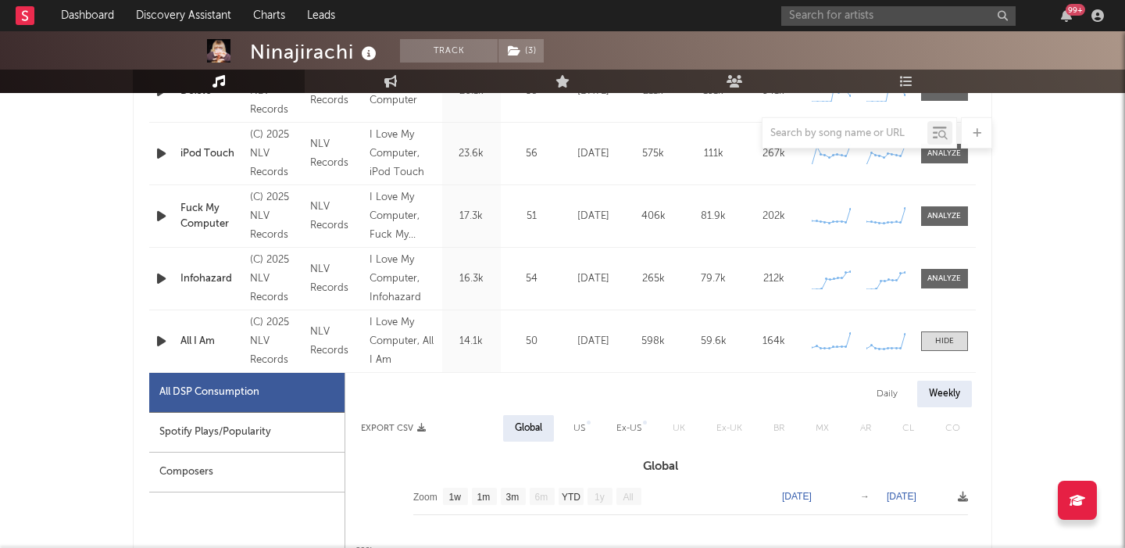
scroll to position [589, 0]
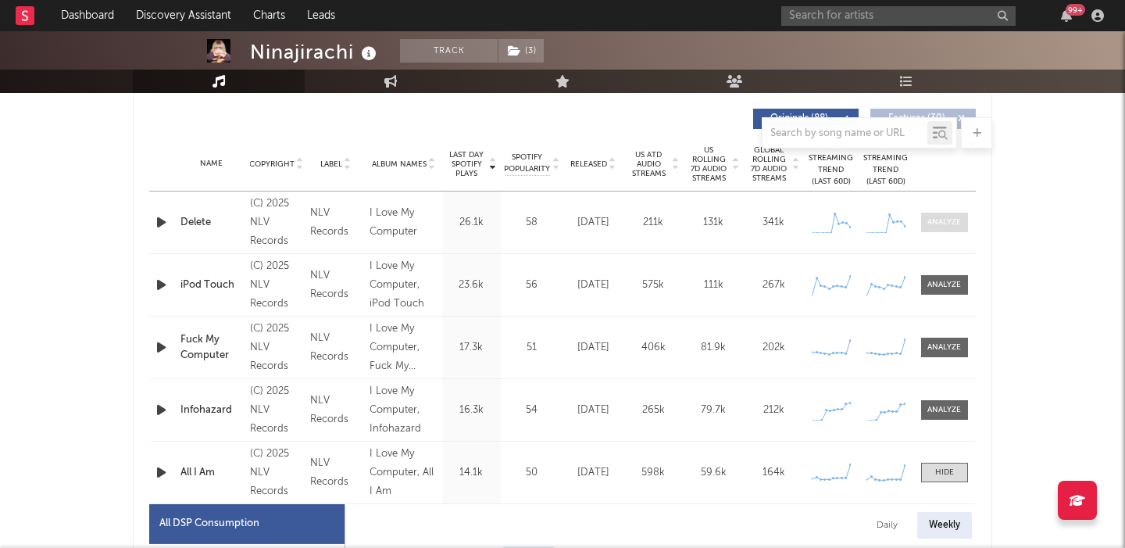
click at [964, 217] on span at bounding box center [944, 223] width 47 height 20
select select "1w"
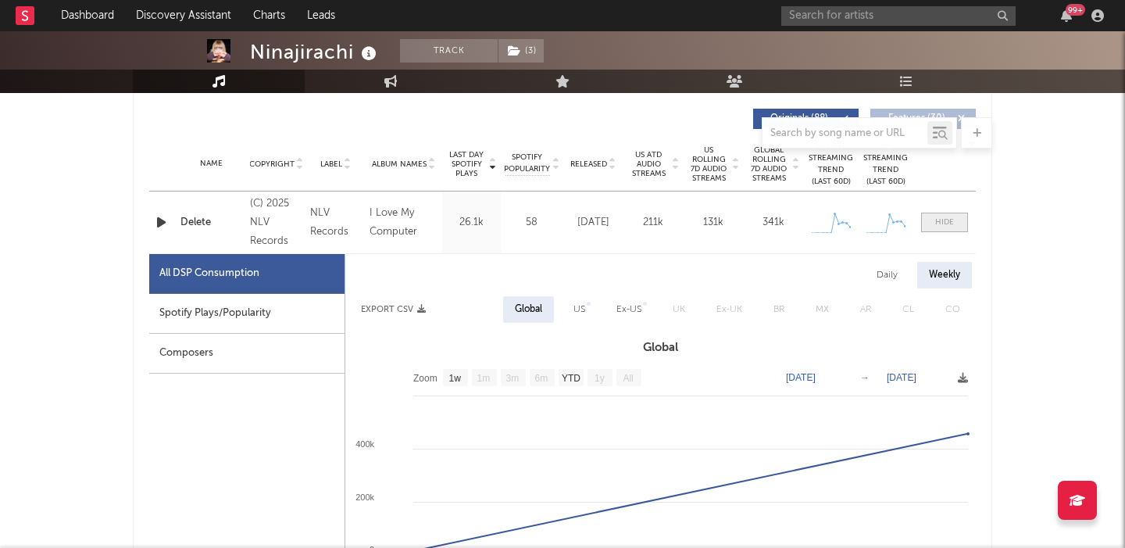
scroll to position [594, 0]
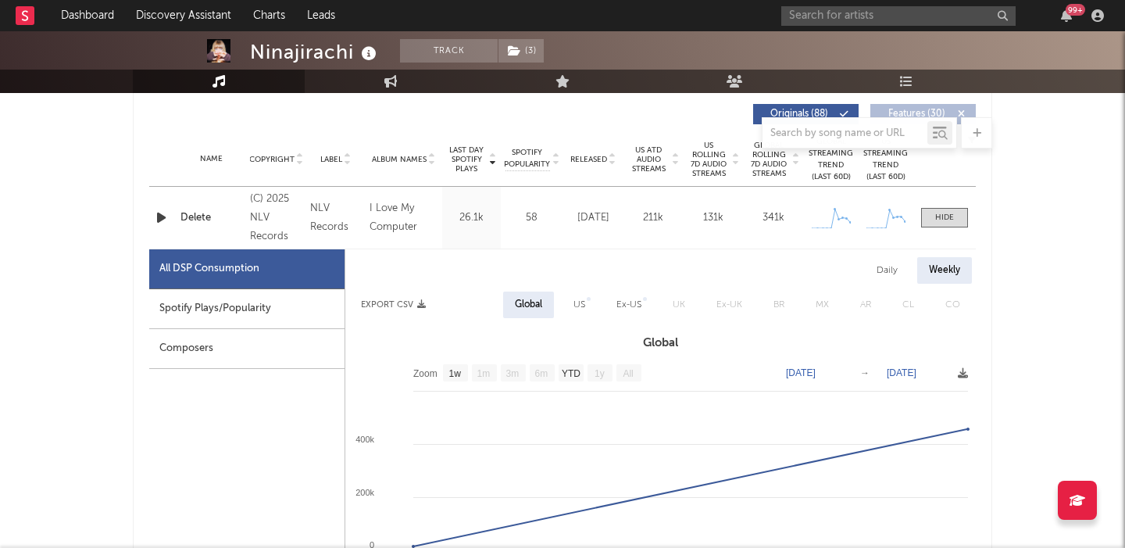
click at [290, 292] on div "Spotify Plays/Popularity" at bounding box center [246, 309] width 195 height 40
select select "1w"
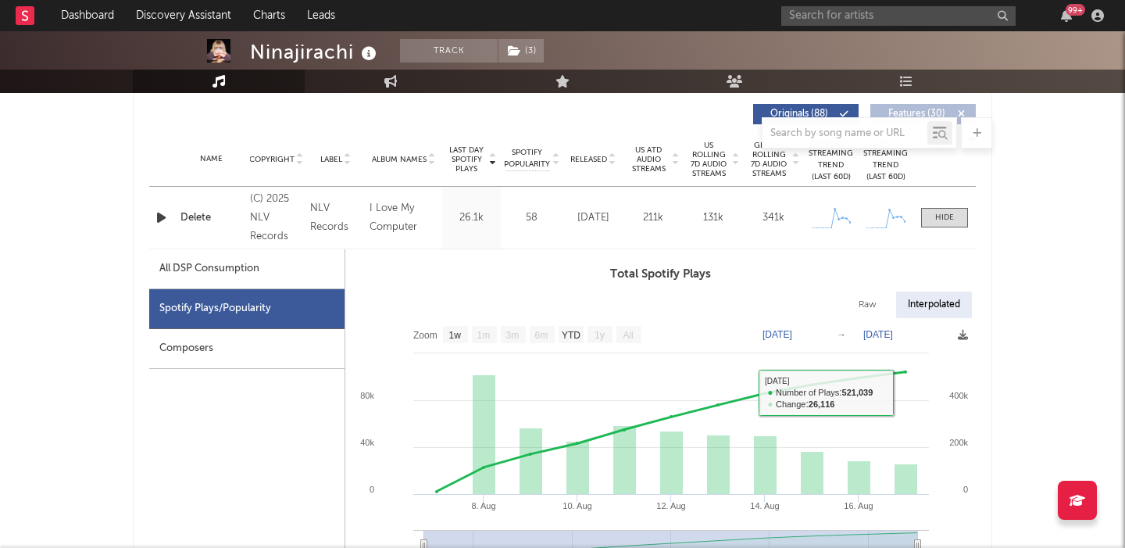
click at [864, 304] on div "Raw" at bounding box center [867, 304] width 41 height 27
select select "1w"
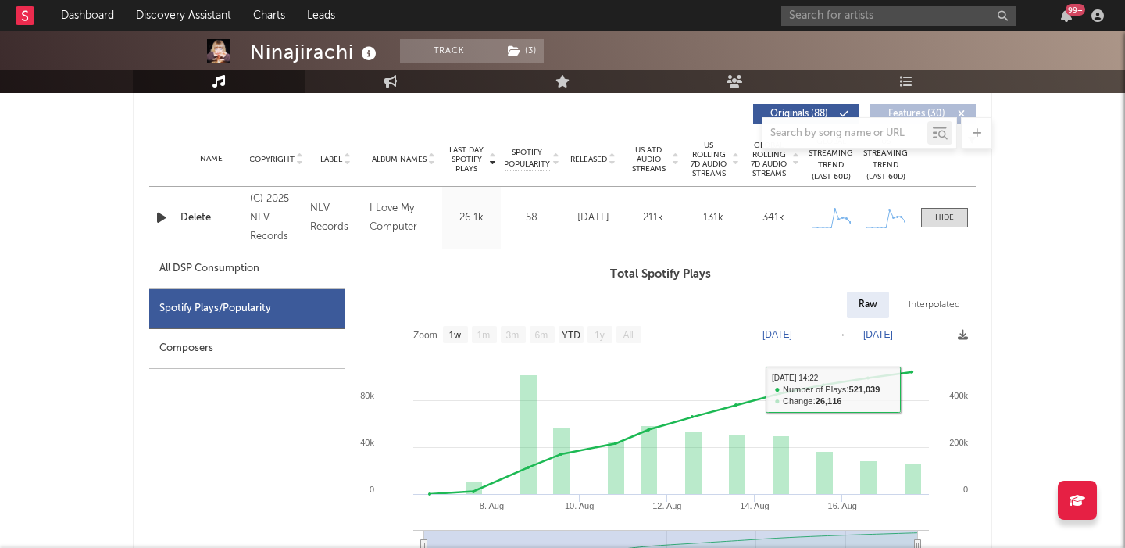
click at [919, 302] on div "Interpolated" at bounding box center [934, 304] width 75 height 27
select select "1w"
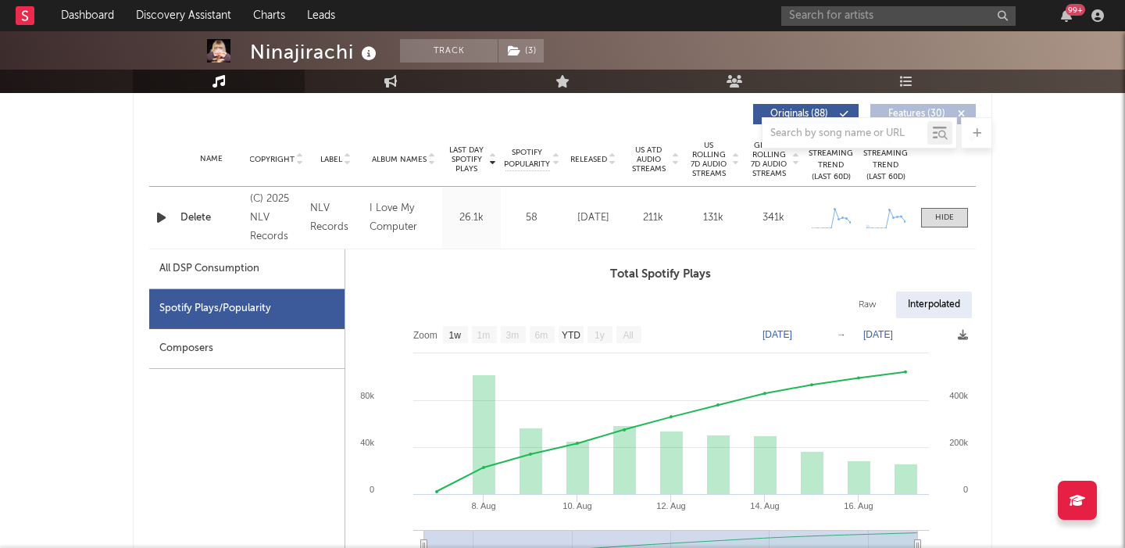
click at [702, 159] on span "US Rolling 7D Audio Streams" at bounding box center [709, 160] width 43 height 38
click at [943, 220] on div at bounding box center [944, 218] width 19 height 12
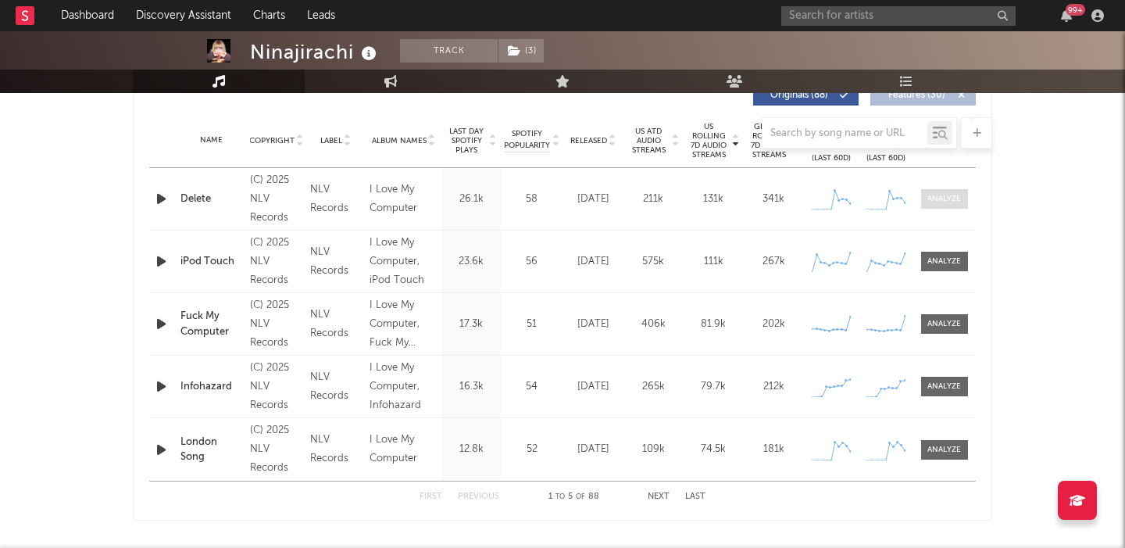
scroll to position [614, 0]
click at [946, 258] on div at bounding box center [945, 260] width 34 height 12
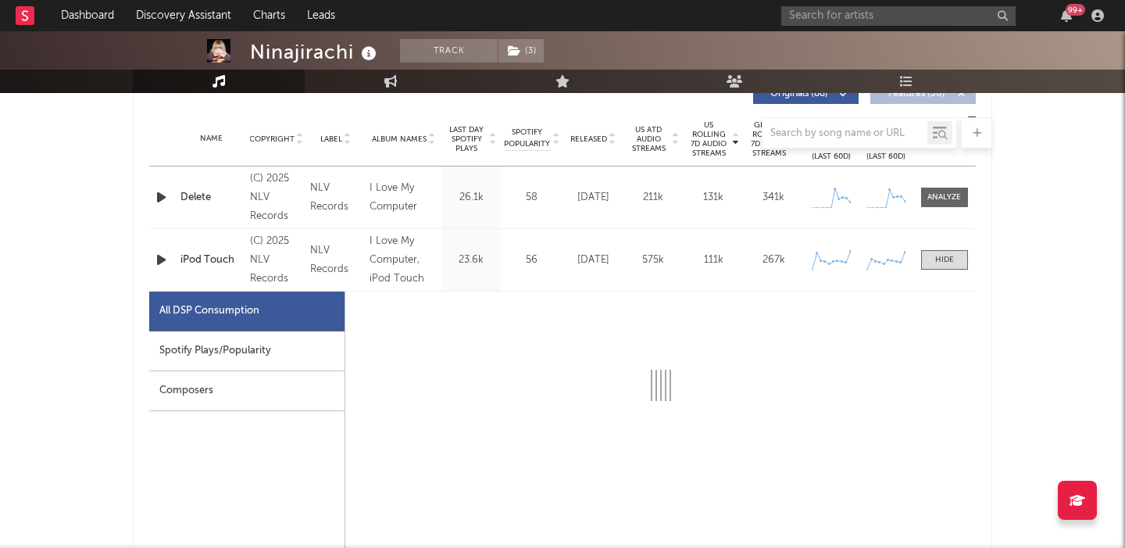
select select "1w"
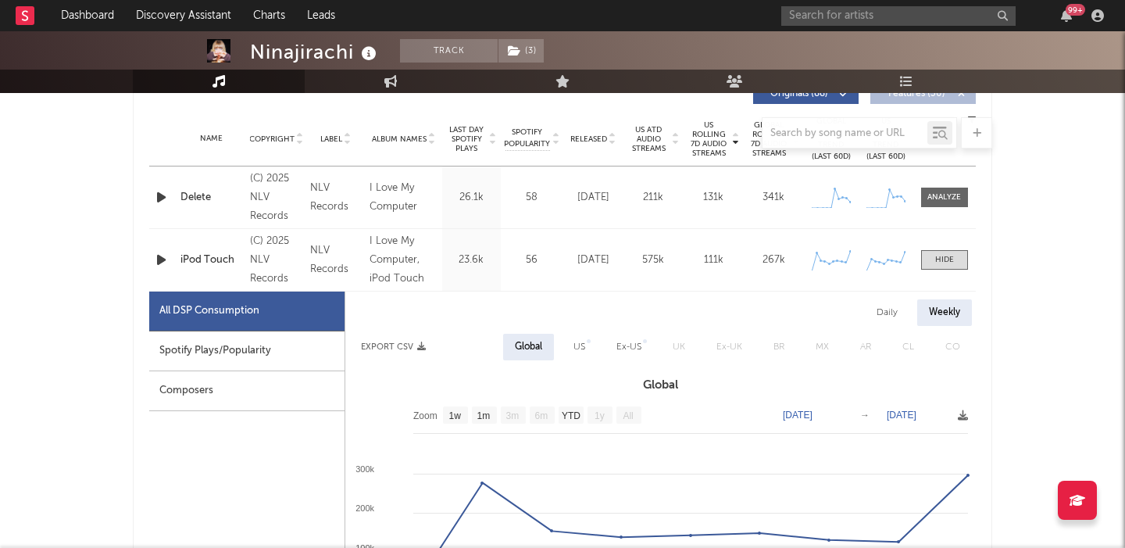
click at [270, 352] on div "Spotify Plays/Popularity" at bounding box center [246, 351] width 195 height 40
select select "1w"
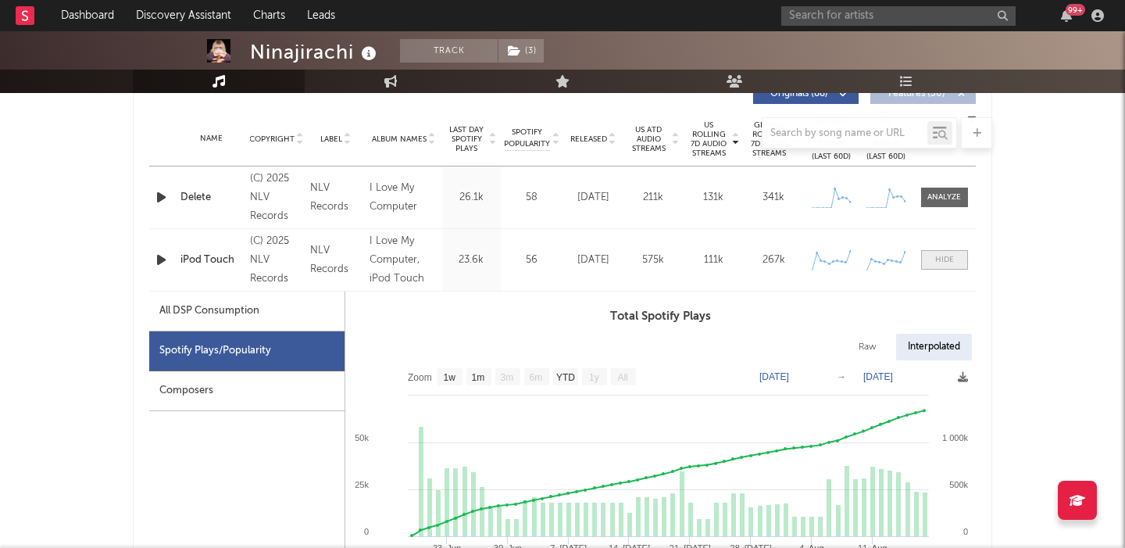
click at [950, 258] on div at bounding box center [944, 260] width 19 height 12
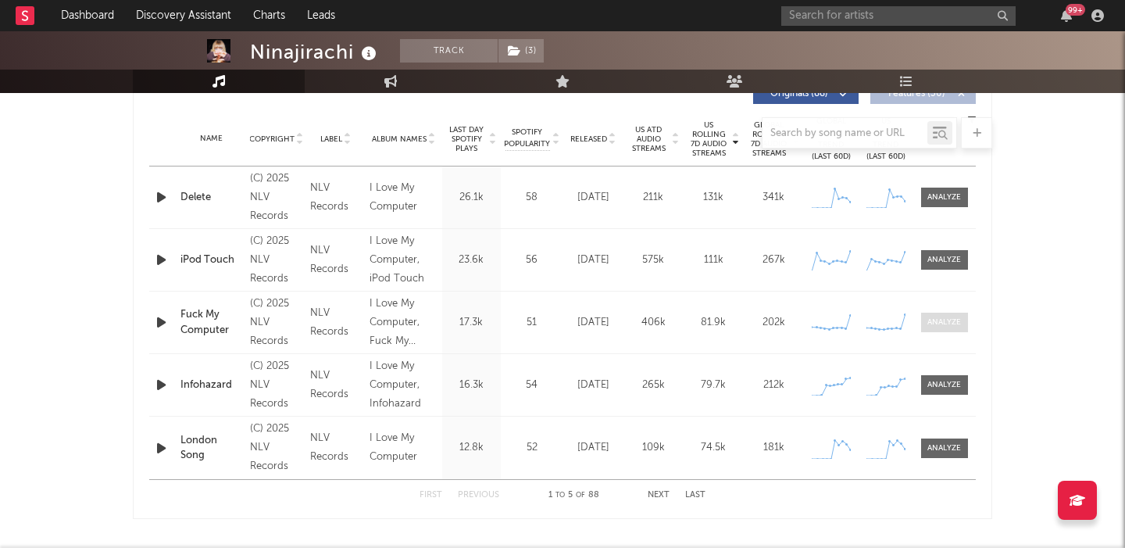
click at [943, 320] on div at bounding box center [945, 323] width 34 height 12
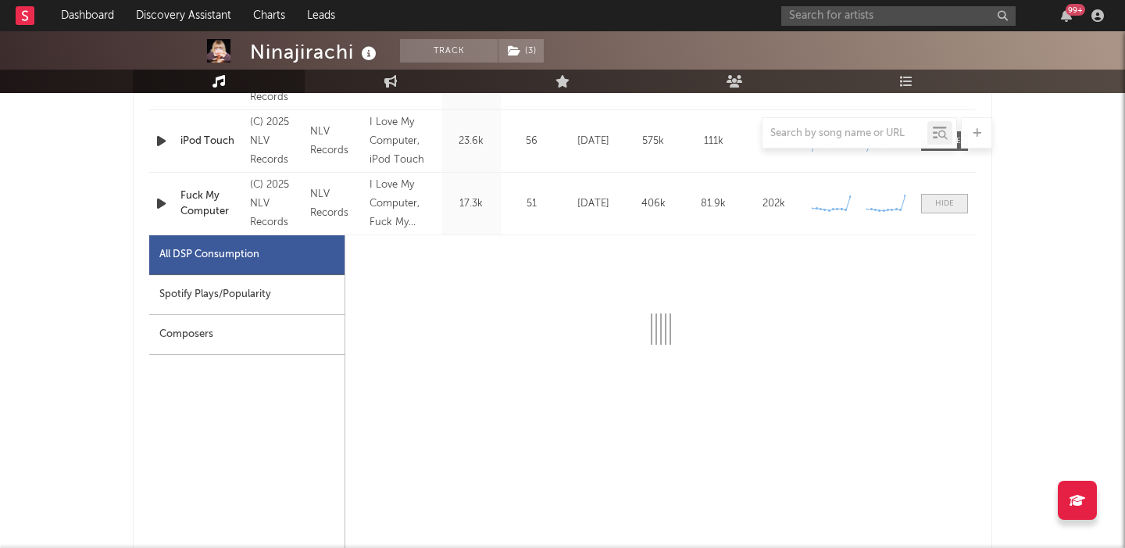
scroll to position [786, 0]
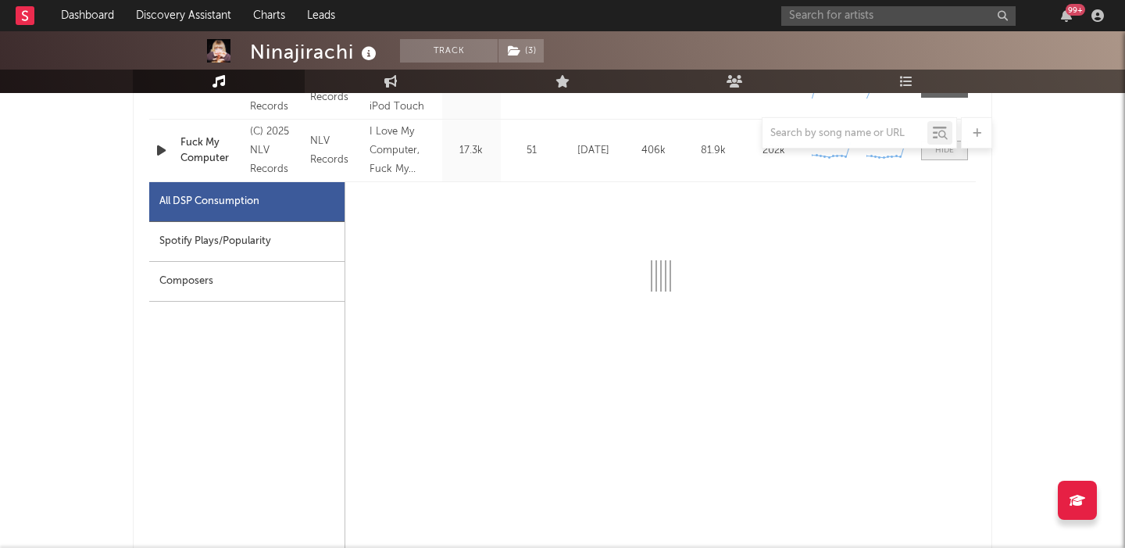
select select "1w"
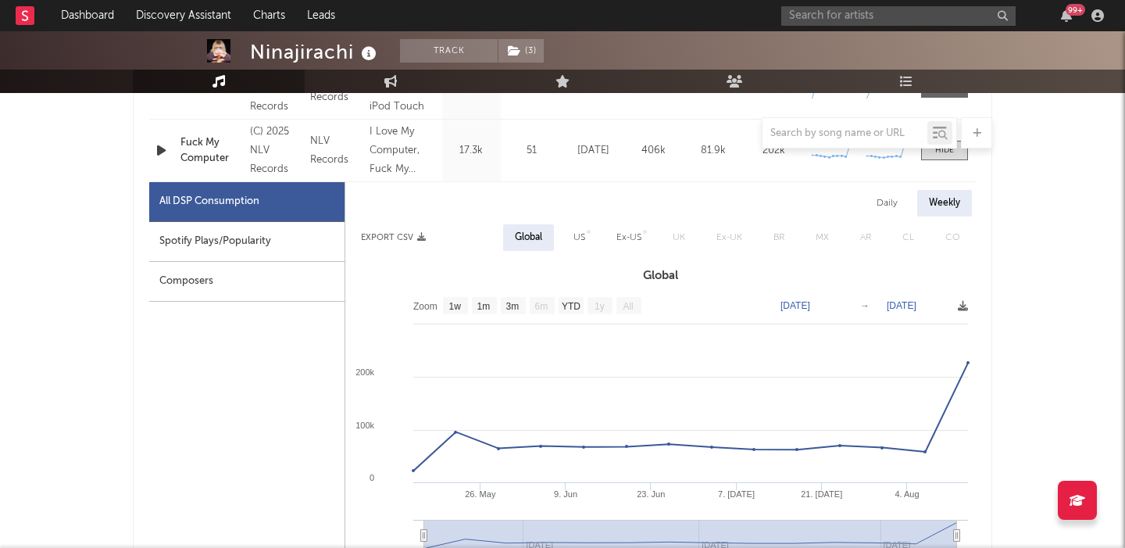
click at [215, 239] on div "Spotify Plays/Popularity" at bounding box center [246, 242] width 195 height 40
select select "1w"
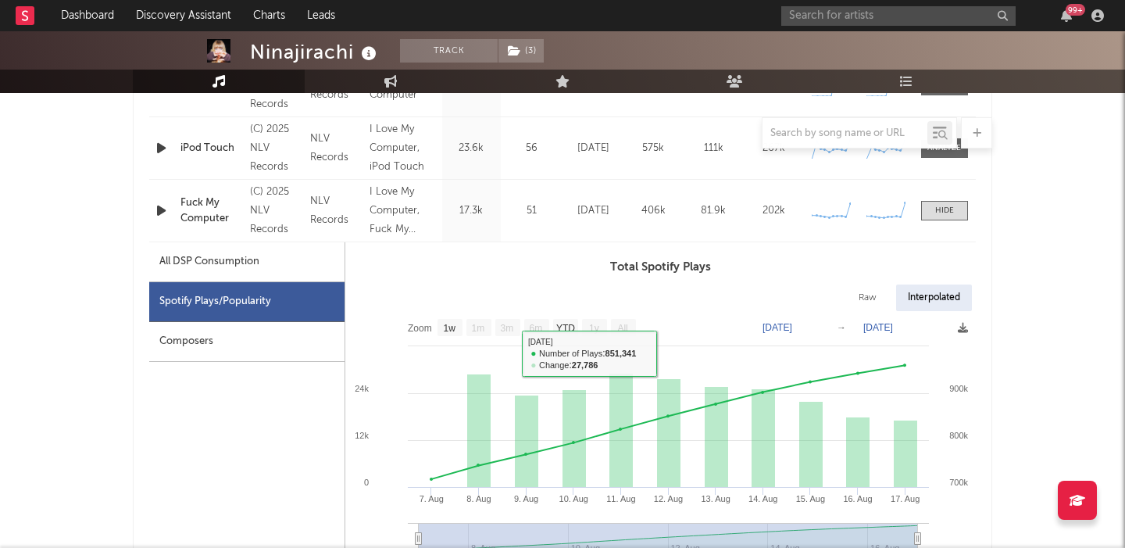
scroll to position [718, 0]
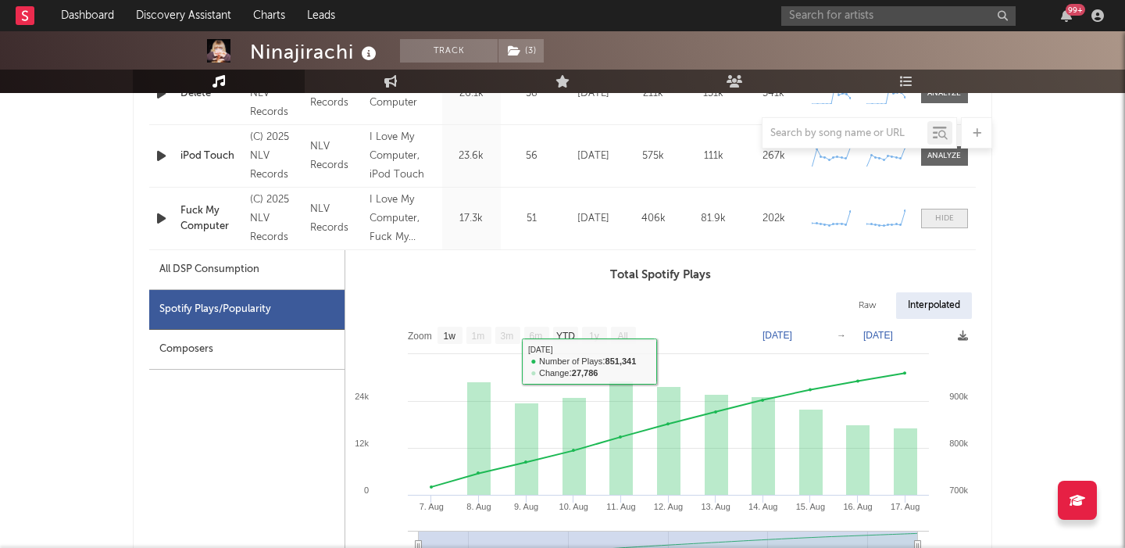
click at [946, 214] on div at bounding box center [944, 219] width 19 height 12
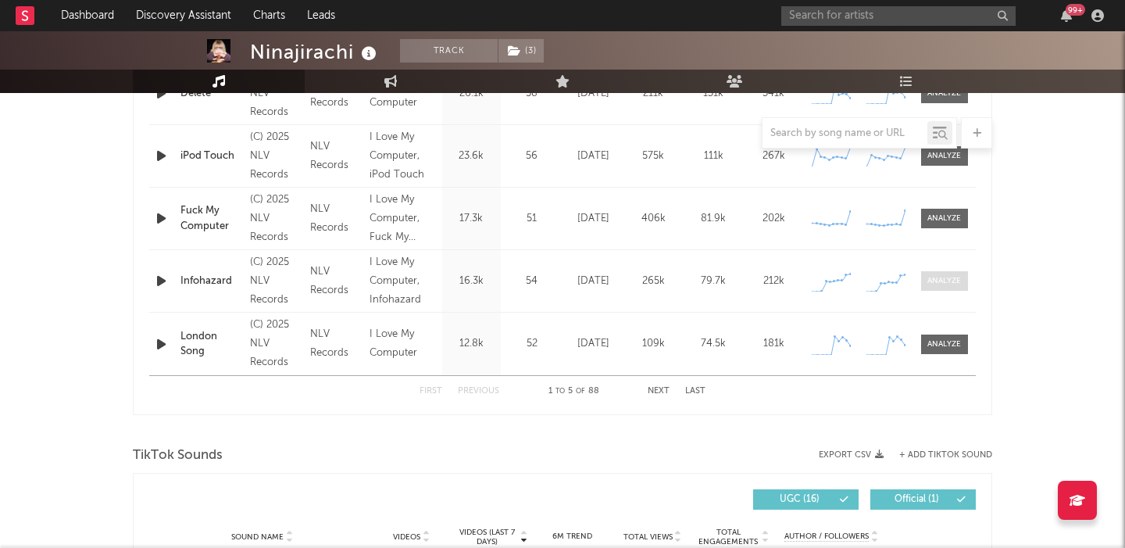
click at [940, 278] on div at bounding box center [945, 281] width 34 height 12
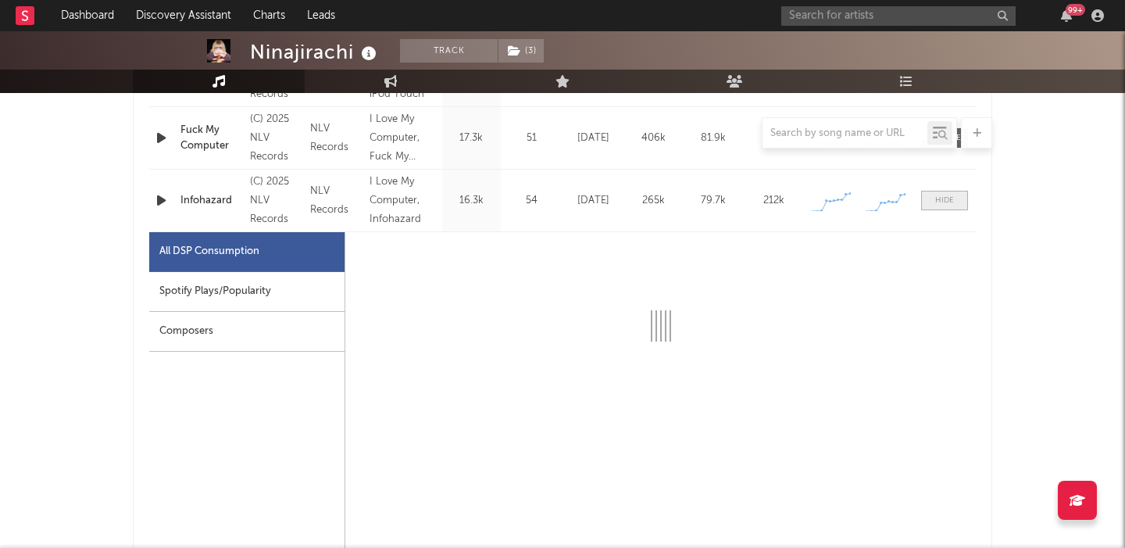
select select "1w"
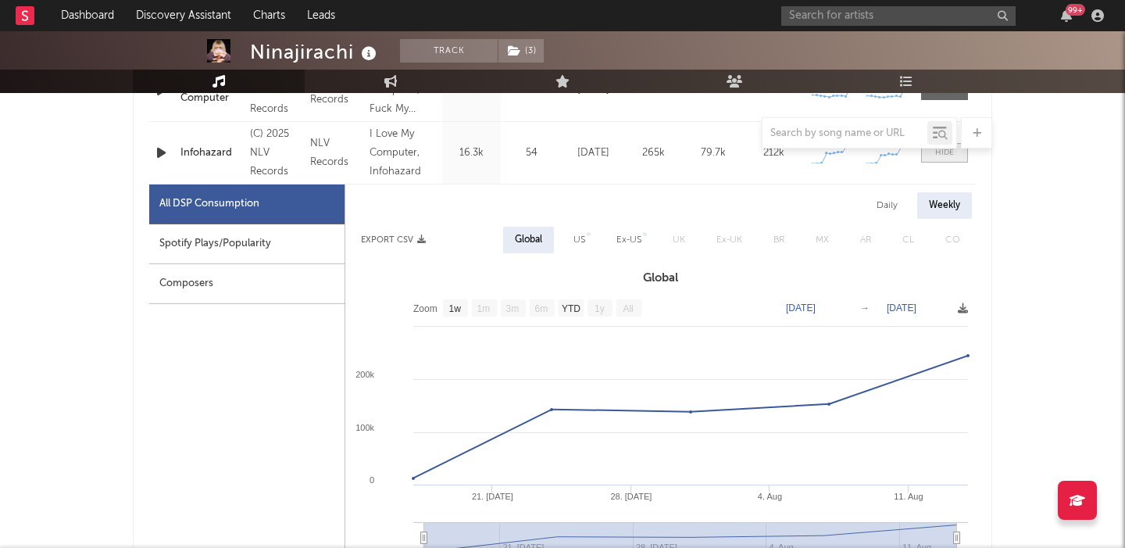
scroll to position [860, 0]
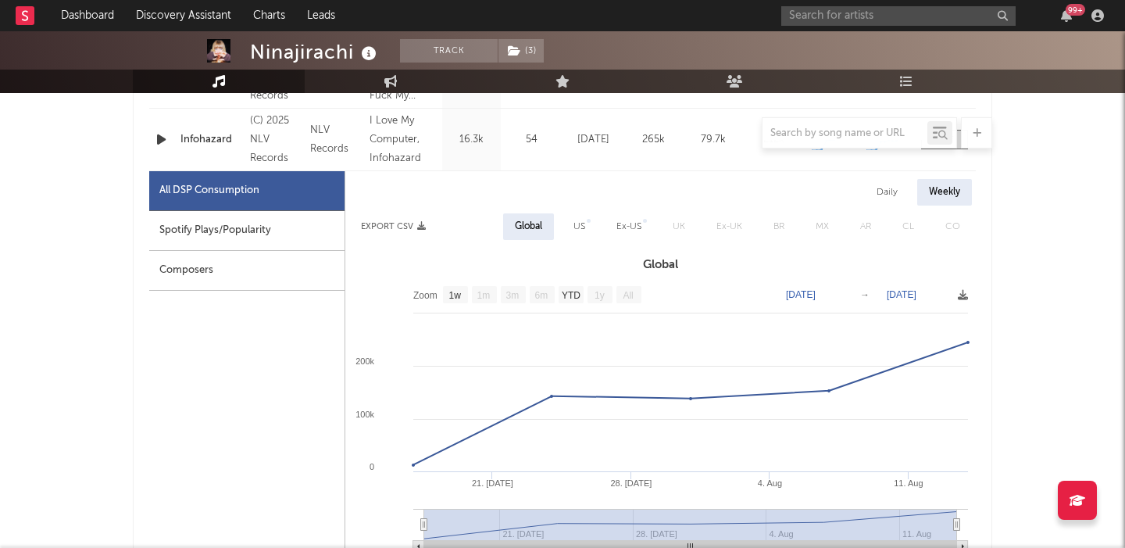
click at [249, 224] on div "Spotify Plays/Popularity" at bounding box center [246, 231] width 195 height 40
select select "1w"
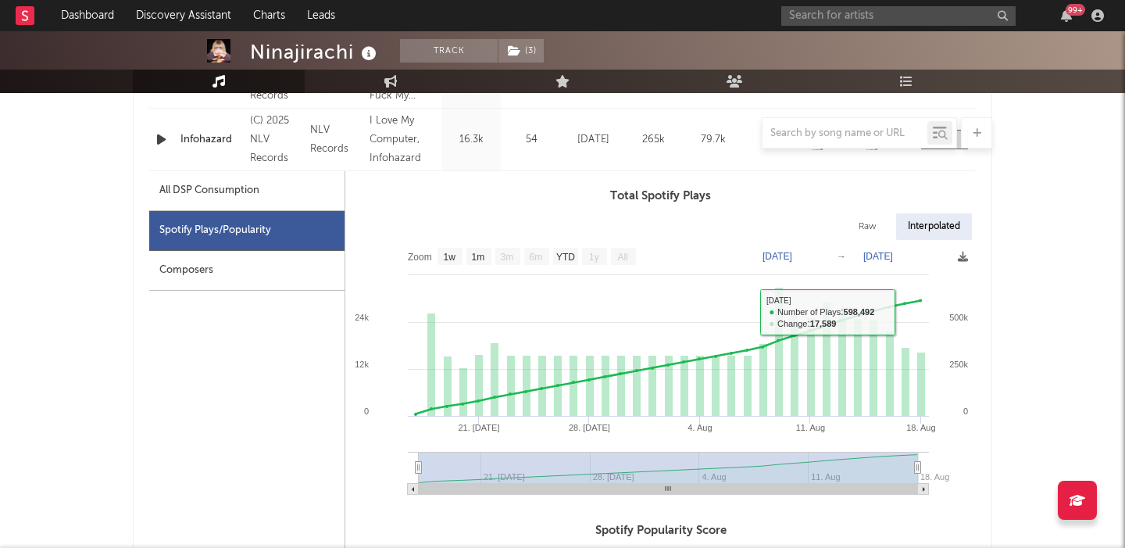
click at [862, 222] on div "Raw" at bounding box center [867, 226] width 41 height 27
select select "1w"
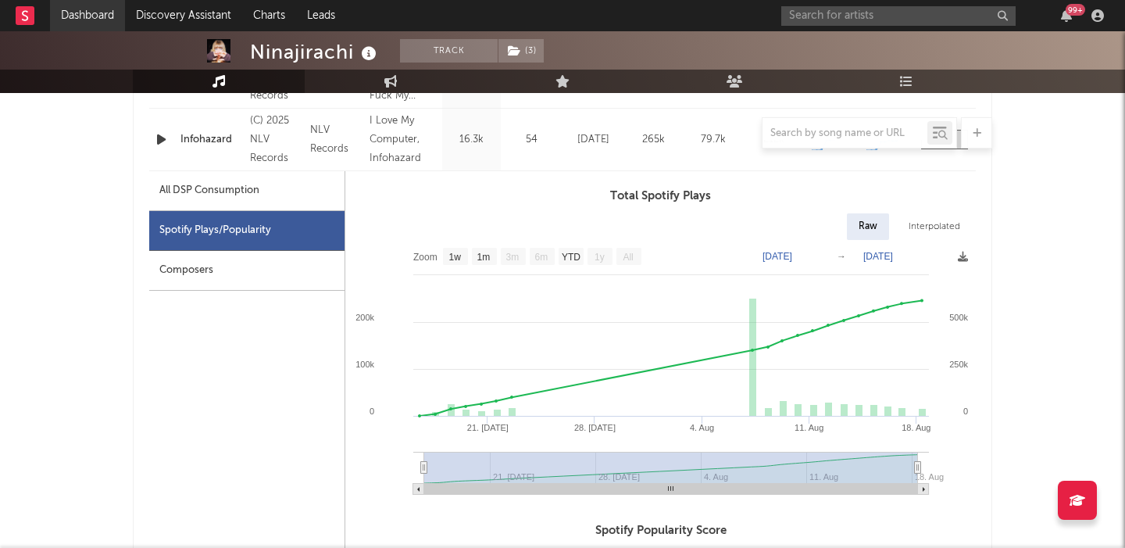
click at [111, 7] on link "Dashboard" at bounding box center [87, 15] width 75 height 31
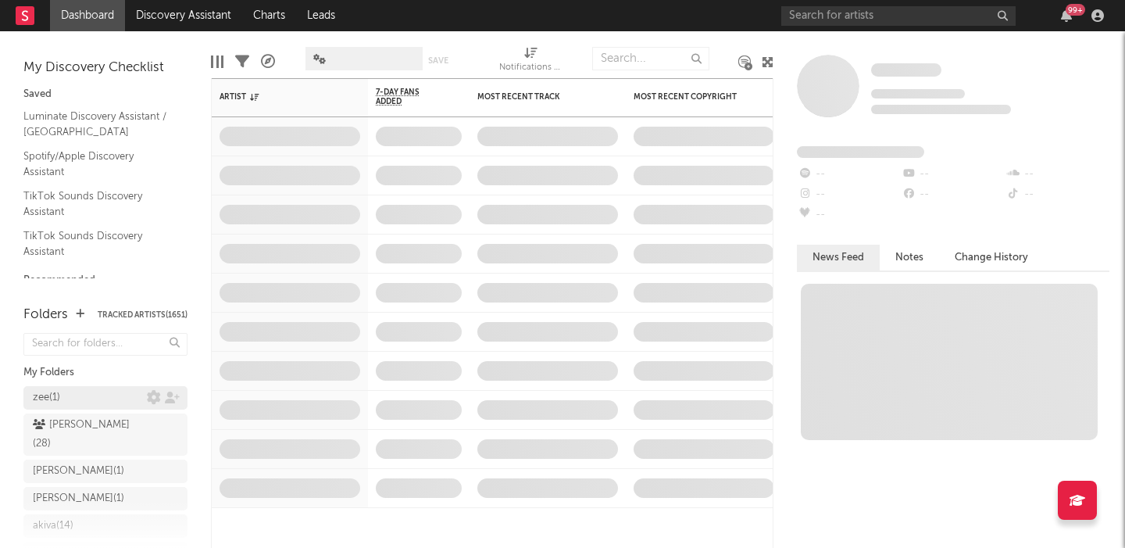
scroll to position [55, 0]
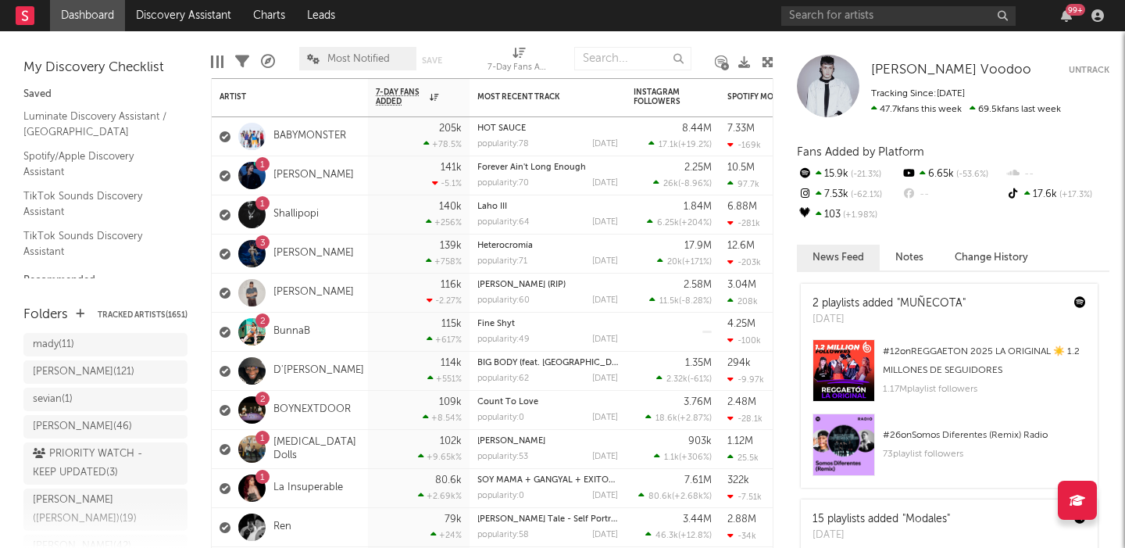
scroll to position [857, 0]
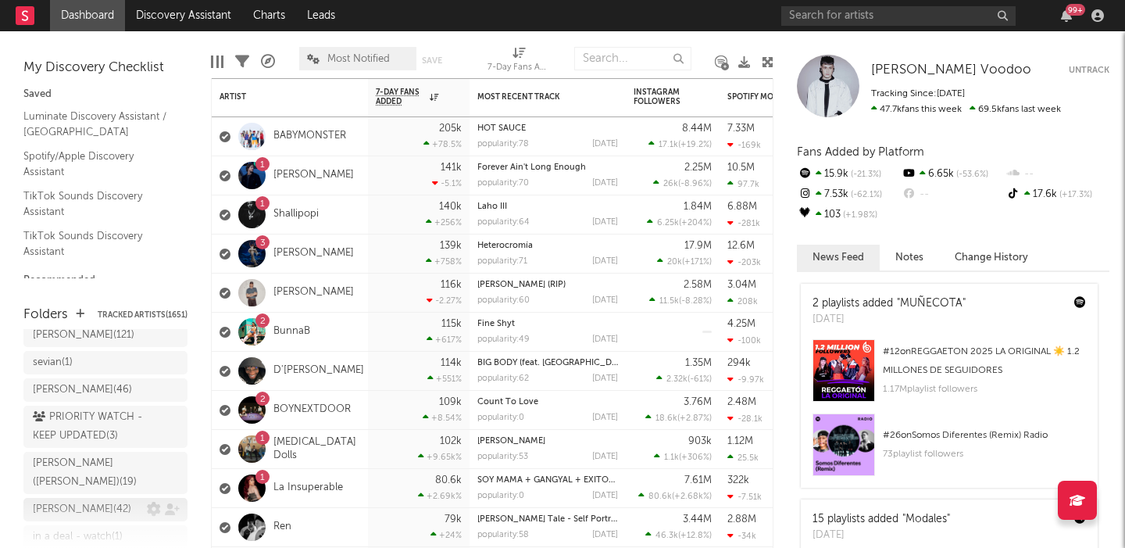
click at [86, 500] on div "cody ( 42 )" at bounding box center [90, 509] width 114 height 19
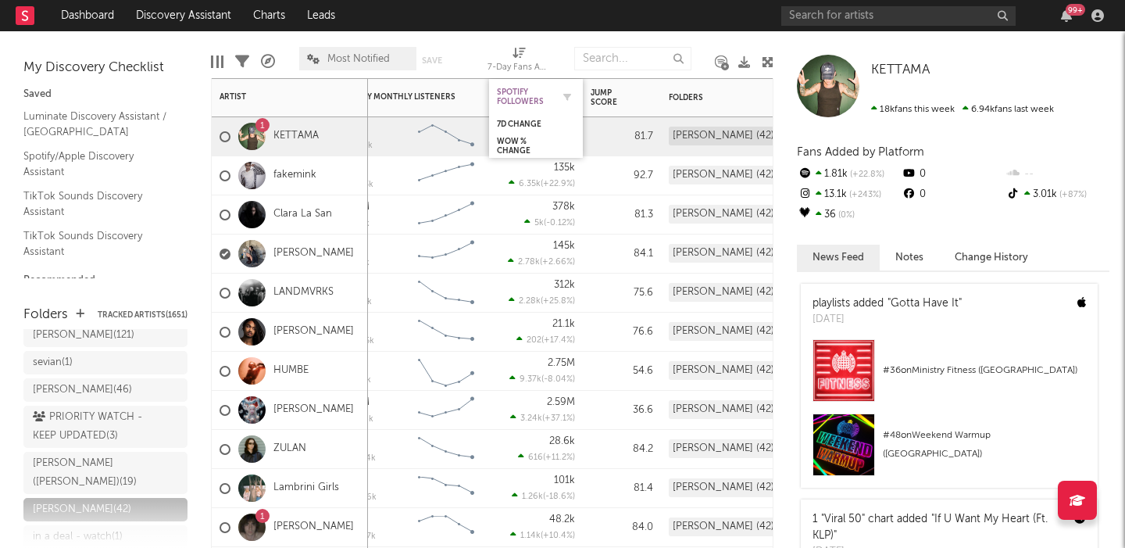
click at [514, 94] on div "Spotify Followers" at bounding box center [524, 97] width 55 height 19
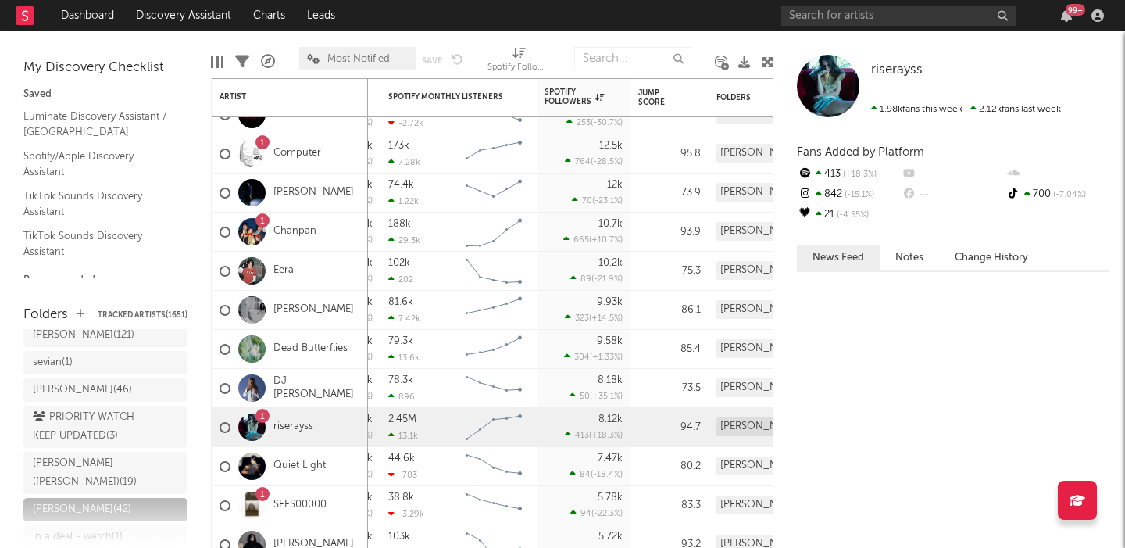
click at [355, 262] on link "Open Artist in New Tab" at bounding box center [358, 260] width 98 height 9
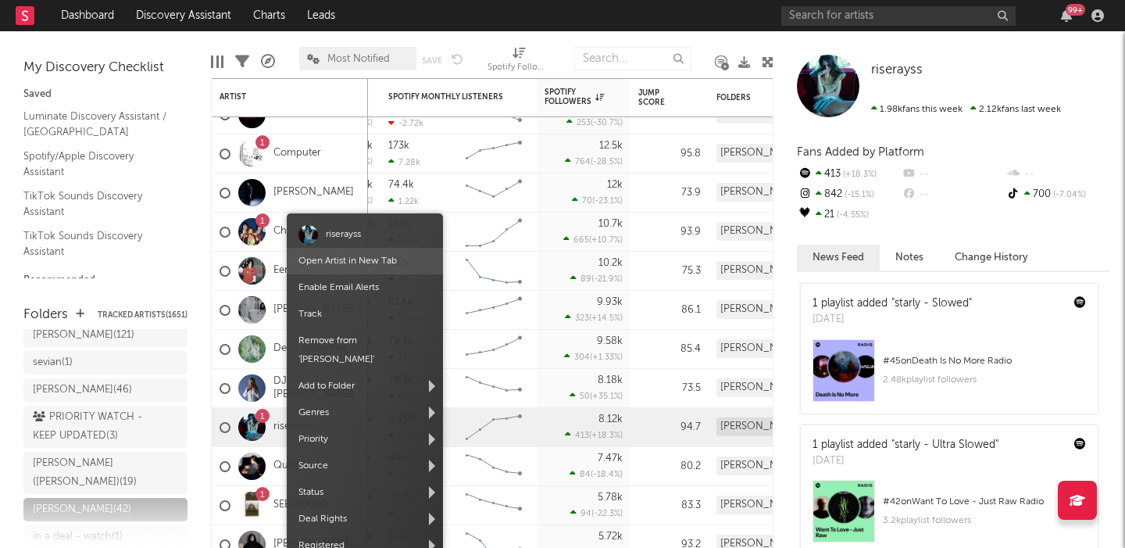
click at [350, 266] on span "Open Artist in New Tab" at bounding box center [365, 261] width 156 height 27
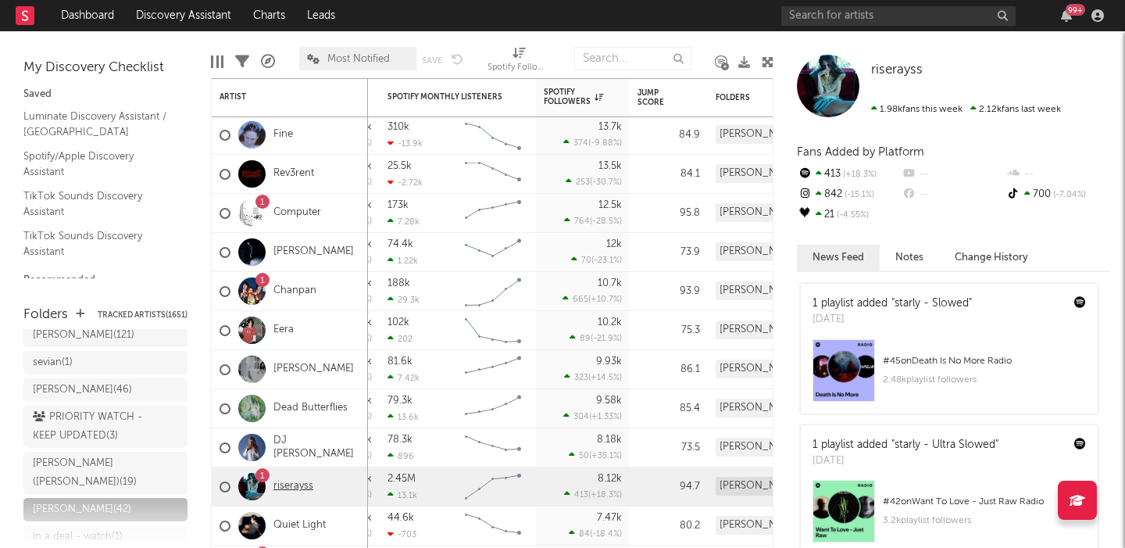
click at [291, 488] on link "riserayss" at bounding box center [294, 486] width 40 height 13
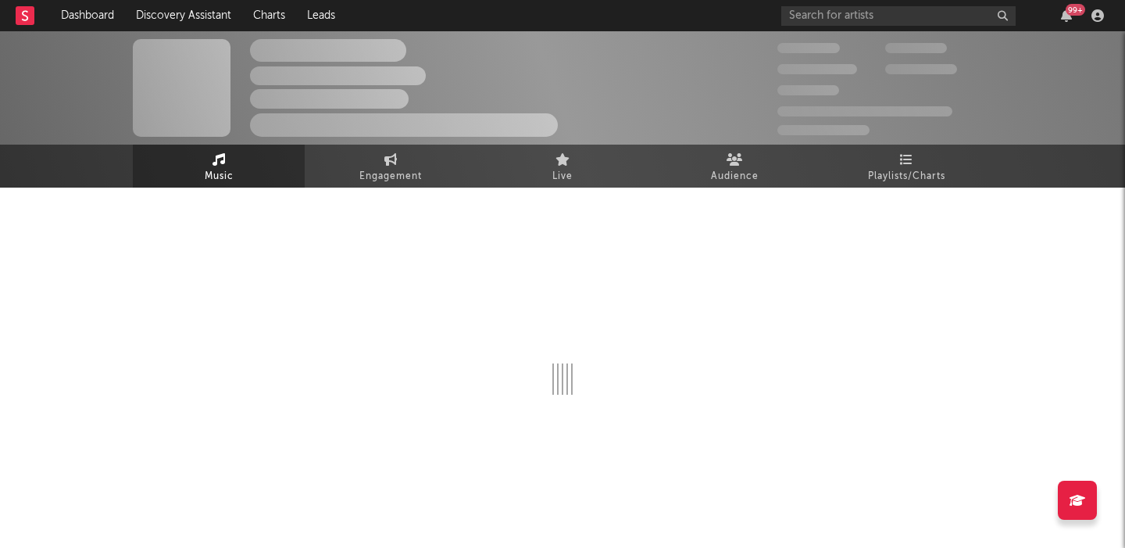
select select "1w"
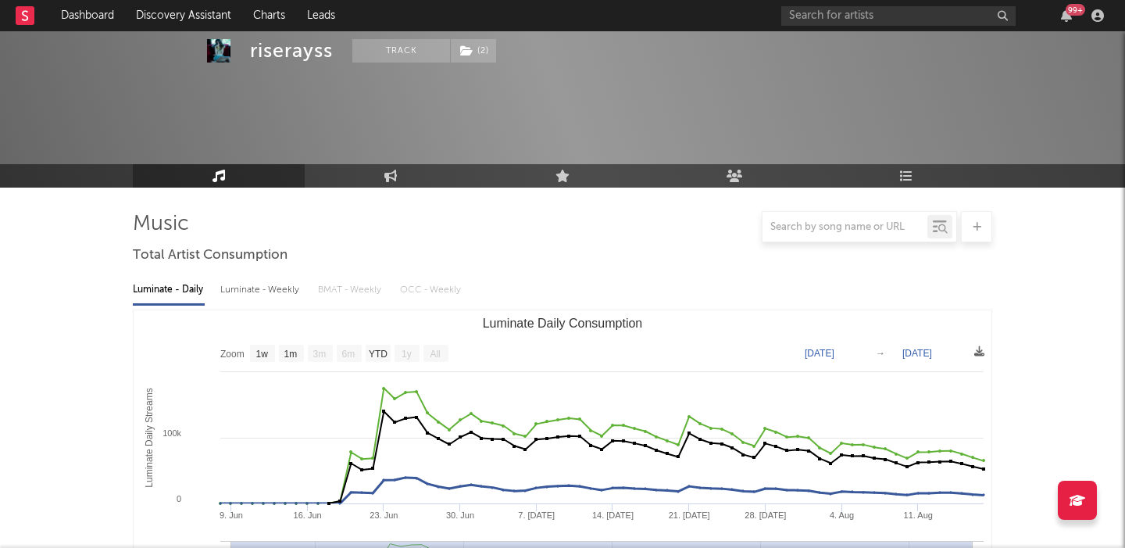
scroll to position [138, 0]
